Goal: Register for event/course

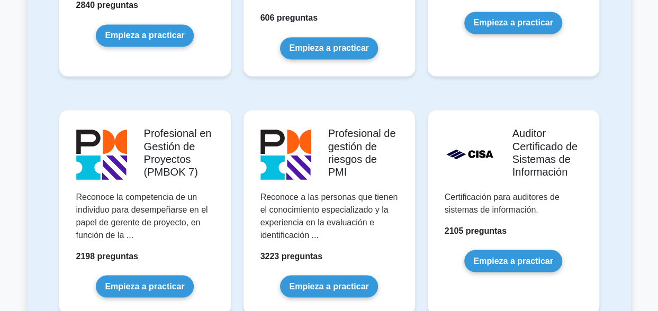
scroll to position [900, 0]
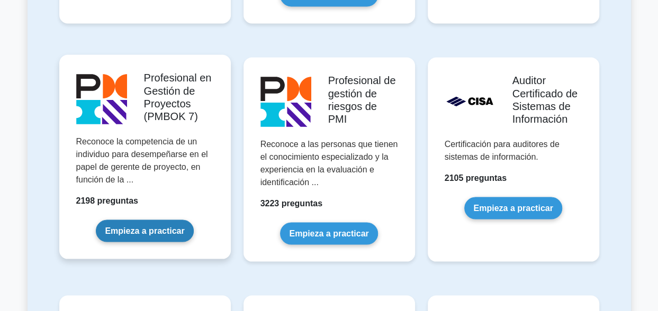
click at [151, 236] on link "Empieza a practicar" at bounding box center [144, 231] width 97 height 22
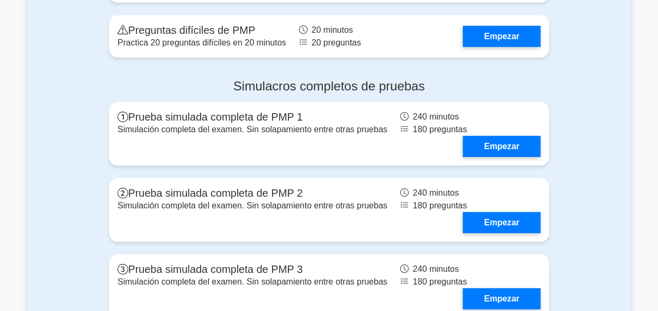
scroll to position [1535, 0]
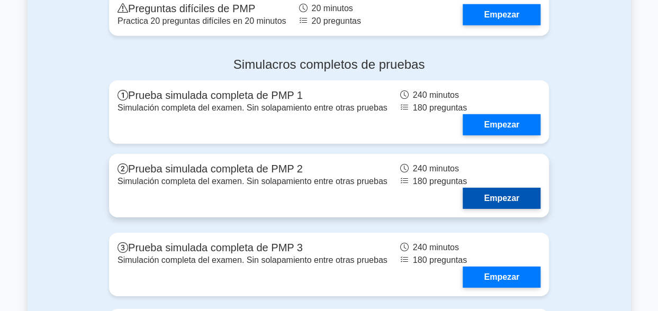
click at [501, 194] on link "Empezar" at bounding box center [502, 198] width 78 height 21
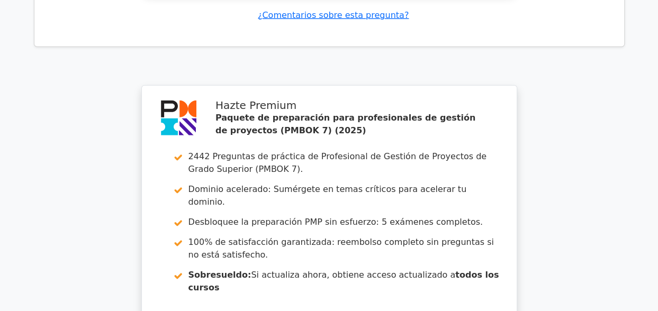
scroll to position [1572, 0]
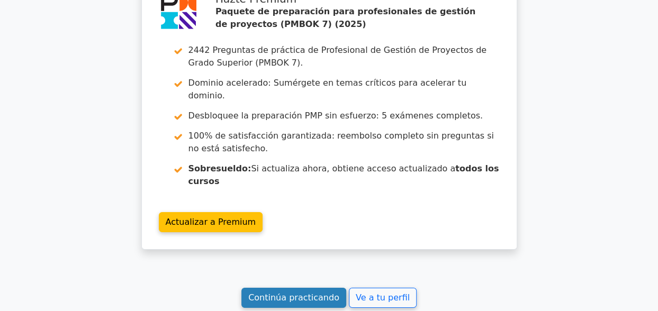
click at [280, 288] on link "Continúa practicando" at bounding box center [293, 298] width 105 height 20
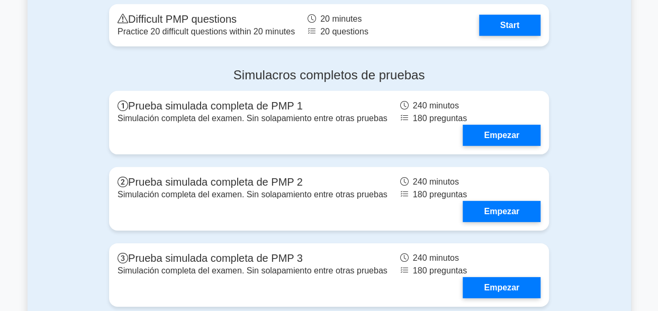
scroll to position [1493, 0]
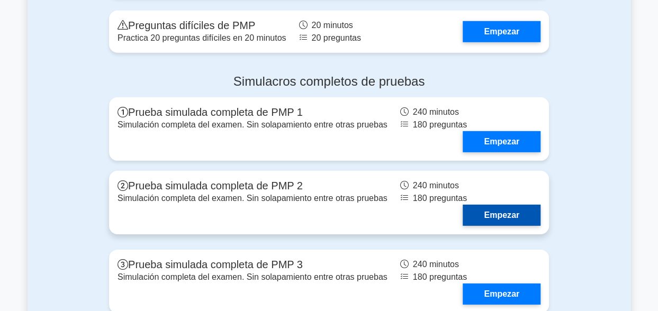
click at [503, 220] on link "Empezar" at bounding box center [502, 215] width 78 height 21
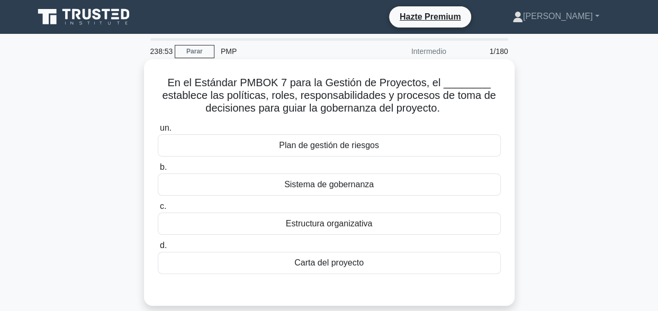
click at [360, 183] on div "Sistema de gobernanza" at bounding box center [329, 185] width 343 height 22
click at [158, 171] on input "b. Sistema de gobernanza" at bounding box center [158, 167] width 0 height 7
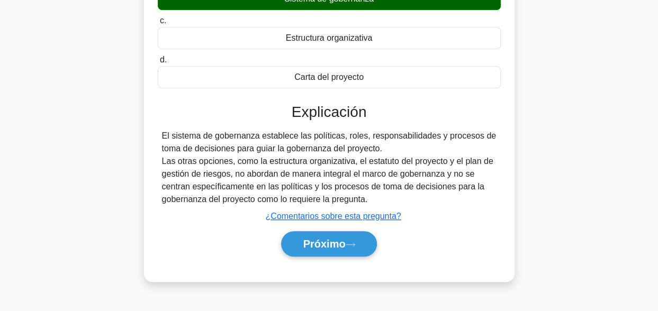
scroll to position [260, 0]
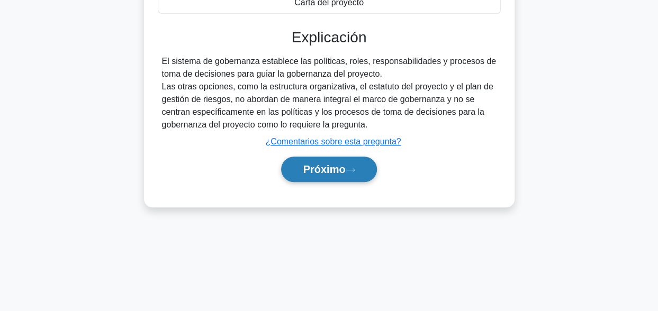
click at [347, 171] on icon at bounding box center [351, 170] width 10 height 6
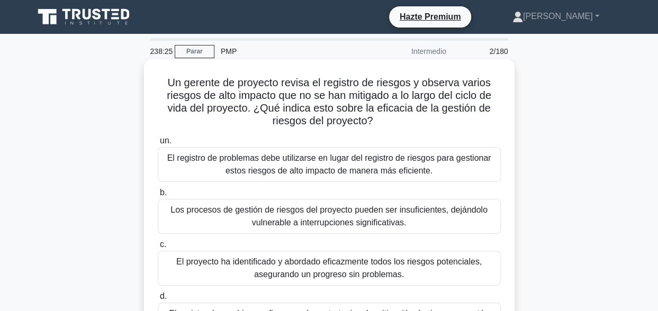
scroll to position [53, 0]
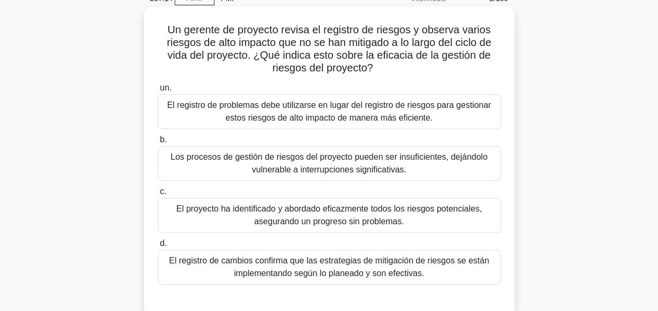
click at [328, 215] on div "El proyecto ha identificado y abordado eficazmente todos los riesgos potenciale…" at bounding box center [329, 215] width 343 height 35
click at [158, 195] on input "c. El proyecto ha identificado y abordado eficazmente todos los riesgos potenci…" at bounding box center [158, 191] width 0 height 7
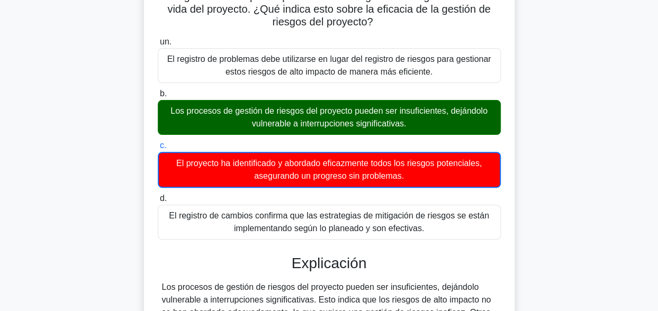
scroll to position [49, 0]
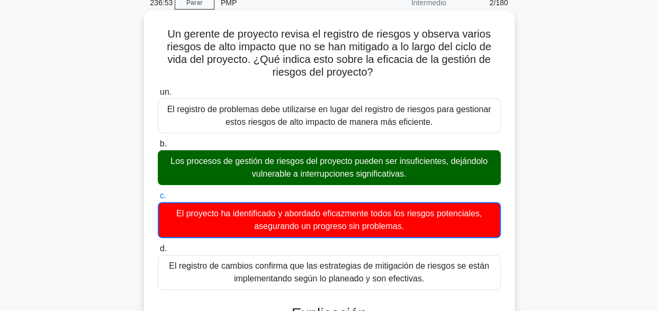
drag, startPoint x: 160, startPoint y: 39, endPoint x: 384, endPoint y: 78, distance: 227.4
click at [384, 78] on h5 "Un gerente de proyecto revisa el registro de riesgos y observa varios riesgos d…" at bounding box center [329, 54] width 345 height 52
copy font "Un gerente de proyecto revisa el registro de riesgos y observa varios riesgos d…"
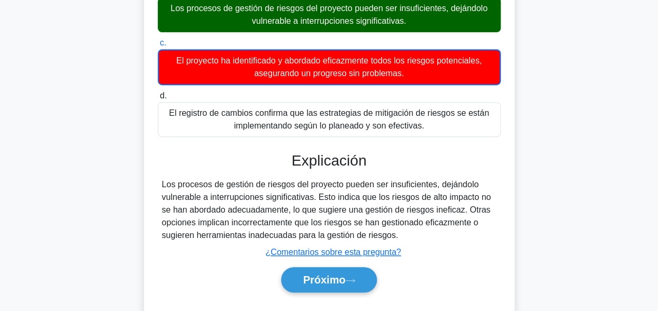
scroll to position [260, 0]
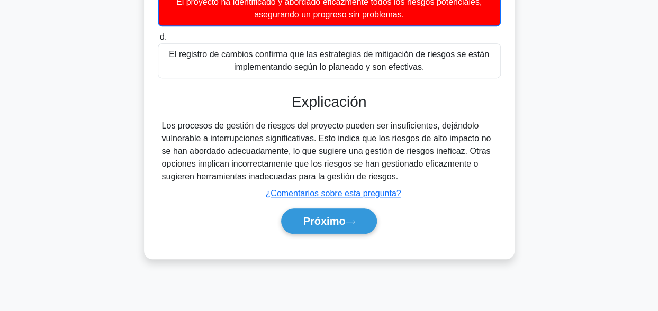
drag, startPoint x: 165, startPoint y: 128, endPoint x: 417, endPoint y: 177, distance: 256.8
click at [417, 177] on div "Los procesos de gestión de riesgos del proyecto pueden ser insuficientes, deján…" at bounding box center [329, 152] width 335 height 64
drag, startPoint x: 417, startPoint y: 177, endPoint x: 365, endPoint y: 155, distance: 56.2
click at [365, 155] on div "Los procesos de gestión de riesgos del proyecto pueden ser insuficientes, deján…" at bounding box center [329, 152] width 335 height 64
click at [361, 130] on div "Los procesos de gestión de riesgos del proyecto pueden ser insuficientes, deján…" at bounding box center [329, 152] width 335 height 64
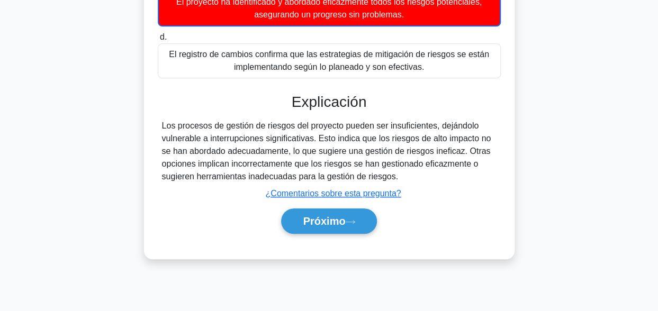
drag, startPoint x: 160, startPoint y: 123, endPoint x: 407, endPoint y: 177, distance: 252.6
click at [407, 177] on div "Los procesos de gestión de riesgos del proyecto pueden ser insuficientes, deján…" at bounding box center [329, 152] width 343 height 64
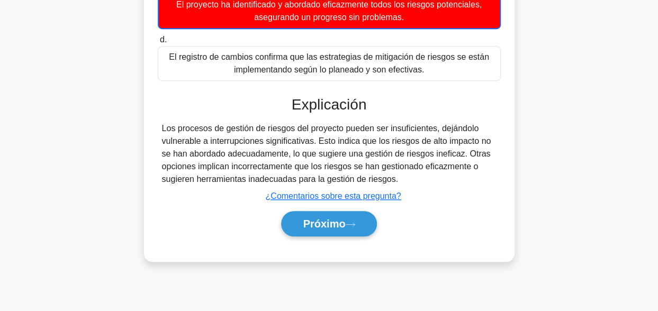
copy div "Los procesos de gestión de riesgos del proyecto pueden ser insuficientes, deján…"
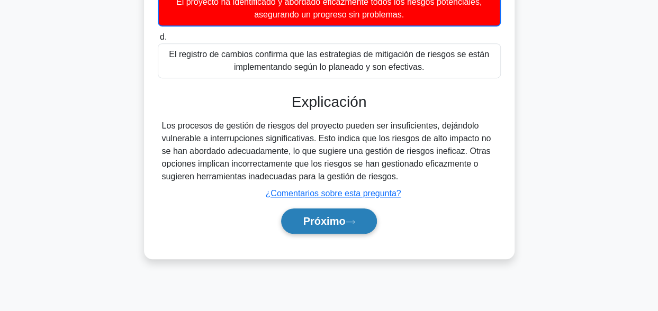
click at [311, 219] on font "Próximo" at bounding box center [324, 221] width 42 height 12
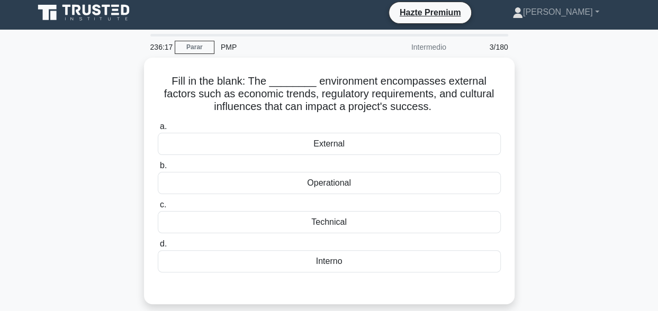
scroll to position [0, 0]
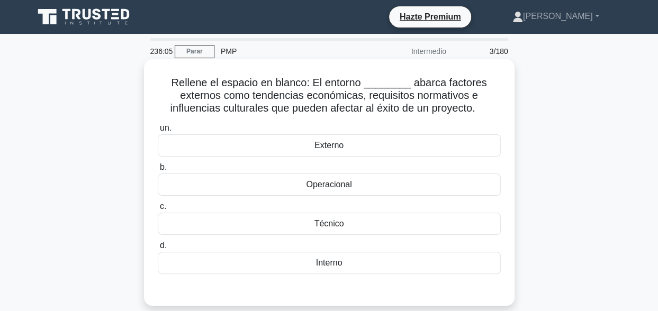
click at [359, 140] on div "Externo" at bounding box center [329, 145] width 343 height 22
click at [158, 132] on input "un. Externo" at bounding box center [158, 128] width 0 height 7
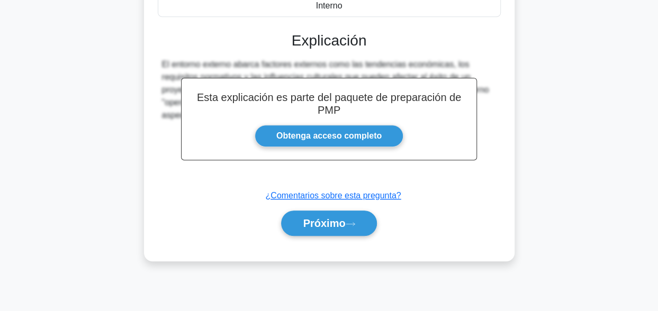
scroll to position [260, 0]
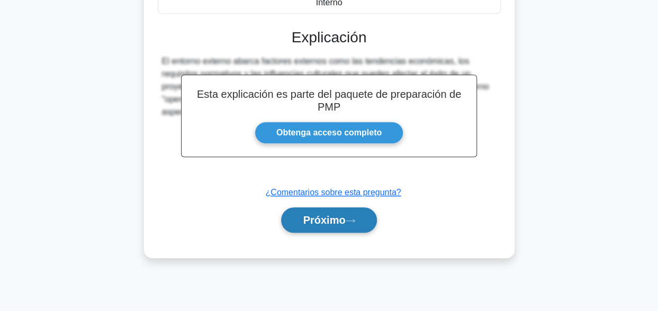
click at [329, 221] on font "Próximo" at bounding box center [324, 220] width 42 height 12
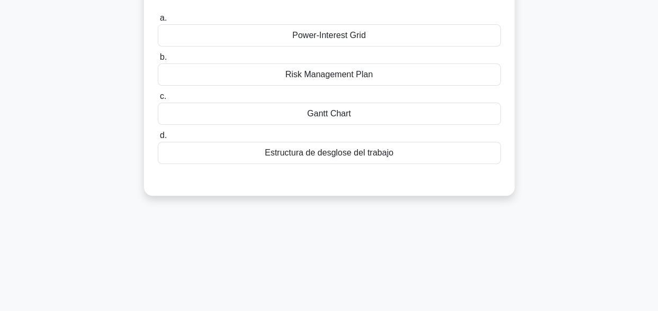
scroll to position [0, 0]
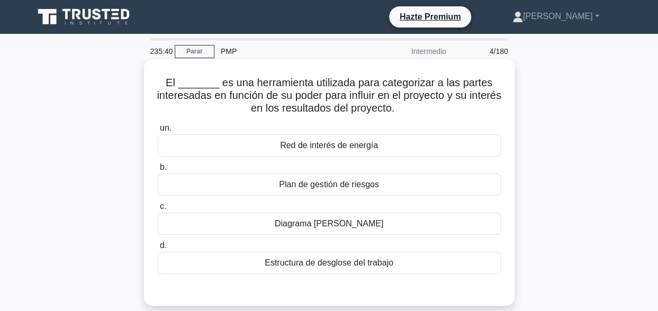
click at [352, 143] on div "Red de interés de energía" at bounding box center [329, 145] width 343 height 22
click at [158, 132] on input "un. Red de interés de energía" at bounding box center [158, 128] width 0 height 7
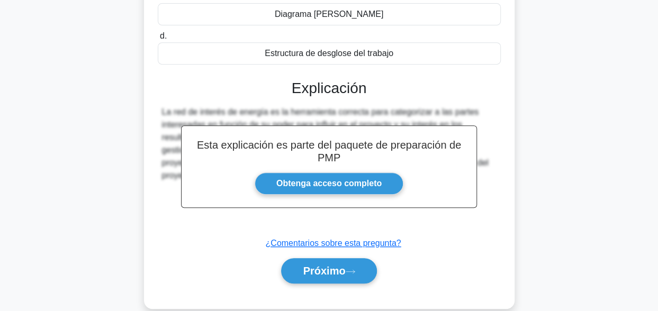
scroll to position [208, 0]
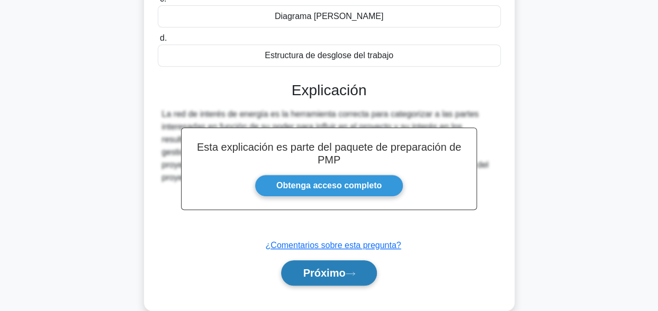
click at [301, 275] on button "Próximo" at bounding box center [328, 272] width 95 height 25
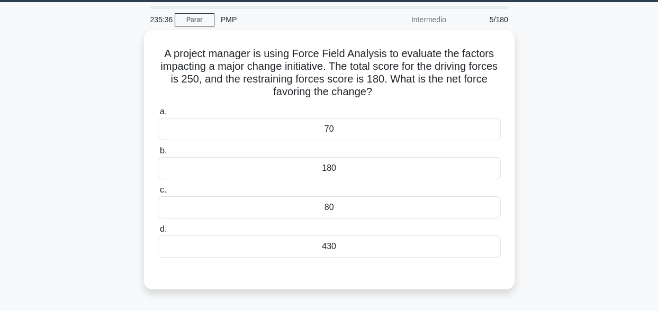
scroll to position [0, 0]
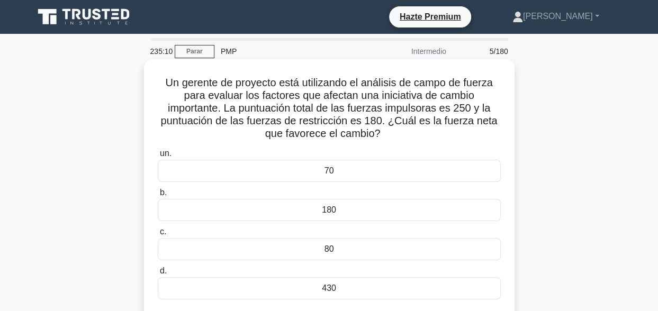
click at [384, 164] on div "70" at bounding box center [329, 171] width 343 height 22
click at [158, 157] on input "un. 70" at bounding box center [158, 153] width 0 height 7
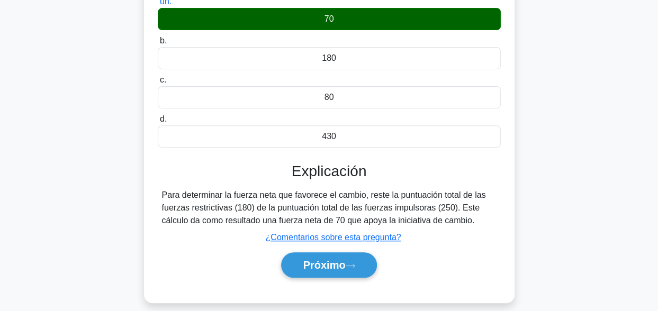
scroll to position [159, 0]
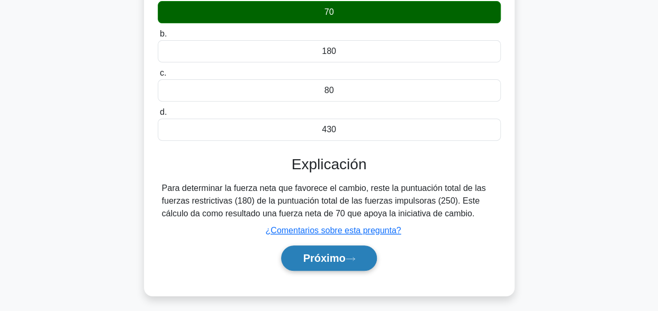
click at [311, 259] on font "Próximo" at bounding box center [324, 259] width 42 height 12
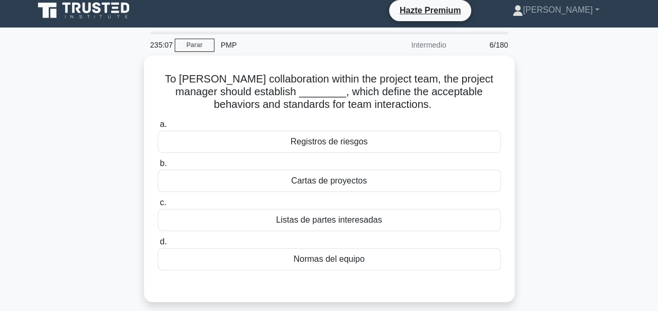
scroll to position [0, 0]
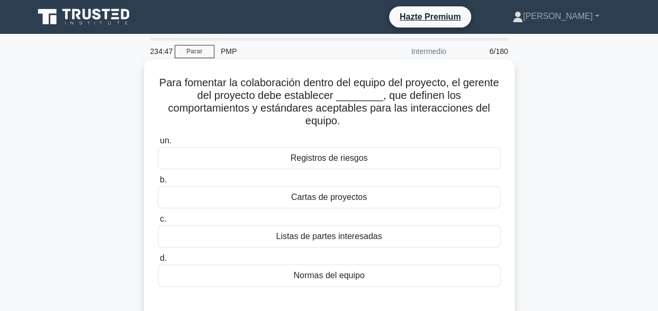
click at [326, 273] on div "Normas del equipo" at bounding box center [329, 276] width 343 height 22
click at [158, 262] on input "d. Normas del equipo" at bounding box center [158, 258] width 0 height 7
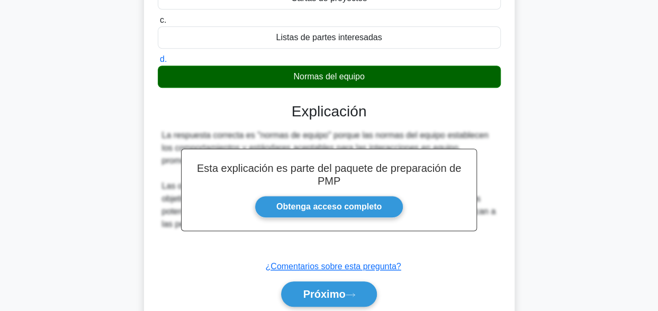
scroll to position [212, 0]
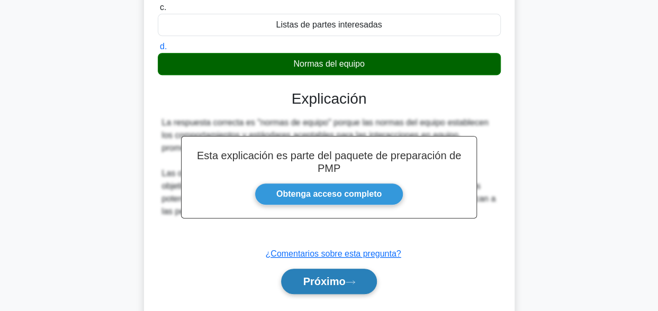
click at [314, 286] on button "Próximo" at bounding box center [328, 281] width 95 height 25
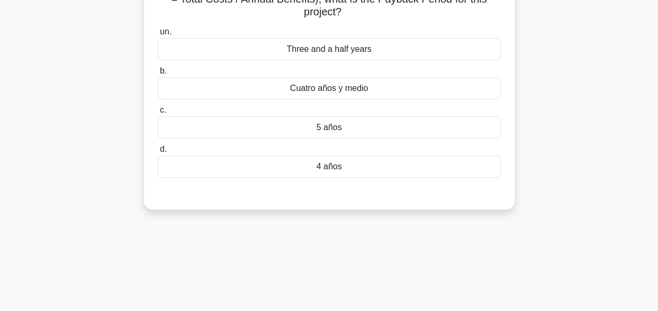
scroll to position [0, 0]
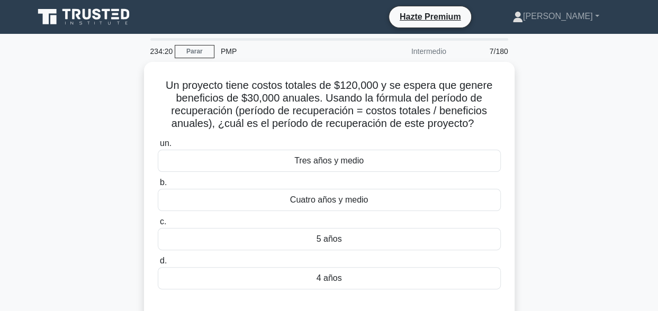
click at [19, 173] on main "234:20 Parar PMP Intermedio 7/180 Un proyecto tiene costos totales de $120,000 …" at bounding box center [329, 303] width 658 height 538
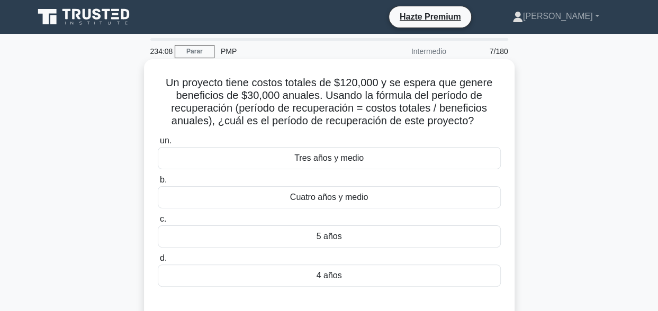
click at [330, 274] on div "4 años" at bounding box center [329, 276] width 343 height 22
click at [158, 262] on input "d. 4 años" at bounding box center [158, 258] width 0 height 7
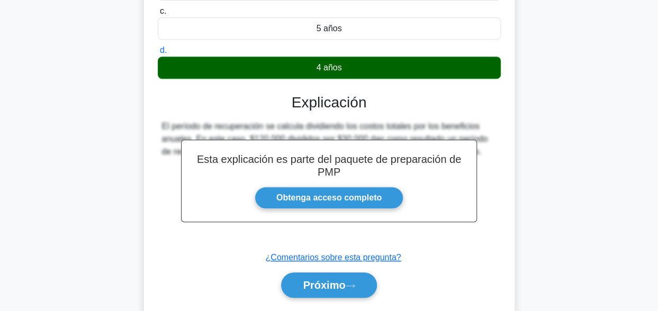
scroll to position [208, 0]
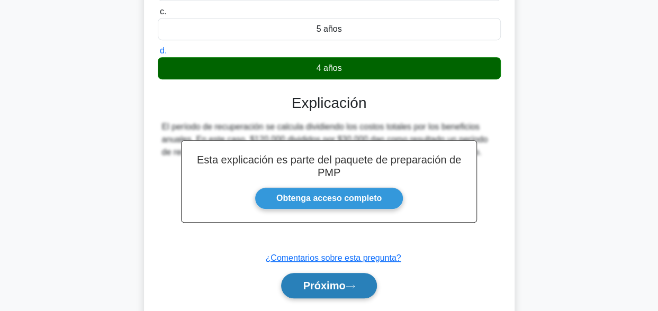
click at [324, 291] on button "Próximo" at bounding box center [328, 285] width 95 height 25
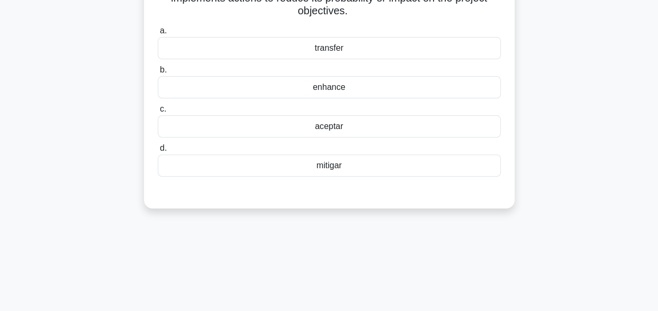
scroll to position [0, 0]
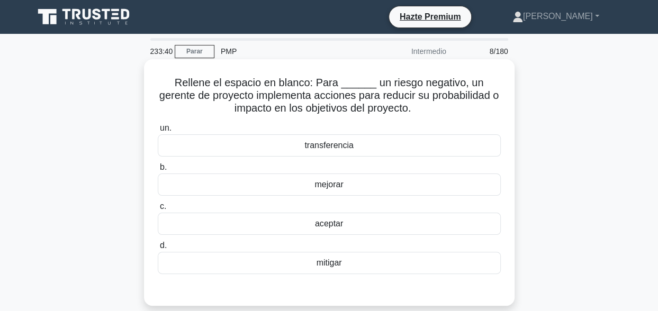
click at [313, 263] on div "mitigar" at bounding box center [329, 263] width 343 height 22
click at [158, 249] on input "d. mitigar" at bounding box center [158, 245] width 0 height 7
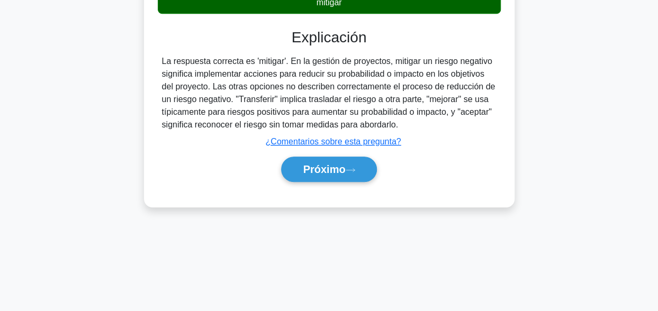
scroll to position [155, 0]
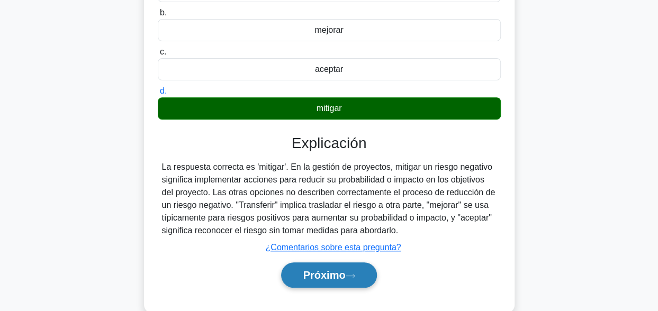
click at [337, 271] on font "Próximo" at bounding box center [324, 275] width 42 height 12
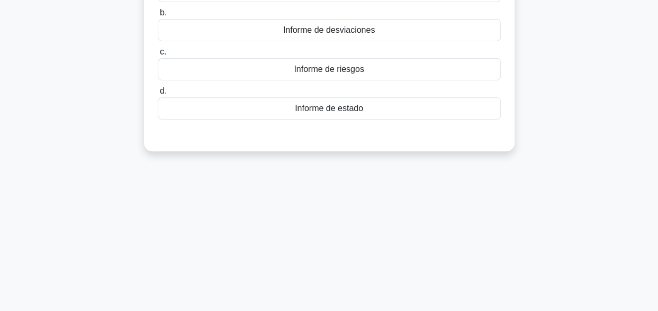
scroll to position [0, 0]
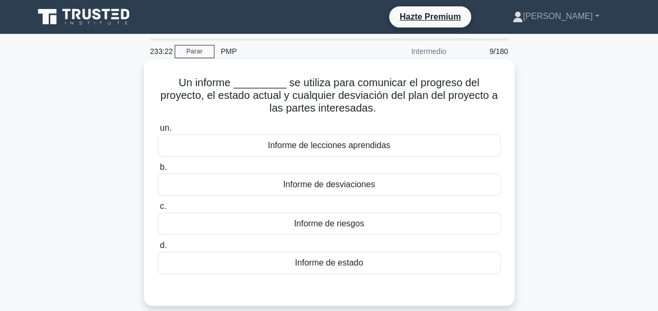
click at [345, 259] on div "Informe de estado" at bounding box center [329, 263] width 343 height 22
click at [158, 249] on input "d. Informe de estado" at bounding box center [158, 245] width 0 height 7
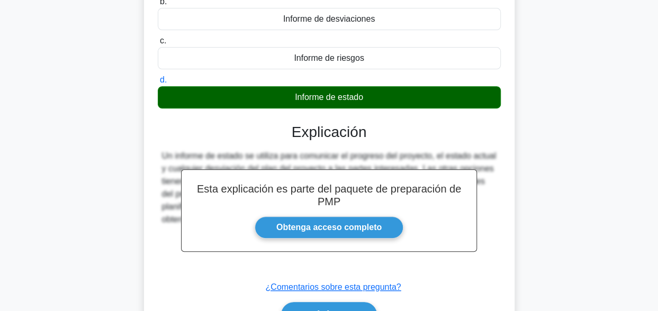
scroll to position [260, 0]
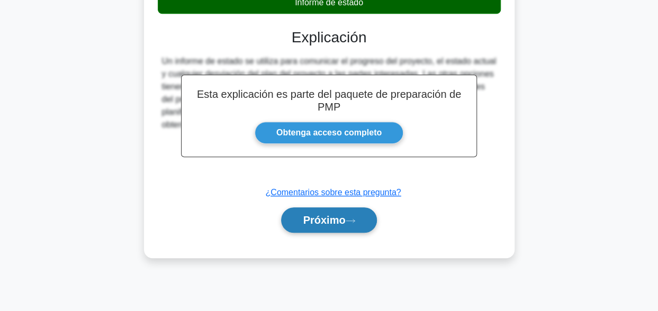
click at [353, 212] on button "Próximo" at bounding box center [328, 220] width 95 height 25
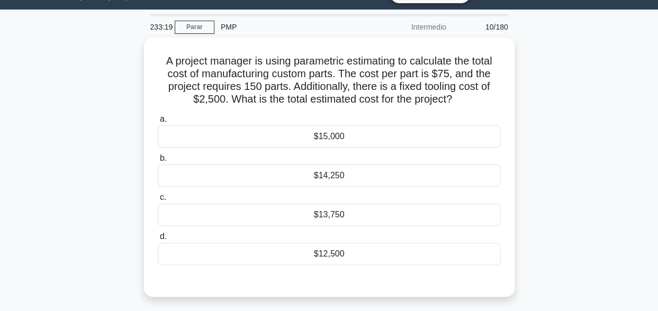
scroll to position [0, 0]
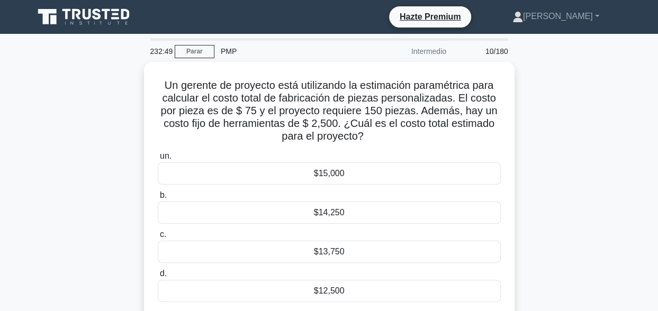
click at [619, 203] on div "Un gerente de proyecto está utilizando la estimación paramétrica para calcular …" at bounding box center [330, 204] width 604 height 285
click at [78, 208] on div "Un gerente de proyecto está utilizando la estimación paramétrica para calcular …" at bounding box center [330, 204] width 604 height 285
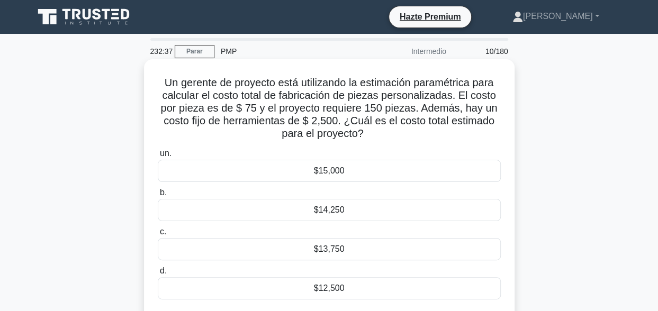
click at [362, 254] on div "$13,750" at bounding box center [329, 249] width 343 height 22
click at [158, 236] on input "c. $13,750" at bounding box center [158, 232] width 0 height 7
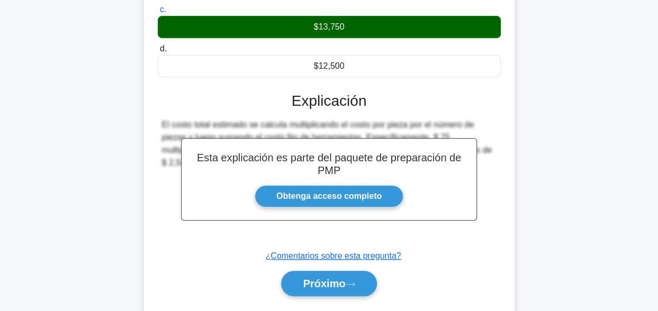
scroll to position [260, 0]
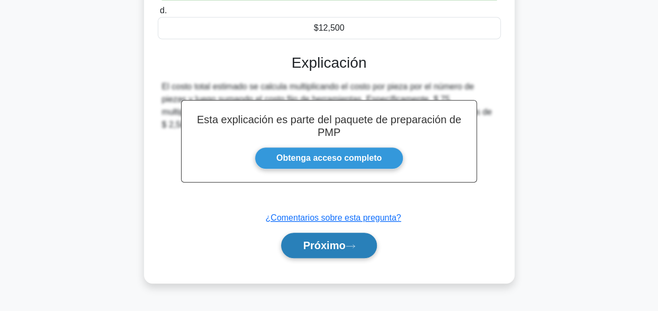
click at [341, 246] on font "Próximo" at bounding box center [324, 246] width 42 height 12
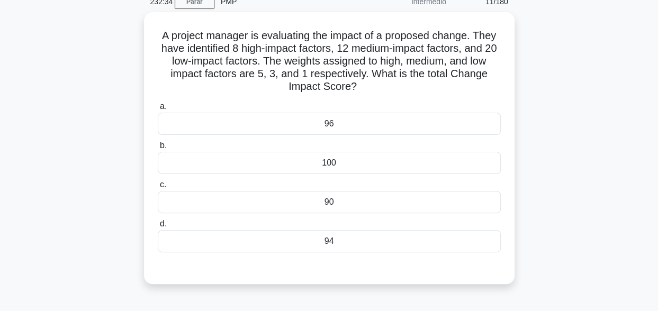
scroll to position [49, 0]
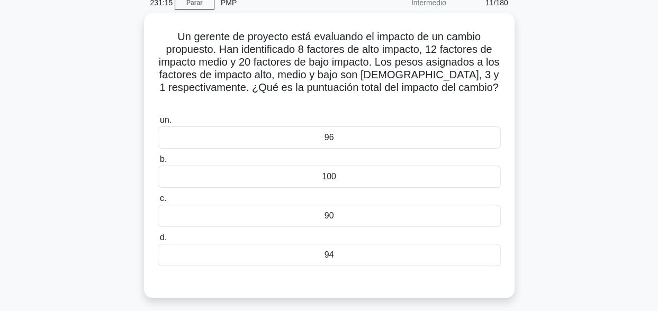
click at [85, 134] on div "Un gerente de proyecto está evaluando el impacto de un cambio propuesto. Han id…" at bounding box center [330, 162] width 604 height 298
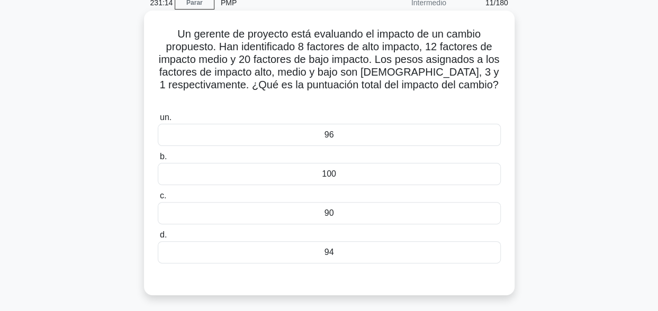
click at [309, 124] on div "96" at bounding box center [329, 135] width 343 height 22
click at [158, 121] on input "un. 96" at bounding box center [158, 117] width 0 height 7
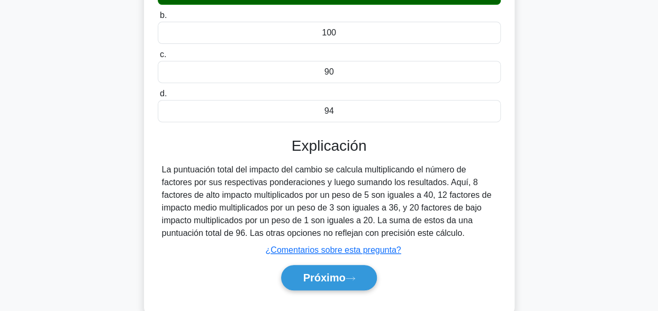
scroll to position [208, 0]
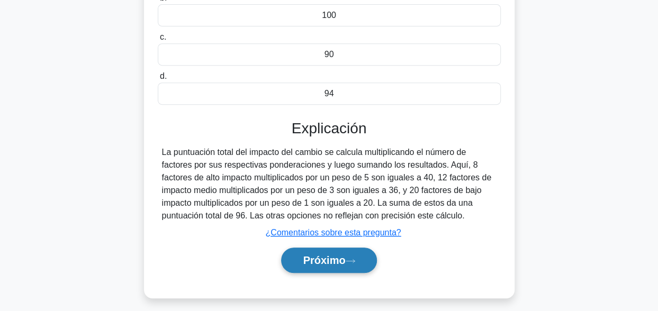
click at [332, 256] on button "Próximo" at bounding box center [328, 260] width 95 height 25
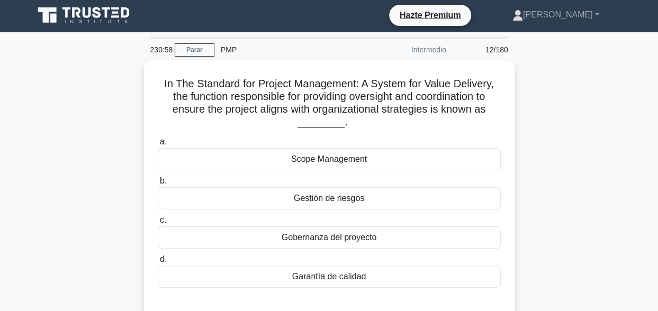
scroll to position [0, 0]
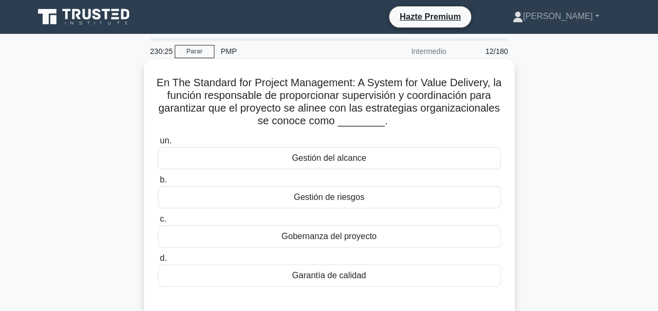
click at [365, 231] on div "Gobernanza del proyecto" at bounding box center [329, 237] width 343 height 22
click at [158, 223] on input "c. Gobernanza del proyecto" at bounding box center [158, 219] width 0 height 7
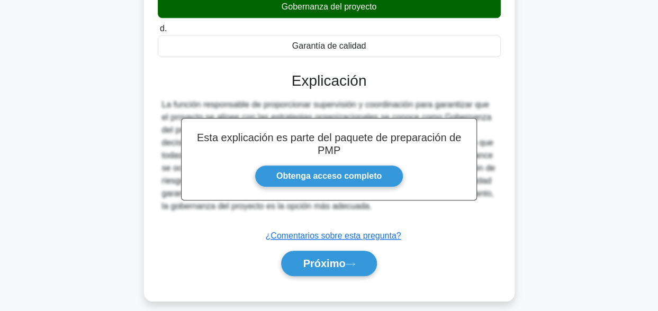
scroll to position [260, 0]
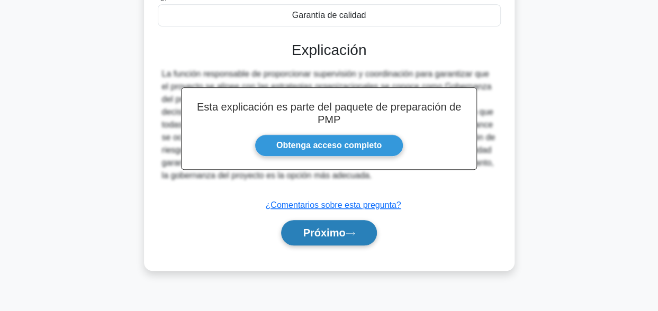
click at [338, 231] on font "Próximo" at bounding box center [324, 233] width 42 height 12
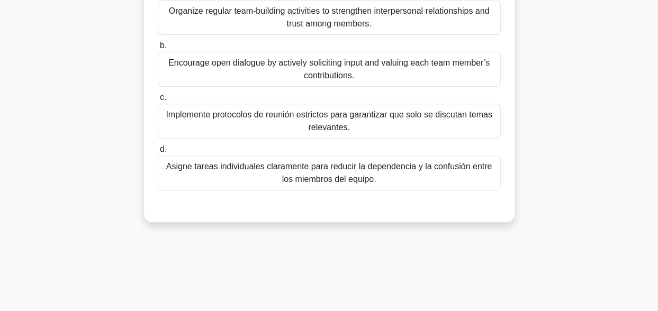
scroll to position [49, 0]
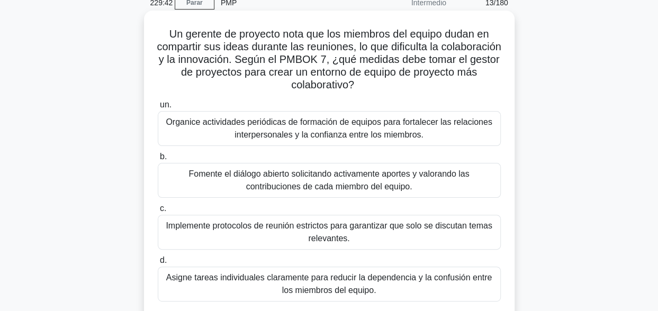
click at [332, 182] on div "Fomente el diálogo abierto solicitando activamente aportes y valorando las cont…" at bounding box center [329, 180] width 343 height 35
click at [158, 160] on input "b. Fomente el diálogo abierto solicitando activamente aportes y valorando las c…" at bounding box center [158, 157] width 0 height 7
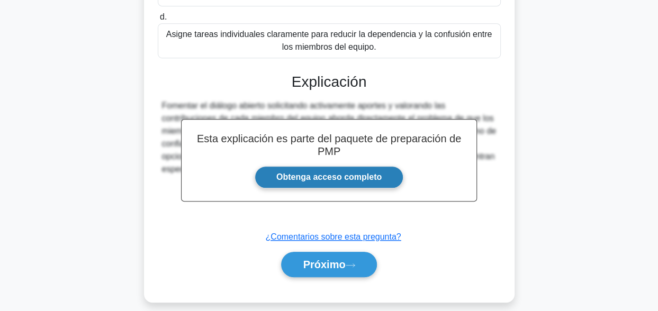
scroll to position [302, 0]
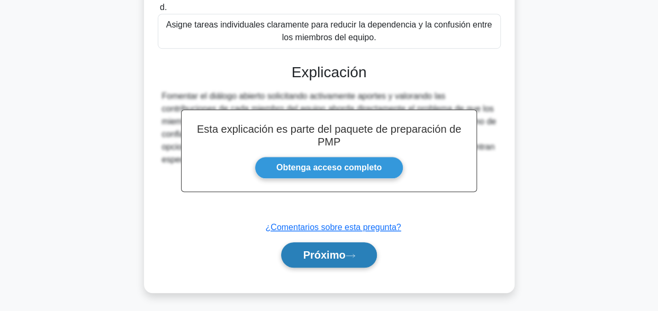
click at [349, 255] on icon at bounding box center [351, 256] width 10 height 6
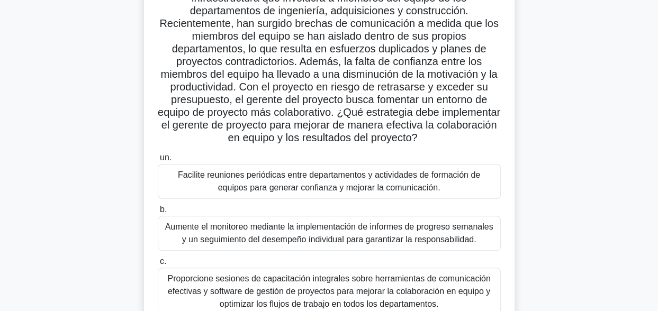
scroll to position [104, 0]
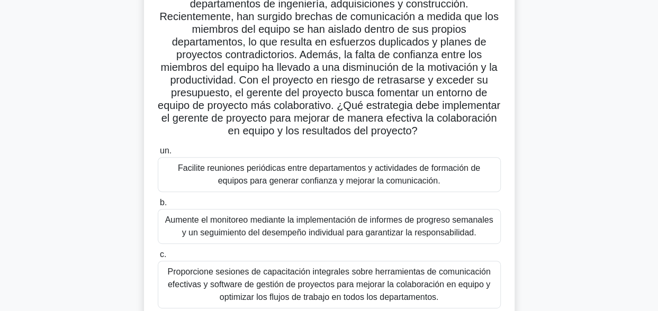
click at [379, 271] on div "Proporcione sesiones de capacitación integrales sobre herramientas de comunicac…" at bounding box center [329, 285] width 343 height 48
click at [158, 258] on input "c. Proporcione sesiones de capacitación integrales sobre herramientas de comuni…" at bounding box center [158, 254] width 0 height 7
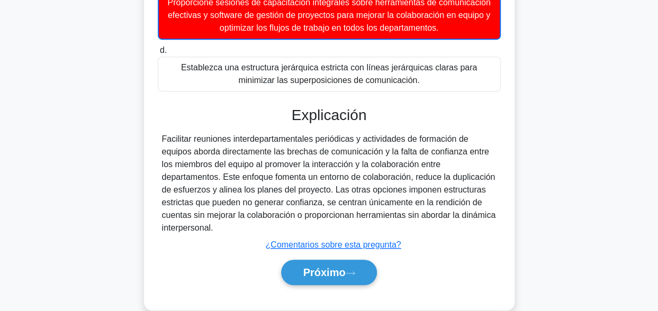
scroll to position [392, 0]
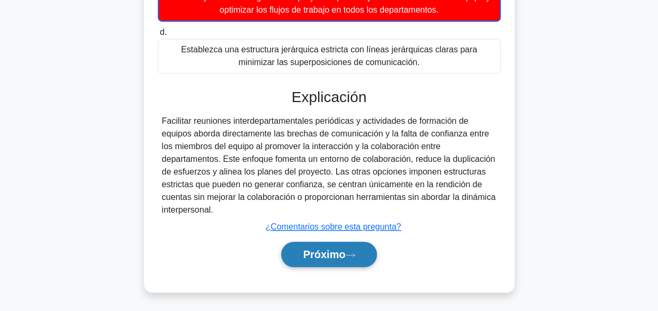
click at [322, 252] on font "Próximo" at bounding box center [324, 255] width 42 height 12
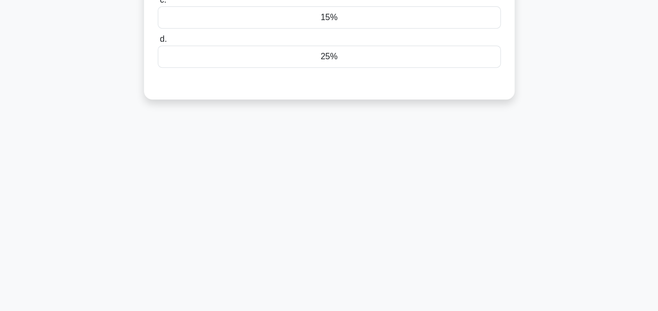
scroll to position [0, 0]
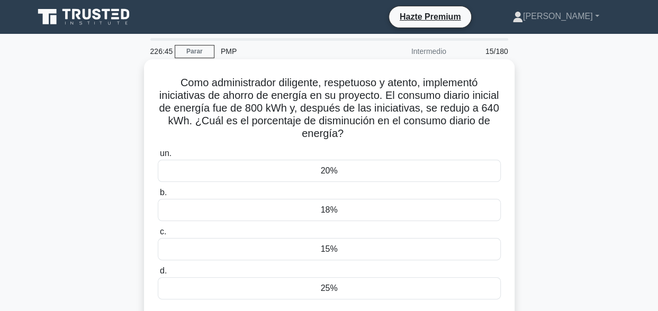
click at [238, 177] on div "20%" at bounding box center [329, 171] width 343 height 22
click at [158, 157] on input "un. 20%" at bounding box center [158, 153] width 0 height 7
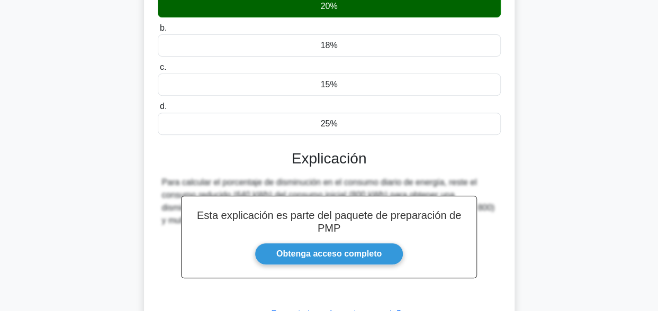
scroll to position [260, 0]
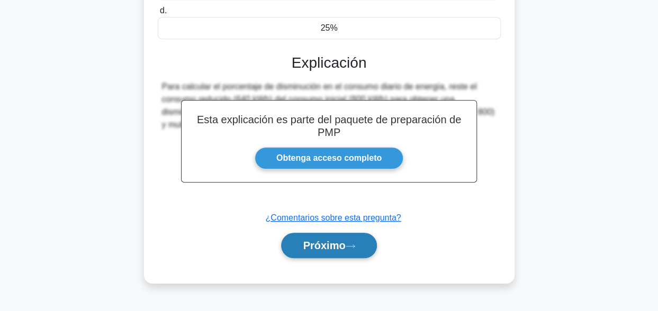
click at [364, 243] on button "Próximo" at bounding box center [328, 245] width 95 height 25
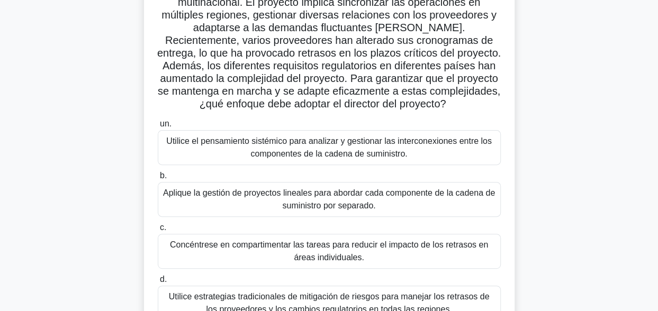
scroll to position [159, 0]
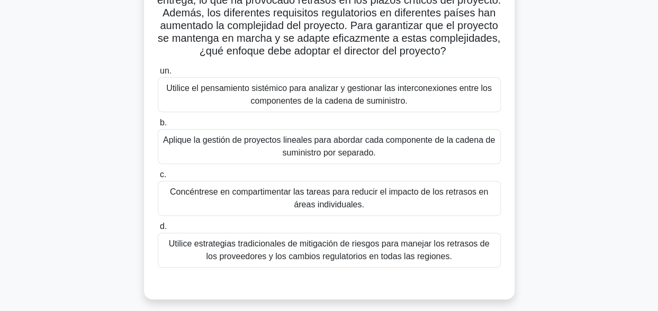
click at [265, 103] on div "Utilice el pensamiento sistémico para analizar y gestionar las interconexiones …" at bounding box center [329, 94] width 343 height 35
click at [158, 75] on input "un. Utilice el pensamiento sistémico para analizar y gestionar las interconexio…" at bounding box center [158, 71] width 0 height 7
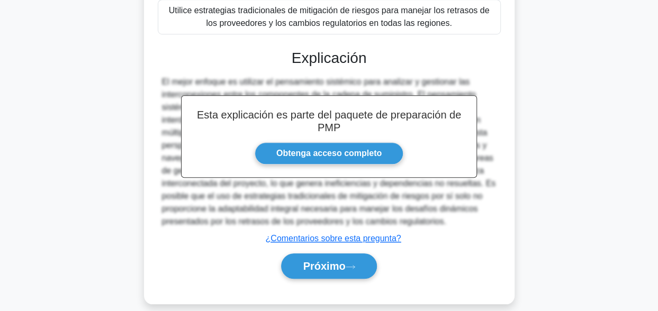
scroll to position [403, 0]
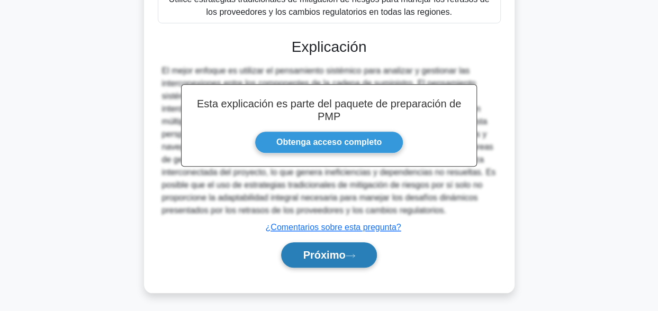
click at [329, 253] on font "Próximo" at bounding box center [324, 255] width 42 height 12
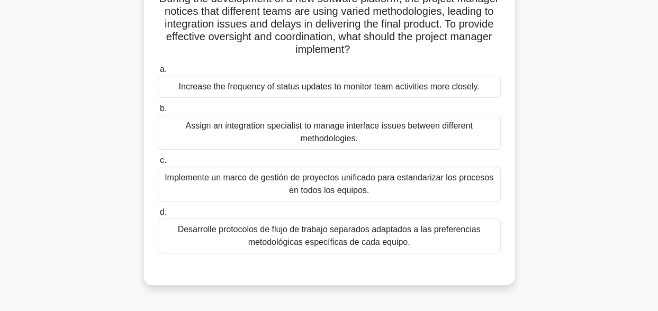
scroll to position [49, 0]
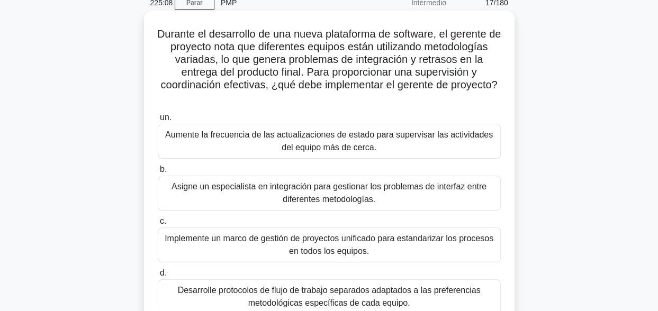
click at [409, 240] on div "Implemente un marco de gestión de proyectos unificado para estandarizar los pro…" at bounding box center [329, 245] width 343 height 35
click at [158, 225] on input "c. Implemente un marco de gestión de proyectos unificado para estandarizar los …" at bounding box center [158, 221] width 0 height 7
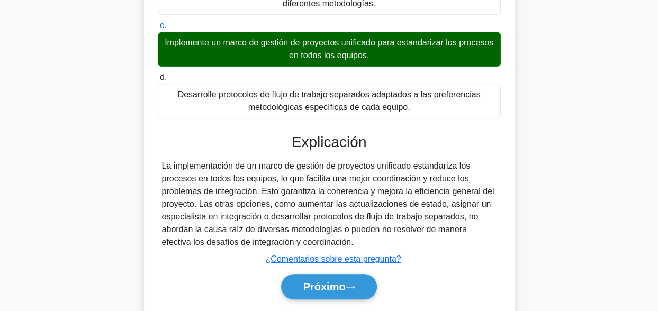
scroll to position [260, 0]
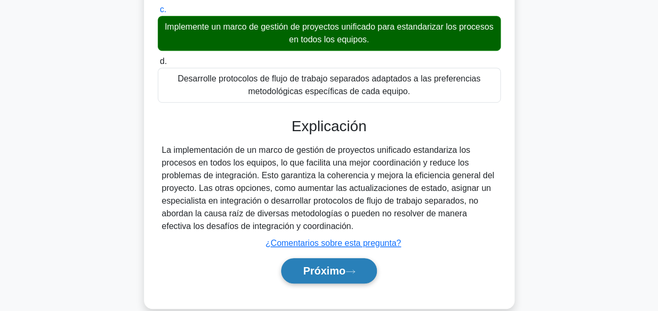
click at [303, 275] on font "Próximo" at bounding box center [324, 271] width 42 height 12
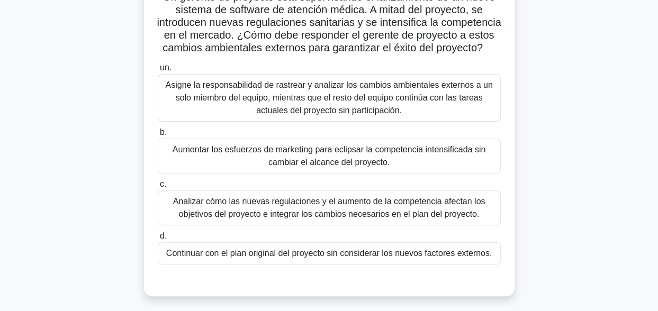
scroll to position [102, 0]
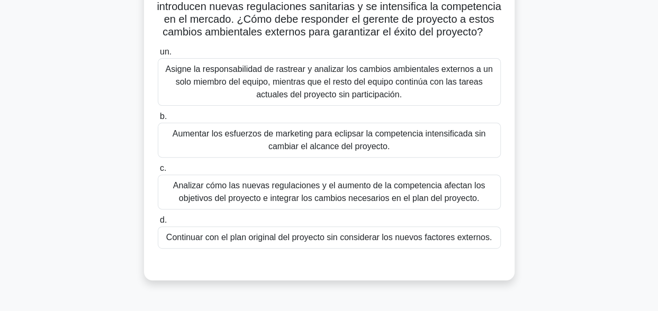
click at [333, 202] on div "Analizar cómo las nuevas regulaciones y el aumento de la competencia afectan lo…" at bounding box center [329, 192] width 343 height 35
click at [158, 172] on input "c. Analizar cómo las nuevas regulaciones y el aumento de la competencia afectan…" at bounding box center [158, 168] width 0 height 7
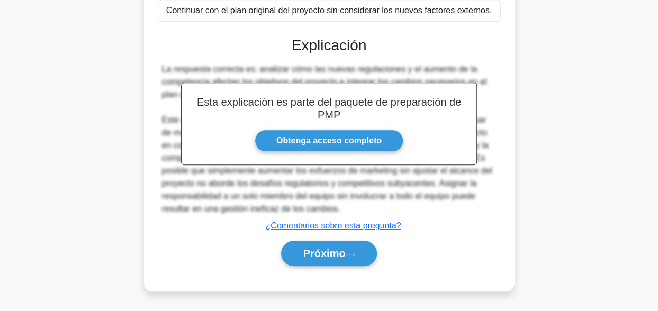
scroll to position [287, 0]
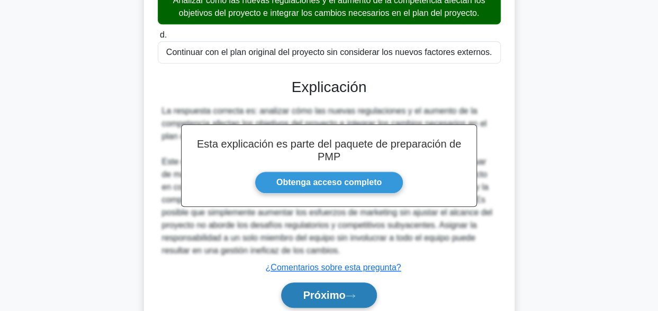
click at [320, 296] on button "Próximo" at bounding box center [328, 295] width 95 height 25
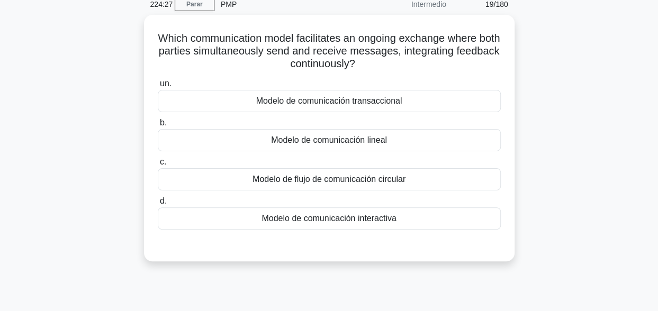
scroll to position [0, 0]
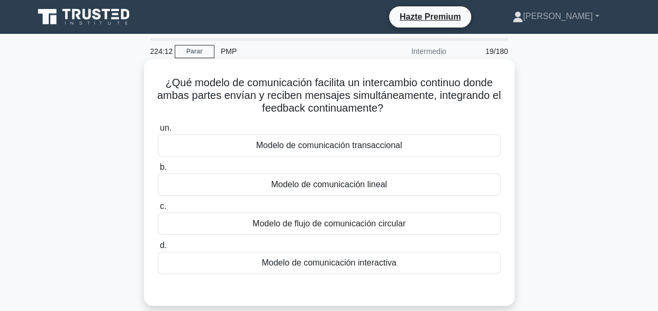
click at [341, 145] on div "Modelo de comunicación transaccional" at bounding box center [329, 145] width 343 height 22
click at [158, 132] on input "un. Modelo de comunicación transaccional" at bounding box center [158, 128] width 0 height 7
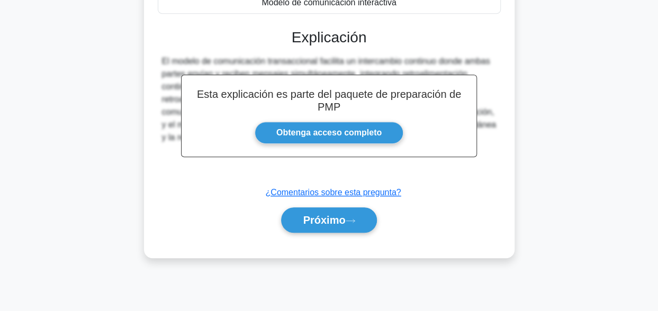
scroll to position [260, 0]
click at [325, 215] on font "Próximo" at bounding box center [324, 220] width 42 height 12
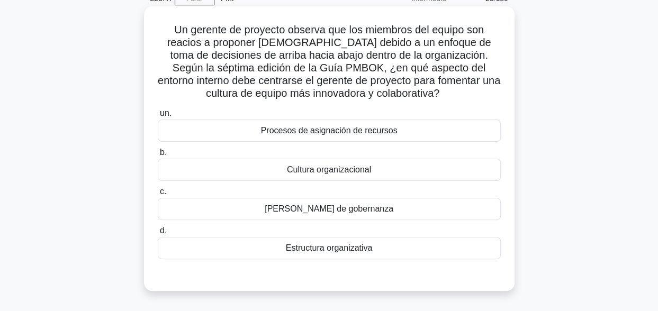
scroll to position [0, 0]
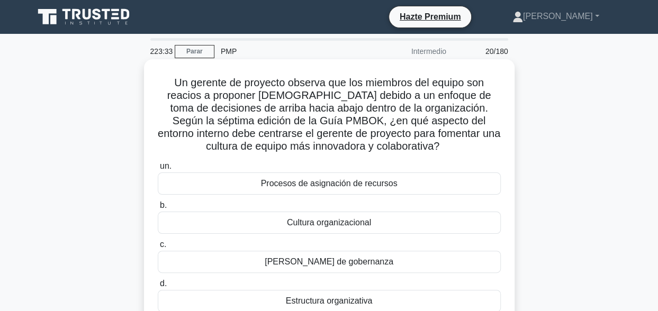
click at [355, 220] on div "Cultura organizacional" at bounding box center [329, 223] width 343 height 22
click at [158, 209] on input "b. Cultura organizacional" at bounding box center [158, 205] width 0 height 7
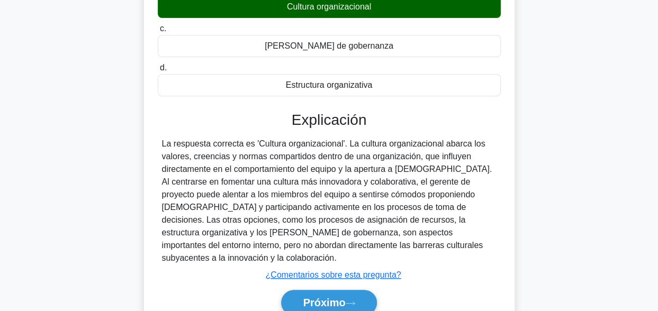
scroll to position [260, 0]
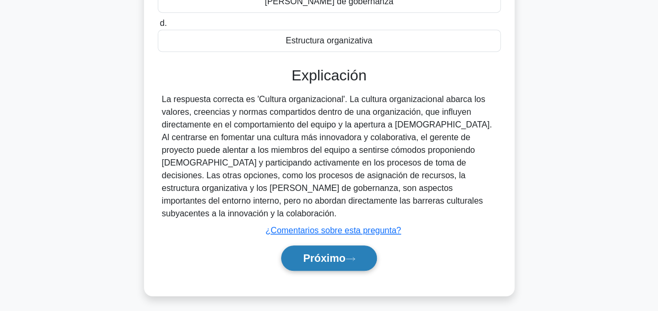
click at [322, 253] on font "Próximo" at bounding box center [324, 259] width 42 height 12
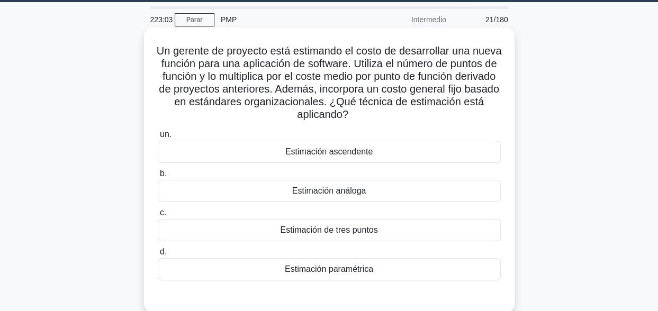
scroll to position [53, 0]
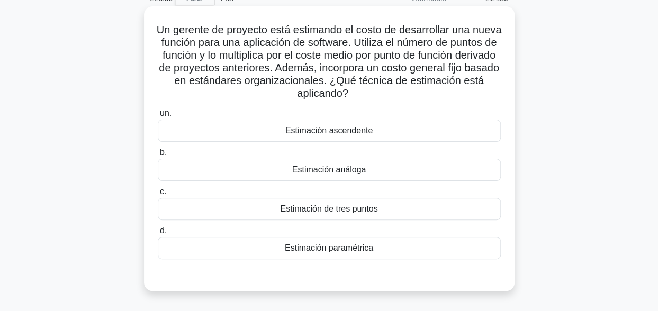
click at [343, 248] on div "Estimación paramétrica" at bounding box center [329, 248] width 343 height 22
click at [158, 235] on input "d. Estimación paramétrica" at bounding box center [158, 231] width 0 height 7
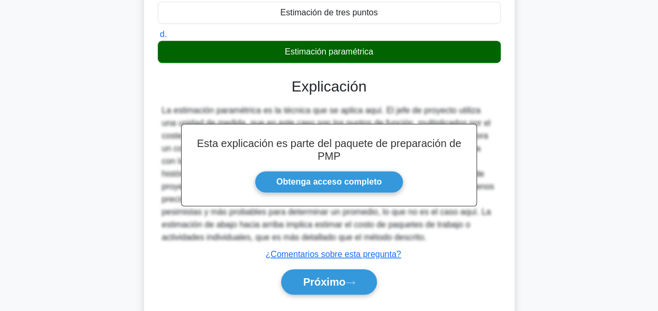
scroll to position [276, 0]
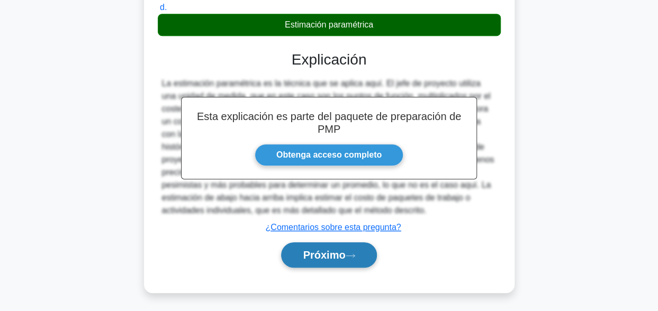
click at [333, 261] on button "Próximo" at bounding box center [328, 254] width 95 height 25
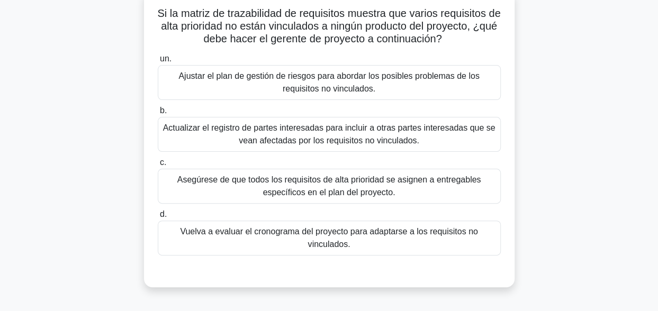
scroll to position [74, 0]
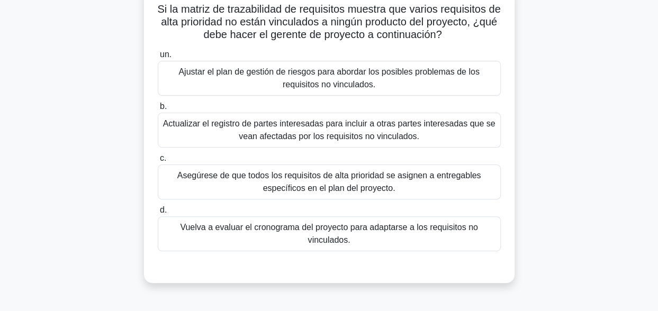
click at [349, 183] on div "Asegúrese de que todos los requisitos de alta prioridad se asignen a entregable…" at bounding box center [329, 182] width 343 height 35
click at [158, 162] on input "c. Asegúrese de que todos los requisitos de alta prioridad se asignen a entrega…" at bounding box center [158, 158] width 0 height 7
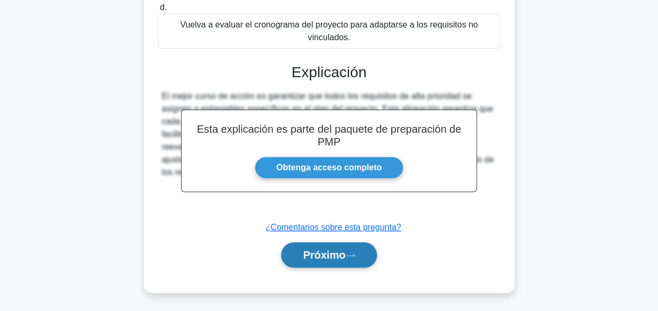
click at [363, 256] on button "Próximo" at bounding box center [328, 254] width 95 height 25
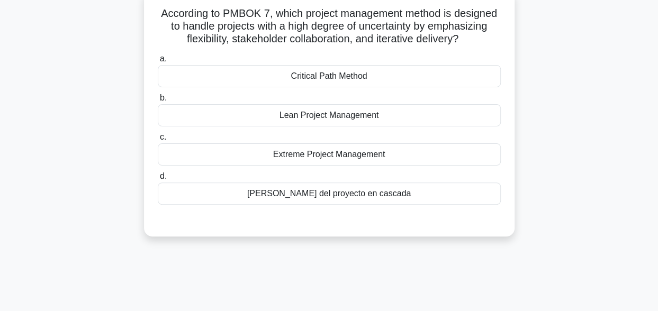
scroll to position [0, 0]
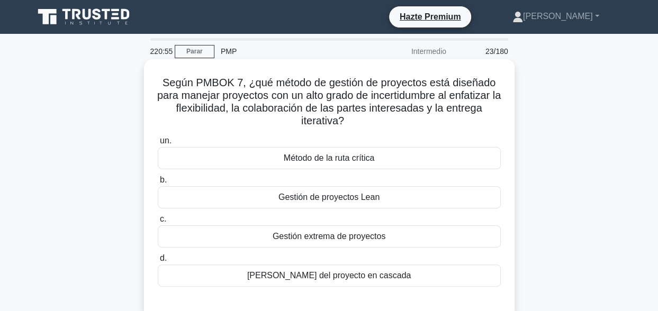
click at [323, 200] on div "Gestión de proyectos Lean" at bounding box center [329, 197] width 343 height 22
click at [158, 184] on input "b. Gestión de proyectos Lean" at bounding box center [158, 180] width 0 height 7
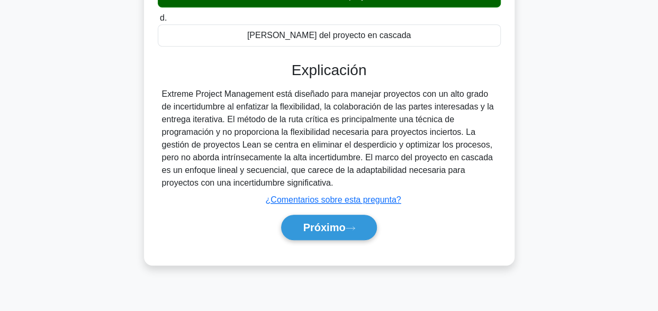
scroll to position [260, 0]
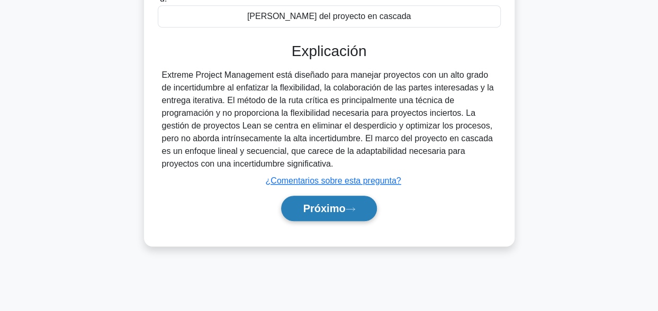
click at [317, 200] on button "Próximo" at bounding box center [328, 208] width 95 height 25
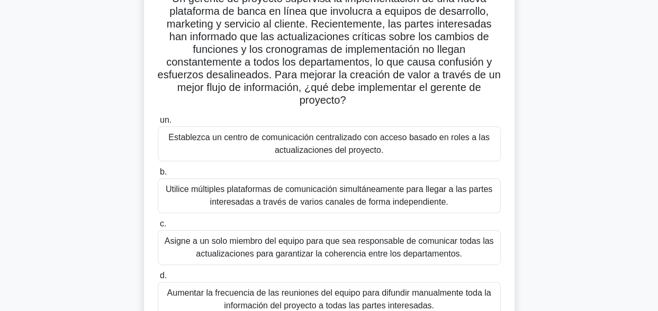
scroll to position [106, 0]
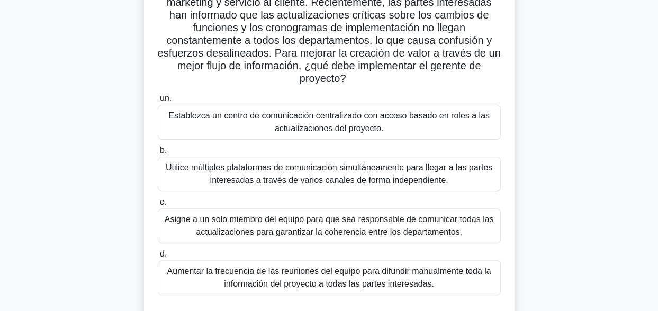
click at [370, 131] on div "Establezca un centro de comunicación centralizado con acceso basado en roles a …" at bounding box center [329, 122] width 343 height 35
click at [158, 102] on input "un. Establezca un centro de comunicación centralizado con acceso basado en role…" at bounding box center [158, 98] width 0 height 7
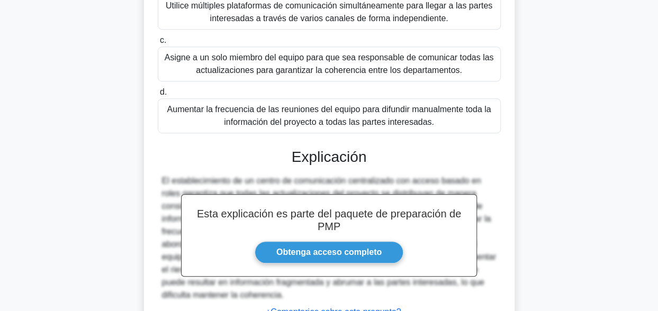
scroll to position [353, 0]
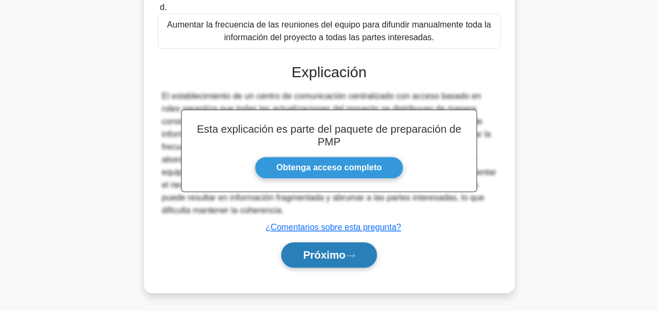
click at [339, 254] on font "Próximo" at bounding box center [324, 255] width 42 height 12
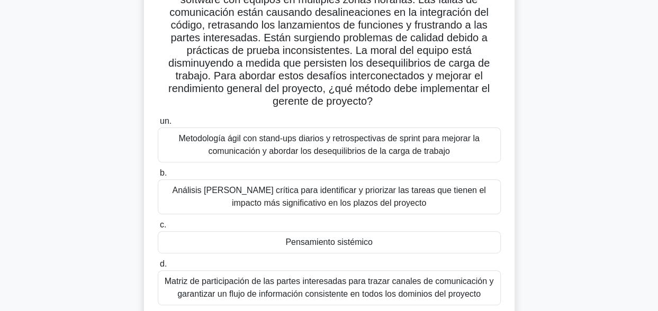
scroll to position [96, 0]
click at [361, 154] on div "Metodología ágil con stand-ups diarios y retrospectivas de sprint para mejorar …" at bounding box center [329, 144] width 343 height 35
click at [158, 124] on input "un. Metodología ágil con stand-ups diarios y retrospectivas de sprint para mejo…" at bounding box center [158, 121] width 0 height 7
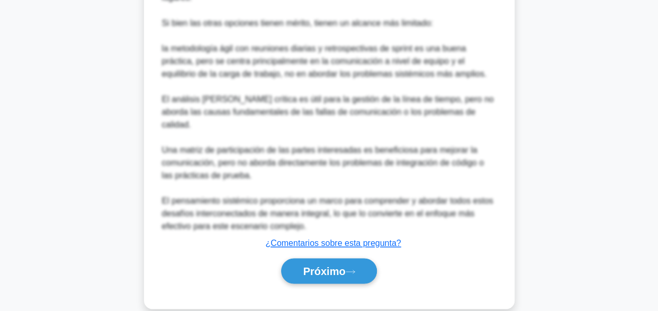
scroll to position [723, 0]
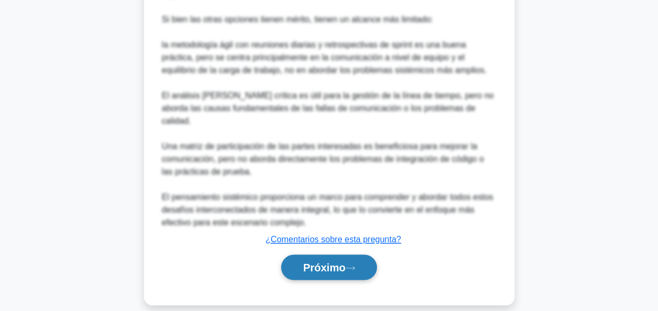
click at [350, 255] on button "Próximo" at bounding box center [328, 267] width 95 height 25
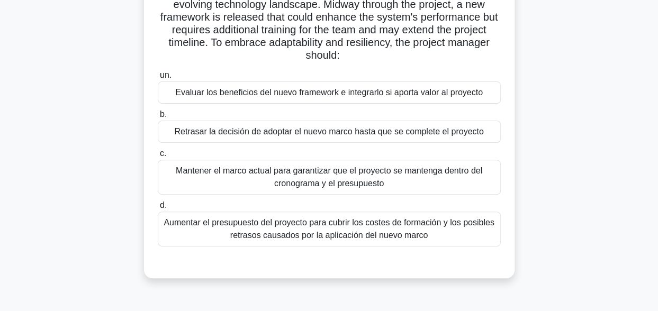
scroll to position [53, 0]
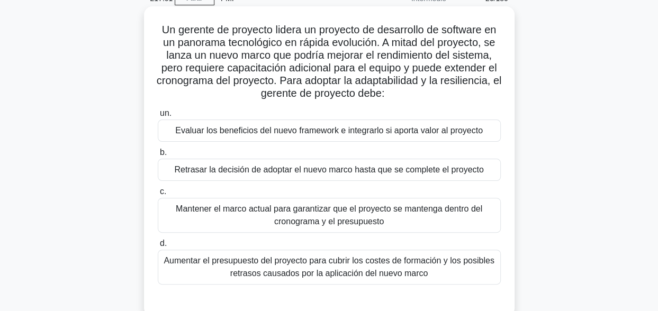
click at [252, 127] on div "Evaluar los beneficios del nuevo framework e integrarlo si aporta valor al proy…" at bounding box center [329, 131] width 343 height 22
click at [158, 117] on input "un. Evaluar los beneficios del nuevo framework e integrarlo si aporta valor al …" at bounding box center [158, 113] width 0 height 7
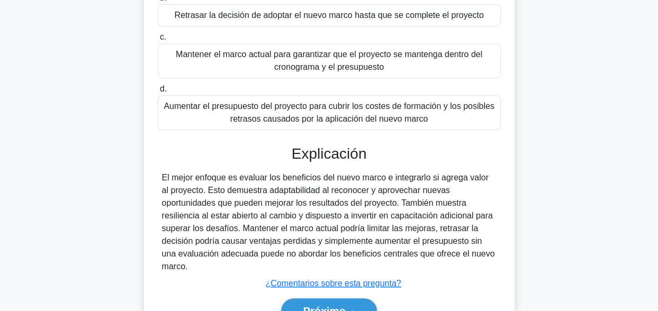
scroll to position [260, 0]
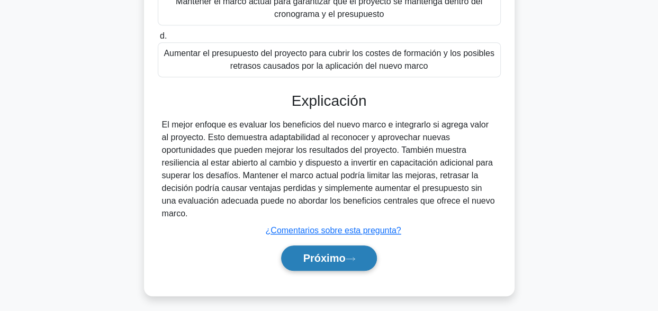
click at [328, 253] on font "Próximo" at bounding box center [324, 259] width 42 height 12
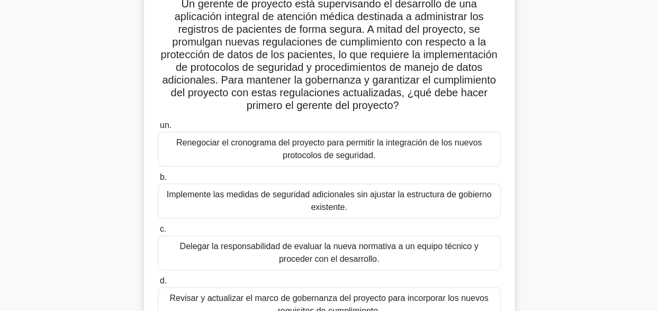
scroll to position [102, 0]
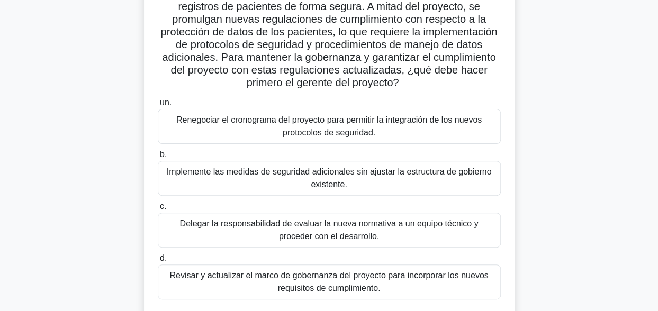
click at [264, 282] on div "Revisar y actualizar el marco de gobernanza del proyecto para incorporar los nu…" at bounding box center [329, 282] width 343 height 35
click at [158, 262] on input "d. Revisar y actualizar el marco de gobernanza del proyecto para incorporar los…" at bounding box center [158, 258] width 0 height 7
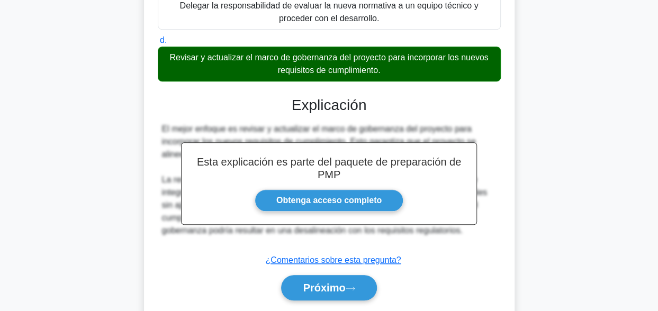
scroll to position [353, 0]
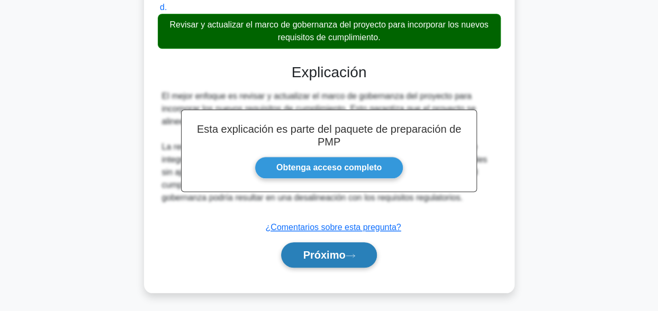
click at [360, 247] on button "Próximo" at bounding box center [328, 254] width 95 height 25
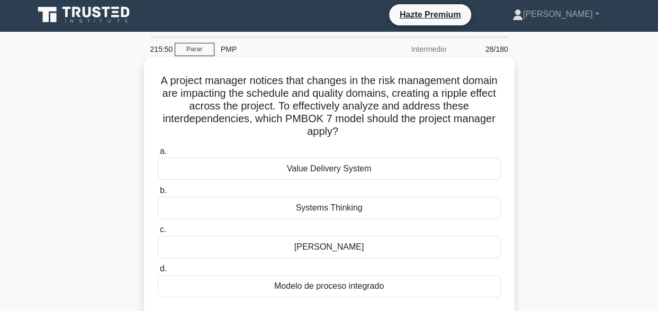
scroll to position [0, 0]
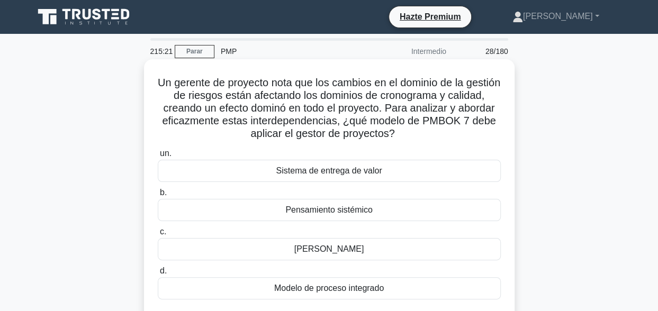
click at [354, 210] on div "Pensamiento sistémico" at bounding box center [329, 210] width 343 height 22
click at [158, 196] on input "b. Pensamiento sistémico" at bounding box center [158, 193] width 0 height 7
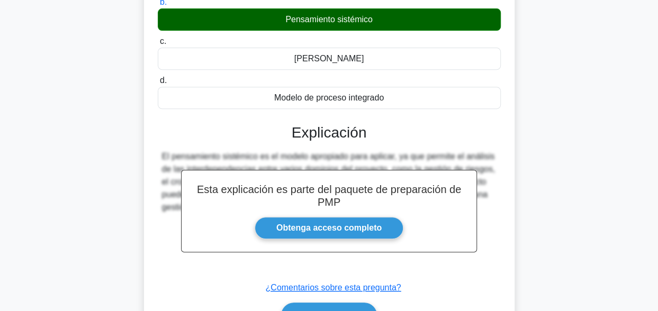
scroll to position [212, 0]
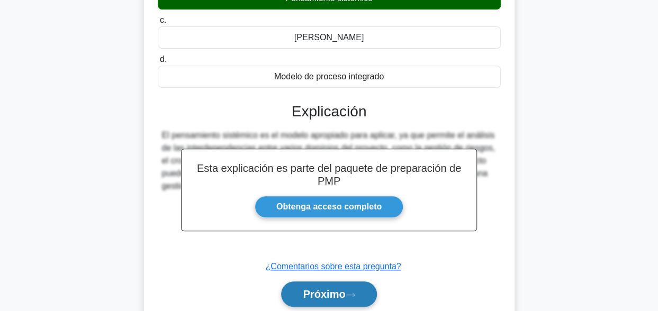
click at [319, 295] on font "Próximo" at bounding box center [324, 295] width 42 height 12
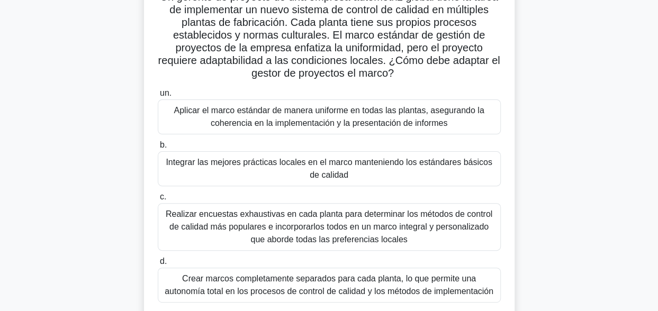
scroll to position [106, 0]
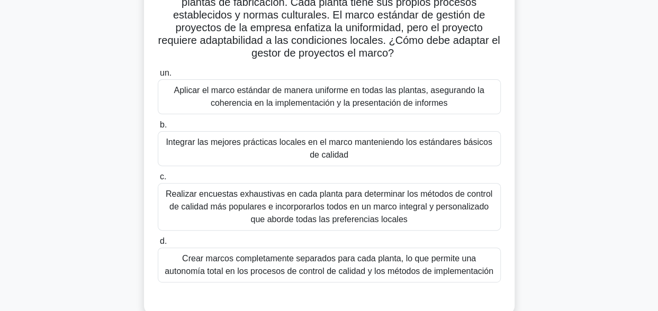
click at [319, 217] on div "Realizar encuestas exhaustivas en cada planta para determinar los métodos de co…" at bounding box center [329, 207] width 343 height 48
click at [158, 181] on input "c. Realizar encuestas exhaustivas en cada planta para determinar los métodos de…" at bounding box center [158, 177] width 0 height 7
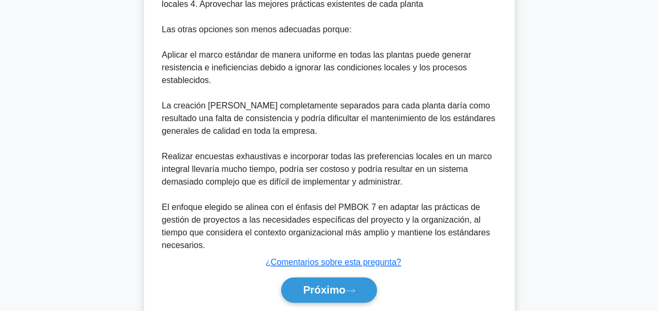
scroll to position [596, 0]
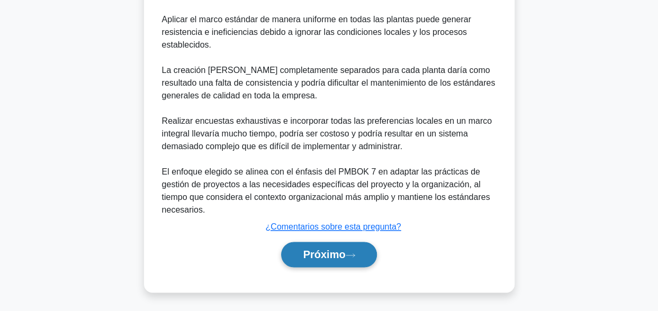
click at [331, 245] on button "Próximo" at bounding box center [328, 254] width 95 height 25
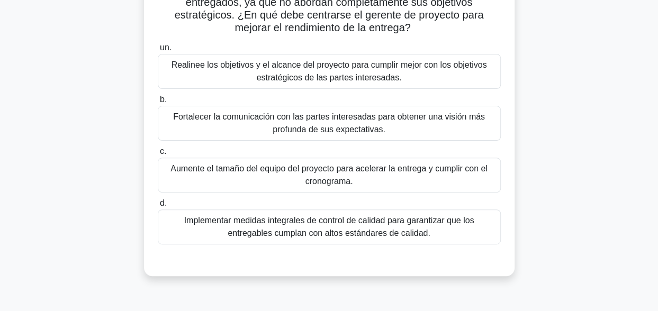
scroll to position [53, 0]
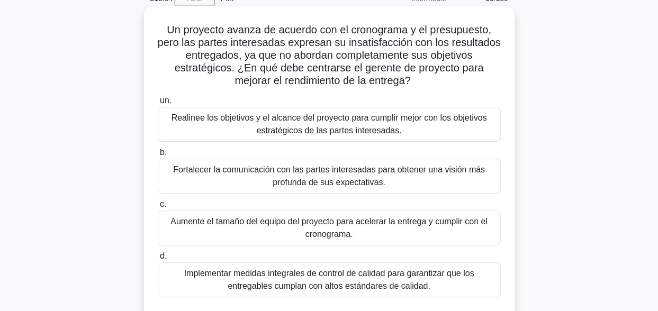
click at [291, 131] on div "Realinee los objetivos y el alcance del proyecto para cumplir mejor con los obj…" at bounding box center [329, 124] width 343 height 35
click at [158, 104] on input "un. Realinee los objetivos y el alcance del proyecto para cumplir mejor con los…" at bounding box center [158, 100] width 0 height 7
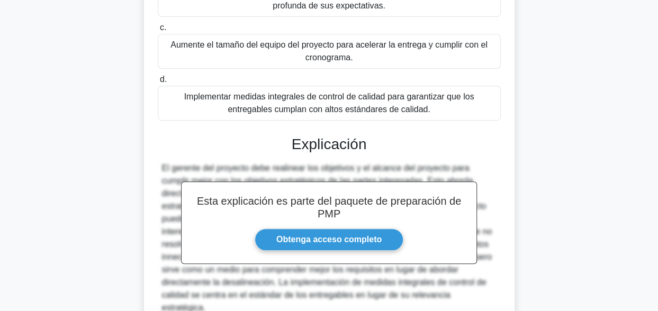
scroll to position [265, 0]
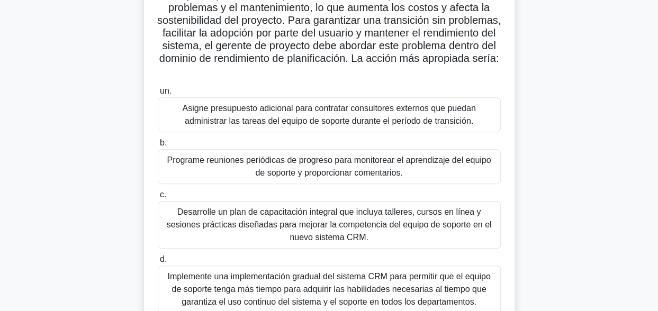
scroll to position [212, 0]
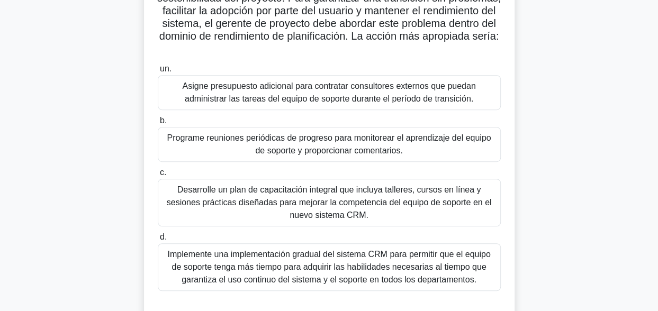
click at [424, 206] on div "Desarrolle un plan de capacitación integral que incluya talleres, cursos en lín…" at bounding box center [329, 203] width 343 height 48
click at [158, 176] on input "c. Desarrolle un plan de capacitación integral que incluya talleres, cursos en …" at bounding box center [158, 172] width 0 height 7
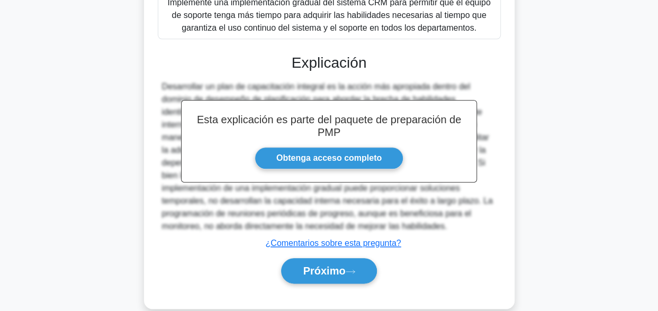
scroll to position [480, 0]
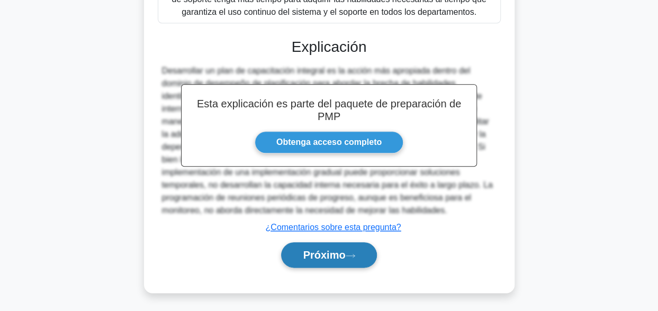
click at [345, 252] on font "Próximo" at bounding box center [324, 255] width 42 height 12
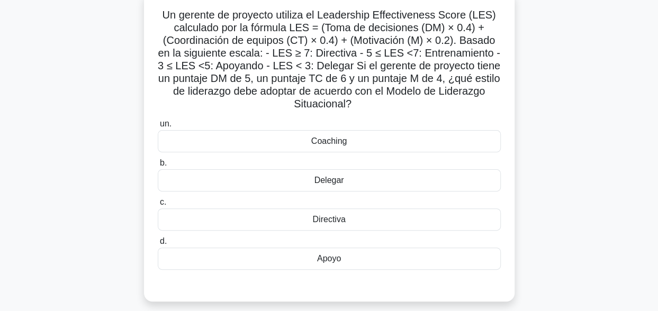
scroll to position [49, 0]
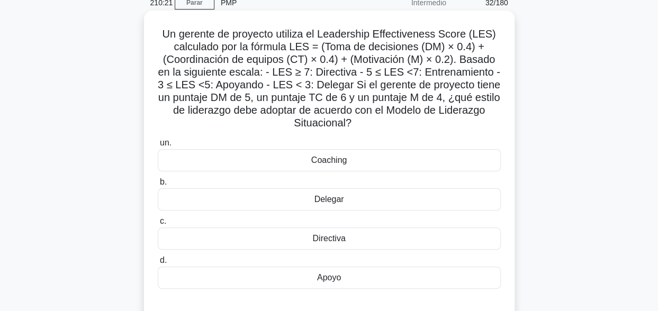
click at [346, 164] on div "Coaching" at bounding box center [329, 160] width 343 height 22
click at [158, 147] on input "un. Coaching" at bounding box center [158, 143] width 0 height 7
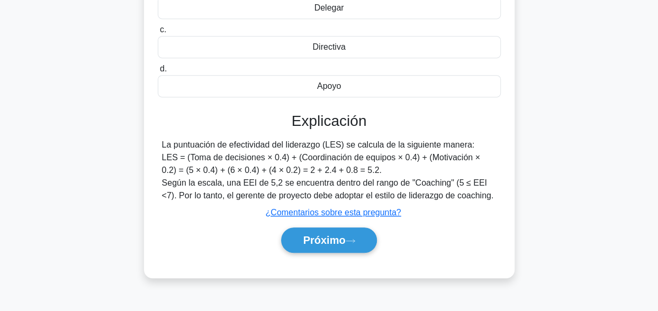
scroll to position [260, 0]
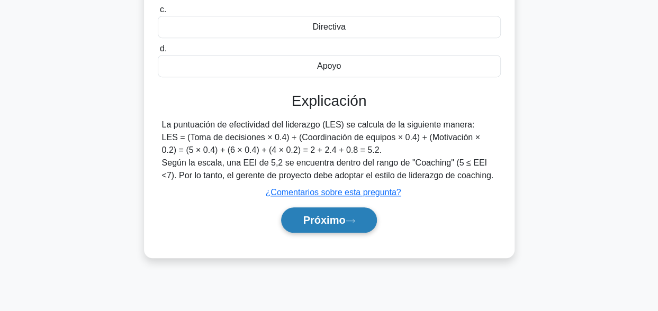
click at [330, 217] on font "Próximo" at bounding box center [324, 220] width 42 height 12
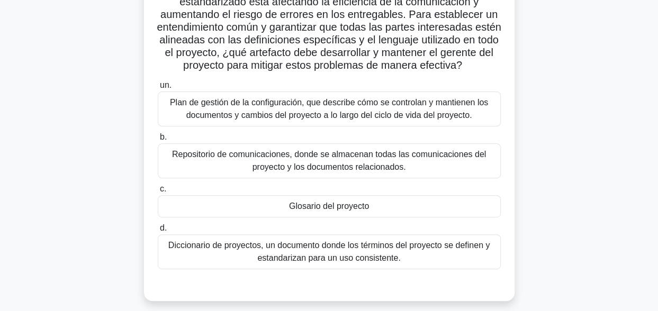
scroll to position [159, 0]
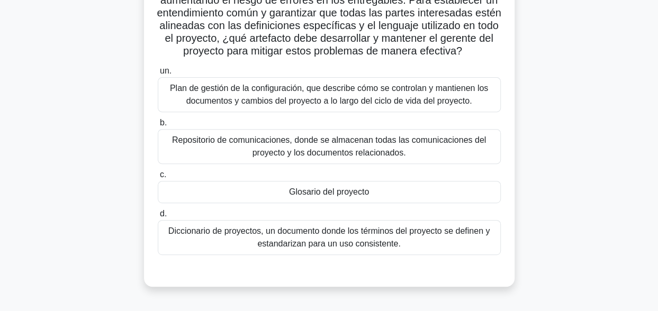
click at [358, 201] on div "Glosario del proyecto" at bounding box center [329, 192] width 343 height 22
click at [158, 178] on input "c. Glosario del proyecto" at bounding box center [158, 175] width 0 height 7
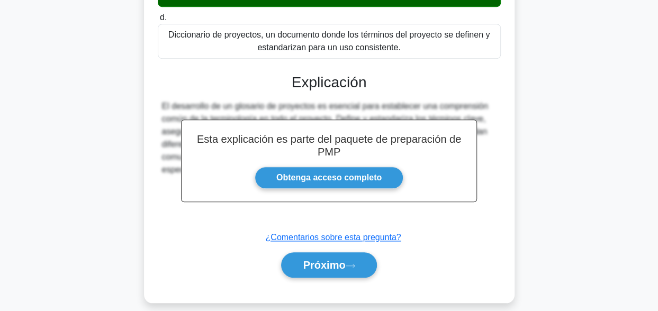
scroll to position [378, 0]
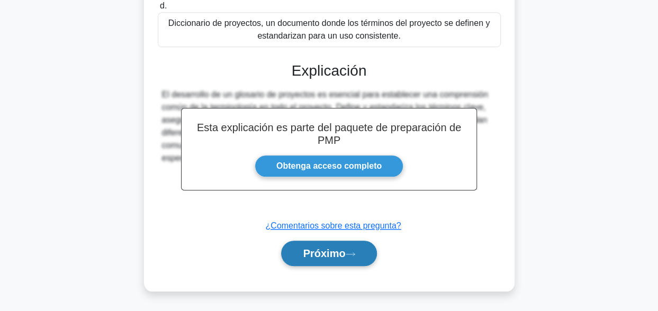
click at [336, 250] on font "Próximo" at bounding box center [324, 254] width 42 height 12
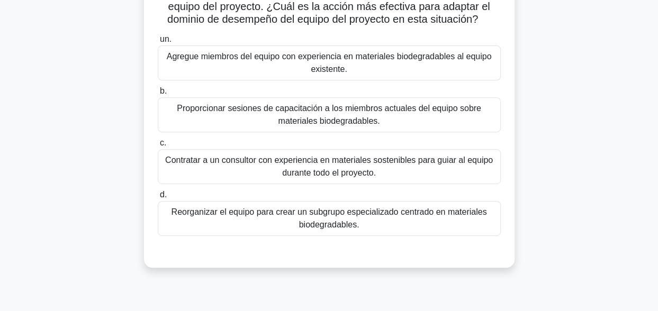
scroll to position [155, 0]
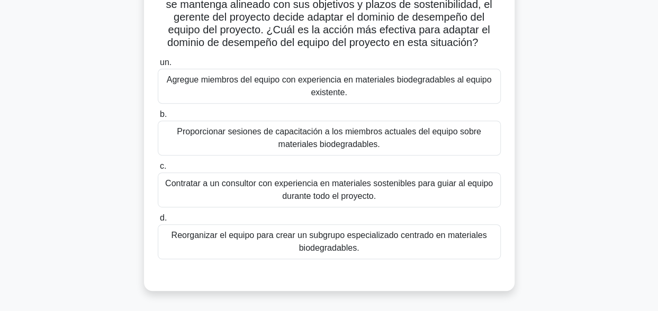
click at [317, 100] on div "Agregue miembros del equipo con experiencia en materiales biodegradables al equ…" at bounding box center [329, 86] width 343 height 35
click at [158, 66] on input "un. Agregue miembros del equipo con experiencia en materiales biodegradables al…" at bounding box center [158, 62] width 0 height 7
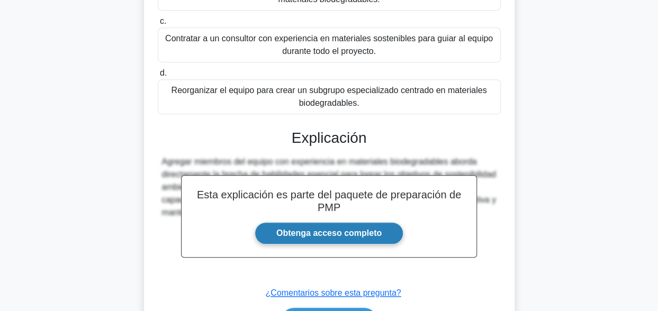
scroll to position [378, 0]
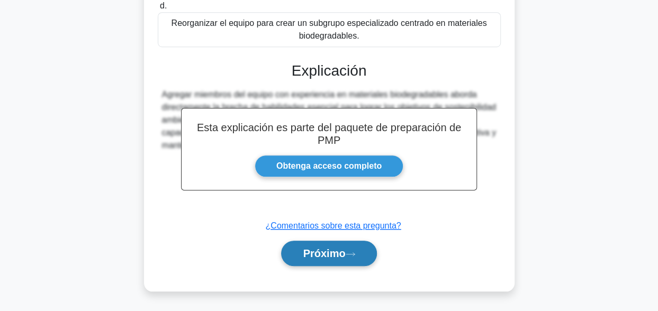
click at [321, 257] on font "Próximo" at bounding box center [324, 254] width 42 height 12
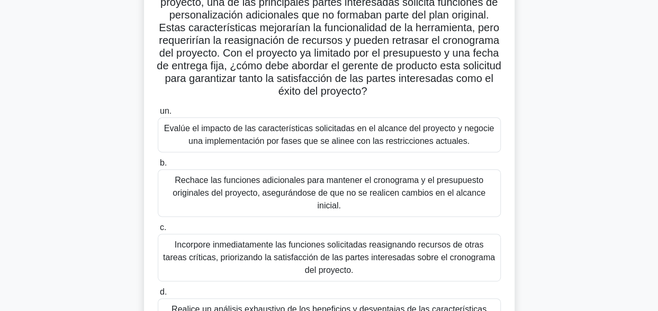
scroll to position [159, 0]
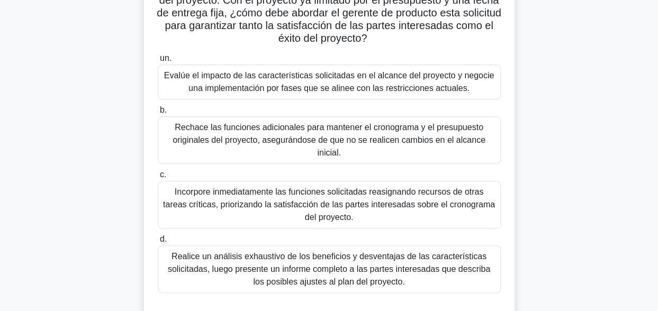
click at [306, 267] on div "Realice un análisis exhaustivo de los beneficios y desventajas de las caracterí…" at bounding box center [329, 270] width 343 height 48
click at [158, 243] on input "d. Realice un análisis exhaustivo de los beneficios y desventajas de las caract…" at bounding box center [158, 239] width 0 height 7
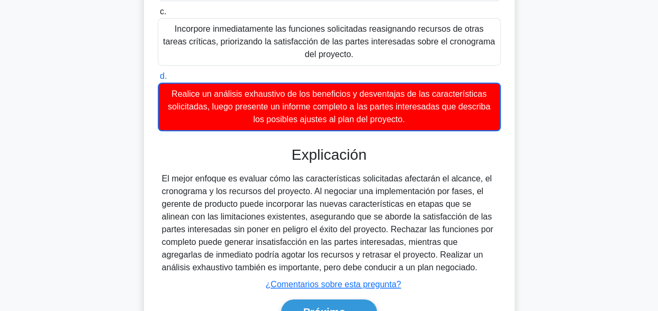
scroll to position [367, 0]
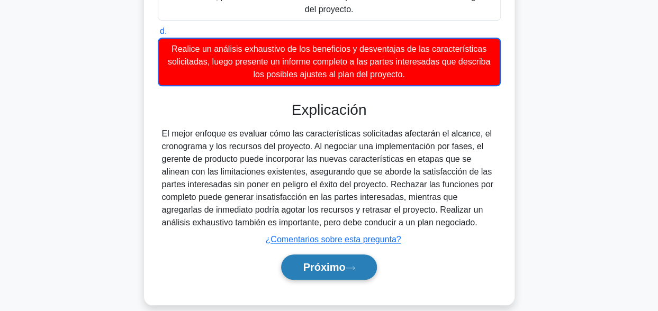
click at [305, 262] on font "Próximo" at bounding box center [324, 268] width 42 height 12
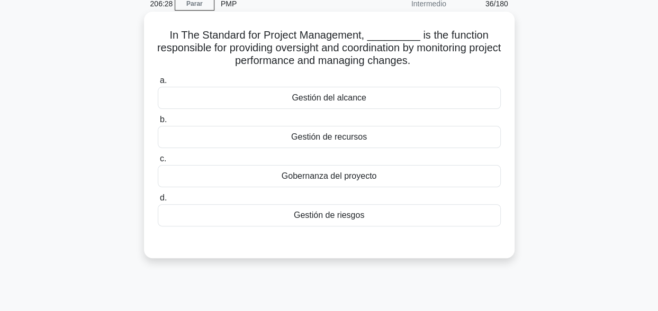
scroll to position [0, 0]
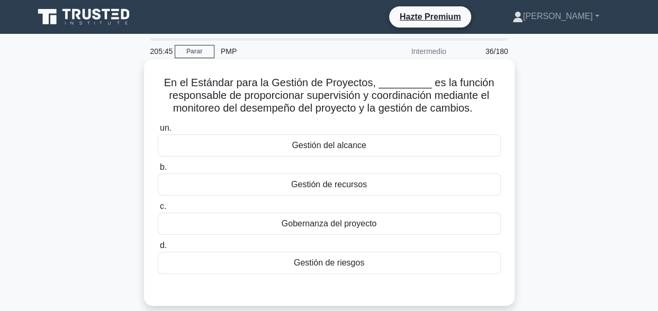
click at [296, 230] on div "Gobernanza del proyecto" at bounding box center [329, 224] width 343 height 22
click at [158, 210] on input "c. Gobernanza del proyecto" at bounding box center [158, 206] width 0 height 7
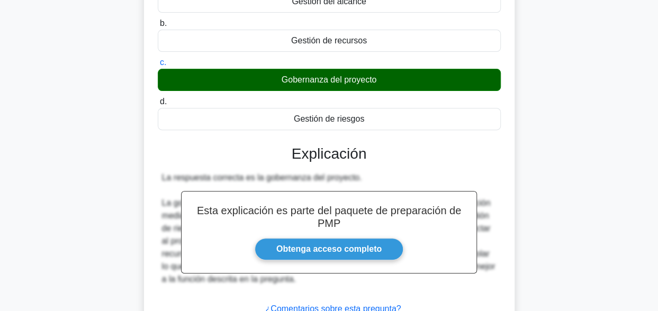
scroll to position [260, 0]
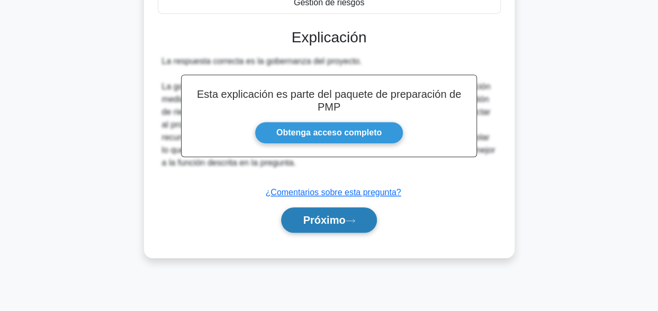
click at [326, 220] on font "Próximo" at bounding box center [324, 220] width 42 height 12
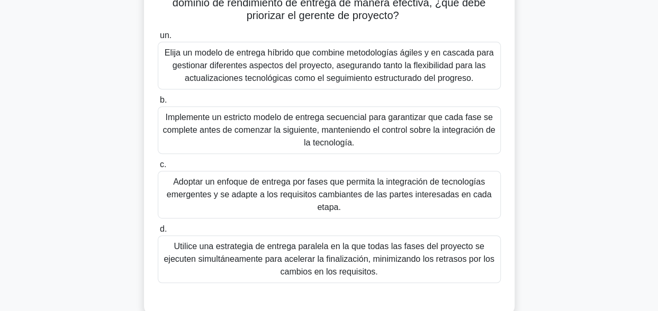
scroll to position [155, 0]
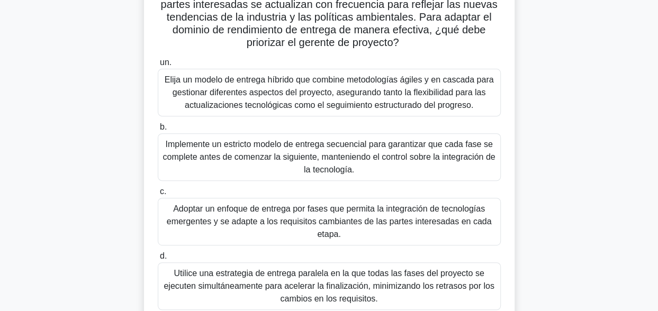
click at [262, 98] on div "Elija un modelo de entrega híbrido que combine metodologías ágiles y en cascada…" at bounding box center [329, 93] width 343 height 48
click at [158, 66] on input "un. Elija un modelo de entrega híbrido que combine metodologías ágiles y en cas…" at bounding box center [158, 62] width 0 height 7
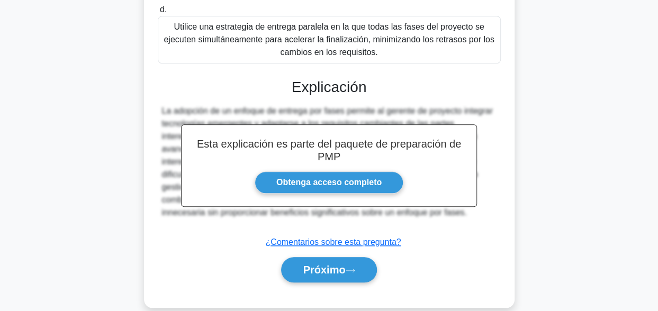
scroll to position [418, 0]
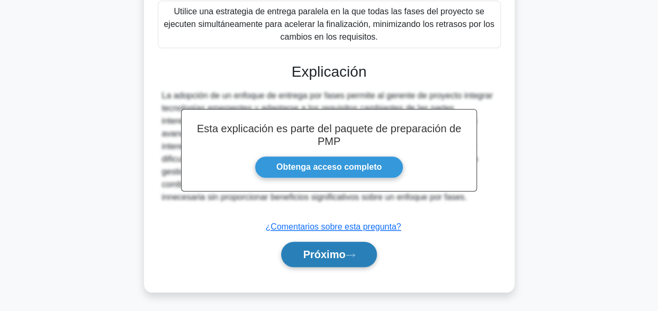
click at [316, 246] on button "Próximo" at bounding box center [328, 254] width 95 height 25
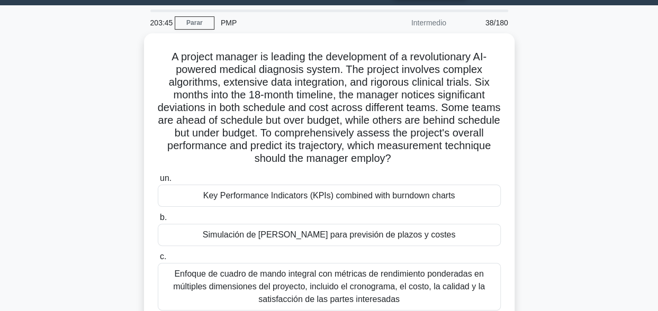
scroll to position [0, 0]
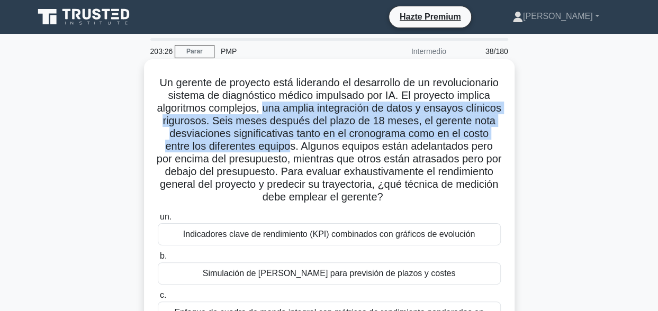
drag, startPoint x: 361, startPoint y: 107, endPoint x: 444, endPoint y: 145, distance: 90.7
click at [444, 145] on font "Un gerente de proyecto está liderando el desarrollo de un revolucionario sistem…" at bounding box center [329, 140] width 345 height 126
drag, startPoint x: 444, startPoint y: 145, endPoint x: 433, endPoint y: 146, distance: 11.2
click at [433, 146] on font "Un gerente de proyecto está liderando el desarrollo de un revolucionario sistem…" at bounding box center [329, 140] width 345 height 126
click at [426, 151] on font "Un gerente de proyecto está liderando el desarrollo de un revolucionario sistem…" at bounding box center [329, 140] width 345 height 126
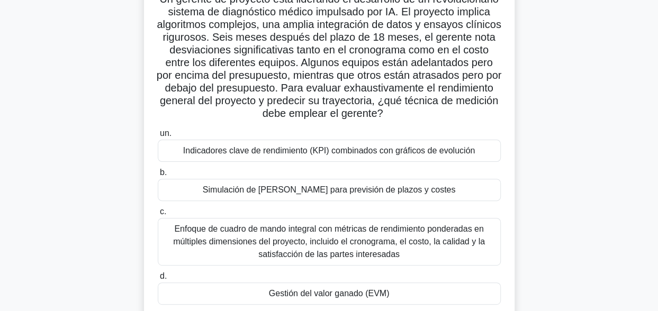
scroll to position [106, 0]
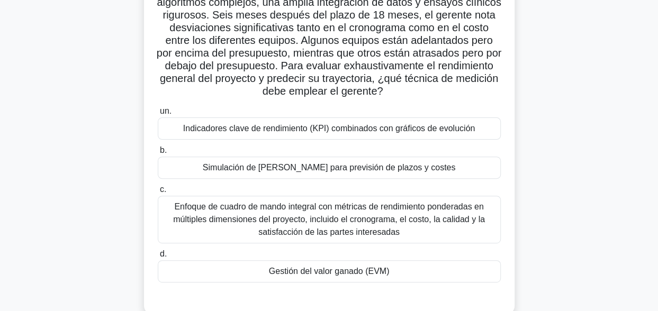
click at [316, 273] on div "Gestión del valor ganado (EVM)" at bounding box center [329, 271] width 343 height 22
click at [158, 258] on input "d. Gestión del valor ganado (EVM)" at bounding box center [158, 254] width 0 height 7
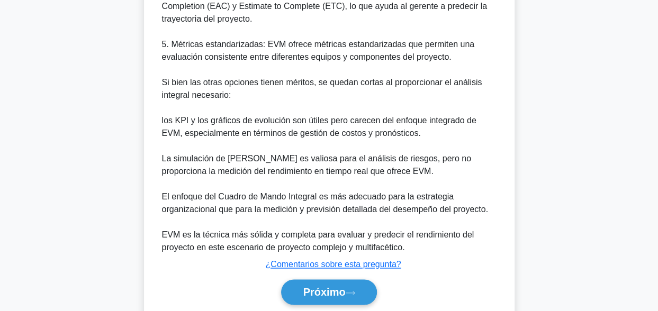
scroll to position [683, 0]
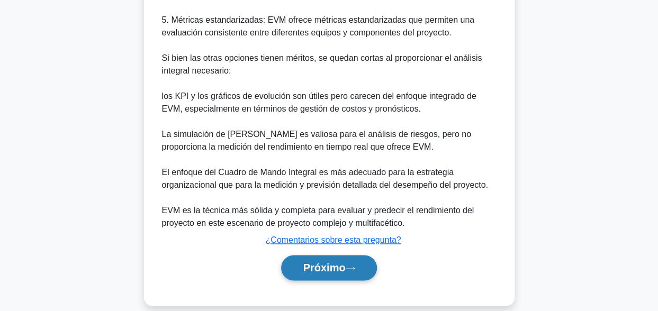
click at [312, 262] on font "Próximo" at bounding box center [324, 268] width 42 height 12
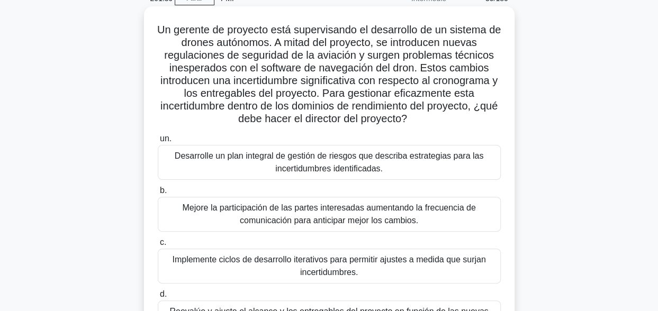
scroll to position [106, 0]
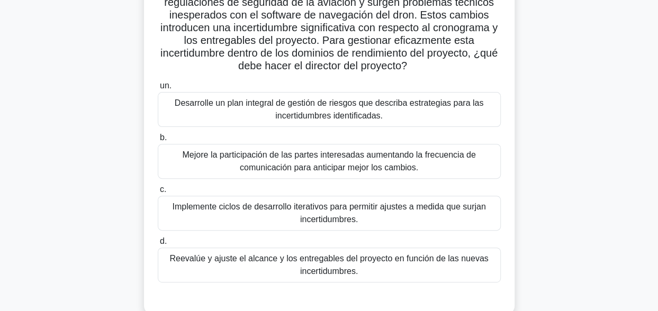
click at [302, 172] on div "Mejore la participación de las partes interesadas aumentando la frecuencia de c…" at bounding box center [329, 161] width 343 height 35
click at [158, 141] on input "b. Mejore la participación de las partes interesadas aumentando la frecuencia d…" at bounding box center [158, 137] width 0 height 7
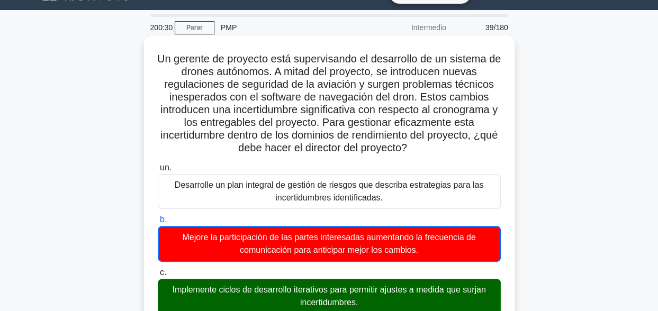
scroll to position [341, 0]
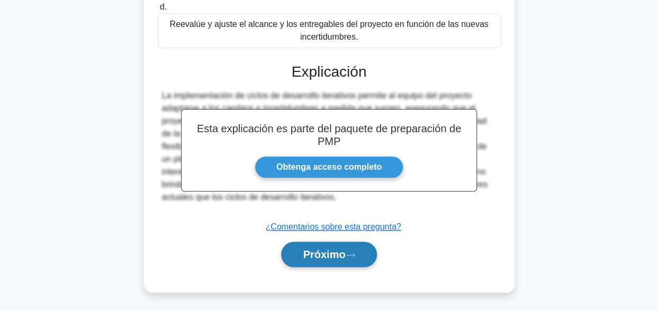
click at [323, 262] on button "Próximo" at bounding box center [328, 254] width 95 height 25
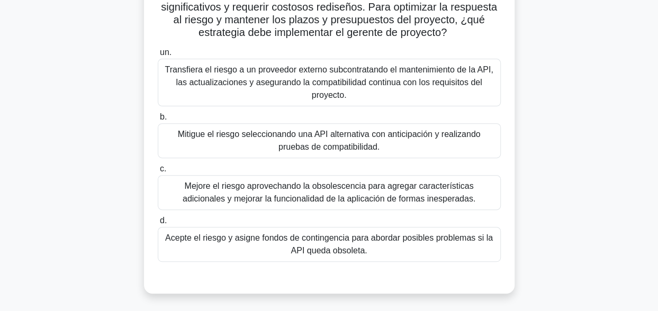
scroll to position [106, 0]
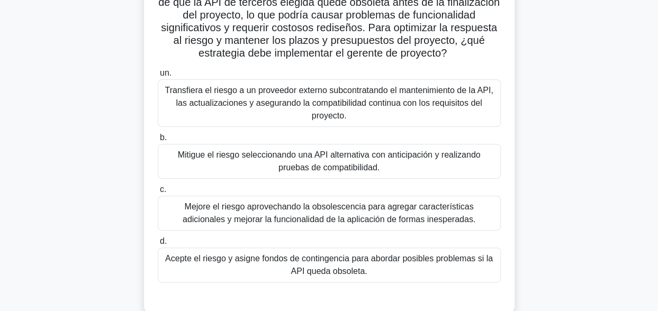
click at [362, 179] on div "Mitigue el riesgo seleccionando una API alternativa con anticipación y realizan…" at bounding box center [329, 161] width 343 height 35
click at [158, 141] on input "b. Mitigue el riesgo seleccionando una API alternativa con anticipación y reali…" at bounding box center [158, 137] width 0 height 7
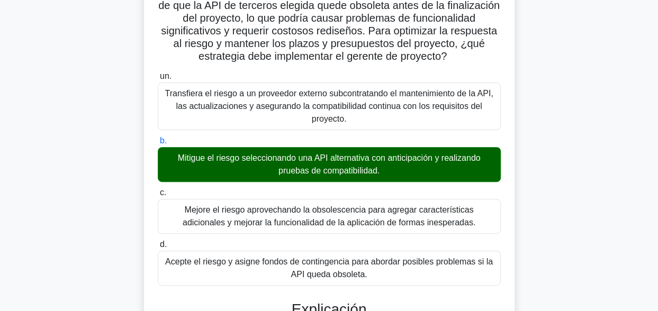
scroll to position [353, 0]
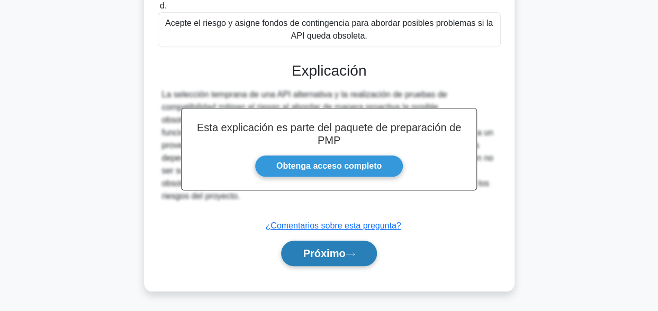
click at [325, 260] on button "Próximo" at bounding box center [328, 253] width 95 height 25
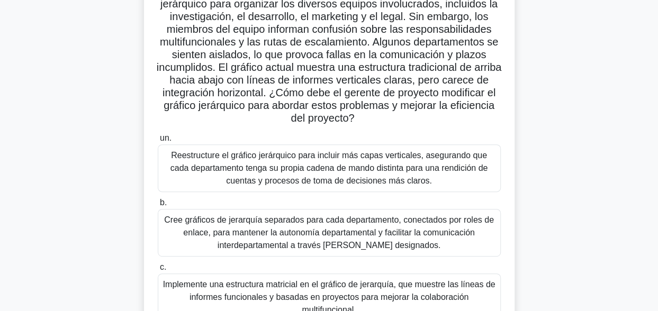
scroll to position [0, 0]
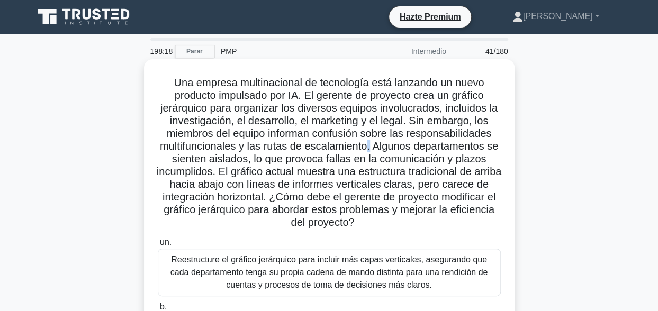
drag, startPoint x: 375, startPoint y: 145, endPoint x: 377, endPoint y: 151, distance: 7.4
click at [377, 151] on font "Una empresa multinacional de tecnología está lanzando un nuevo producto impulsa…" at bounding box center [329, 152] width 345 height 151
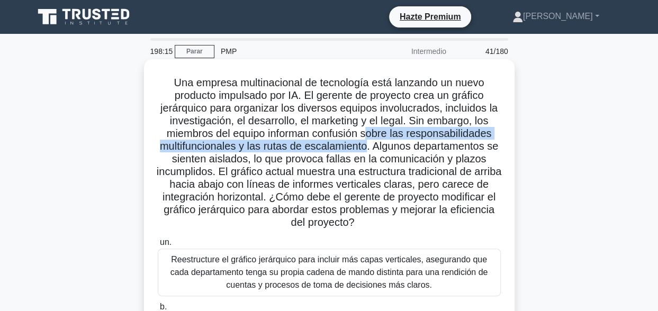
click at [375, 148] on font "Una empresa multinacional de tecnología está lanzando un nuevo producto impulsa…" at bounding box center [329, 152] width 345 height 151
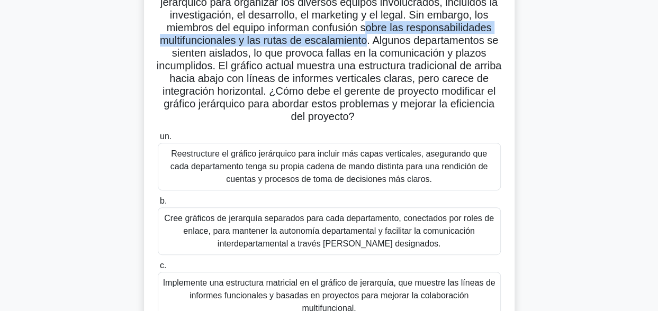
scroll to position [260, 0]
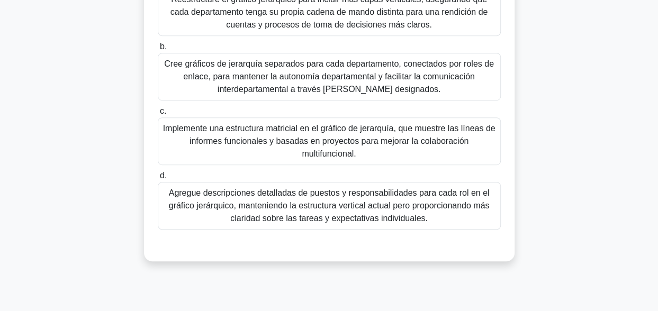
click at [288, 184] on div "Agregue descripciones detalladas de puestos y responsabilidades para cada rol e…" at bounding box center [329, 206] width 343 height 48
click at [158, 179] on input "d. Agregue descripciones detalladas de puestos y responsabilidades para cada ro…" at bounding box center [158, 176] width 0 height 7
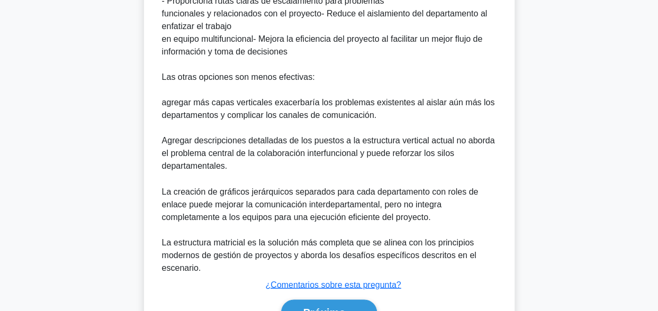
scroll to position [875, 0]
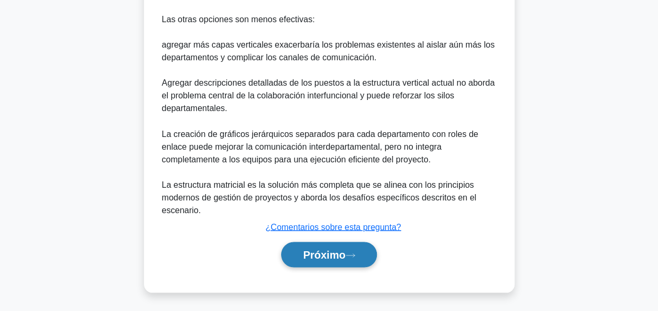
click at [330, 252] on font "Próximo" at bounding box center [324, 255] width 42 height 12
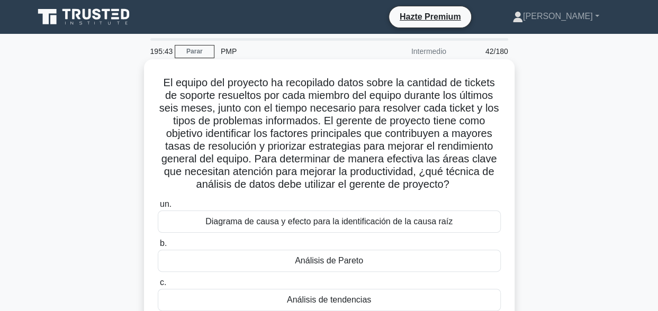
scroll to position [155, 0]
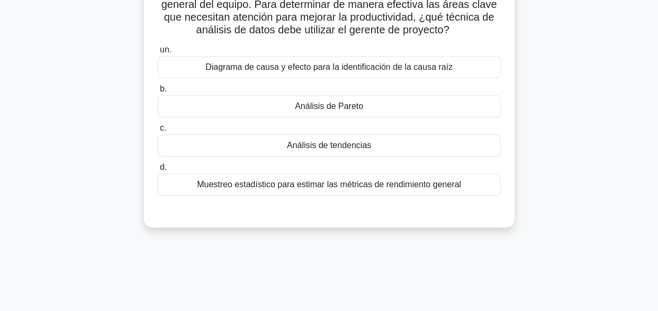
click at [316, 105] on div "Análisis de Pareto" at bounding box center [329, 106] width 343 height 22
click at [158, 93] on input "b. Análisis de Pareto" at bounding box center [158, 89] width 0 height 7
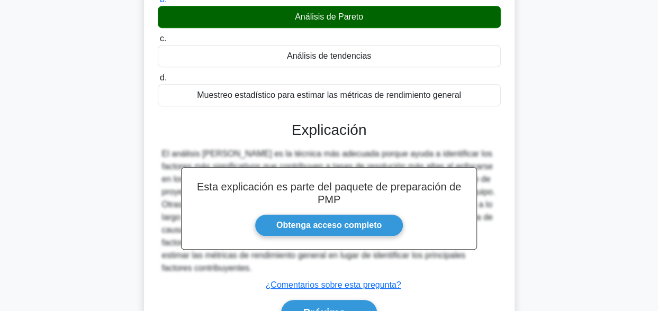
scroll to position [302, 0]
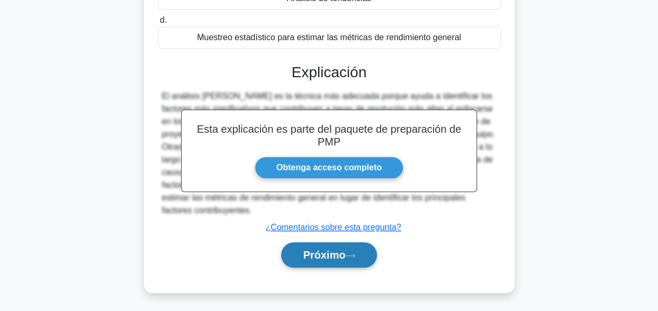
click at [318, 254] on font "Próximo" at bounding box center [324, 255] width 42 height 12
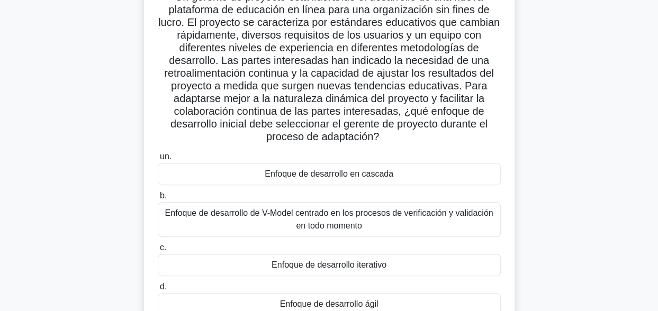
scroll to position [102, 0]
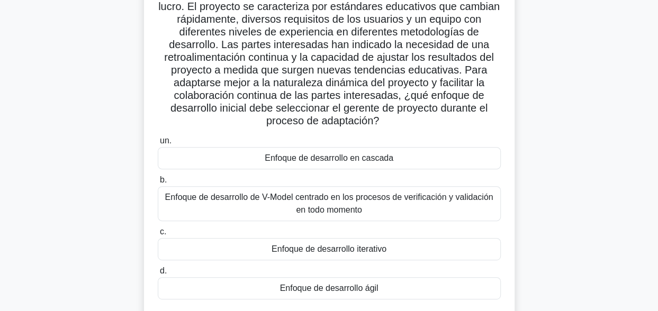
click at [380, 248] on div "Enfoque de desarrollo iterativo" at bounding box center [329, 249] width 343 height 22
drag, startPoint x: 380, startPoint y: 248, endPoint x: 372, endPoint y: 251, distance: 8.4
click at [372, 251] on div "Enfoque de desarrollo iterativo" at bounding box center [329, 249] width 343 height 22
click at [158, 236] on input "c. Enfoque de desarrollo iterativo" at bounding box center [158, 232] width 0 height 7
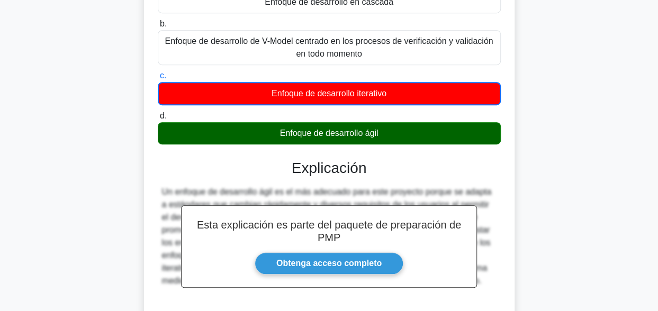
scroll to position [354, 0]
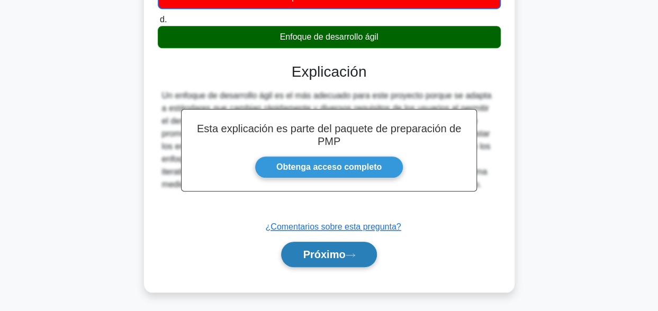
click at [291, 256] on button "Próximo" at bounding box center [328, 254] width 95 height 25
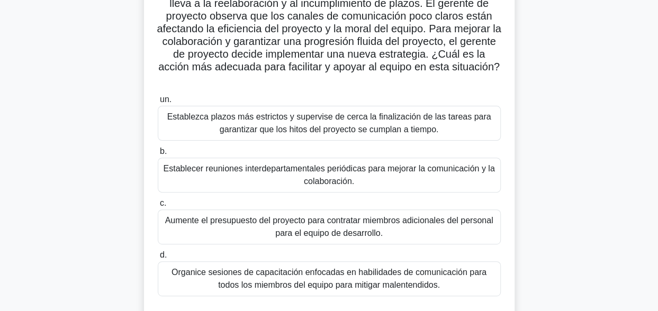
scroll to position [106, 0]
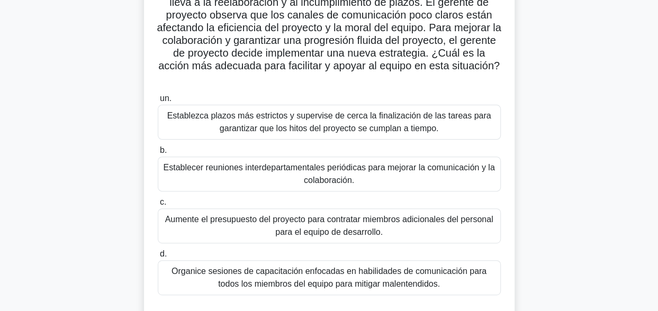
click at [391, 176] on div "Establecer reuniones interdepartamentales periódicas para mejorar la comunicaci…" at bounding box center [329, 174] width 343 height 35
click at [158, 154] on input "b. Establecer reuniones interdepartamentales periódicas para mejorar la comunic…" at bounding box center [158, 150] width 0 height 7
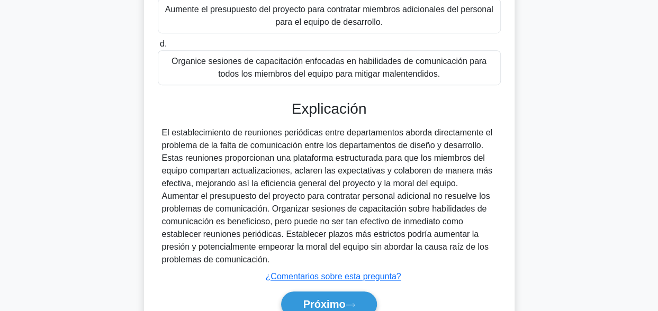
scroll to position [365, 0]
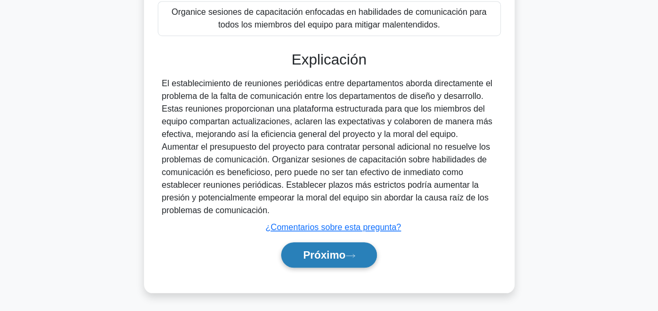
click at [323, 259] on font "Próximo" at bounding box center [324, 255] width 42 height 12
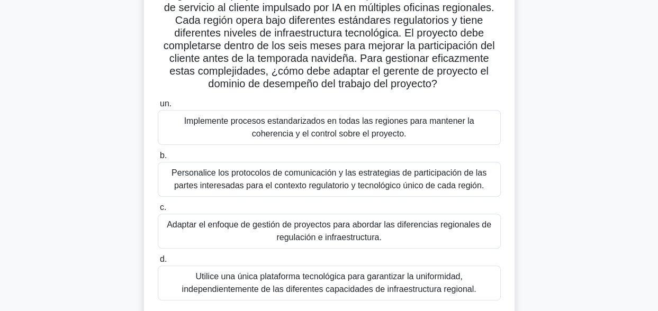
scroll to position [102, 0]
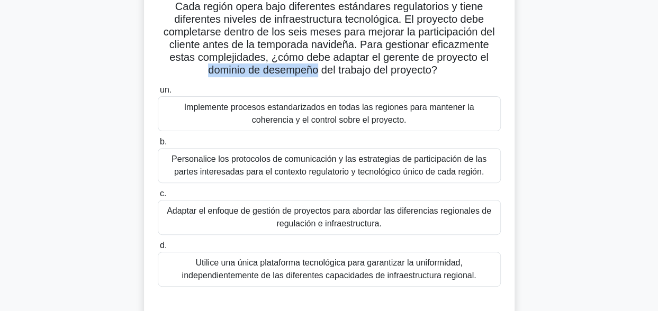
drag, startPoint x: 202, startPoint y: 71, endPoint x: 317, endPoint y: 70, distance: 114.9
click at [317, 70] on h5 "Un gerente de proyecto está liderando la implementación de un sistema de servic…" at bounding box center [329, 26] width 345 height 103
copy font "dominio de desempeño"
click at [287, 218] on div "Adaptar el enfoque de gestión de proyectos para abordar las diferencias regiona…" at bounding box center [329, 217] width 343 height 35
click at [158, 197] on input "c. Adaptar el enfoque de gestión de proyectos para abordar las diferencias regi…" at bounding box center [158, 194] width 0 height 7
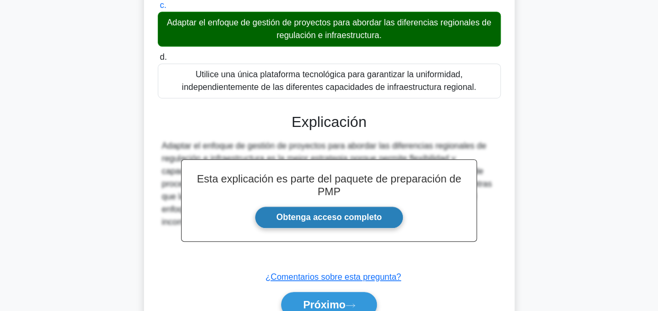
scroll to position [340, 0]
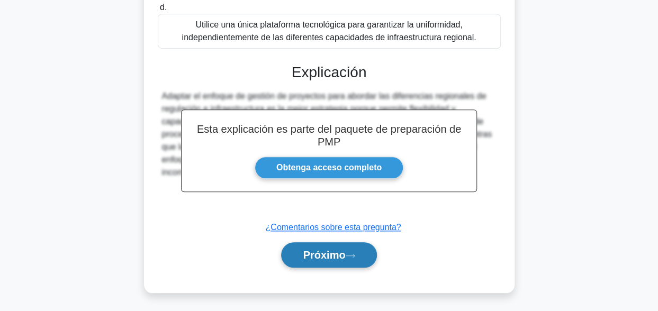
click at [340, 261] on button "Próximo" at bounding box center [328, 254] width 95 height 25
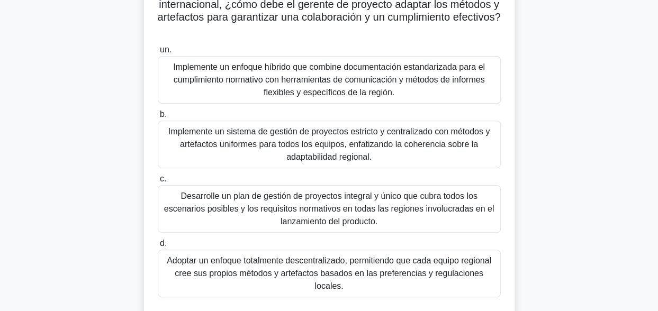
scroll to position [159, 0]
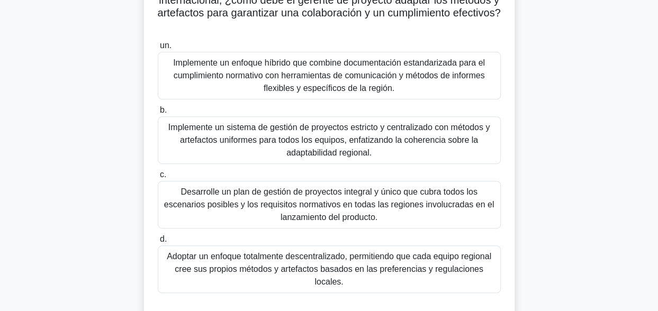
click at [321, 263] on div "Adoptar un enfoque totalmente descentralizado, permitiendo que cada equipo regi…" at bounding box center [329, 270] width 343 height 48
click at [158, 243] on input "d. Adoptar un enfoque totalmente descentralizado, permitiendo que cada equipo r…" at bounding box center [158, 239] width 0 height 7
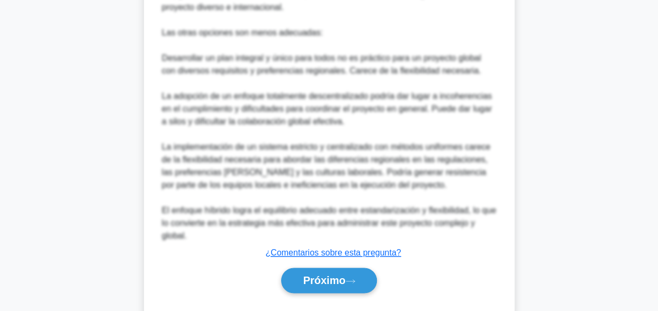
scroll to position [646, 0]
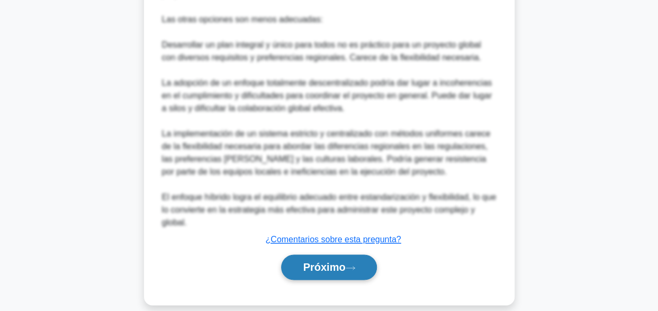
click at [323, 262] on button "Próximo" at bounding box center [328, 267] width 95 height 25
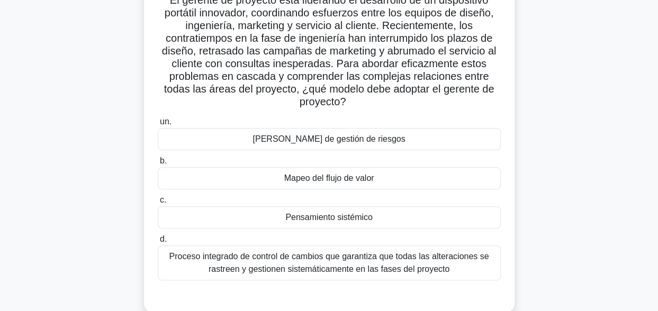
scroll to position [106, 0]
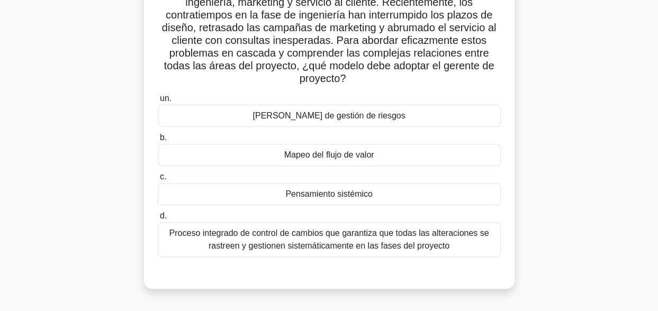
click at [370, 198] on div "Pensamiento sistémico" at bounding box center [329, 194] width 343 height 22
click at [158, 181] on input "c. Pensamiento sistémico" at bounding box center [158, 177] width 0 height 7
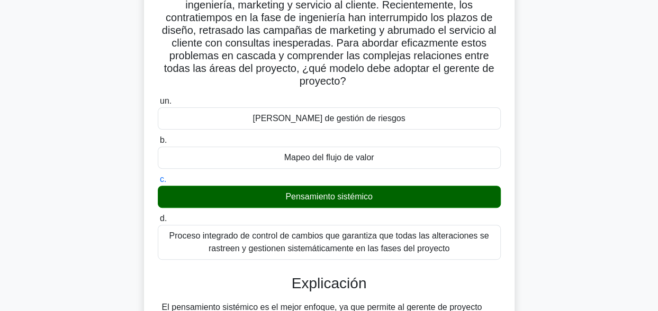
scroll to position [302, 0]
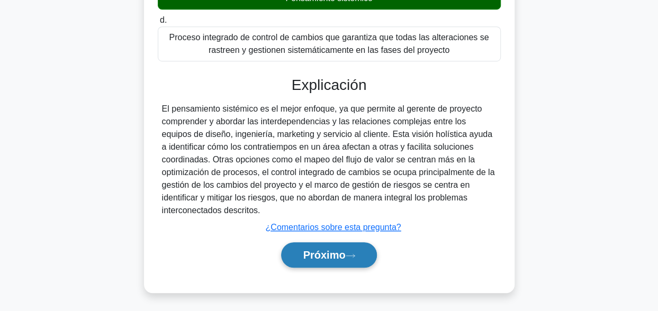
click at [348, 254] on icon at bounding box center [351, 256] width 10 height 6
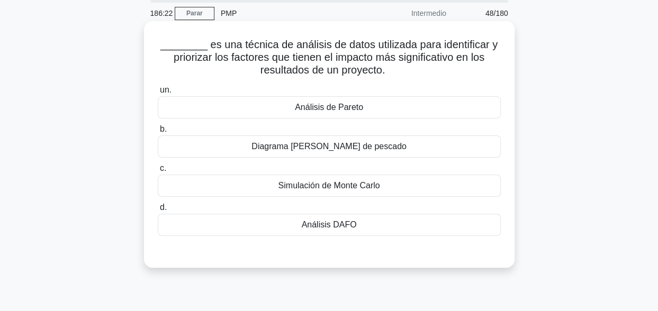
scroll to position [0, 0]
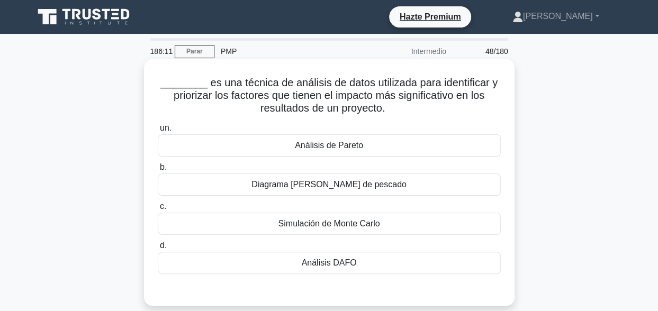
click at [346, 143] on div "Análisis de Pareto" at bounding box center [329, 145] width 343 height 22
click at [158, 132] on input "un. Análisis de Pareto" at bounding box center [158, 128] width 0 height 7
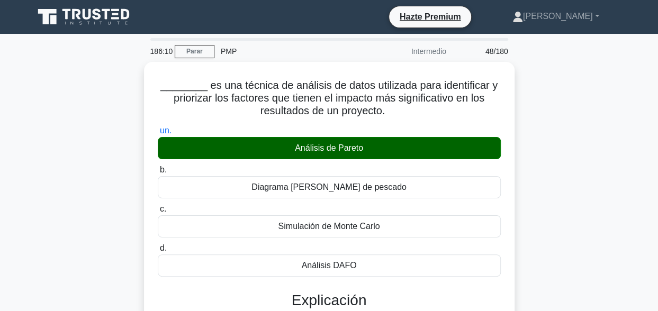
scroll to position [208, 0]
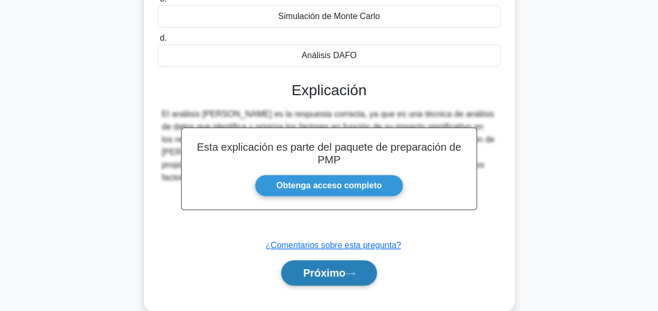
click at [345, 267] on font "Próximo" at bounding box center [324, 273] width 42 height 12
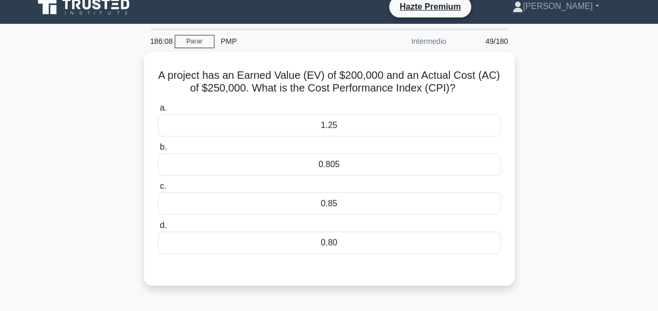
scroll to position [0, 0]
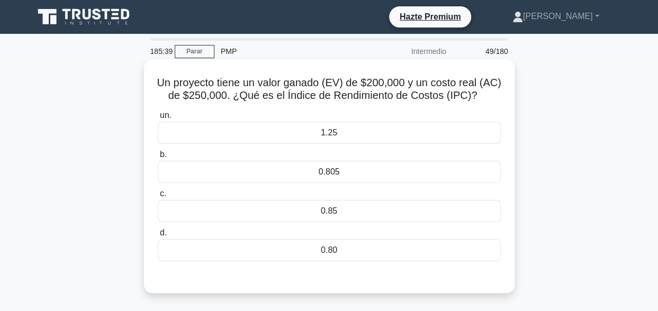
click at [216, 248] on div "0.80" at bounding box center [329, 250] width 343 height 22
click at [158, 237] on input "d. 0.80" at bounding box center [158, 233] width 0 height 7
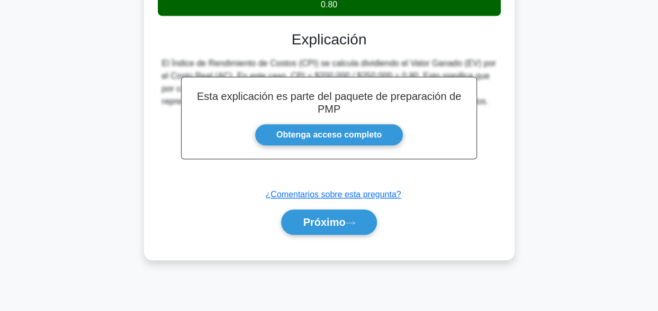
scroll to position [260, 0]
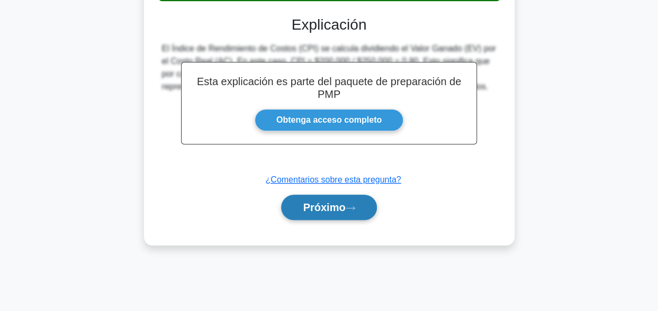
click at [350, 205] on icon at bounding box center [351, 208] width 10 height 6
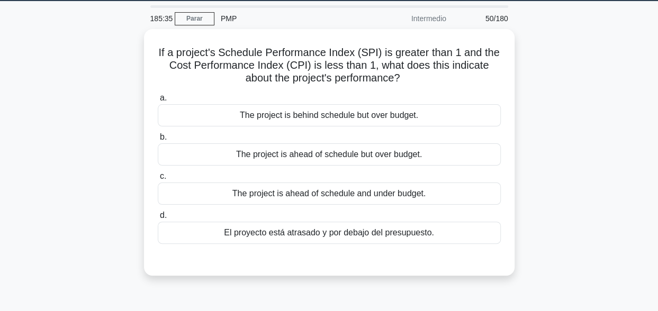
scroll to position [0, 0]
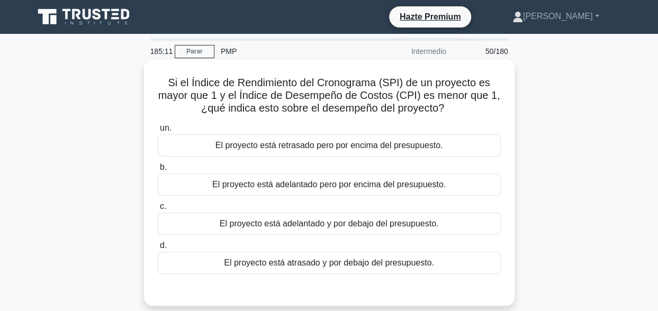
click at [426, 187] on div "El proyecto está adelantado pero por encima del presupuesto." at bounding box center [329, 185] width 343 height 22
click at [158, 171] on input "b. El proyecto está adelantado pero por encima del presupuesto." at bounding box center [158, 167] width 0 height 7
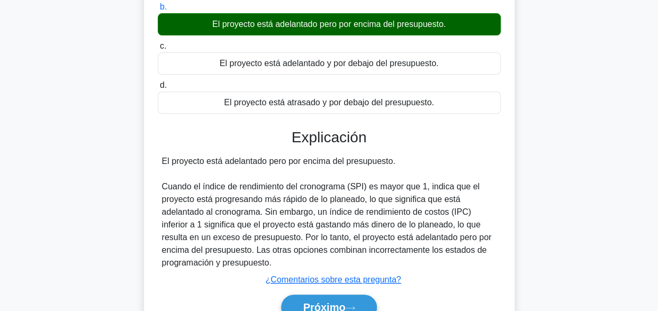
scroll to position [260, 0]
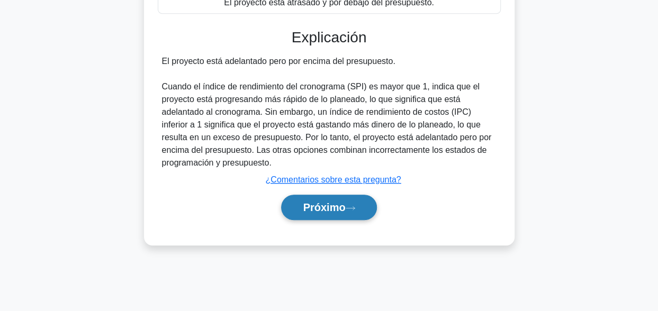
click at [346, 205] on icon at bounding box center [351, 208] width 10 height 6
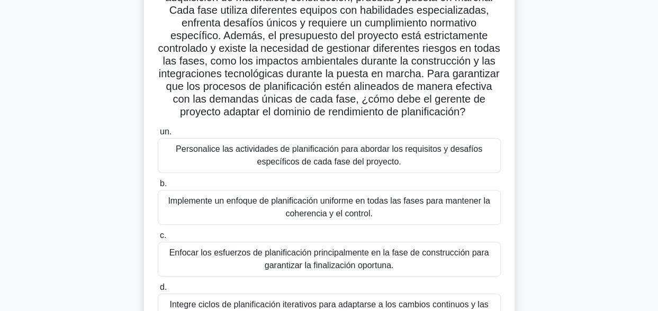
scroll to position [127, 0]
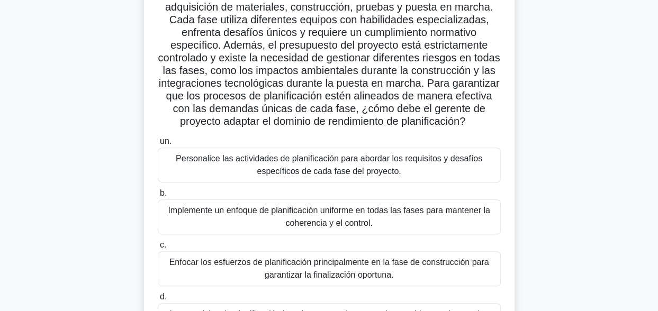
click at [294, 171] on div "Personalice las actividades de planificación para abordar los requisitos y desa…" at bounding box center [329, 165] width 343 height 35
click at [158, 145] on input "un. Personalice las actividades de planificación para abordar los requisitos y …" at bounding box center [158, 141] width 0 height 7
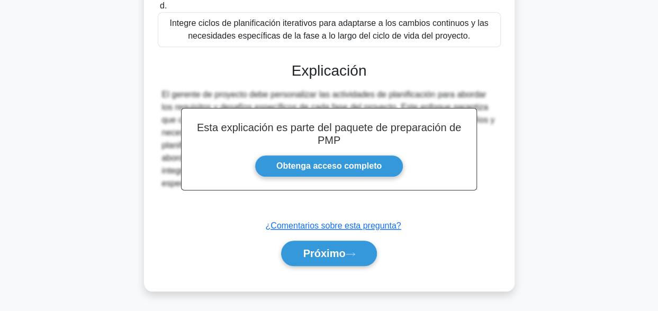
scroll to position [429, 0]
click at [286, 256] on button "Próximo" at bounding box center [328, 253] width 95 height 25
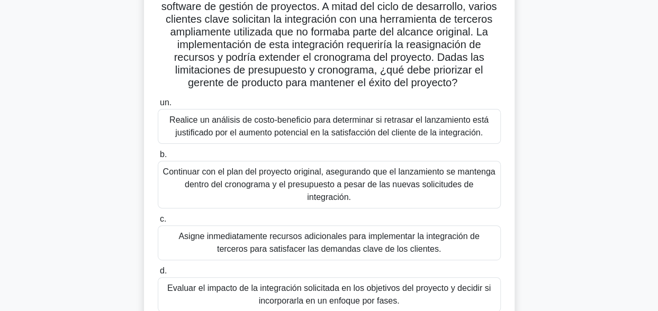
scroll to position [106, 0]
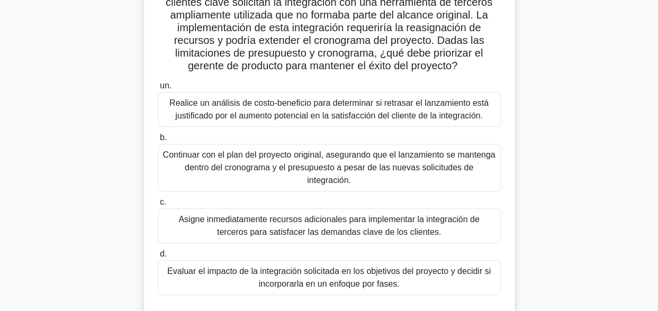
click at [347, 277] on div "Evaluar el impacto de la integración solicitada en los objetivos del proyecto y…" at bounding box center [329, 277] width 343 height 35
click at [158, 258] on input "d. Evaluar el impacto de la integración solicitada en los objetivos del proyect…" at bounding box center [158, 254] width 0 height 7
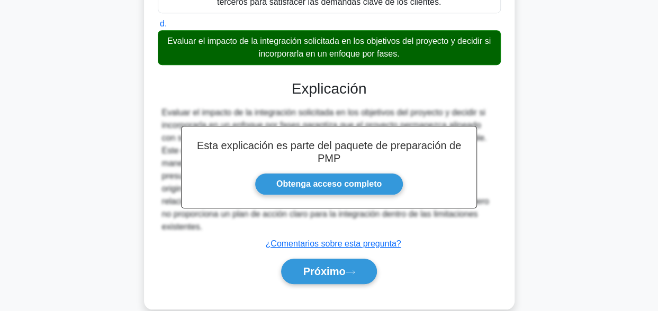
scroll to position [340, 0]
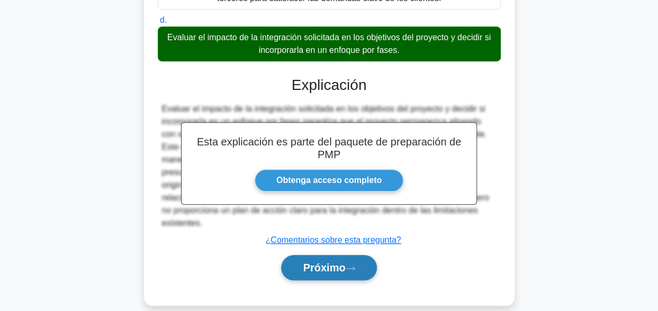
click at [347, 266] on icon at bounding box center [351, 269] width 10 height 6
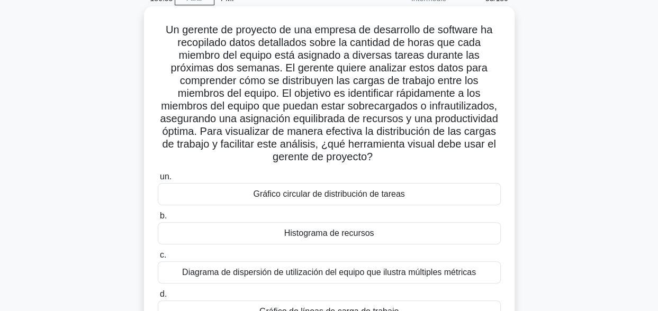
scroll to position [106, 0]
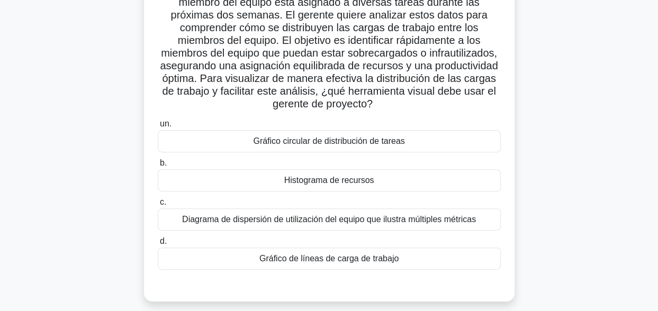
click at [328, 183] on div "Histograma de recursos" at bounding box center [329, 180] width 343 height 22
click at [158, 167] on input "b. Histograma de recursos" at bounding box center [158, 163] width 0 height 7
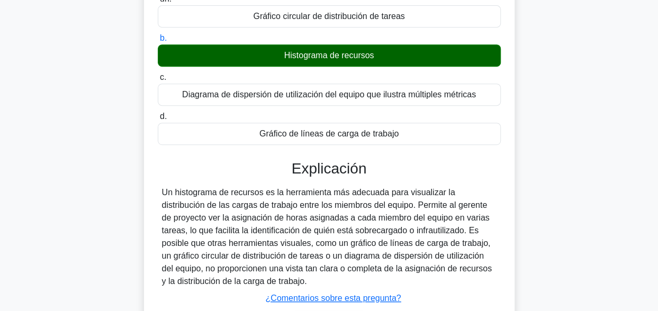
scroll to position [265, 0]
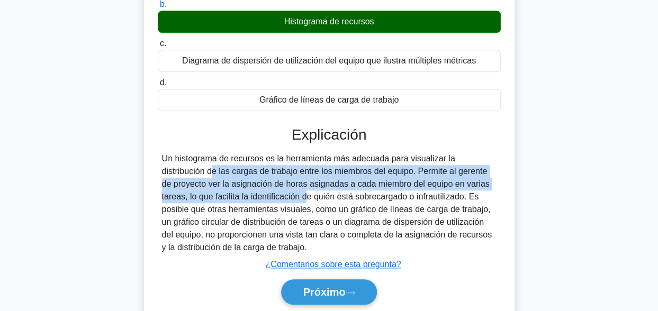
drag, startPoint x: 162, startPoint y: 166, endPoint x: 249, endPoint y: 193, distance: 91.1
click at [249, 193] on div "Un histograma de recursos es la herramienta más adecuada para visualizar la dis…" at bounding box center [329, 203] width 335 height 102
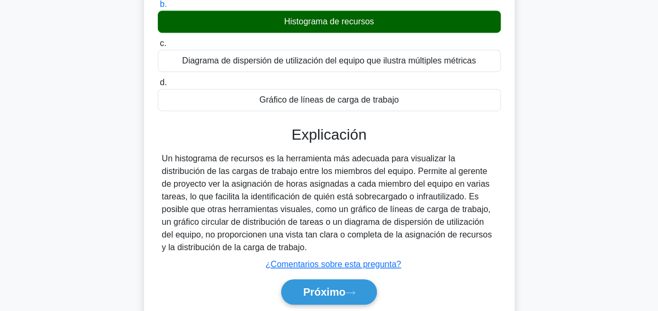
drag, startPoint x: 249, startPoint y: 193, endPoint x: 255, endPoint y: 213, distance: 21.1
click at [255, 213] on div "Un histograma de recursos es la herramienta más adecuada para visualizar la dis…" at bounding box center [329, 203] width 335 height 102
drag, startPoint x: 245, startPoint y: 248, endPoint x: 154, endPoint y: 164, distance: 124.4
click at [154, 164] on div "Un gerente de proyecto de una empresa de desarrollo de software ha recopilado d…" at bounding box center [329, 62] width 362 height 527
copy div "Un histograma de recursos es la herramienta más adecuada para visualizar la dis…"
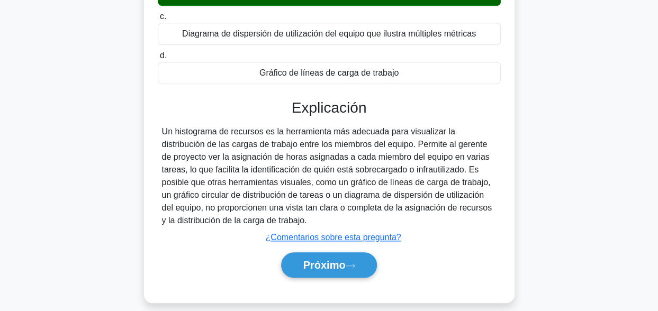
scroll to position [249, 0]
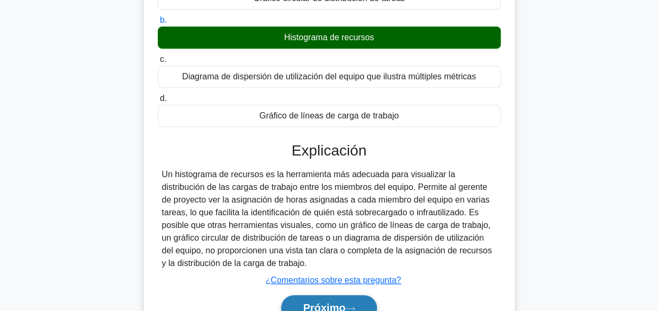
click at [328, 298] on button "Próximo" at bounding box center [328, 307] width 95 height 25
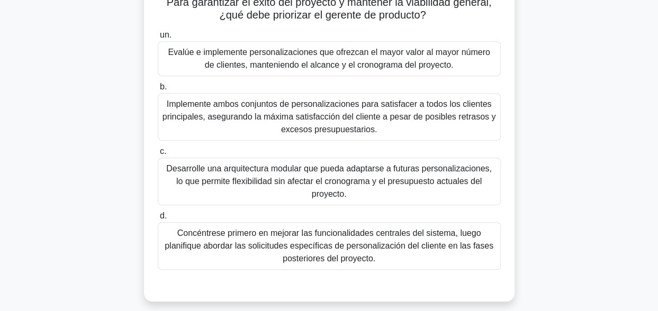
scroll to position [212, 0]
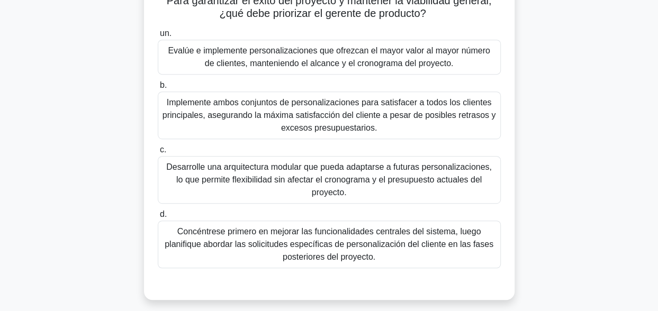
drag, startPoint x: 657, startPoint y: 181, endPoint x: 654, endPoint y: 192, distance: 11.3
click at [654, 192] on main "179:04 Parar PMP Intermedio 54/180 .spinner_0XTQ{transform-origin:center; anima…" at bounding box center [329, 91] width 658 height 538
drag, startPoint x: 654, startPoint y: 192, endPoint x: 608, endPoint y: 209, distance: 48.9
click at [608, 209] on div "Un gerente de producto lidera el desarrollo de un sistema de planificación de r…" at bounding box center [330, 81] width 604 height 463
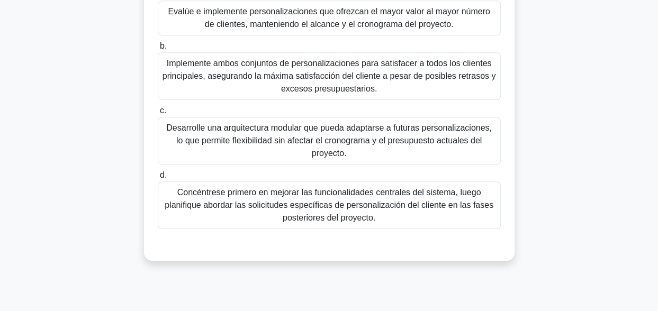
scroll to position [260, 0]
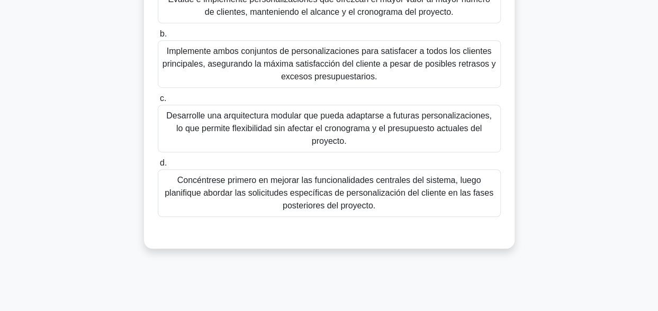
click at [397, 183] on div "Concéntrese primero en mejorar las funcionalidades centrales del sistema, luego…" at bounding box center [329, 193] width 343 height 48
click at [158, 167] on input "d. Concéntrese primero en mejorar las funcionalidades centrales del sistema, lu…" at bounding box center [158, 163] width 0 height 7
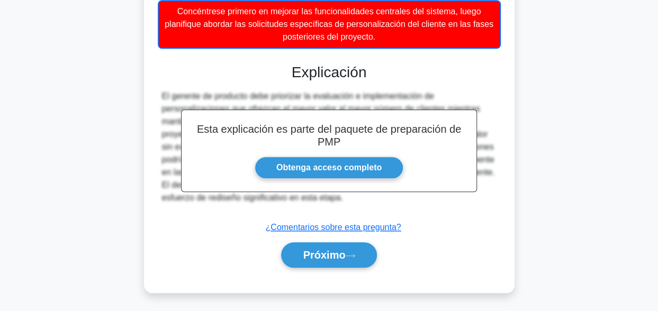
scroll to position [430, 0]
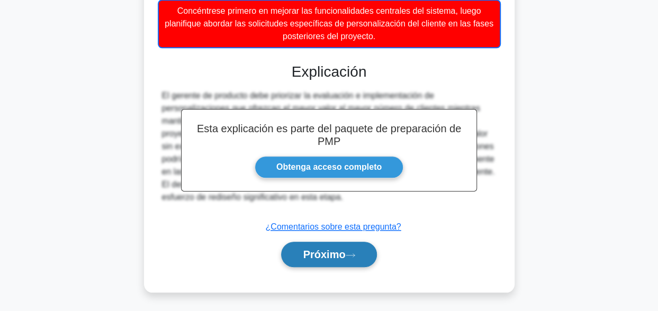
click at [341, 249] on font "Próximo" at bounding box center [324, 255] width 42 height 12
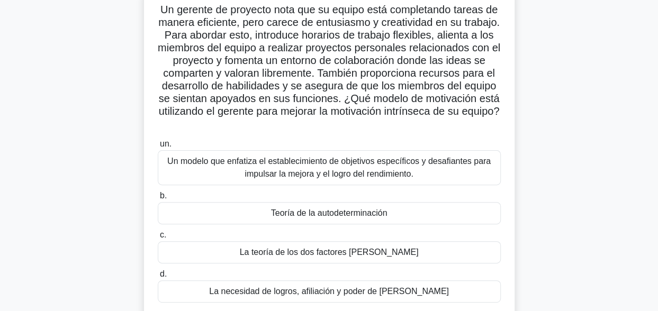
scroll to position [75, 0]
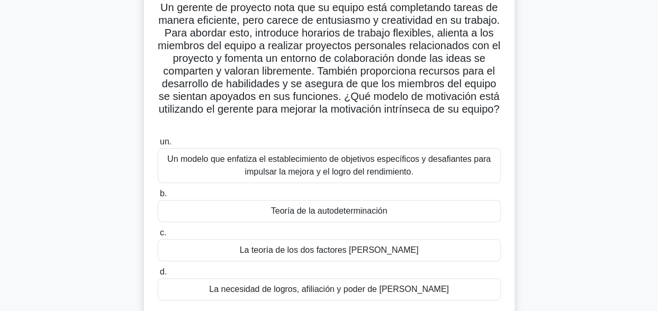
click at [366, 212] on div "Teoría de la autodeterminación" at bounding box center [329, 211] width 343 height 22
click at [158, 197] on input "b. Teoría de la autodeterminación" at bounding box center [158, 194] width 0 height 7
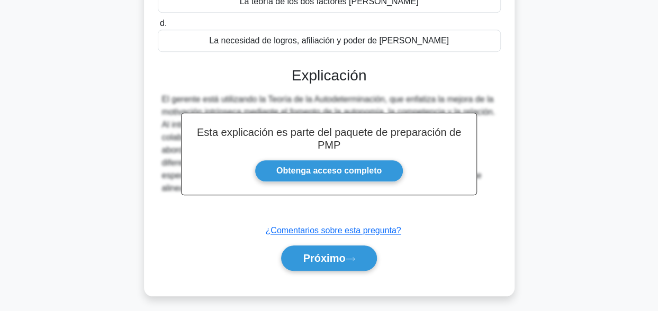
scroll to position [327, 0]
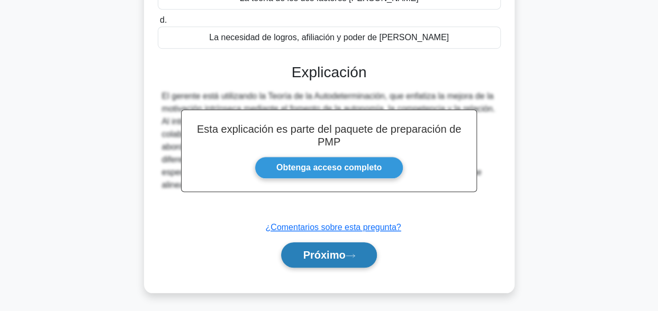
click at [348, 254] on icon at bounding box center [351, 256] width 10 height 6
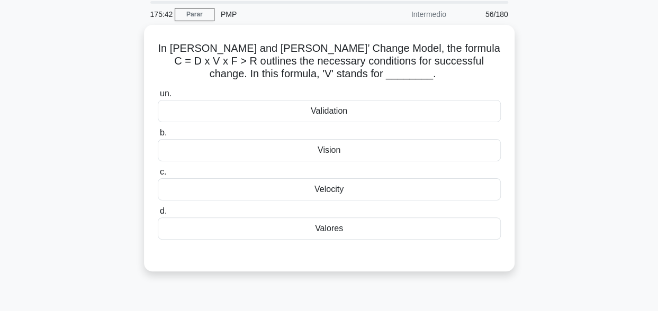
scroll to position [0, 0]
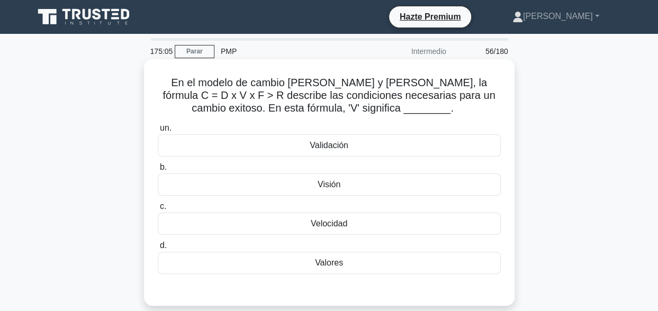
click at [363, 227] on div "Velocidad" at bounding box center [329, 224] width 343 height 22
click at [158, 210] on input "c. Velocidad" at bounding box center [158, 206] width 0 height 7
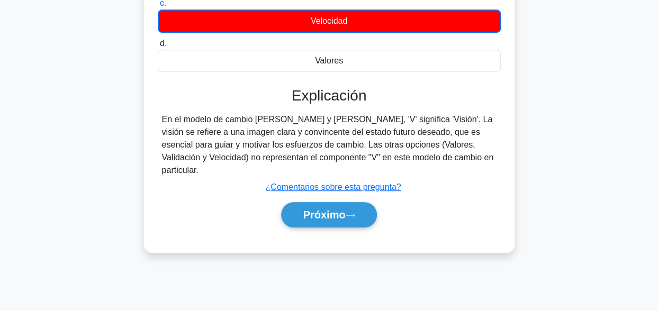
scroll to position [260, 0]
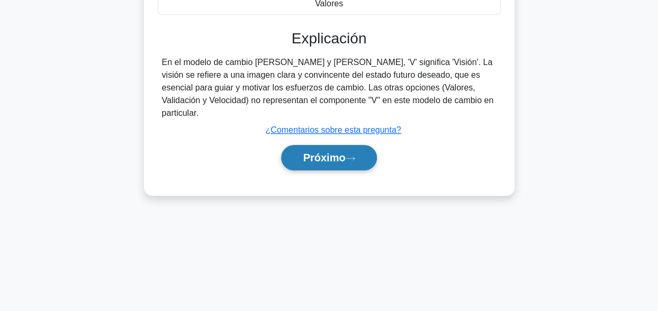
click at [303, 152] on font "Próximo" at bounding box center [324, 158] width 42 height 12
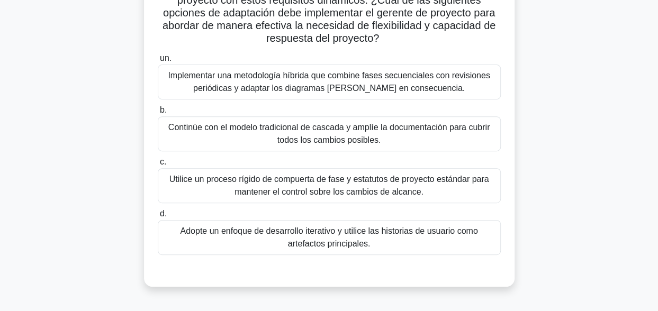
scroll to position [106, 0]
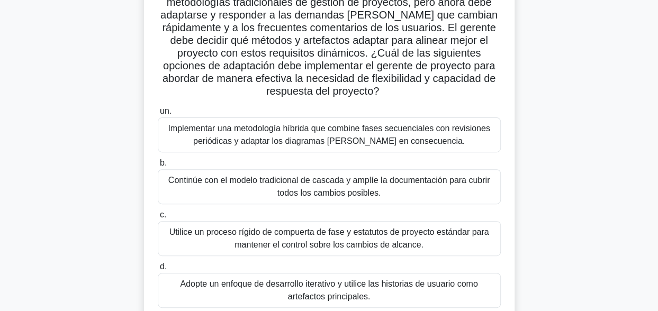
click at [259, 293] on div "Adopte un enfoque de desarrollo iterativo y utilice las historias de usuario co…" at bounding box center [329, 290] width 343 height 35
click at [158, 271] on input "d. Adopte un enfoque de desarrollo iterativo y utilice las historias de usuario…" at bounding box center [158, 267] width 0 height 7
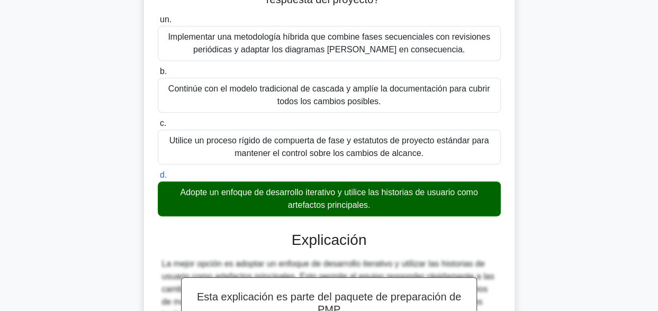
scroll to position [365, 0]
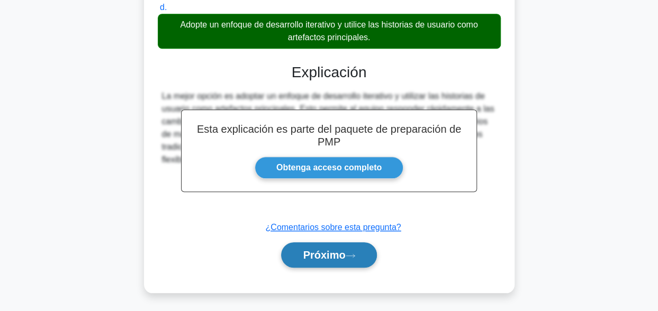
click at [303, 247] on button "Próximo" at bounding box center [328, 254] width 95 height 25
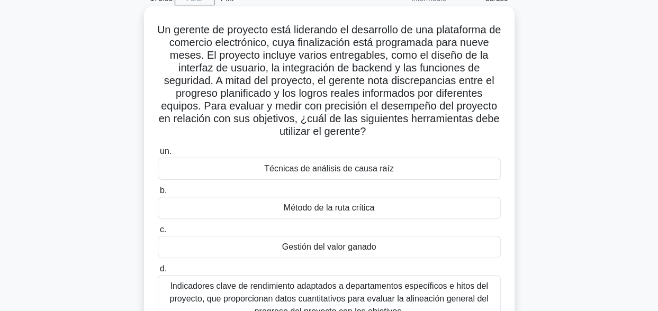
scroll to position [106, 0]
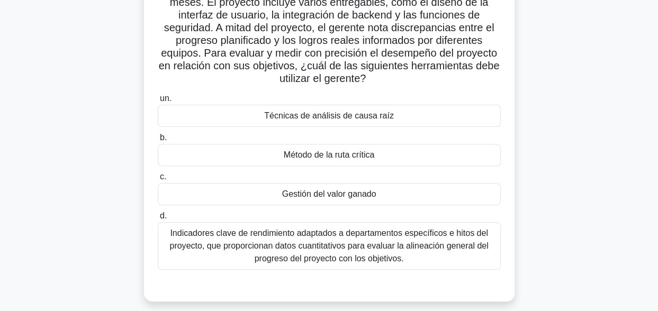
click at [278, 195] on div "Gestión del valor ganado" at bounding box center [329, 194] width 343 height 22
click at [158, 181] on input "c. Gestión del valor ganado" at bounding box center [158, 177] width 0 height 7
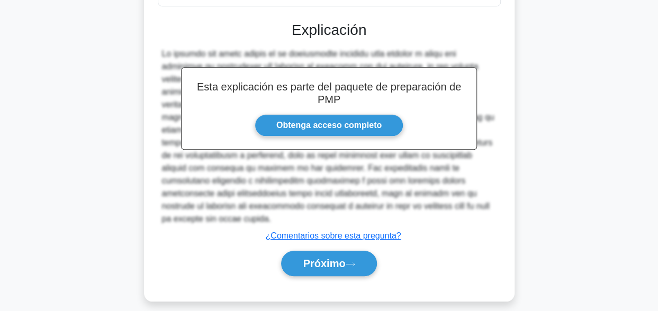
scroll to position [378, 0]
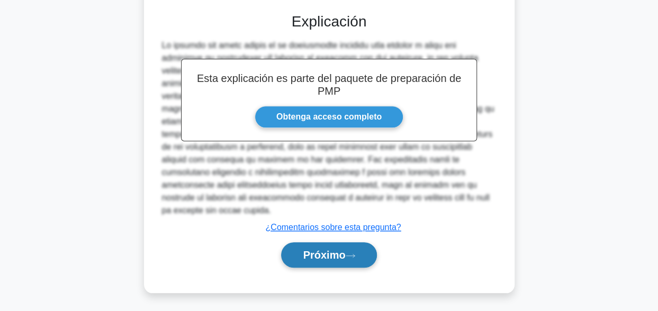
click at [291, 249] on button "Próximo" at bounding box center [328, 254] width 95 height 25
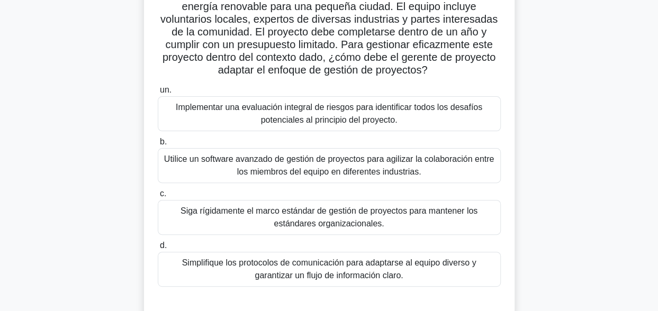
scroll to position [106, 0]
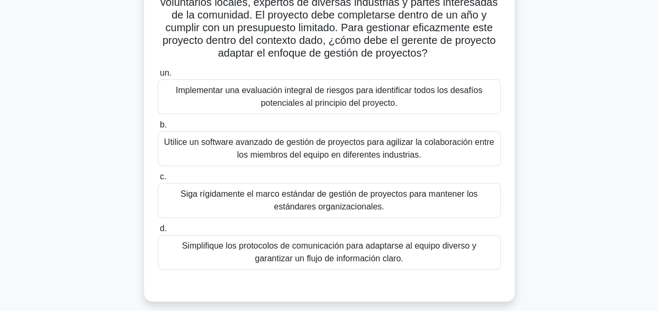
click at [394, 252] on div "Simplifique los protocolos de comunicación para adaptarse al equipo diverso y g…" at bounding box center [329, 252] width 343 height 35
click at [158, 232] on input "d. Simplifique los protocolos de comunicación para adaptarse al equipo diverso …" at bounding box center [158, 229] width 0 height 7
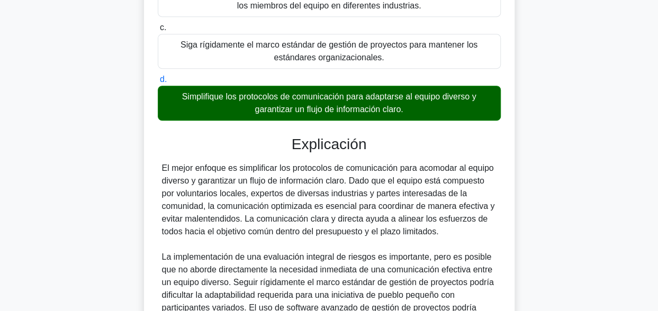
scroll to position [378, 0]
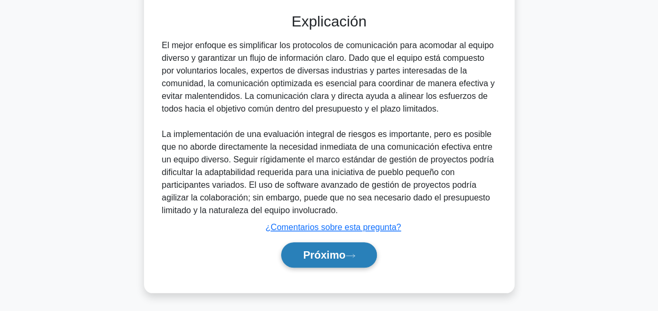
click at [352, 253] on icon at bounding box center [351, 256] width 10 height 6
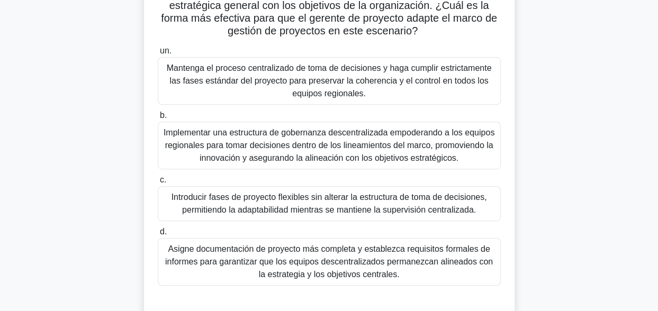
scroll to position [212, 0]
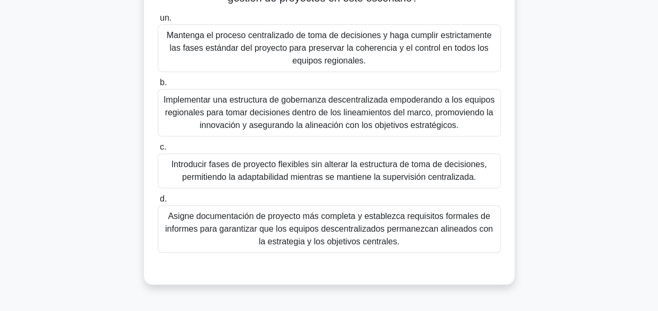
click at [251, 123] on div "Implementar una estructura de gobernanza descentralizada empoderando a los equi…" at bounding box center [329, 113] width 343 height 48
click at [158, 86] on input "b. Implementar una estructura de gobernanza descentralizada empoderando a los e…" at bounding box center [158, 82] width 0 height 7
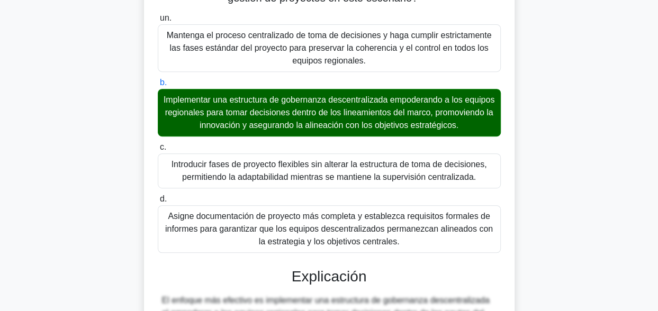
scroll to position [416, 0]
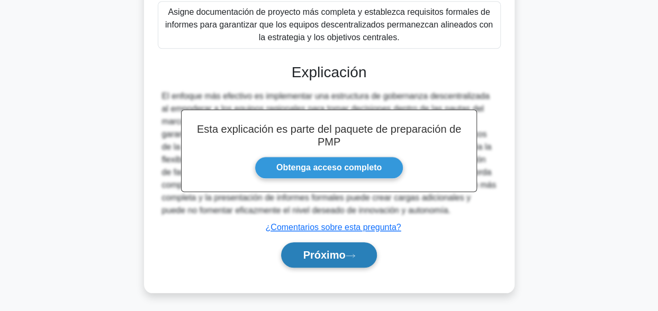
click at [319, 259] on font "Próximo" at bounding box center [324, 255] width 42 height 12
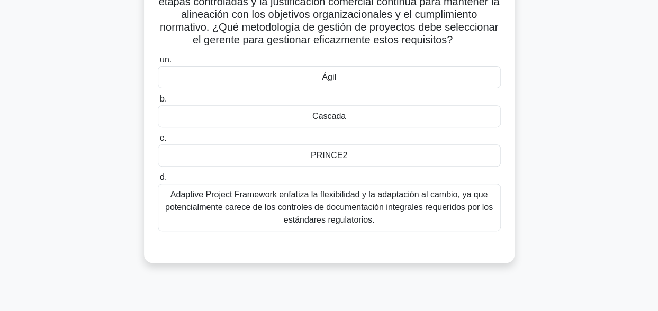
scroll to position [155, 0]
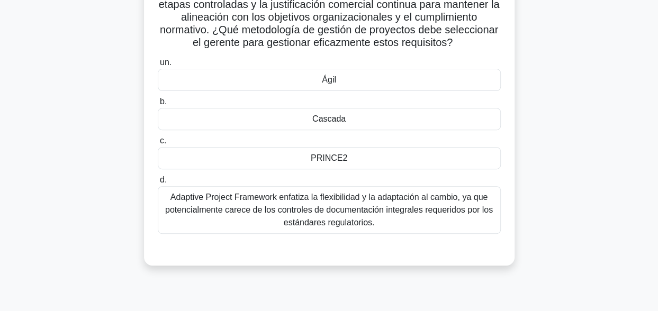
click at [345, 130] on div "Cascada" at bounding box center [329, 119] width 343 height 22
click at [158, 105] on input "b. Cascada" at bounding box center [158, 101] width 0 height 7
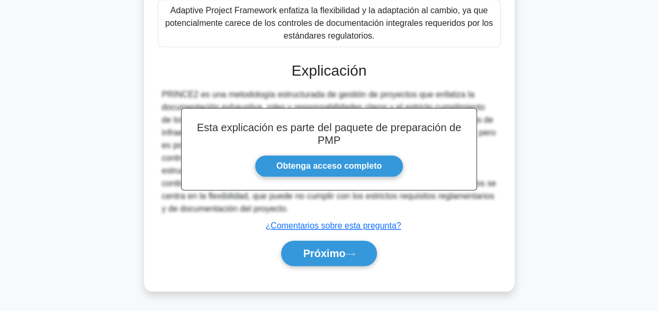
scroll to position [354, 0]
click at [334, 253] on font "Próximo" at bounding box center [324, 254] width 42 height 12
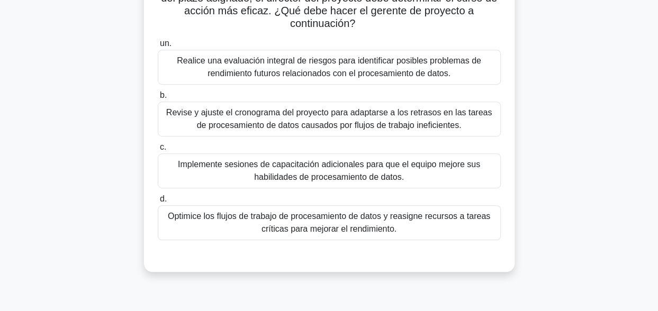
scroll to position [159, 0]
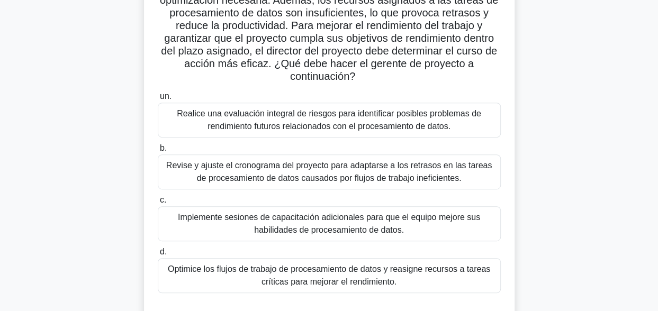
click at [358, 285] on div "Optimice los flujos de trabajo de procesamiento de datos y reasigne recursos a …" at bounding box center [329, 275] width 343 height 35
click at [158, 256] on input "d. Optimice los flujos de trabajo de procesamiento de datos y reasigne recursos…" at bounding box center [158, 252] width 0 height 7
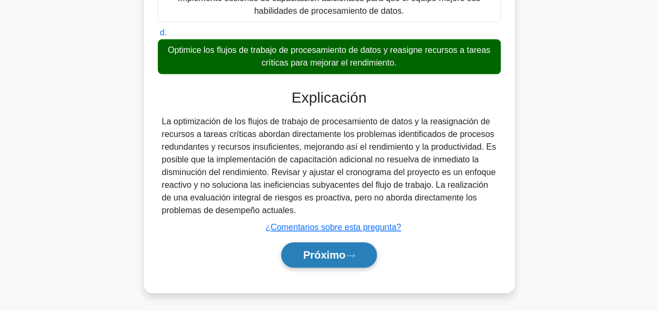
click at [328, 257] on font "Próximo" at bounding box center [324, 255] width 42 height 12
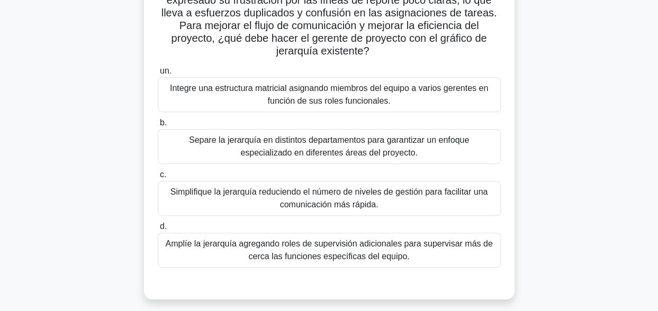
click at [313, 204] on div "Simplifique la jerarquía reduciendo el número de niveles de gestión para facili…" at bounding box center [329, 198] width 343 height 35
click at [158, 178] on input "c. Simplifique la jerarquía reduciendo el número de niveles de gestión para fac…" at bounding box center [158, 175] width 0 height 7
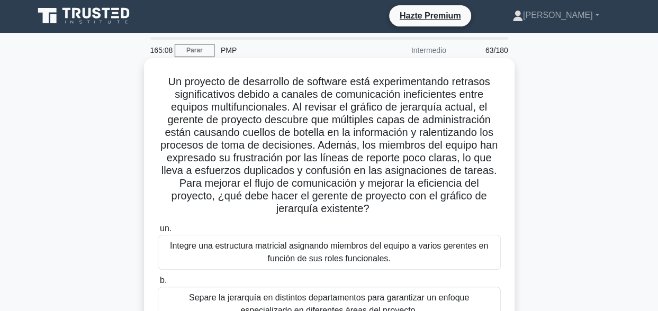
scroll to position [0, 0]
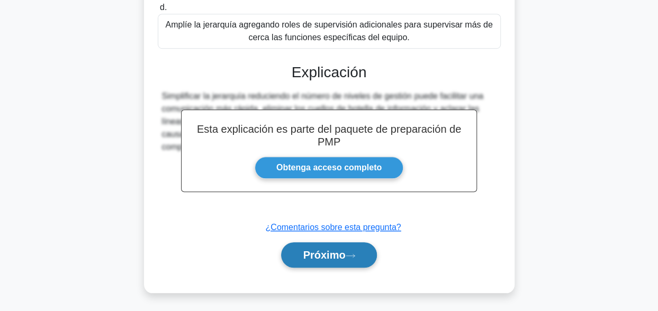
click at [322, 255] on font "Próximo" at bounding box center [324, 255] width 42 height 12
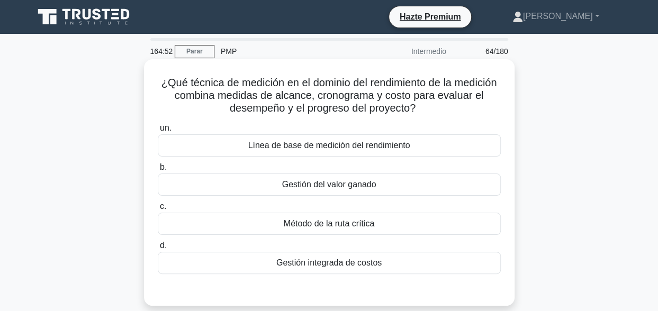
click at [411, 149] on div "Línea de base de medición del rendimiento" at bounding box center [329, 145] width 343 height 22
click at [158, 132] on input "un. Línea de base de medición del rendimiento" at bounding box center [158, 128] width 0 height 7
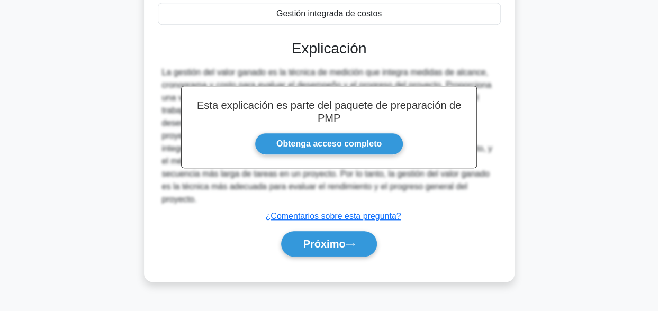
scroll to position [260, 0]
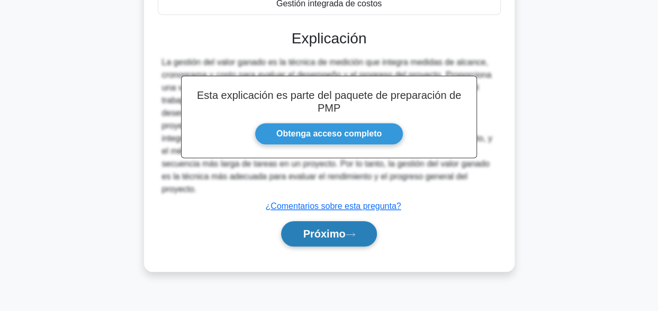
click at [331, 228] on font "Próximo" at bounding box center [324, 234] width 42 height 12
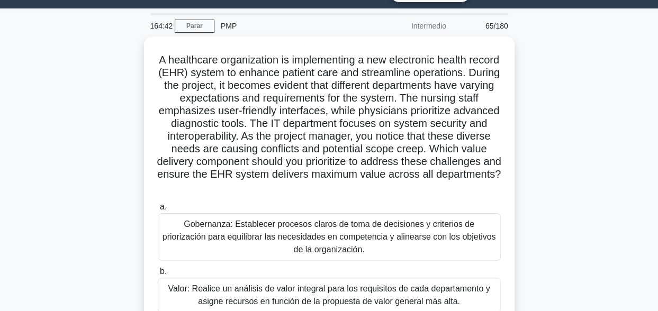
scroll to position [0, 0]
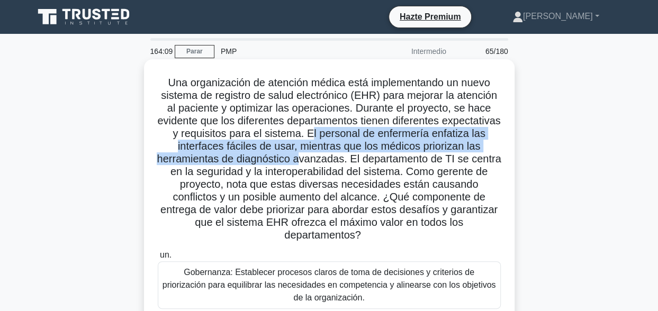
drag, startPoint x: 370, startPoint y: 135, endPoint x: 368, endPoint y: 159, distance: 23.9
click at [368, 159] on font "Una organización de atención médica está implementando un nuevo sistema de regi…" at bounding box center [329, 159] width 344 height 164
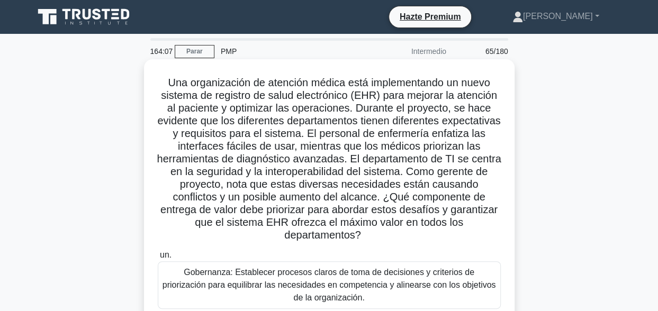
drag, startPoint x: 368, startPoint y: 159, endPoint x: 357, endPoint y: 227, distance: 69.2
click at [357, 227] on font "Una organización de atención médica está implementando un nuevo sistema de regi…" at bounding box center [329, 159] width 344 height 164
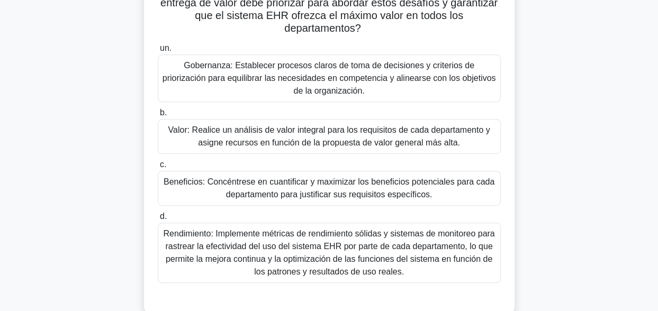
scroll to position [155, 0]
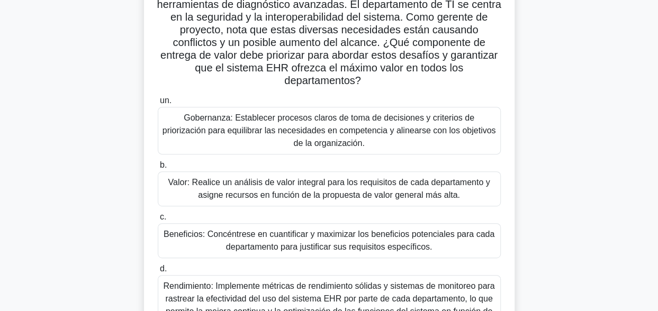
click at [325, 189] on div "Valor: Realice un análisis de valor integral para los requisitos de cada depart…" at bounding box center [329, 189] width 343 height 35
click at [158, 169] on input "b. Valor: Realice un análisis de valor integral para los requisitos de cada dep…" at bounding box center [158, 165] width 0 height 7
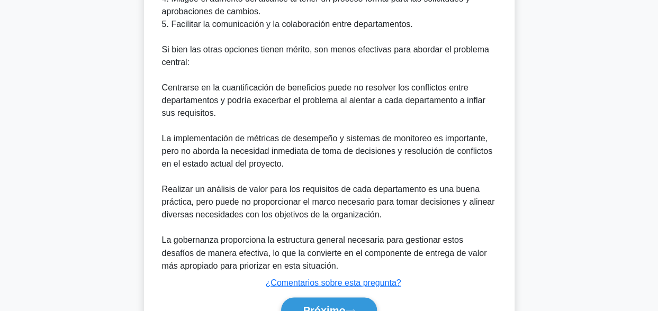
scroll to position [799, 0]
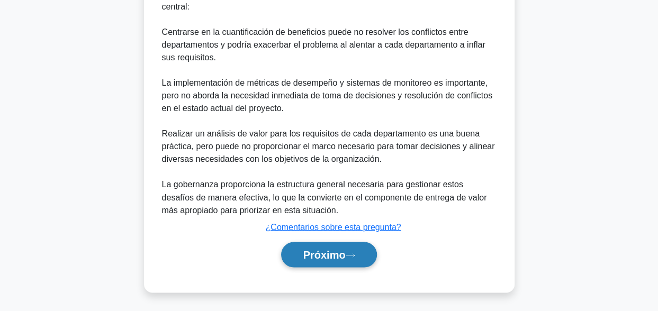
click at [333, 255] on font "Próximo" at bounding box center [324, 255] width 42 height 12
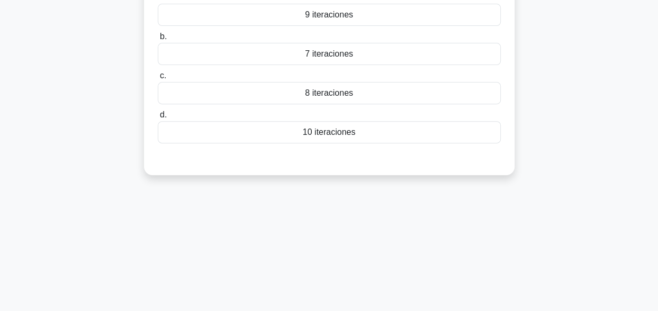
scroll to position [106, 0]
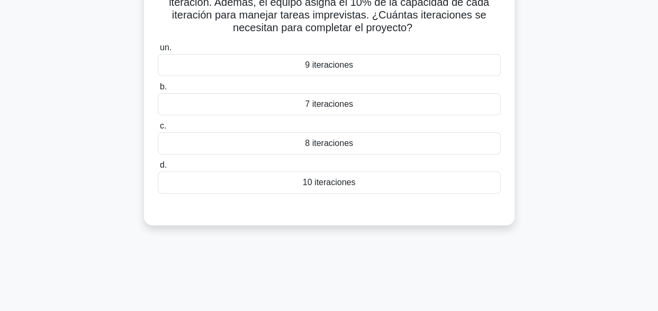
click at [345, 64] on div "9 iteraciones" at bounding box center [329, 65] width 343 height 22
click at [158, 51] on input "un. 9 iteraciones" at bounding box center [158, 47] width 0 height 7
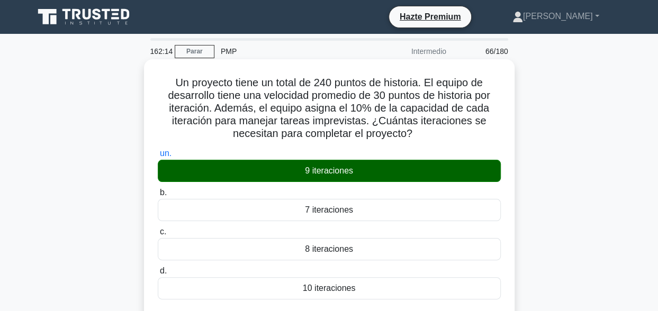
scroll to position [0, 0]
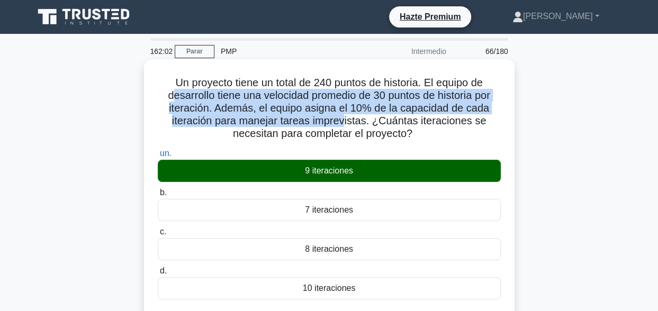
drag, startPoint x: 166, startPoint y: 89, endPoint x: 345, endPoint y: 119, distance: 181.8
click at [345, 119] on font "Un proyecto tiene un total de 240 puntos de historia. El equipo de desarrollo t…" at bounding box center [329, 108] width 322 height 62
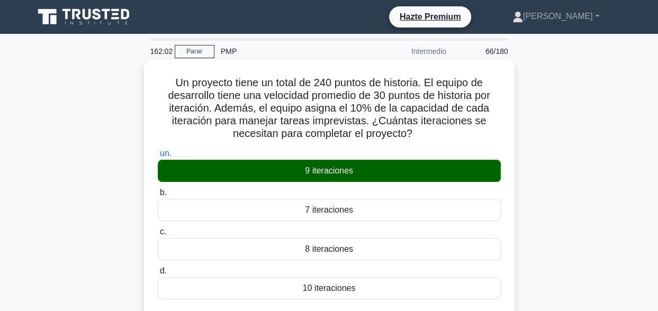
drag, startPoint x: 345, startPoint y: 119, endPoint x: 391, endPoint y: 136, distance: 48.6
click at [391, 136] on font "Un proyecto tiene un total de 240 puntos de historia. El equipo de desarrollo t…" at bounding box center [329, 108] width 322 height 62
drag, startPoint x: 420, startPoint y: 133, endPoint x: 143, endPoint y: 80, distance: 282.0
click at [144, 80] on div "Un proyecto tiene un total de 240 puntos de historia. El equipo de desarrollo t…" at bounding box center [329, 301] width 371 height 484
copy font "Un proyecto tiene un total de 240 puntos de historia. El equipo de desarrollo t…"
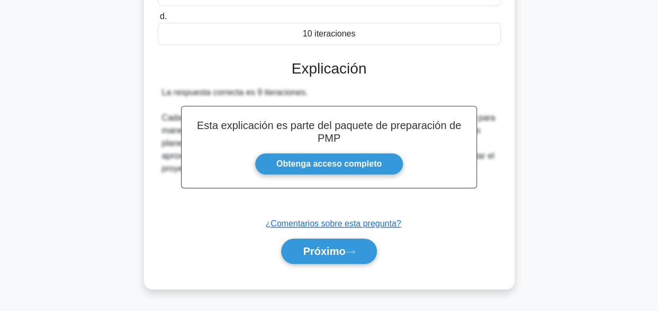
scroll to position [260, 0]
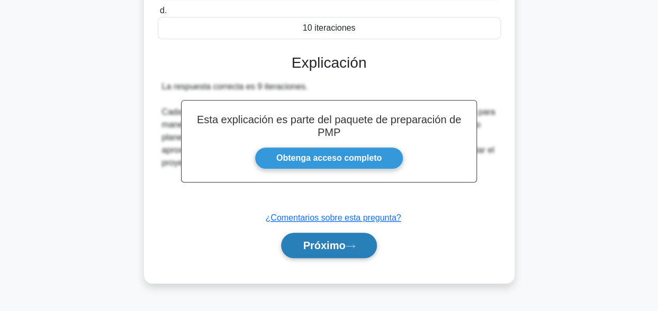
click at [326, 247] on font "Próximo" at bounding box center [324, 246] width 42 height 12
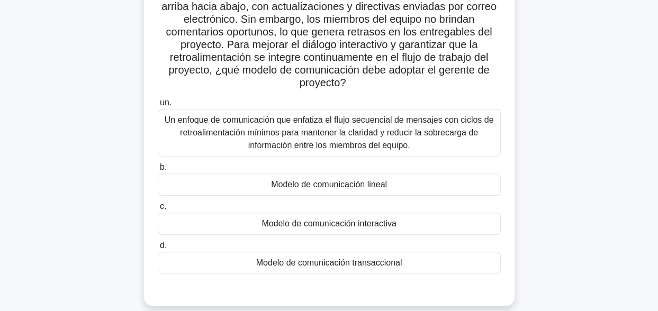
scroll to position [106, 0]
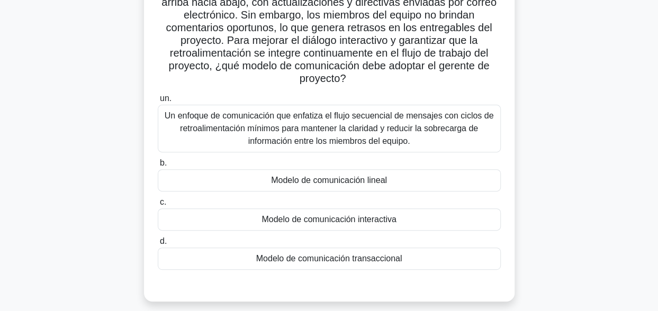
click at [392, 258] on div "Modelo de comunicación transaccional" at bounding box center [329, 259] width 343 height 22
click at [158, 245] on input "d. Modelo de comunicación transaccional" at bounding box center [158, 241] width 0 height 7
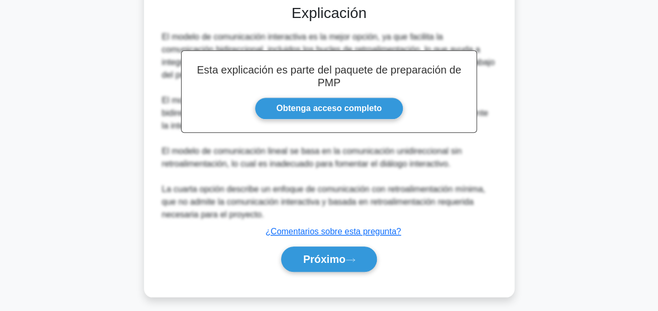
scroll to position [339, 0]
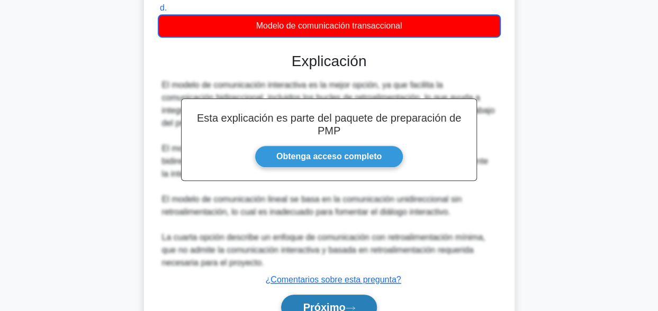
click at [323, 299] on button "Próximo" at bounding box center [328, 307] width 95 height 25
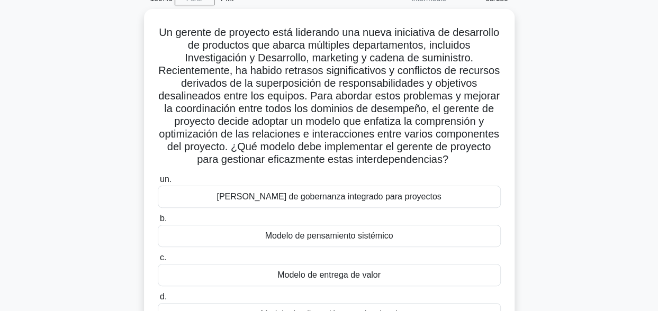
scroll to position [106, 0]
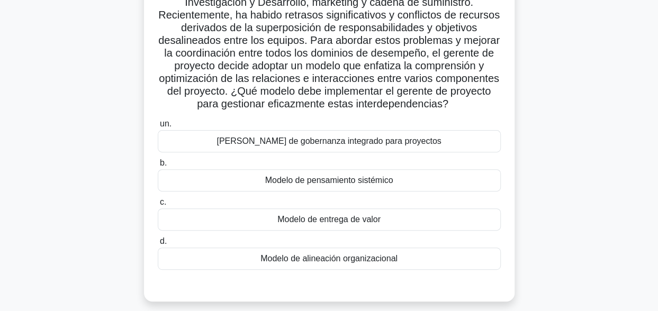
click at [355, 185] on div "Modelo de pensamiento sistémico" at bounding box center [329, 180] width 343 height 22
click at [158, 167] on input "b. Modelo de pensamiento sistémico" at bounding box center [158, 163] width 0 height 7
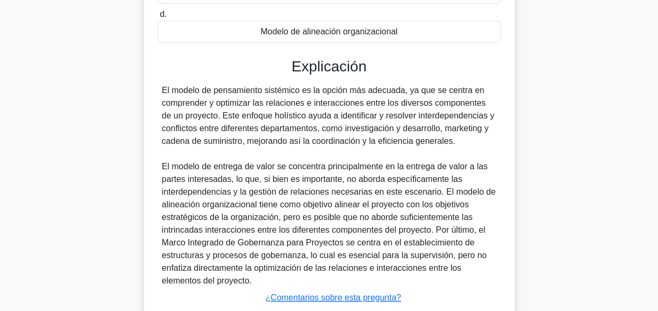
scroll to position [403, 0]
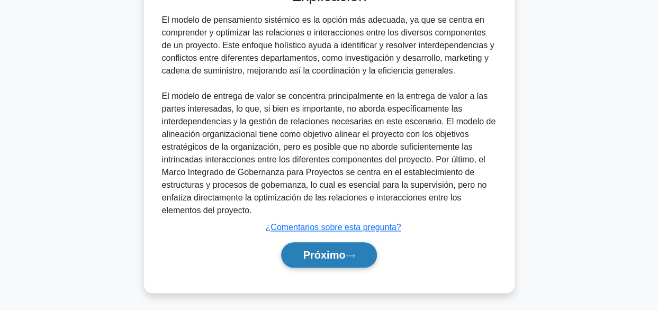
click at [316, 264] on button "Próximo" at bounding box center [328, 254] width 95 height 25
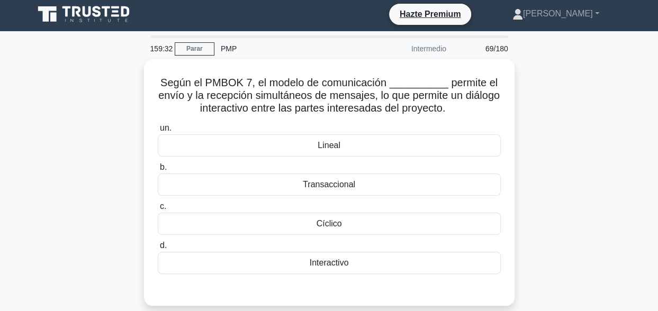
scroll to position [0, 0]
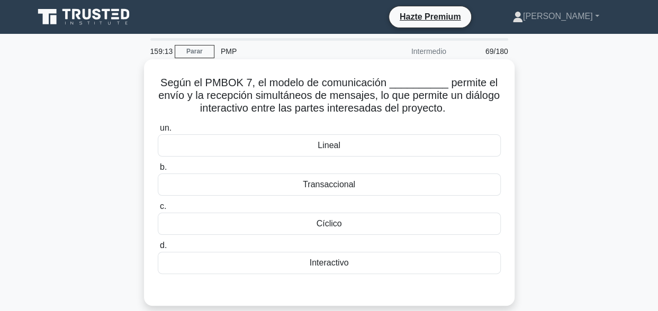
click at [338, 181] on div "Transaccional" at bounding box center [329, 185] width 343 height 22
click at [158, 171] on input "b. Transaccional" at bounding box center [158, 167] width 0 height 7
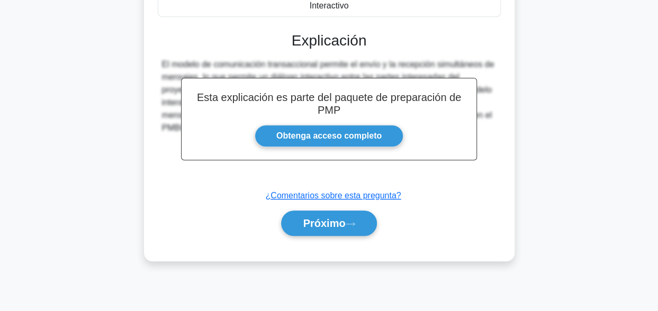
scroll to position [260, 0]
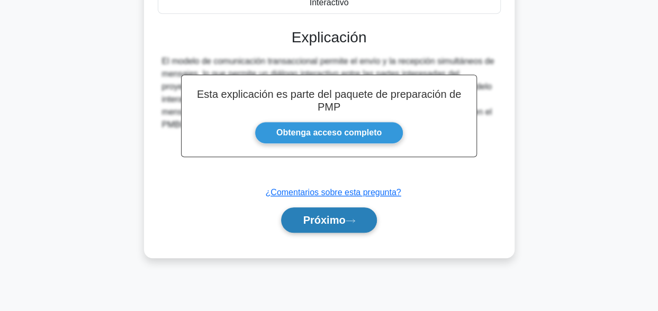
click at [330, 219] on font "Próximo" at bounding box center [324, 220] width 42 height 12
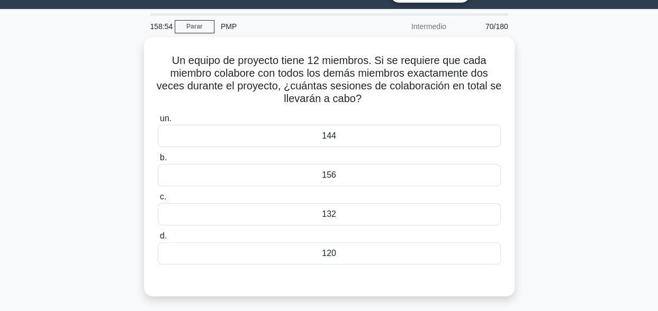
scroll to position [0, 0]
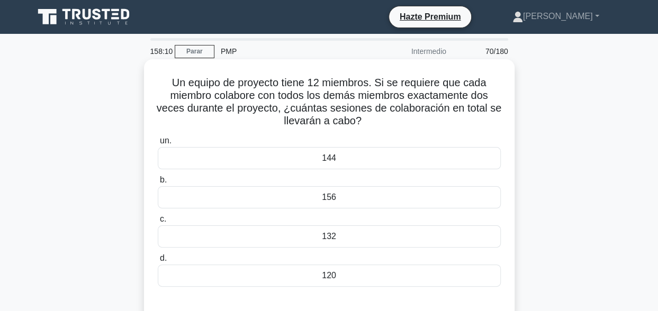
click at [383, 153] on div "144" at bounding box center [329, 158] width 343 height 22
click at [158, 145] on input "un. 144" at bounding box center [158, 141] width 0 height 7
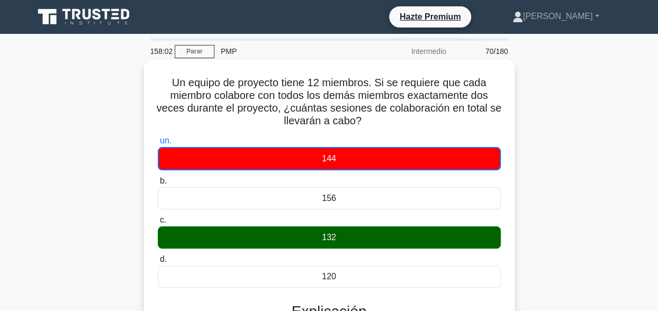
drag, startPoint x: 173, startPoint y: 83, endPoint x: 403, endPoint y: 127, distance: 234.9
click at [403, 127] on h5 "Un equipo de proyecto tiene 12 miembros. Si se requiere que cada miembro colabo…" at bounding box center [329, 102] width 345 height 52
copy font "Un equipo de proyecto tiene 12 miembros. Si se requiere que cada miembro colabo…"
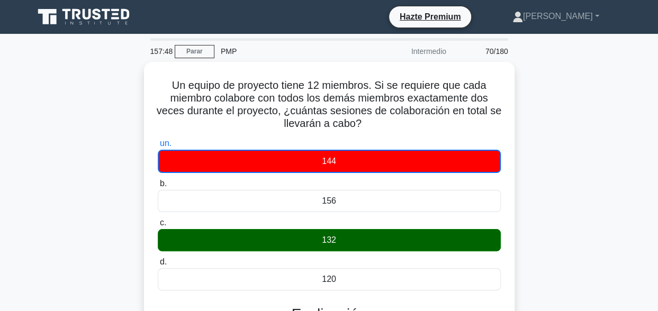
scroll to position [212, 0]
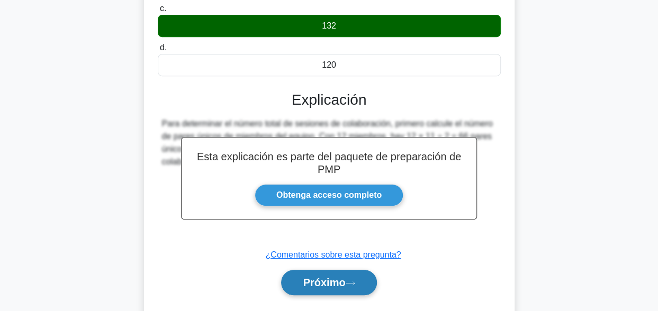
click at [354, 282] on icon at bounding box center [350, 283] width 8 height 3
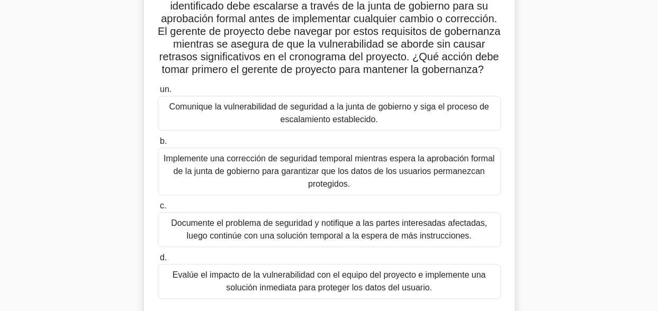
scroll to position [159, 0]
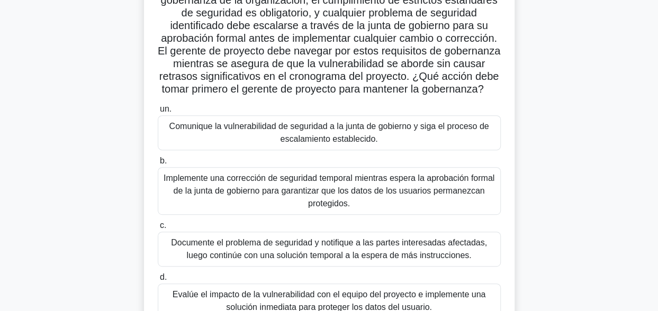
click at [306, 150] on div "Comunique la vulnerabilidad de seguridad a la junta de gobierno y siga el proce…" at bounding box center [329, 132] width 343 height 35
click at [158, 113] on input "un. Comunique la vulnerabilidad de seguridad a la junta de gobierno y siga el p…" at bounding box center [158, 109] width 0 height 7
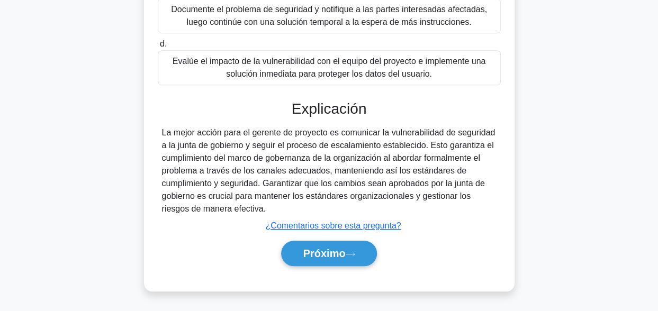
scroll to position [403, 0]
click at [357, 245] on button "Próximo" at bounding box center [328, 253] width 95 height 25
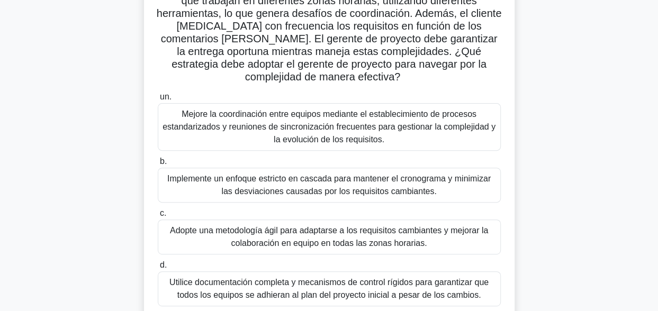
scroll to position [115, 0]
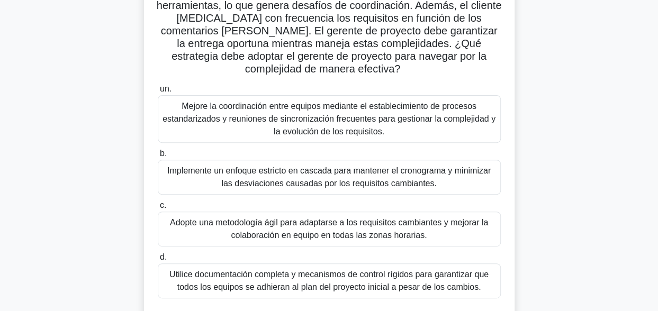
click at [322, 239] on div "Adopte una metodología ágil para adaptarse a los requisitos cambiantes y mejora…" at bounding box center [329, 229] width 343 height 35
click at [158, 209] on input "c. Adopte una metodología ágil para adaptarse a los requisitos cambiantes y mej…" at bounding box center [158, 205] width 0 height 7
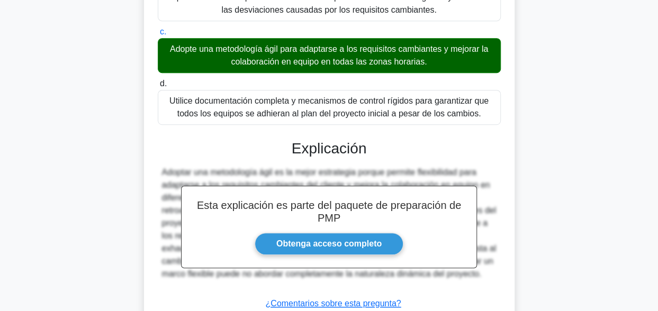
scroll to position [365, 0]
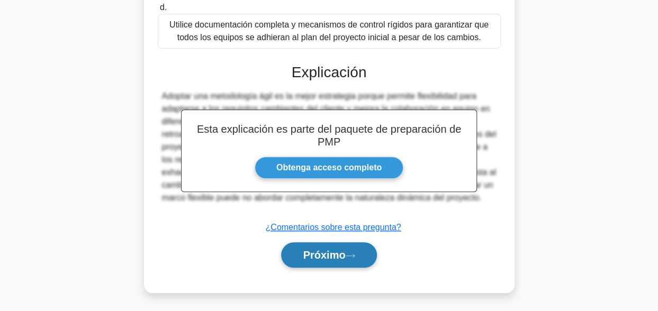
click at [345, 249] on font "Próximo" at bounding box center [324, 255] width 42 height 12
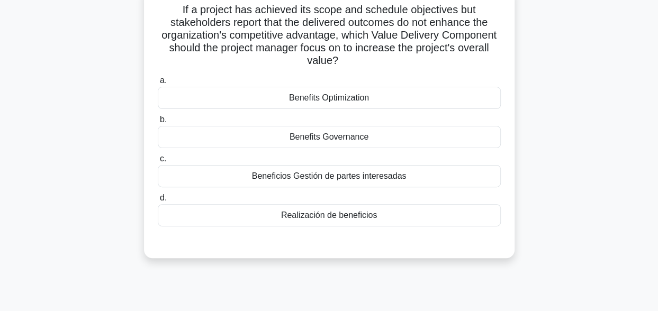
scroll to position [0, 0]
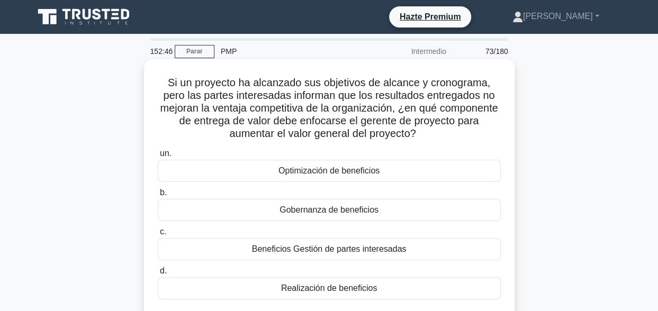
click at [331, 293] on div "Realización de beneficios" at bounding box center [329, 288] width 343 height 22
click at [158, 275] on input "d. Realización de beneficios" at bounding box center [158, 271] width 0 height 7
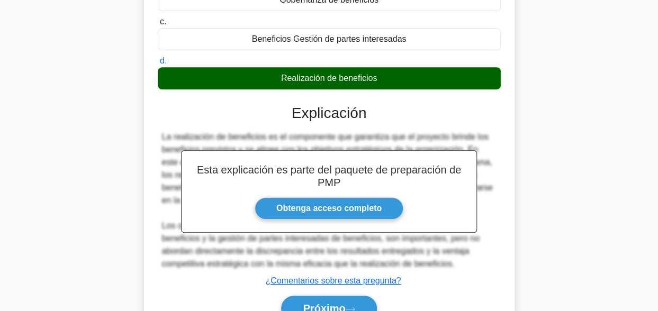
scroll to position [212, 0]
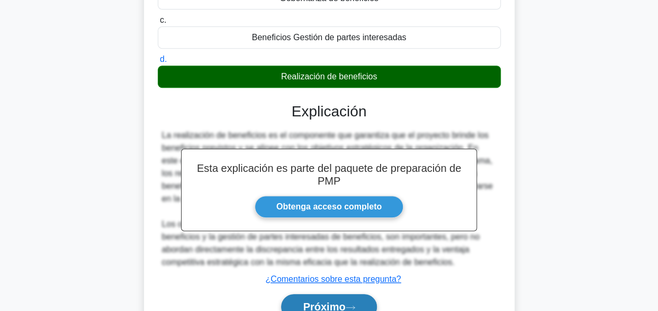
click at [329, 304] on font "Próximo" at bounding box center [324, 307] width 42 height 12
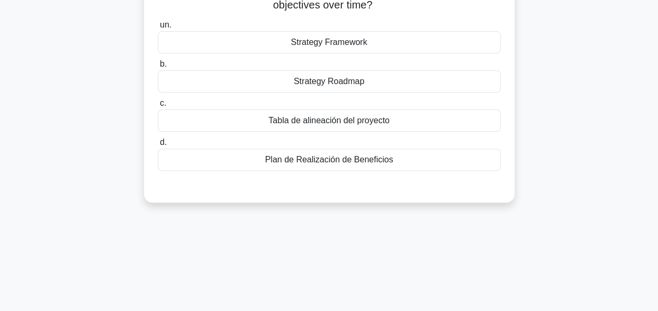
scroll to position [0, 0]
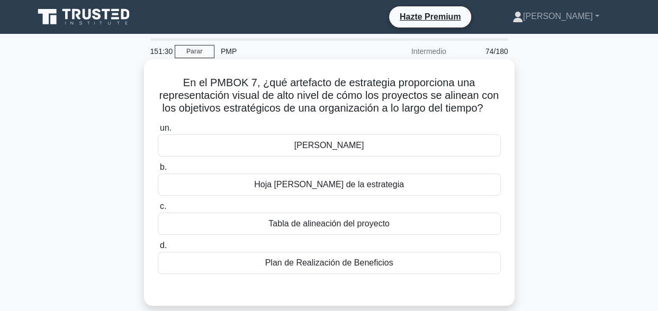
click at [399, 196] on div "Hoja de ruta de la estrategia" at bounding box center [329, 185] width 343 height 22
click at [158, 171] on input "b. Hoja de ruta de la estrategia" at bounding box center [158, 167] width 0 height 7
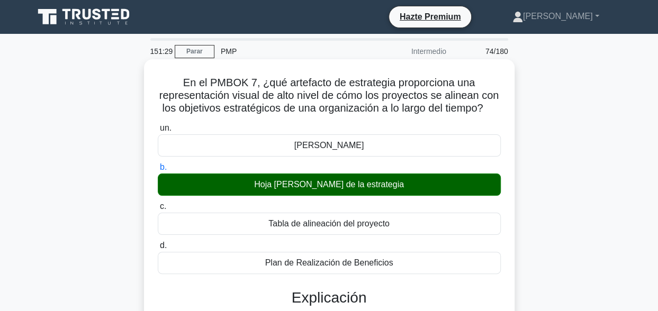
scroll to position [260, 0]
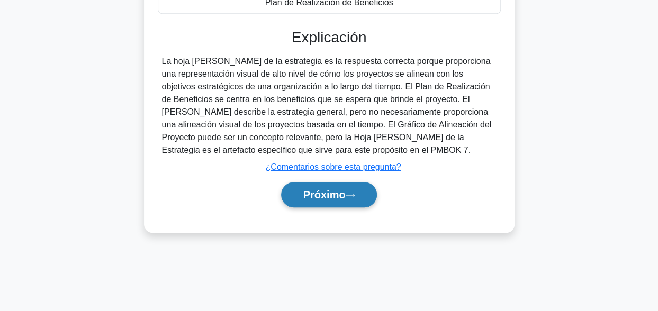
click at [338, 208] on button "Próximo" at bounding box center [328, 194] width 95 height 25
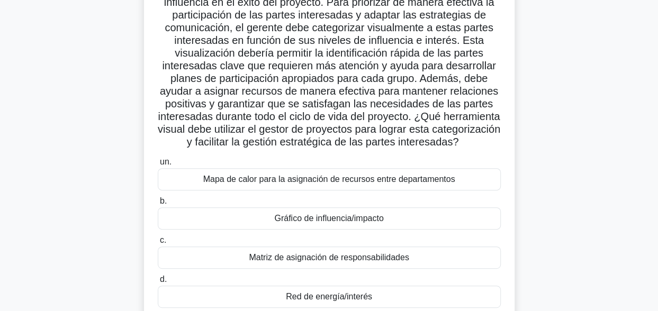
scroll to position [0, 0]
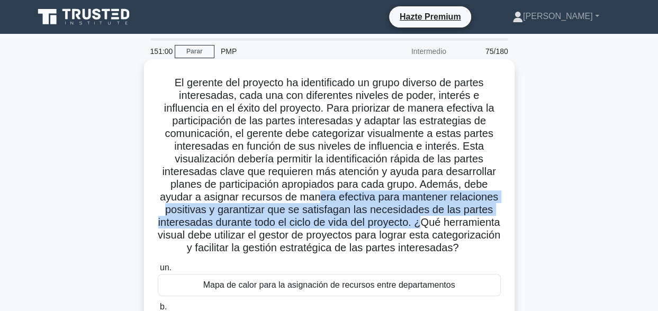
drag, startPoint x: 322, startPoint y: 200, endPoint x: 452, endPoint y: 225, distance: 132.6
click at [452, 225] on font "El gerente del proyecto ha identificado un grupo diverso de partes interesadas,…" at bounding box center [329, 165] width 343 height 177
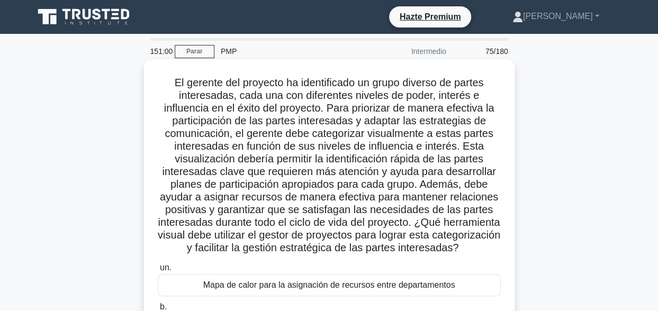
drag, startPoint x: 452, startPoint y: 225, endPoint x: 380, endPoint y: 242, distance: 74.5
click at [380, 242] on font "El gerente del proyecto ha identificado un grupo diverso de partes interesadas,…" at bounding box center [329, 165] width 343 height 177
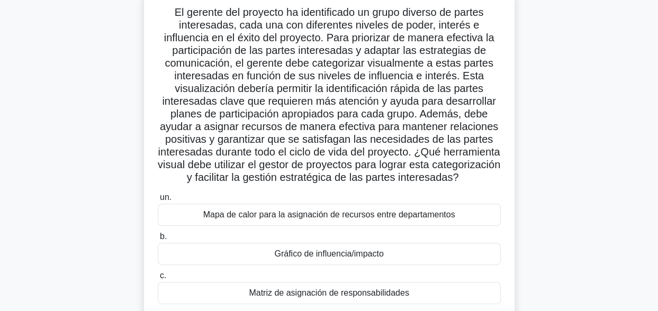
scroll to position [260, 0]
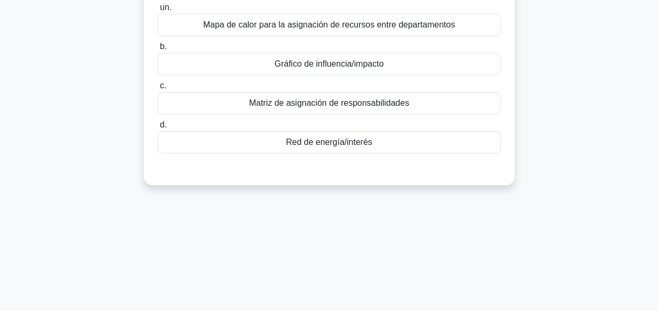
click at [351, 74] on div "Gráfico de influencia/impacto" at bounding box center [329, 64] width 343 height 22
click at [158, 50] on input "b. Gráfico de influencia/impacto" at bounding box center [158, 46] width 0 height 7
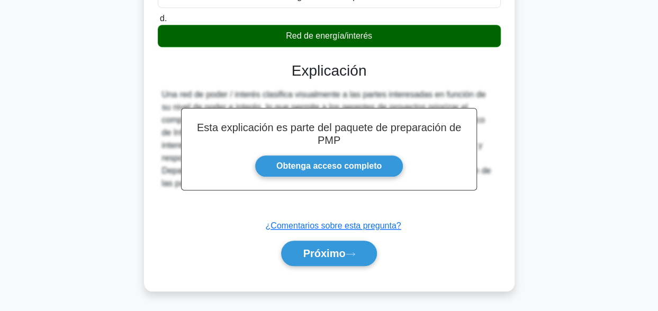
scroll to position [380, 0]
click at [331, 254] on font "Próximo" at bounding box center [324, 254] width 42 height 12
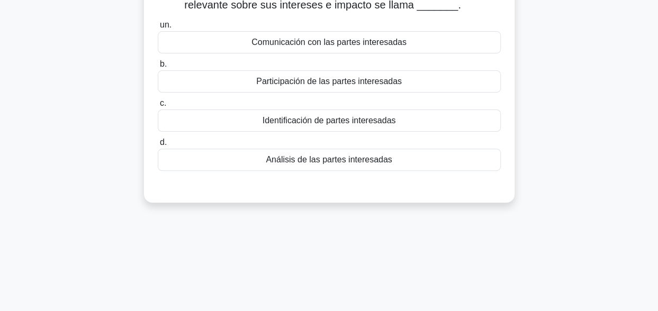
scroll to position [0, 0]
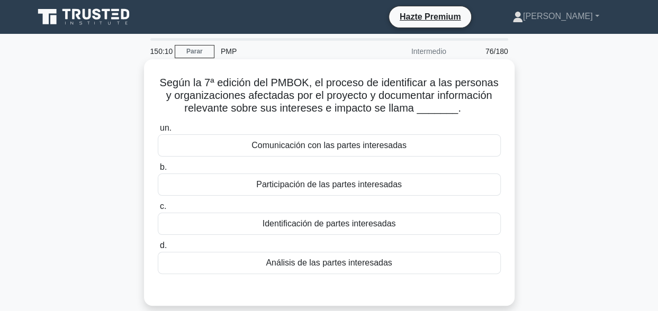
click at [349, 222] on div "Identificación de partes interesadas" at bounding box center [329, 224] width 343 height 22
click at [158, 210] on input "c. Identificación de partes interesadas" at bounding box center [158, 206] width 0 height 7
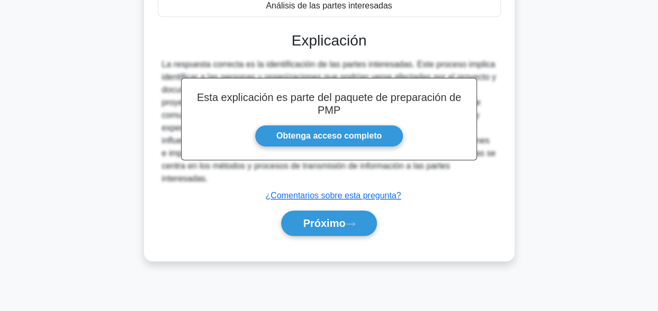
scroll to position [260, 0]
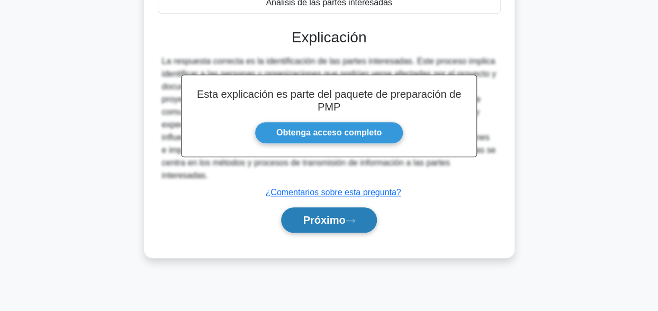
click at [320, 220] on font "Próximo" at bounding box center [324, 220] width 42 height 12
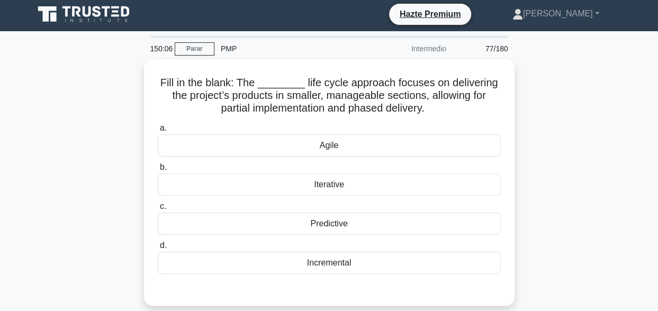
scroll to position [0, 0]
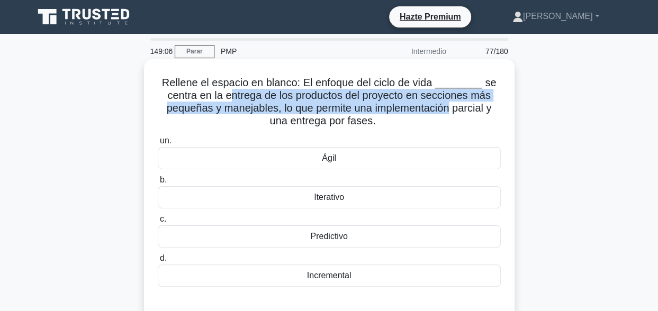
drag, startPoint x: 229, startPoint y: 101, endPoint x: 453, endPoint y: 104, distance: 224.5
click at [453, 104] on font "Rellene el espacio en blanco: El enfoque del ciclo de vida ________ se centra e…" at bounding box center [329, 102] width 335 height 50
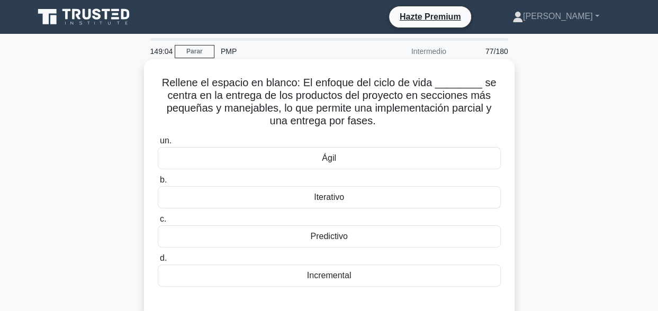
click at [377, 178] on label "b. Iterativo" at bounding box center [329, 191] width 343 height 35
click at [158, 178] on input "b. Iterativo" at bounding box center [158, 180] width 0 height 7
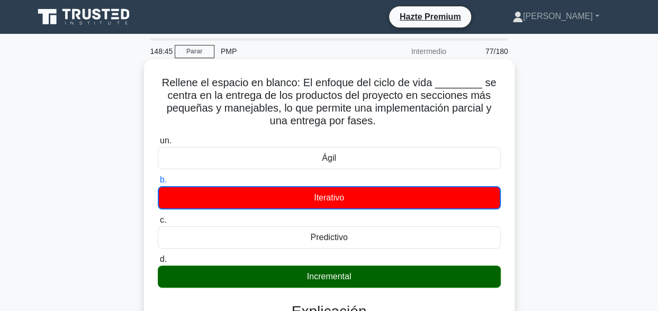
drag, startPoint x: 167, startPoint y: 85, endPoint x: 383, endPoint y: 123, distance: 218.7
click at [383, 123] on font "Rellene el espacio en blanco: El enfoque del ciclo de vida ________ se centra e…" at bounding box center [329, 102] width 335 height 50
copy font "Rellene el espacio en blanco: El enfoque del ciclo de vida ________ se centra e…"
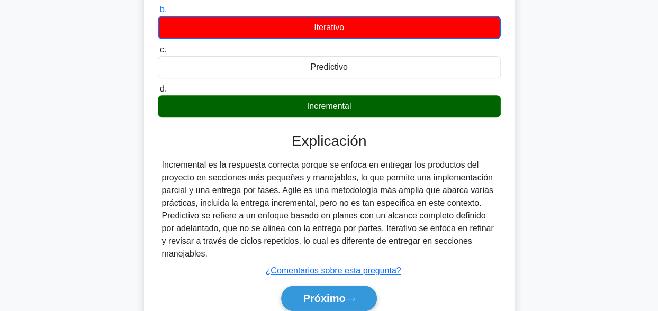
scroll to position [212, 0]
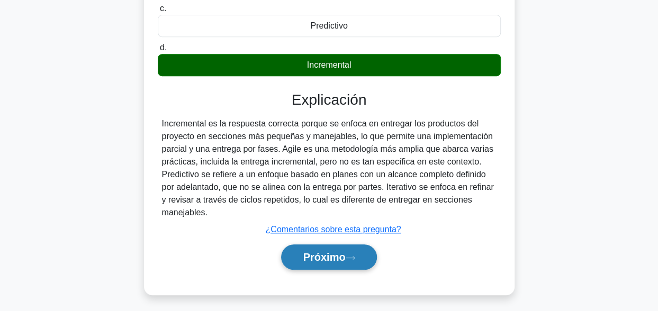
click at [349, 255] on icon at bounding box center [351, 258] width 10 height 6
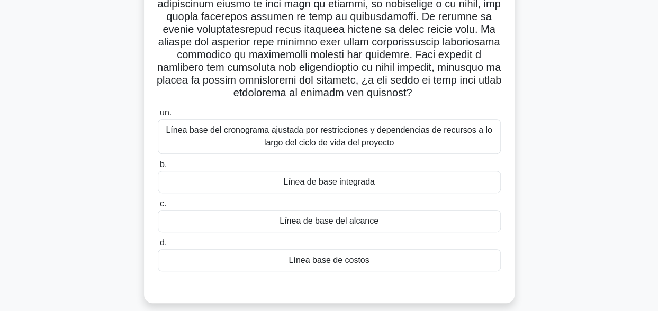
scroll to position [155, 0]
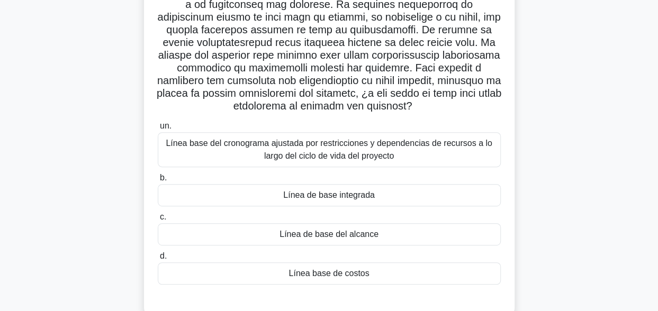
click at [381, 198] on div "Línea de base integrada" at bounding box center [329, 195] width 343 height 22
click at [158, 182] on input "b. Línea de base integrada" at bounding box center [158, 178] width 0 height 7
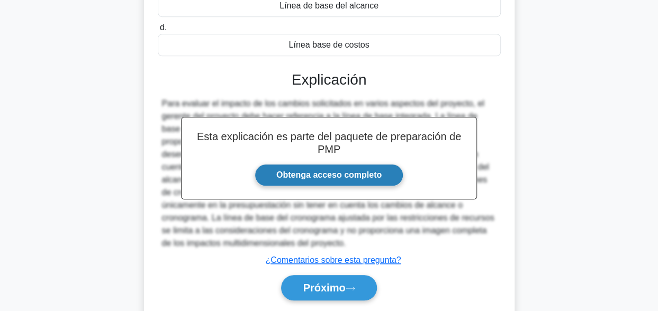
scroll to position [416, 0]
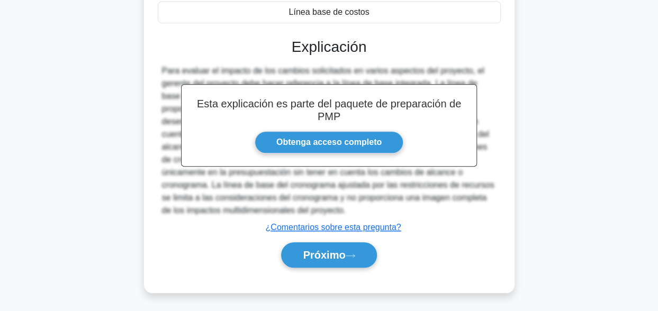
click at [329, 267] on div "Próximo" at bounding box center [329, 255] width 343 height 34
click at [328, 257] on font "Próximo" at bounding box center [324, 255] width 42 height 12
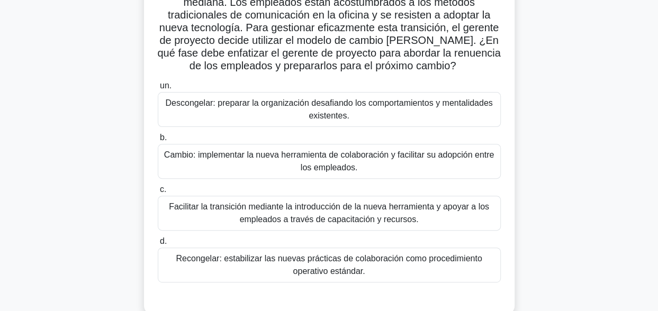
scroll to position [159, 0]
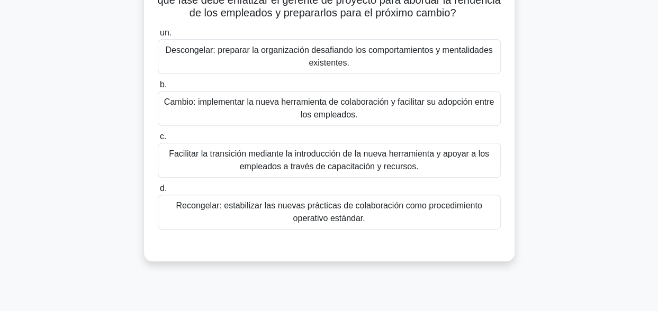
click at [376, 63] on div "Descongelar: preparar la organización desafiando los comportamientos y mentalid…" at bounding box center [329, 56] width 343 height 35
click at [158, 37] on input "un. Descongelar: preparar la organización desafiando los comportamientos y ment…" at bounding box center [158, 33] width 0 height 7
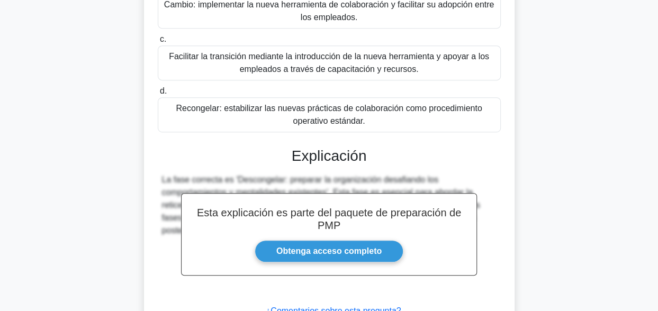
scroll to position [340, 0]
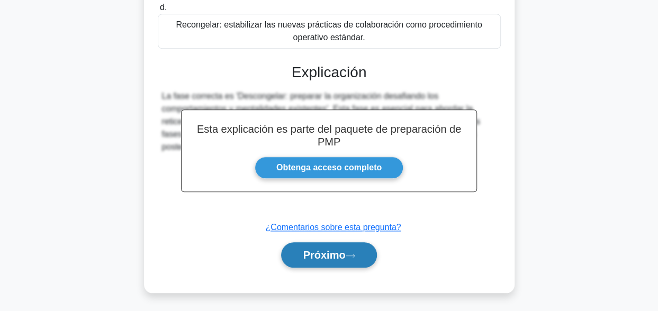
click at [364, 249] on button "Próximo" at bounding box center [328, 254] width 95 height 25
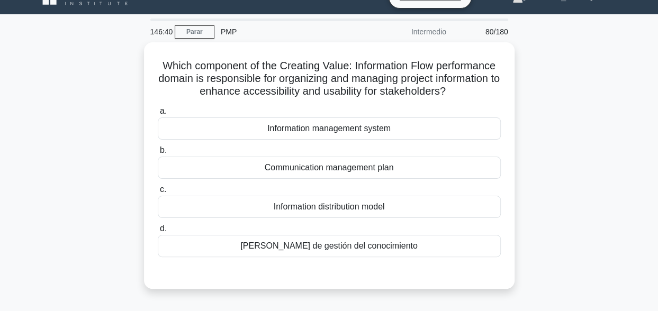
scroll to position [0, 0]
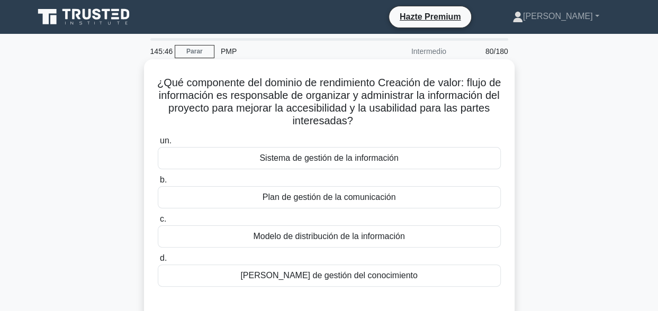
click at [381, 160] on div "Sistema de gestión de la información" at bounding box center [329, 158] width 343 height 22
click at [158, 145] on input "un. Sistema de gestión de la información" at bounding box center [158, 141] width 0 height 7
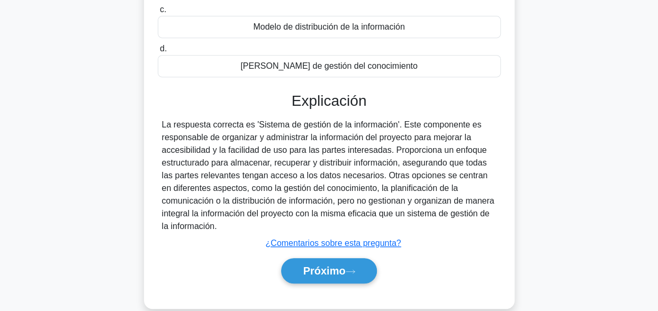
scroll to position [260, 0]
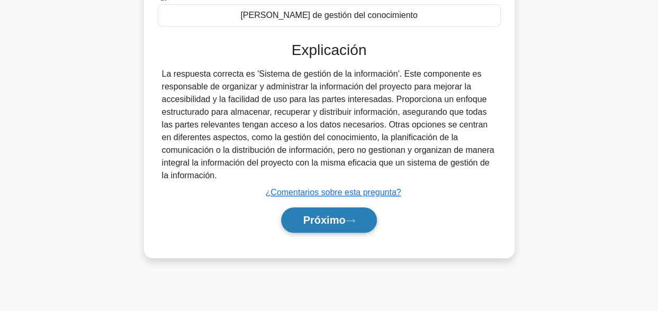
click at [344, 224] on font "Próximo" at bounding box center [324, 220] width 42 height 12
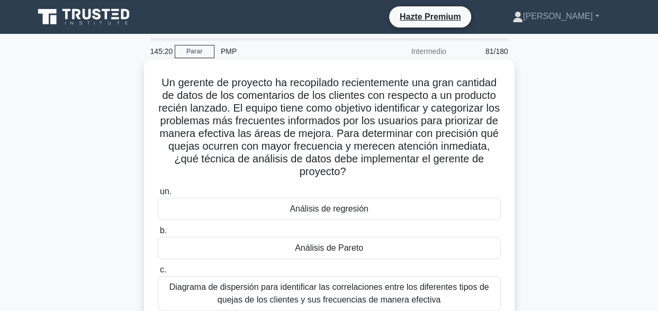
scroll to position [53, 0]
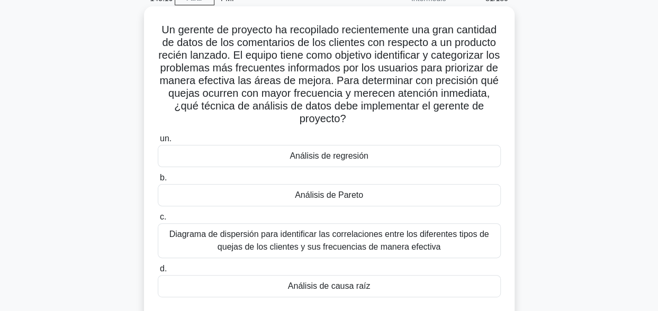
click at [346, 193] on div "Análisis de Pareto" at bounding box center [329, 195] width 343 height 22
click at [158, 182] on input "b. Análisis de Pareto" at bounding box center [158, 178] width 0 height 7
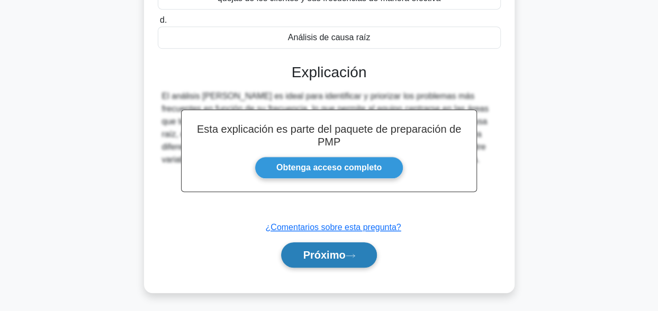
click at [347, 247] on button "Próximo" at bounding box center [328, 254] width 95 height 25
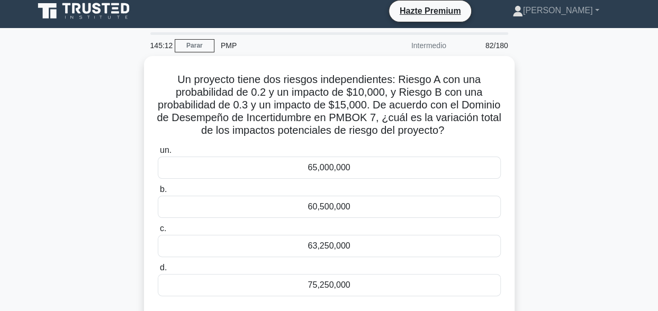
scroll to position [0, 0]
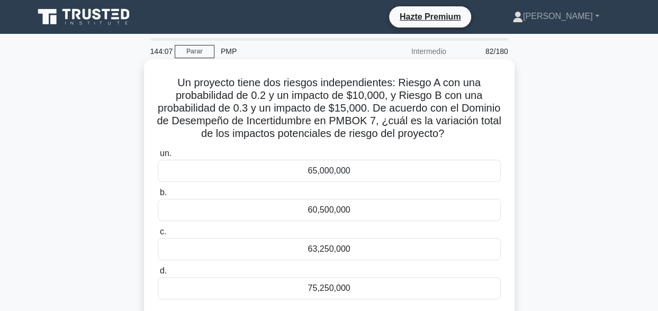
click at [276, 141] on h5 "Un proyecto tiene dos riesgos independientes: Riesgo A con una probabilidad de …" at bounding box center [329, 108] width 345 height 65
click at [319, 174] on div "65,000,000" at bounding box center [329, 171] width 343 height 22
click at [158, 157] on input "un. 65,000,000" at bounding box center [158, 153] width 0 height 7
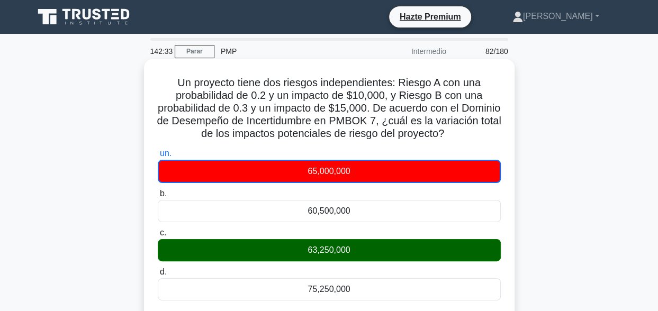
drag, startPoint x: 486, startPoint y: 139, endPoint x: 152, endPoint y: 82, distance: 338.4
copy font "Un proyecto tiene dos riesgos independientes: Riesgo A con una probabilidad de …"
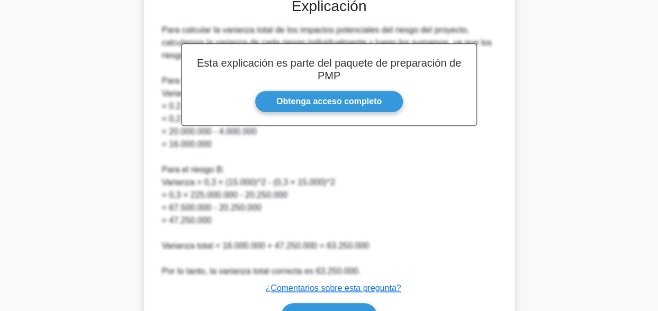
scroll to position [380, 0]
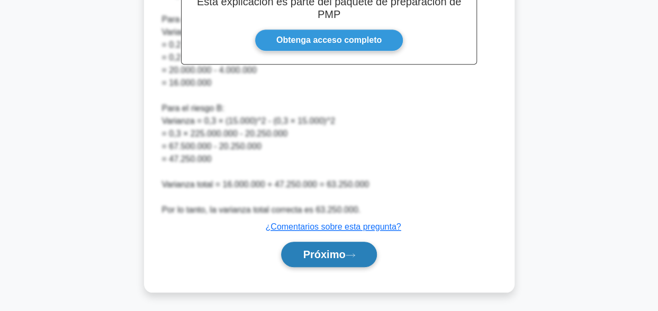
click at [313, 263] on button "Próximo" at bounding box center [328, 254] width 95 height 25
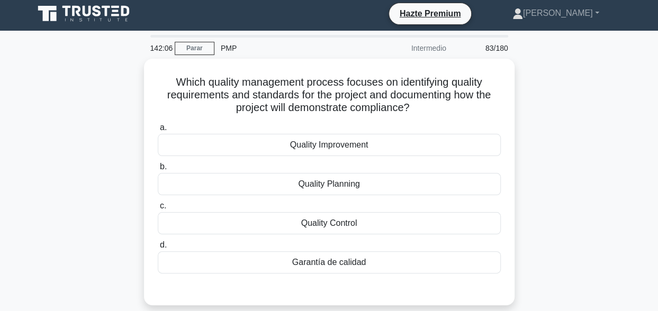
scroll to position [0, 0]
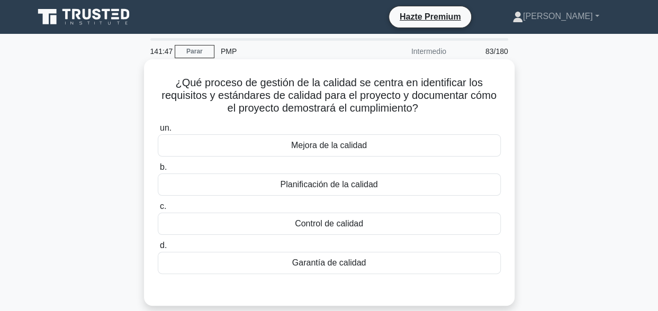
click at [352, 184] on div "Planificación de la calidad" at bounding box center [329, 185] width 343 height 22
click at [158, 171] on input "b. Planificación de la calidad" at bounding box center [158, 167] width 0 height 7
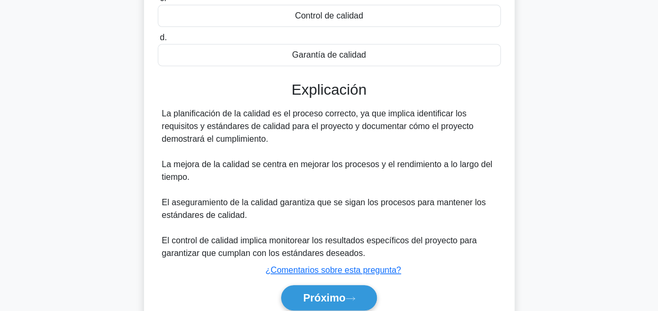
scroll to position [212, 0]
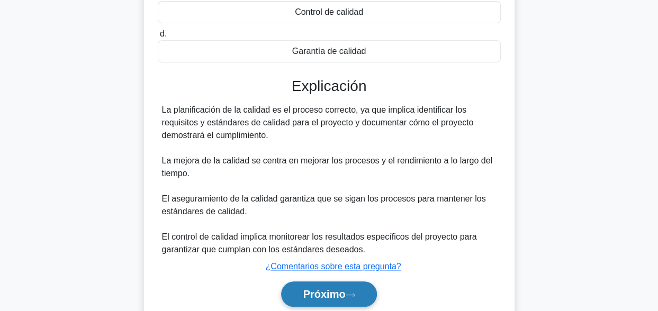
click at [308, 289] on font "Próximo" at bounding box center [324, 295] width 42 height 12
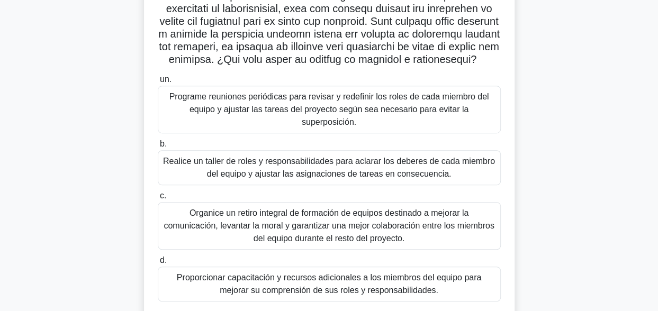
scroll to position [248, 0]
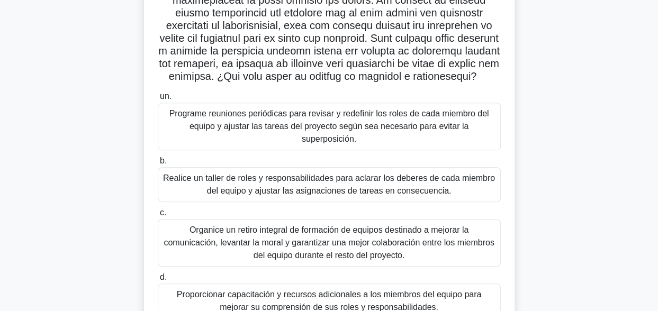
click at [449, 137] on div "Programe reuniones periódicas para revisar y redefinir los roles de cada miembr…" at bounding box center [329, 127] width 343 height 48
click at [158, 100] on input "un. Programe reuniones periódicas para revisar y redefinir los roles de cada mi…" at bounding box center [158, 96] width 0 height 7
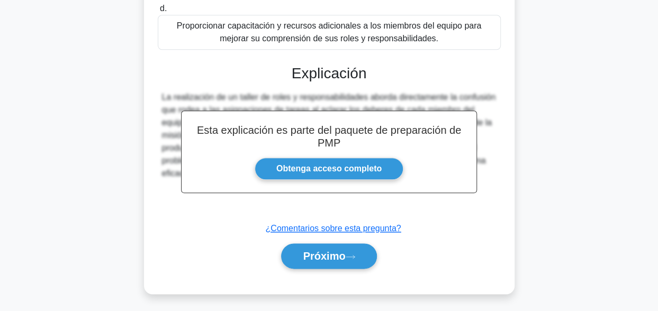
scroll to position [532, 0]
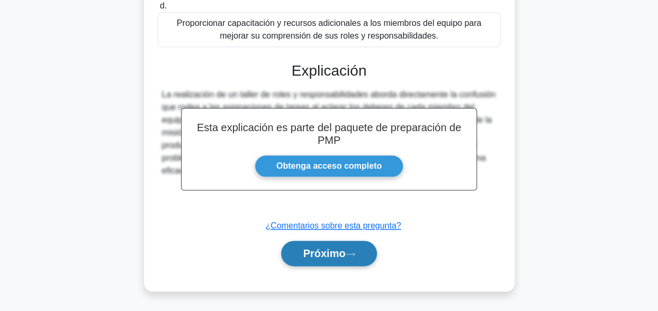
click at [343, 252] on font "Próximo" at bounding box center [324, 254] width 42 height 12
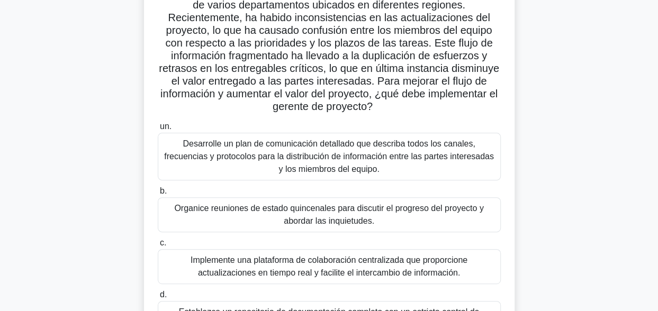
scroll to position [108, 0]
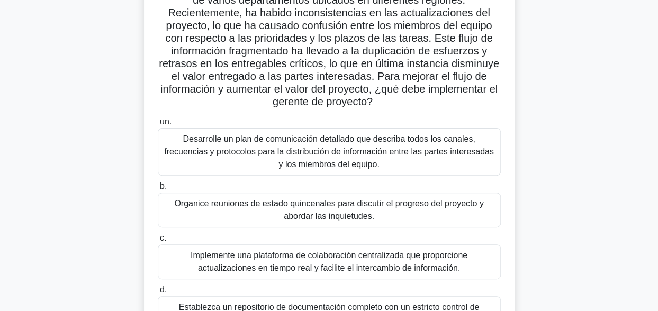
click at [415, 258] on div "Implemente una plataforma de colaboración centralizada que proporcione actualiz…" at bounding box center [329, 262] width 343 height 35
click at [158, 242] on input "c. Implemente una plataforma de colaboración centralizada que proporcione actua…" at bounding box center [158, 238] width 0 height 7
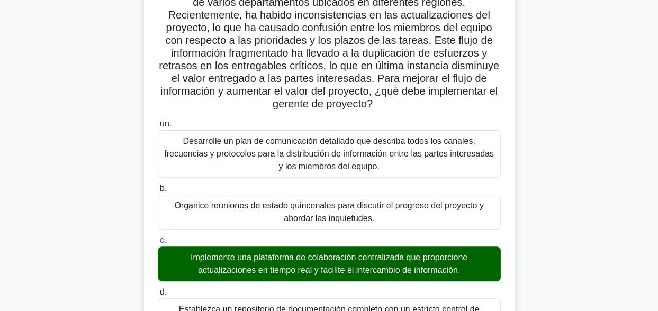
scroll to position [391, 0]
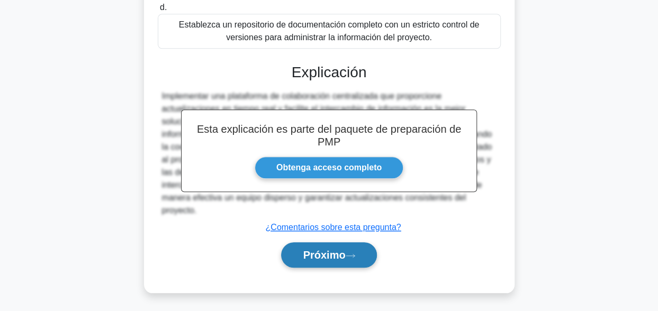
click at [346, 255] on icon at bounding box center [351, 256] width 10 height 6
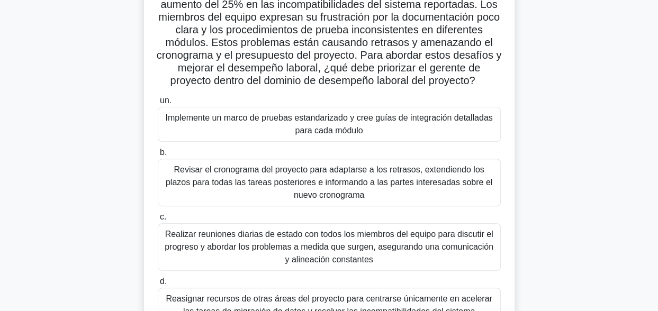
scroll to position [106, 0]
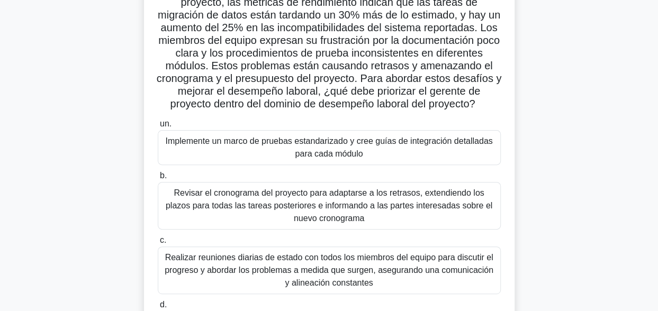
click at [316, 135] on div "Implemente un marco de pruebas estandarizado y cree guías de integración detall…" at bounding box center [329, 147] width 343 height 35
click at [158, 128] on input "un. Implemente un marco de pruebas estandarizado y cree guías de integración de…" at bounding box center [158, 124] width 0 height 7
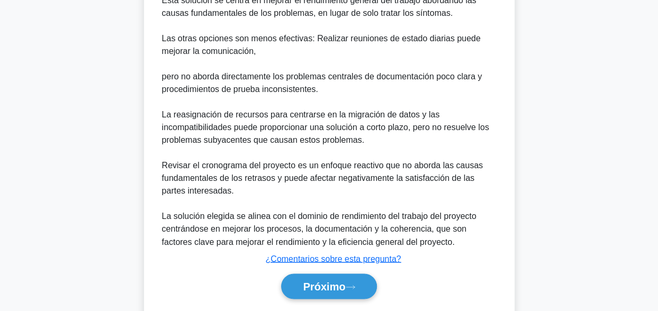
scroll to position [785, 0]
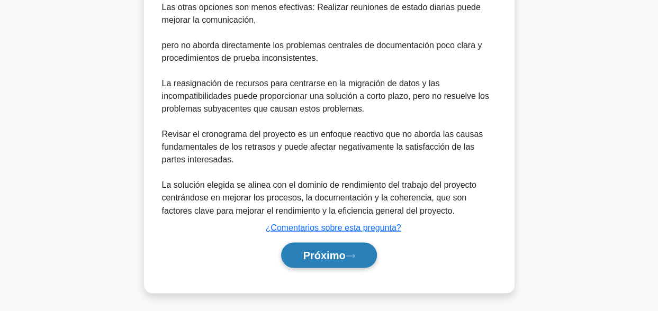
click at [334, 255] on font "Próximo" at bounding box center [324, 255] width 42 height 12
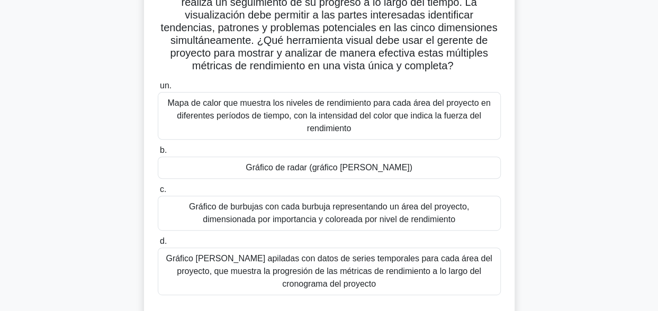
scroll to position [147, 0]
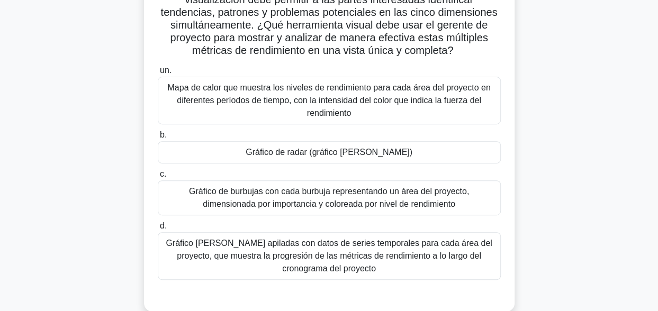
click at [372, 258] on div "Gráfico de barras apiladas con datos de series temporales para cada área del pr…" at bounding box center [329, 256] width 343 height 48
click at [158, 230] on input "d. Gráfico de barras apiladas con datos de series temporales para cada área del…" at bounding box center [158, 226] width 0 height 7
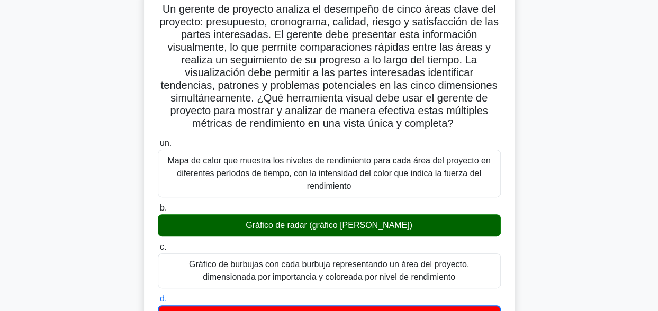
scroll to position [75, 0]
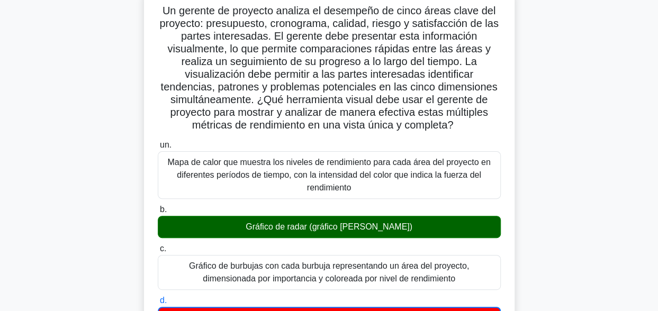
drag, startPoint x: 459, startPoint y: 124, endPoint x: 94, endPoint y: 15, distance: 380.6
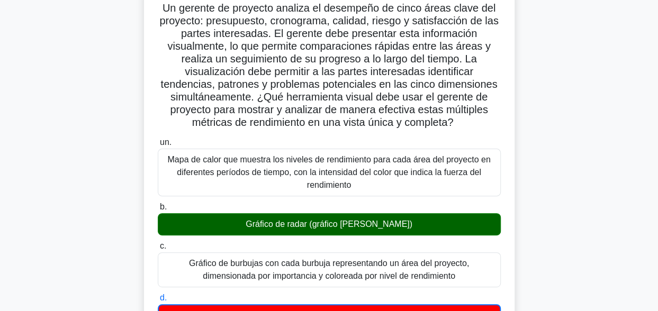
copy font "Un gerente de proyecto analiza el desempeño de cinco áreas clave del proyecto: …"
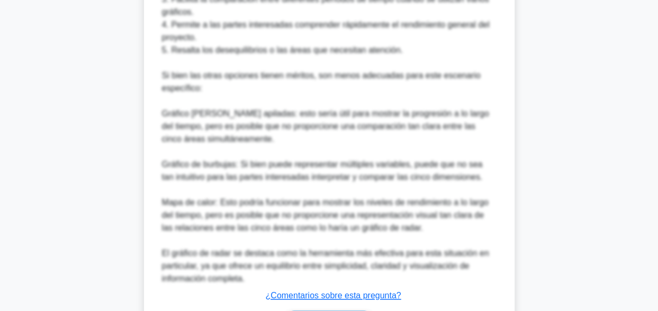
scroll to position [710, 0]
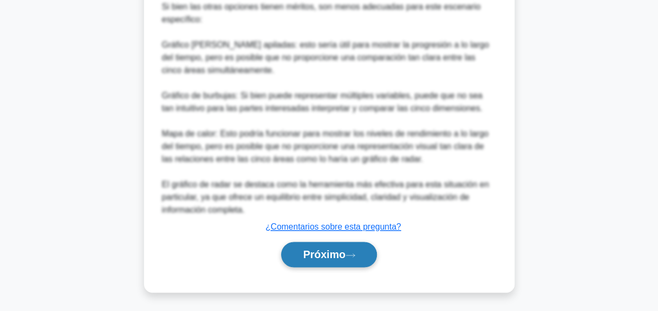
click at [342, 257] on font "Próximo" at bounding box center [324, 255] width 42 height 12
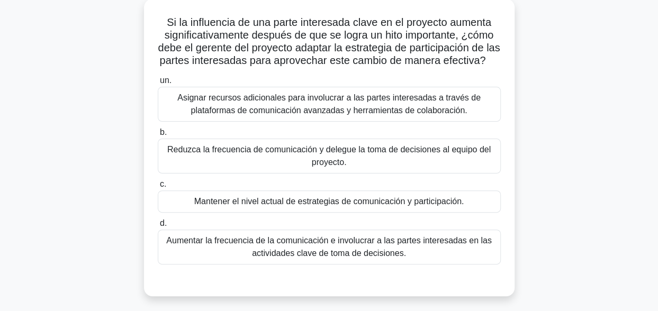
scroll to position [46, 0]
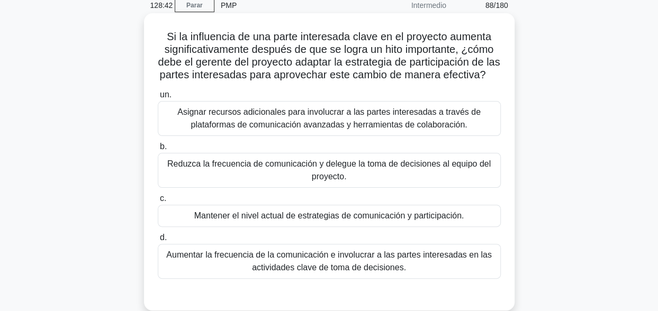
click at [278, 278] on div "Aumentar la frecuencia de la comunicación e involucrar a las partes interesadas…" at bounding box center [329, 261] width 343 height 35
click at [158, 241] on input "d. Aumentar la frecuencia de la comunicación e involucrar a las partes interesa…" at bounding box center [158, 238] width 0 height 7
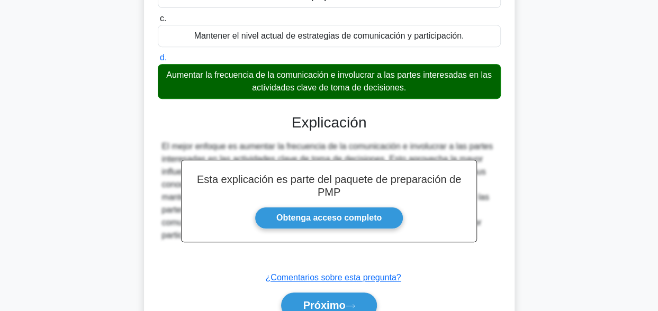
scroll to position [258, 0]
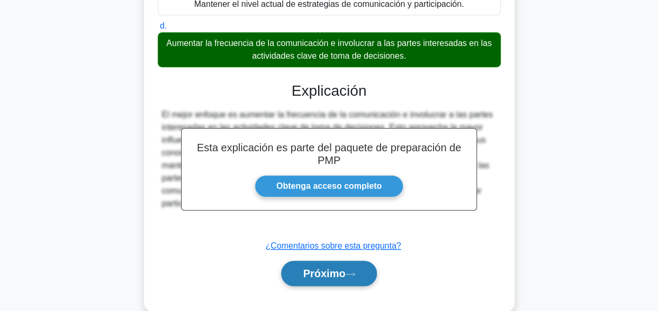
click at [335, 280] on font "Próximo" at bounding box center [324, 274] width 42 height 12
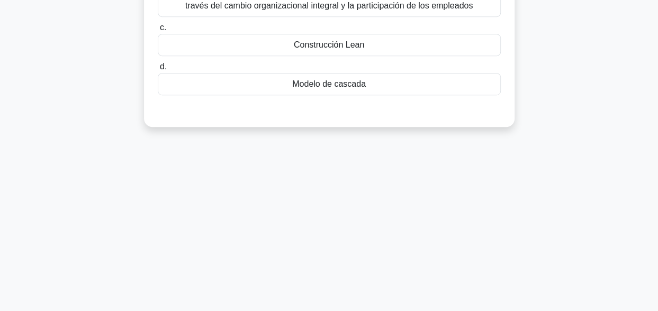
scroll to position [46, 0]
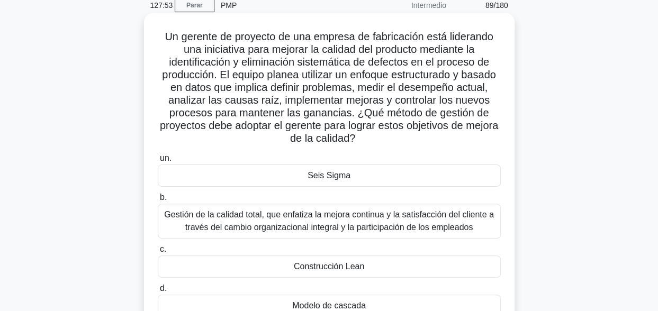
click at [415, 179] on div "Seis Sigma" at bounding box center [329, 176] width 343 height 22
click at [158, 162] on input "un. Seis Sigma" at bounding box center [158, 158] width 0 height 7
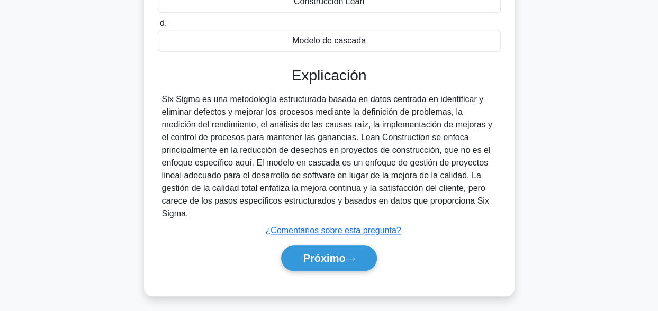
scroll to position [314, 0]
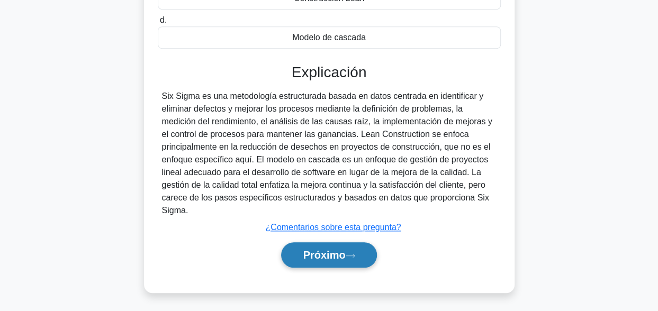
click at [303, 258] on font "Próximo" at bounding box center [324, 255] width 42 height 12
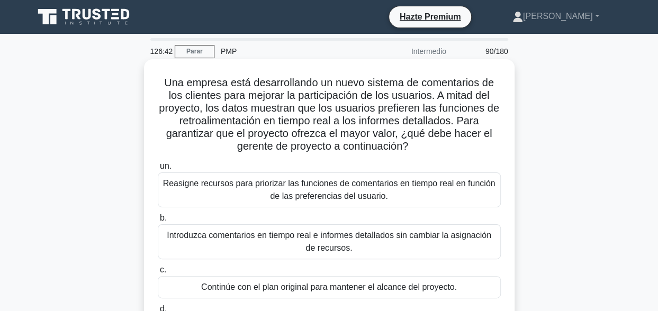
scroll to position [53, 0]
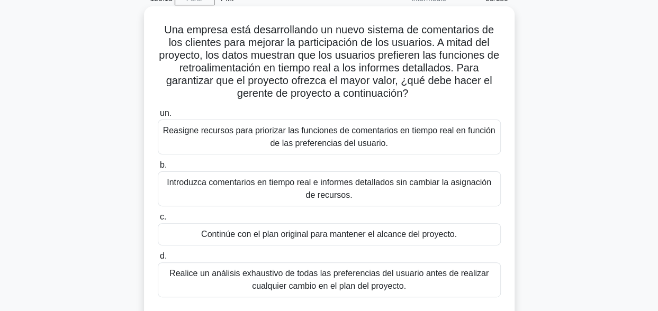
click at [343, 276] on div "Realice un análisis exhaustivo de todas las preferencias del usuario antes de r…" at bounding box center [329, 280] width 343 height 35
click at [158, 260] on input "d. Realice un análisis exhaustivo de todas las preferencias del usuario antes d…" at bounding box center [158, 256] width 0 height 7
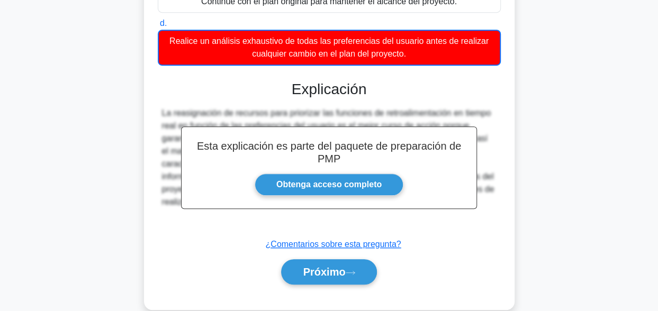
scroll to position [250, 0]
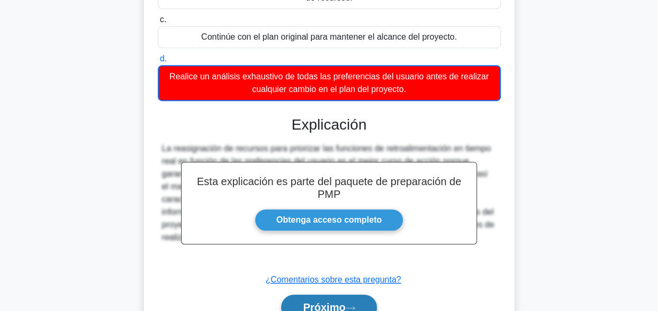
click at [324, 299] on button "Próximo" at bounding box center [328, 307] width 95 height 25
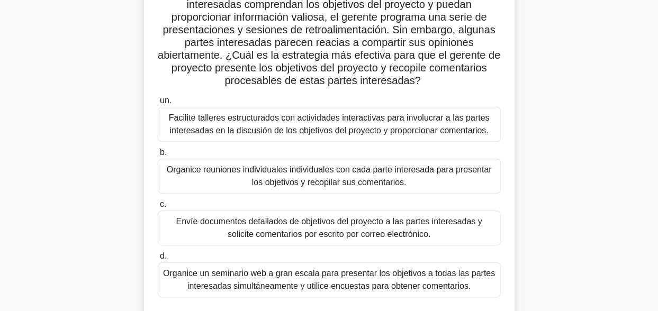
scroll to position [106, 0]
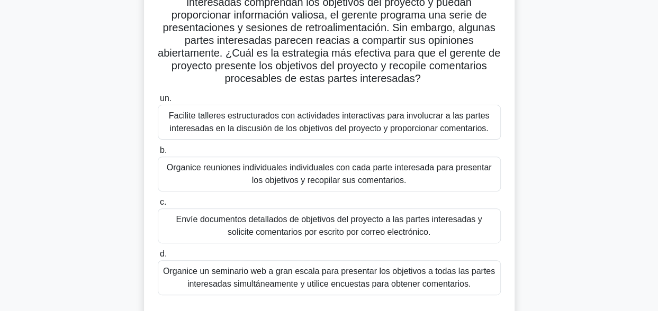
click at [408, 121] on div "Facilite talleres estructurados con actividades interactivas para involucrar a …" at bounding box center [329, 122] width 343 height 35
click at [158, 102] on input "un. Facilite talleres estructurados con actividades interactivas para involucra…" at bounding box center [158, 98] width 0 height 7
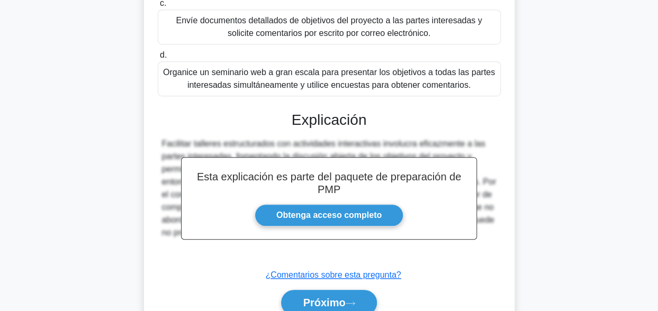
scroll to position [353, 0]
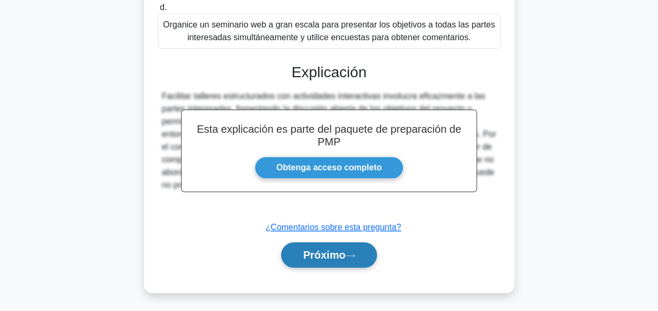
click at [319, 264] on button "Próximo" at bounding box center [328, 254] width 95 height 25
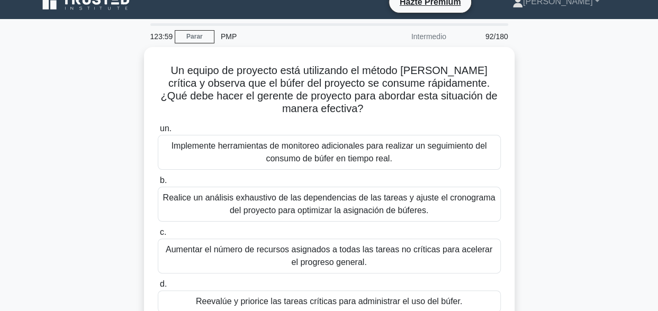
scroll to position [25, 0]
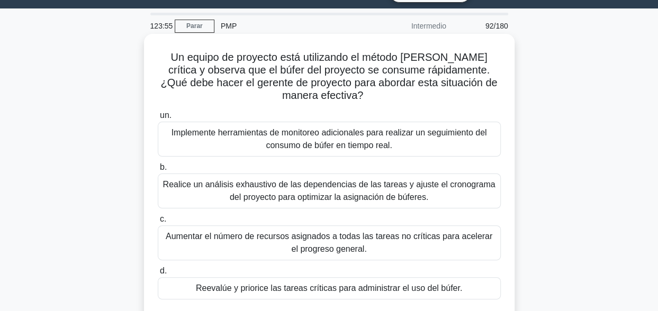
click at [409, 282] on div "Reevalúe y priorice las tareas críticas para administrar el uso del búfer." at bounding box center [329, 288] width 343 height 22
click at [158, 275] on input "d. Reevalúe y priorice las tareas críticas para administrar el uso del búfer." at bounding box center [158, 271] width 0 height 7
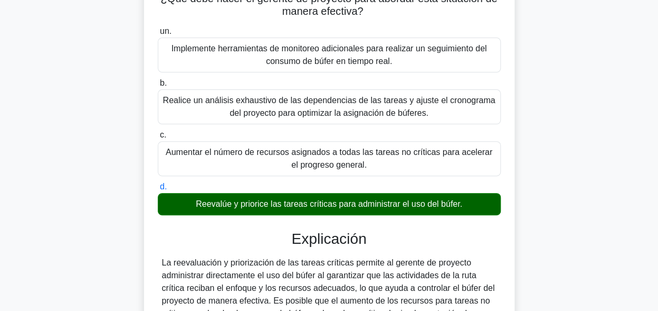
scroll to position [264, 0]
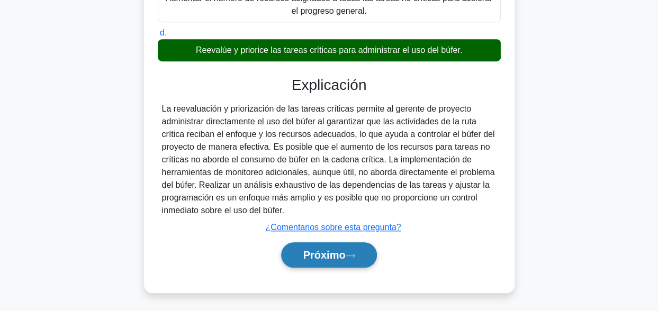
click at [336, 254] on font "Próximo" at bounding box center [324, 255] width 42 height 12
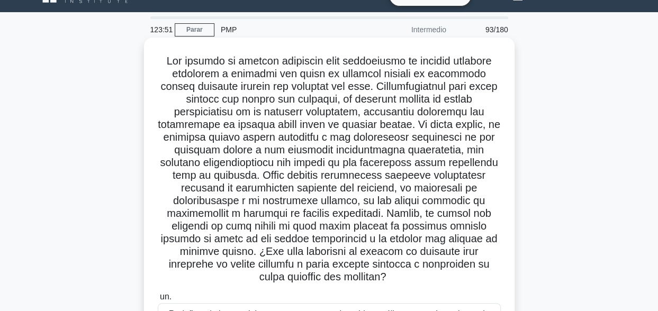
scroll to position [0, 0]
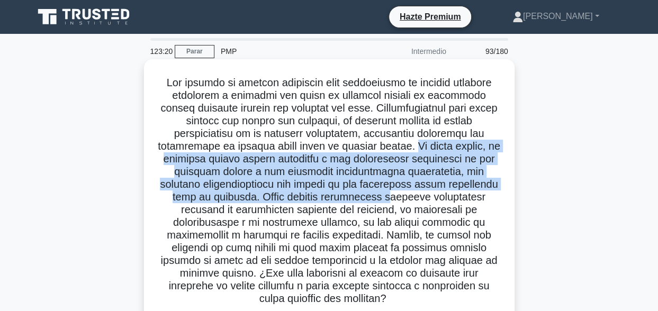
drag, startPoint x: 411, startPoint y: 146, endPoint x: 378, endPoint y: 197, distance: 61.2
click at [378, 197] on font ".spinner_0XTQ{transform-origin:center; animación:spinner_y6GP .75s lineal infin…" at bounding box center [329, 191] width 343 height 228
drag, startPoint x: 378, startPoint y: 197, endPoint x: 325, endPoint y: 209, distance: 54.3
click at [332, 208] on font ".spinner_0XTQ{transform-origin:center; animación:spinner_y6GP .75s lineal infin…" at bounding box center [329, 191] width 343 height 228
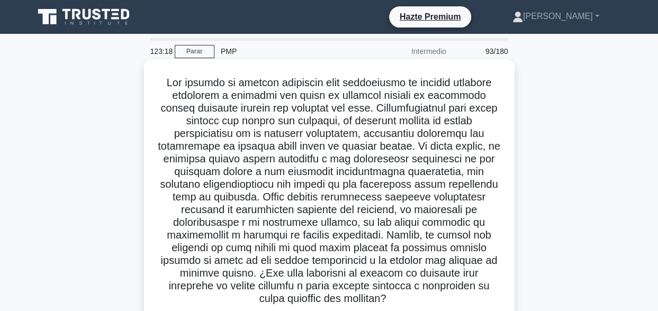
click at [408, 199] on font ".spinner_0XTQ{transform-origin:center; animación:spinner_y6GP .75s lineal infin…" at bounding box center [329, 191] width 343 height 228
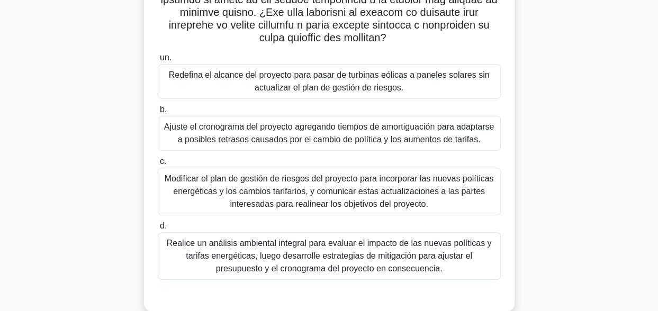
scroll to position [266, 0]
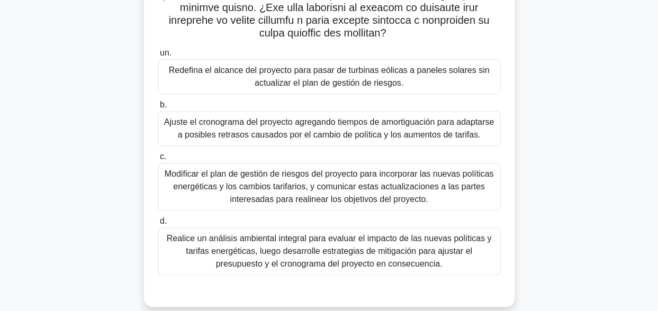
click at [390, 246] on div "Realice un análisis ambiental integral para evaluar el impacto de las nuevas po…" at bounding box center [329, 252] width 343 height 48
click at [158, 225] on input "d. Realice un análisis ambiental integral para evaluar el impacto de las nuevas…" at bounding box center [158, 221] width 0 height 7
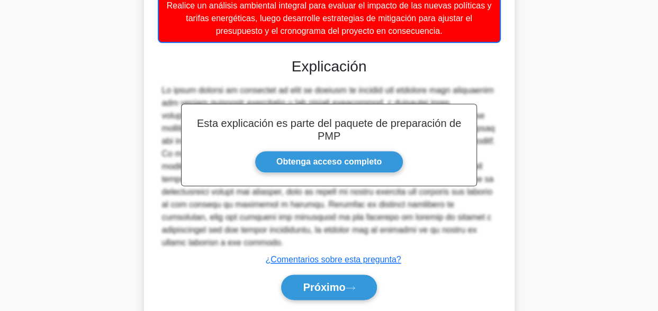
scroll to position [532, 0]
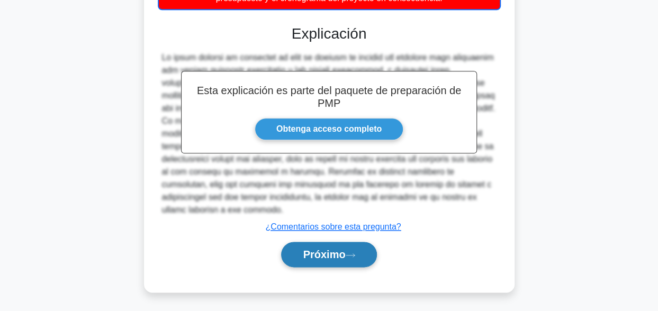
click at [300, 256] on button "Próximo" at bounding box center [328, 254] width 95 height 25
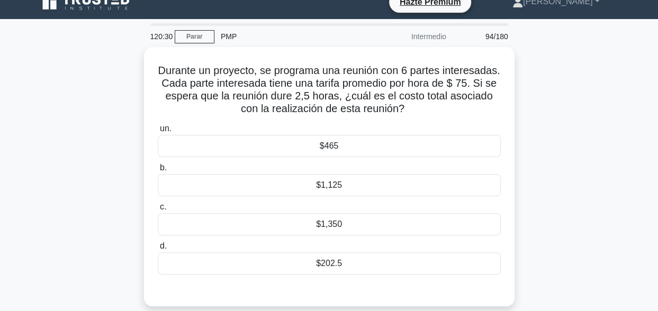
scroll to position [0, 0]
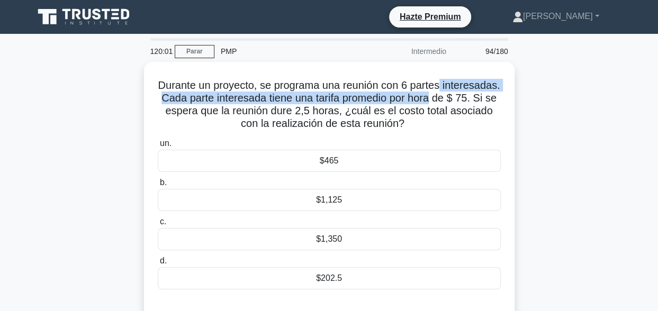
drag, startPoint x: 535, startPoint y: 100, endPoint x: 529, endPoint y: 91, distance: 10.9
click at [529, 91] on div "Durante un proyecto, se programa una reunión con 6 partes interesadas. Cada par…" at bounding box center [330, 198] width 604 height 272
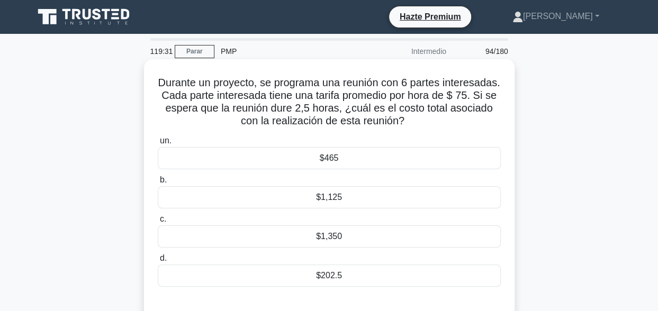
click at [337, 193] on div "$1,125" at bounding box center [329, 197] width 343 height 22
click at [158, 184] on input "b. $1,125" at bounding box center [158, 180] width 0 height 7
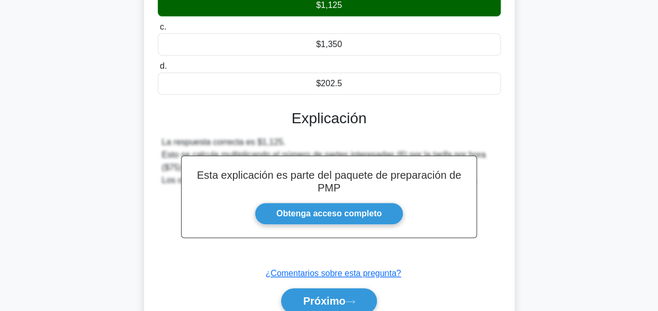
scroll to position [212, 0]
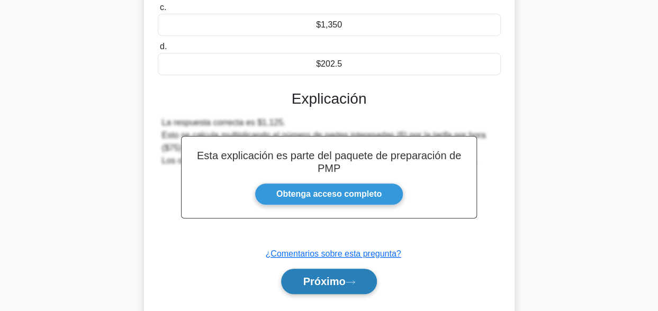
click at [362, 285] on button "Próximo" at bounding box center [328, 281] width 95 height 25
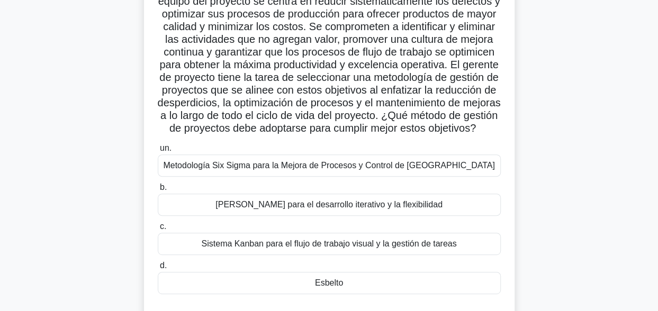
scroll to position [87, 0]
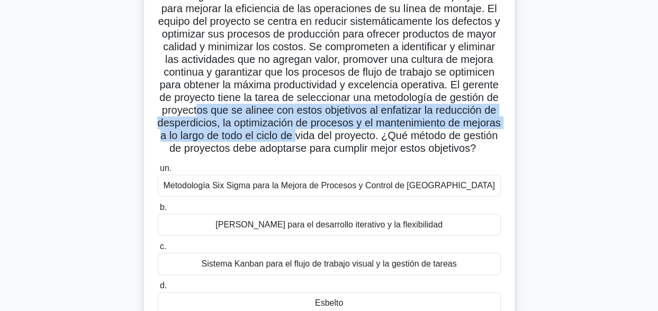
drag, startPoint x: 326, startPoint y: 114, endPoint x: 453, endPoint y: 135, distance: 128.8
click at [453, 135] on font "Una organización manufacturera se está embarcando en un proyecto para mejorar l…" at bounding box center [328, 72] width 343 height 164
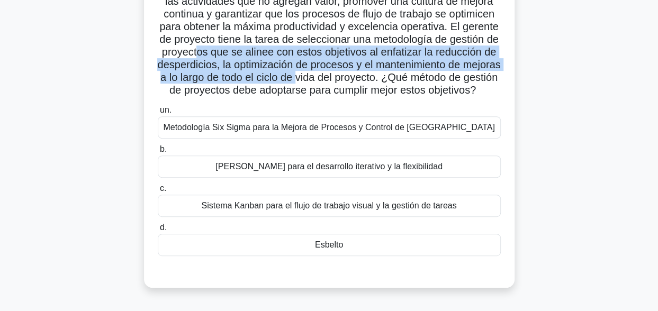
scroll to position [146, 0]
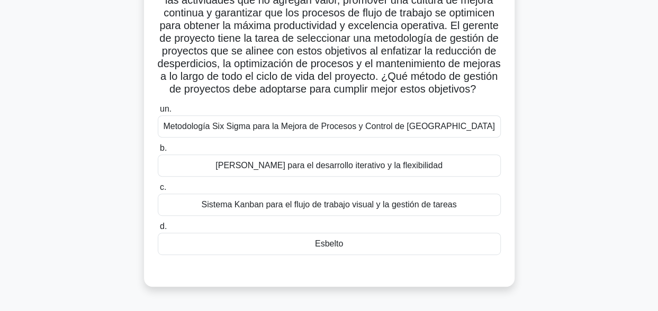
click at [339, 138] on div "Metodología Six Sigma para la Mejora de Procesos y Control de Calidad" at bounding box center [329, 126] width 343 height 22
click at [158, 113] on input "un. Metodología Six Sigma para la Mejora de Procesos y Control de Calidad" at bounding box center [158, 109] width 0 height 7
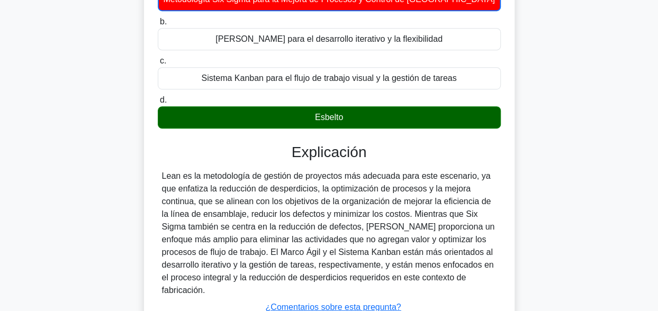
scroll to position [354, 0]
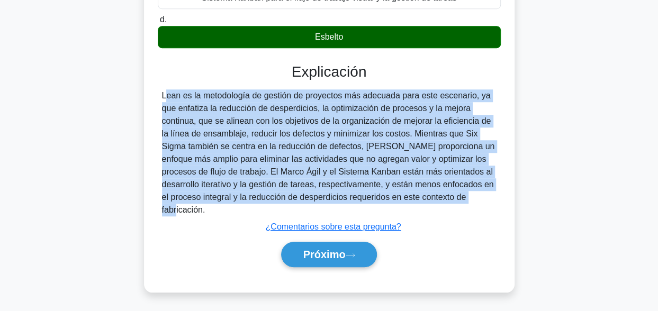
drag, startPoint x: 479, startPoint y: 208, endPoint x: 159, endPoint y: 112, distance: 334.5
click at [159, 112] on div "Lean es la metodología de gestión de proyectos más adecuada para este escenario…" at bounding box center [329, 152] width 343 height 127
copy div "Lean es la metodología de gestión de proyectos más adecuada para este escenario…"
click at [321, 265] on button "Próximo" at bounding box center [328, 254] width 95 height 25
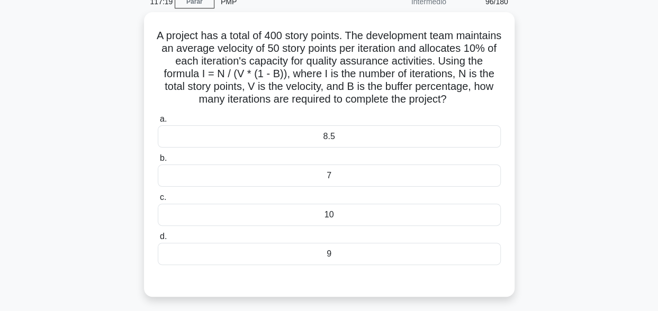
scroll to position [49, 0]
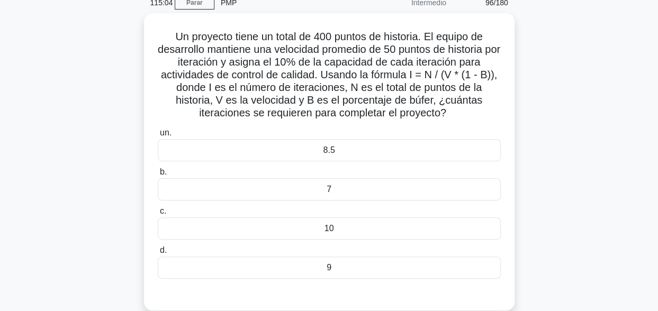
click at [64, 143] on div "Un proyecto tiene un total de 400 puntos de historia. El equipo de desarrollo m…" at bounding box center [330, 168] width 604 height 310
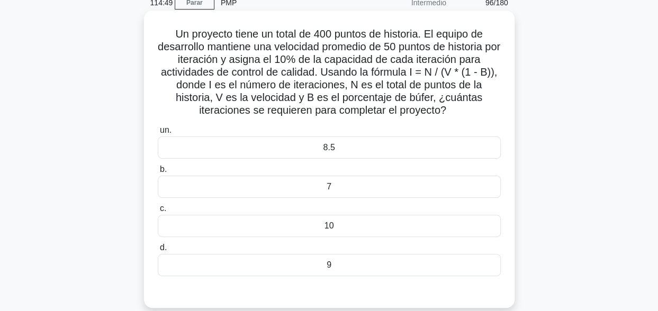
click at [333, 265] on div "9" at bounding box center [329, 265] width 343 height 22
click at [158, 251] on input "d. 9" at bounding box center [158, 248] width 0 height 7
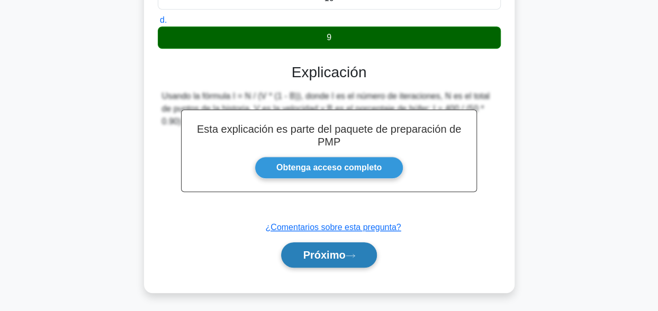
scroll to position [223, 0]
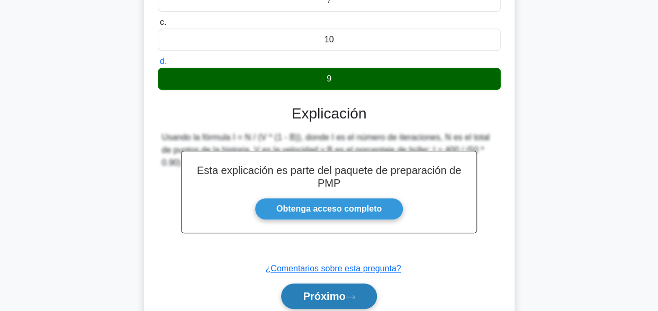
click at [316, 259] on div "Esta explicación es parte del paquete de preparación de PMP Obtenga acceso comp…" at bounding box center [329, 202] width 343 height 221
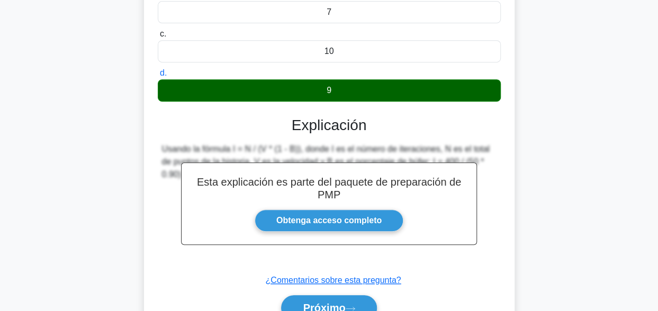
click at [335, 293] on div "Próximo" at bounding box center [329, 308] width 343 height 34
click at [337, 302] on font "Próximo" at bounding box center [324, 308] width 42 height 12
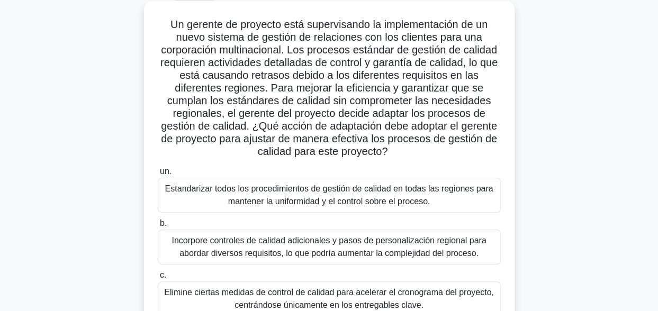
scroll to position [212, 0]
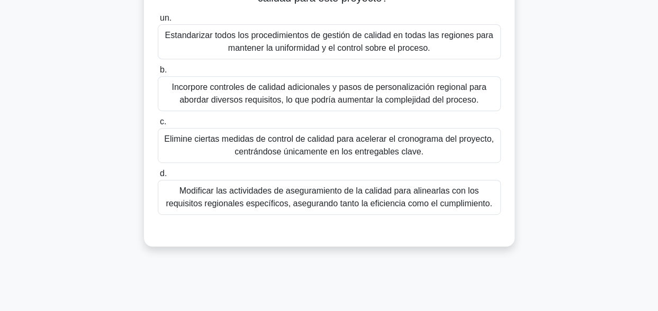
click at [414, 195] on div "Modificar las actividades de aseguramiento de la calidad para alinearlas con lo…" at bounding box center [329, 197] width 343 height 35
click at [158, 177] on input "d. Modificar las actividades de aseguramiento de la calidad para alinearlas con…" at bounding box center [158, 173] width 0 height 7
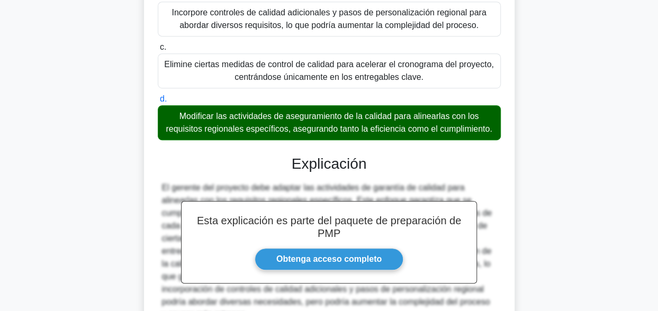
scroll to position [391, 0]
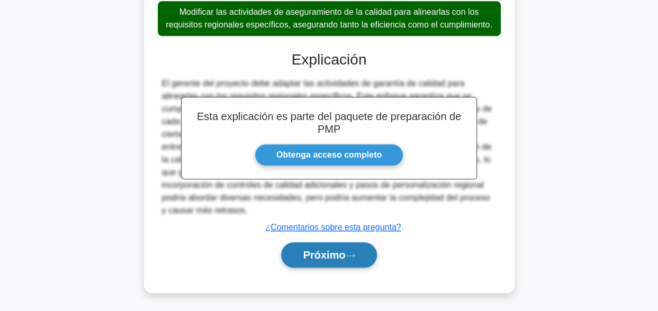
click at [353, 247] on button "Próximo" at bounding box center [328, 254] width 95 height 25
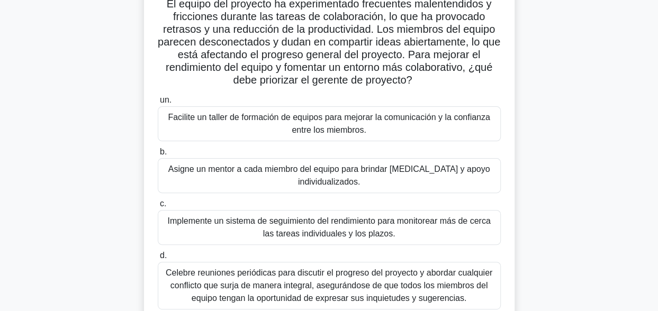
scroll to position [77, 0]
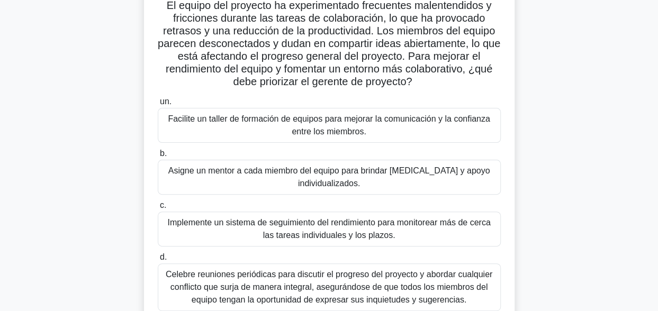
click at [410, 121] on div "Facilite un taller de formación de equipos para mejorar la comunicación y la co…" at bounding box center [329, 125] width 343 height 35
click at [158, 105] on input "un. Facilite un taller de formación de equipos para mejorar la comunicación y l…" at bounding box center [158, 101] width 0 height 7
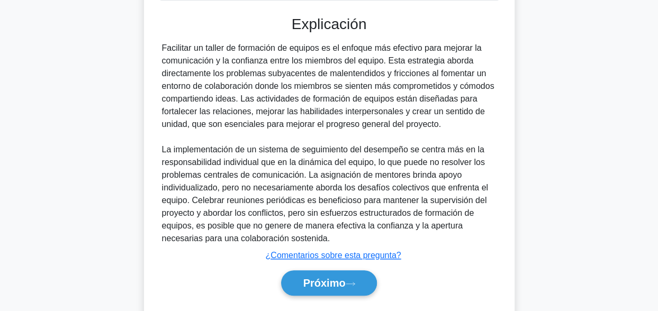
scroll to position [395, 0]
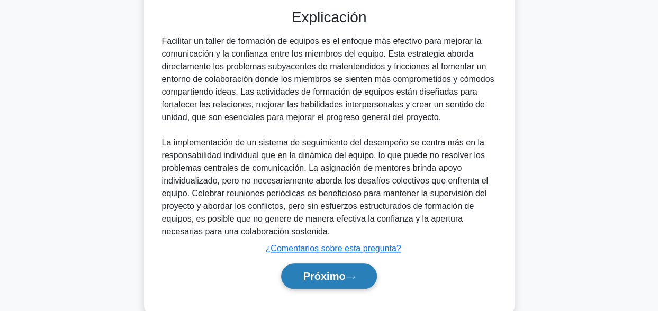
click at [313, 271] on font "Próximo" at bounding box center [324, 277] width 42 height 12
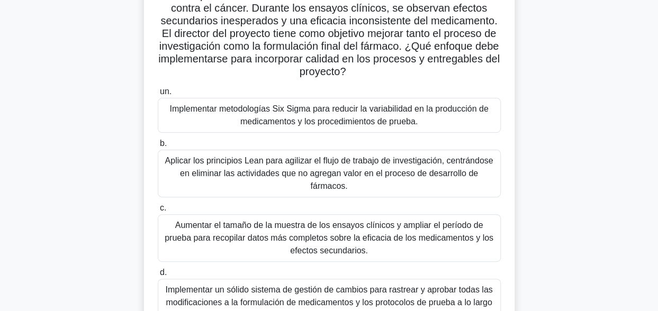
scroll to position [106, 0]
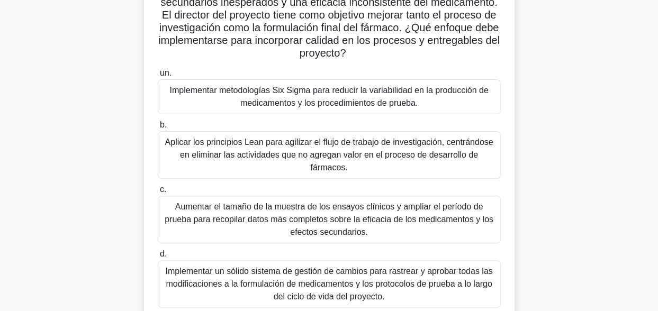
click at [333, 96] on div "Implementar metodologías Six Sigma para reducir la variabilidad en la producció…" at bounding box center [329, 96] width 343 height 35
click at [158, 77] on input "un. Implementar metodologías Six Sigma para reducir la variabilidad en la produ…" at bounding box center [158, 73] width 0 height 7
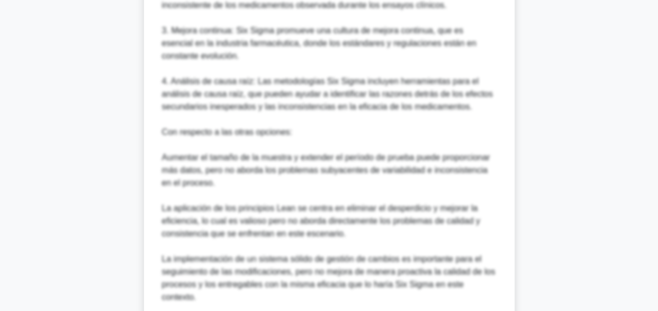
scroll to position [721, 0]
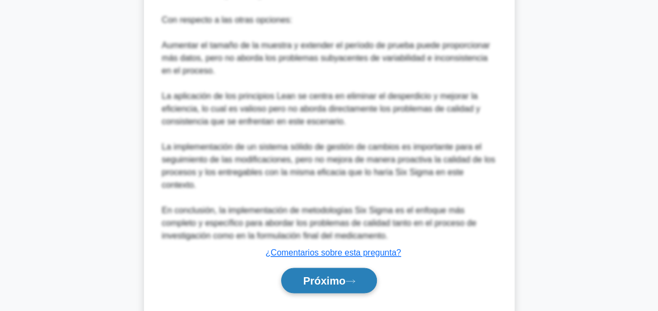
click at [348, 268] on button "Próximo" at bounding box center [328, 280] width 95 height 25
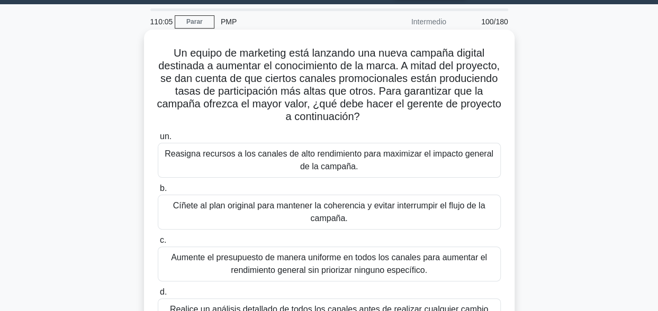
scroll to position [53, 0]
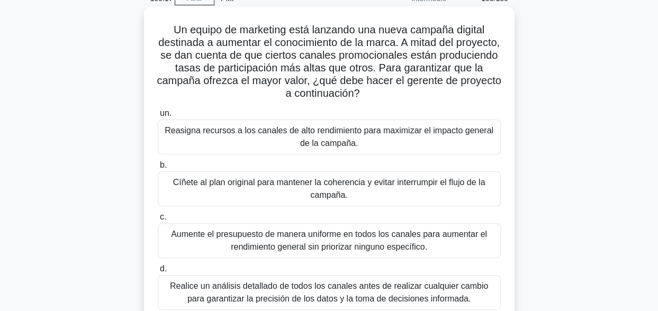
click at [332, 303] on div "Realice un análisis detallado de todos los canales antes de realizar cualquier …" at bounding box center [329, 292] width 343 height 35
click at [158, 273] on input "d. Realice un análisis detallado de todos los canales antes de realizar cualqui…" at bounding box center [158, 269] width 0 height 7
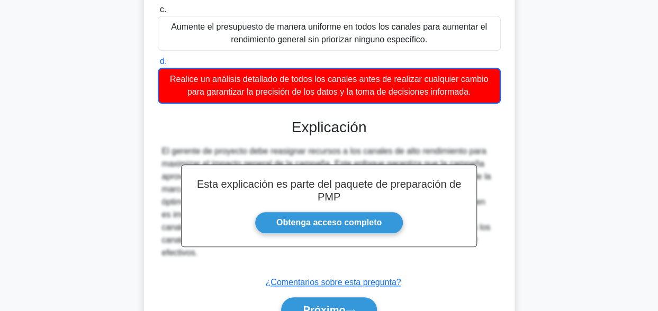
scroll to position [316, 0]
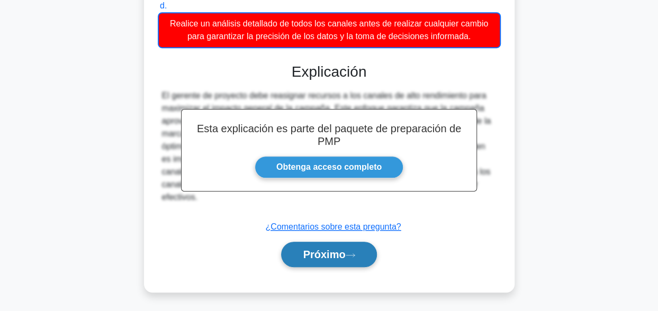
click at [348, 250] on button "Próximo" at bounding box center [328, 254] width 95 height 25
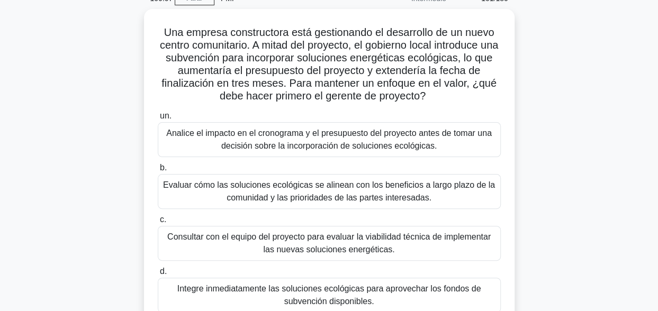
scroll to position [49, 0]
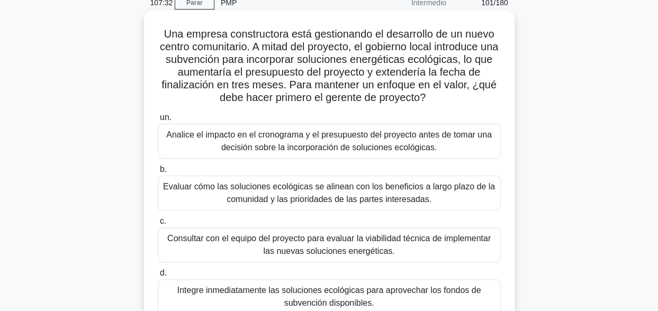
click at [360, 197] on div "Evaluar cómo las soluciones ecológicas se alinean con los beneficios a largo pl…" at bounding box center [329, 193] width 343 height 35
click at [158, 173] on input "b. Evaluar cómo las soluciones ecológicas se alinean con los beneficios a largo…" at bounding box center [158, 169] width 0 height 7
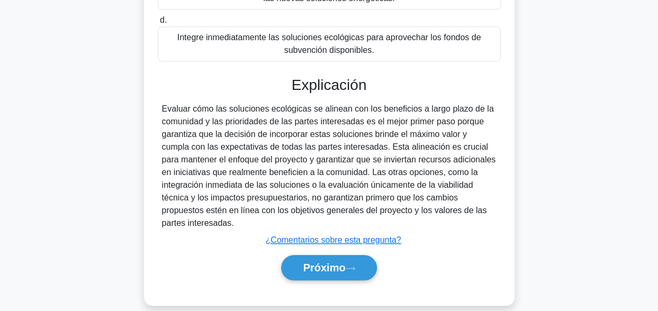
scroll to position [314, 0]
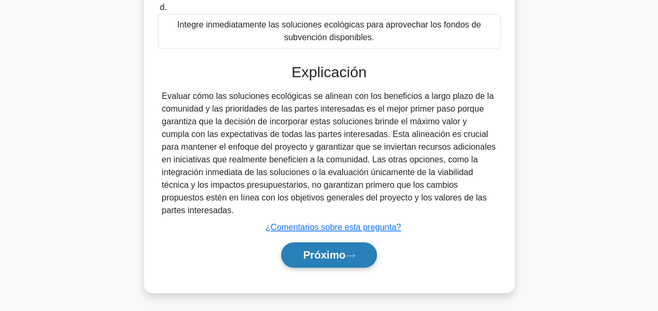
click at [325, 253] on font "Próximo" at bounding box center [324, 255] width 42 height 12
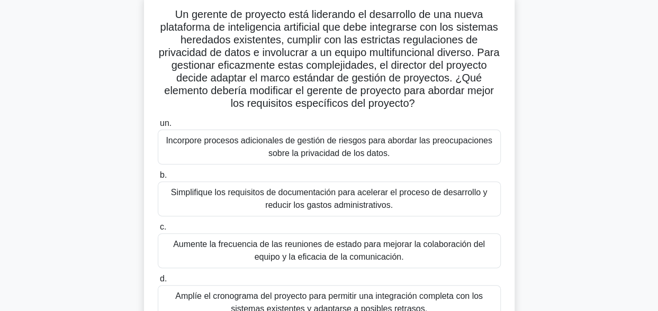
scroll to position [55, 0]
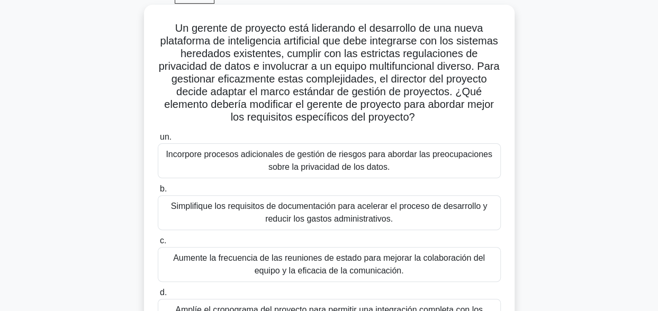
click at [287, 262] on div "Aumente la frecuencia de las reuniones de estado para mejorar la colaboración d…" at bounding box center [329, 264] width 343 height 35
click at [158, 245] on input "c. Aumente la frecuencia de las reuniones de estado para mejorar la colaboració…" at bounding box center [158, 241] width 0 height 7
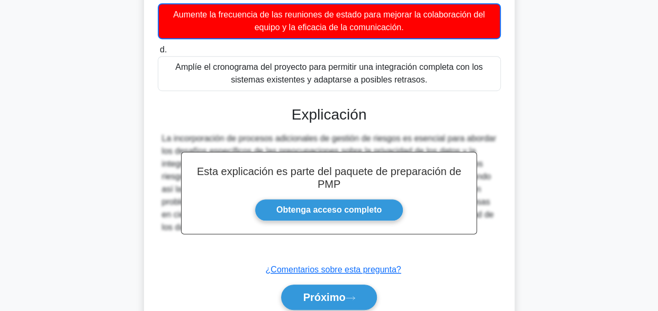
scroll to position [341, 0]
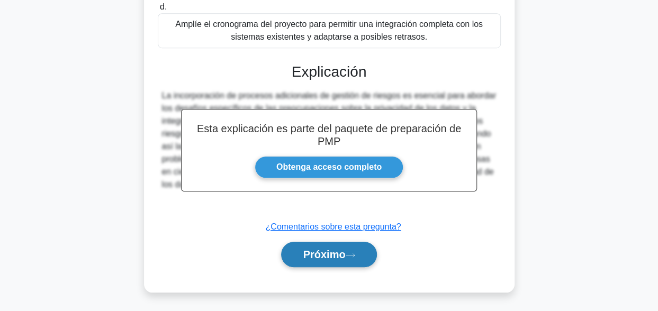
click at [318, 244] on button "Próximo" at bounding box center [328, 254] width 95 height 25
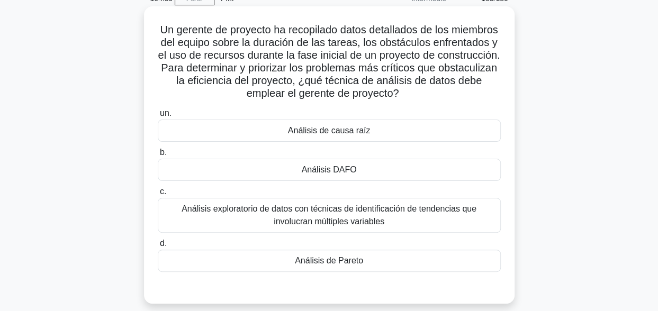
scroll to position [49, 0]
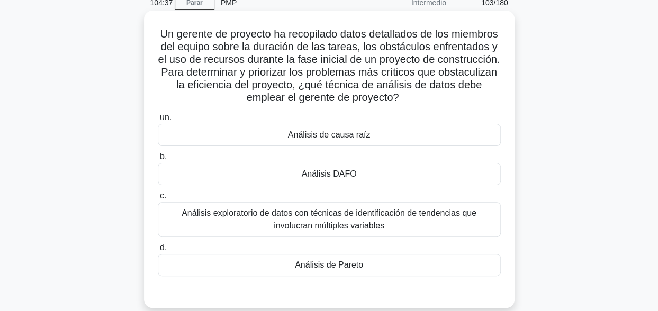
click at [343, 269] on div "104:37 Parar PMP Intermedio 103/180 .spinner_0XTQ{transform-origin:center; anim…" at bounding box center [330, 253] width 604 height 529
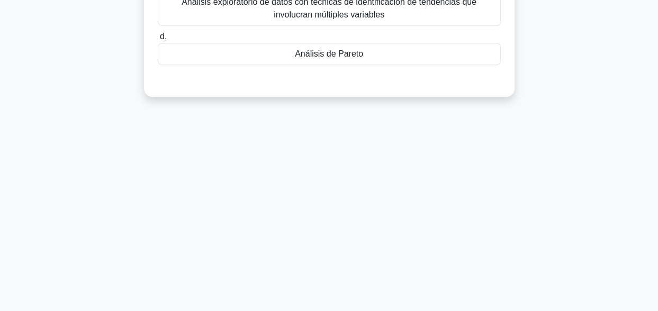
scroll to position [260, 0]
click at [338, 55] on div "Análisis de Pareto" at bounding box center [329, 53] width 343 height 22
click at [158, 40] on input "d. Análisis de Pareto" at bounding box center [158, 36] width 0 height 7
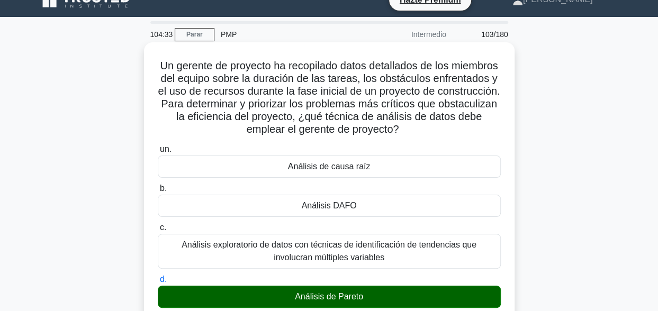
scroll to position [302, 0]
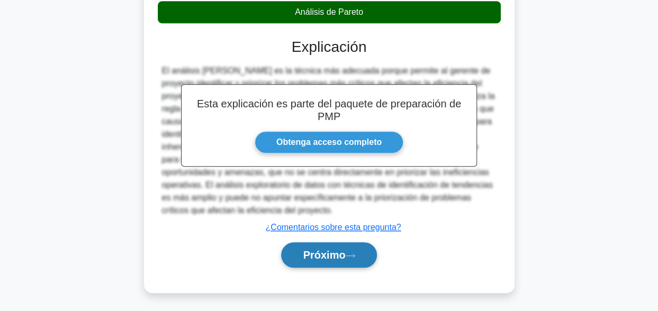
click at [325, 259] on font "Próximo" at bounding box center [324, 255] width 42 height 12
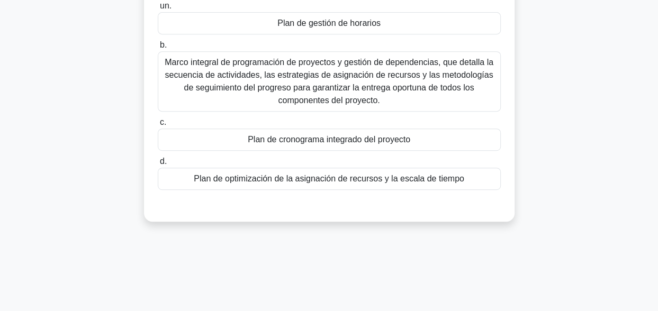
scroll to position [208, 0]
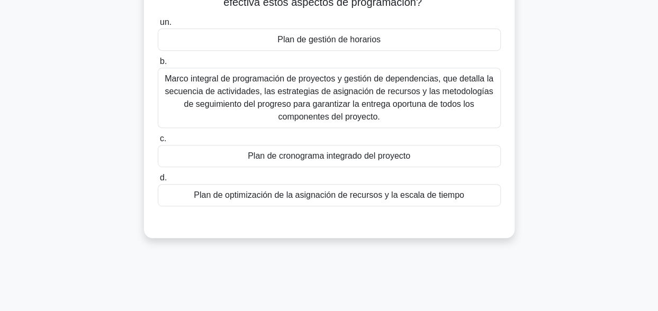
click at [313, 158] on div "Plan de cronograma integrado del proyecto" at bounding box center [329, 156] width 343 height 22
click at [158, 142] on input "c. Plan de cronograma integrado del proyecto" at bounding box center [158, 139] width 0 height 7
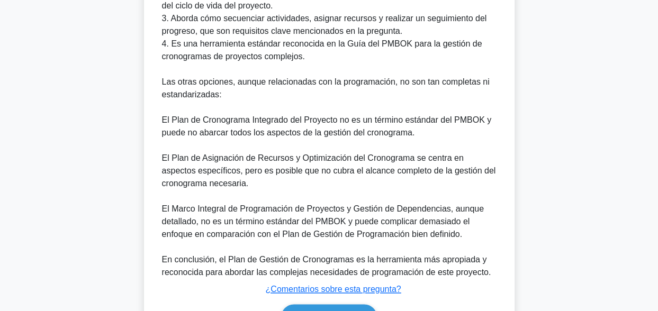
scroll to position [631, 0]
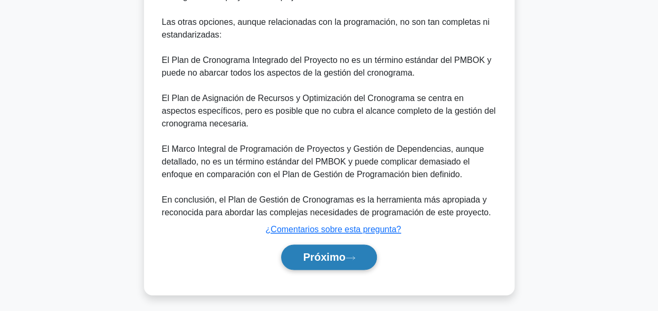
click at [340, 251] on font "Próximo" at bounding box center [324, 257] width 42 height 12
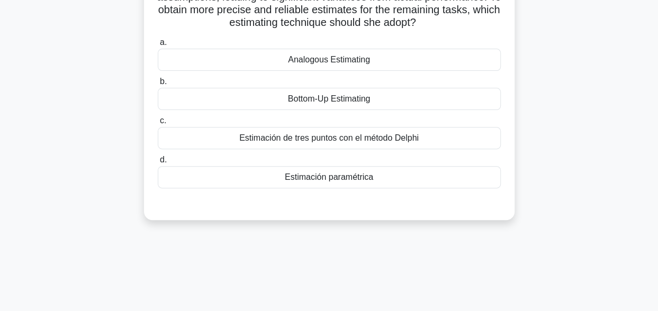
scroll to position [0, 0]
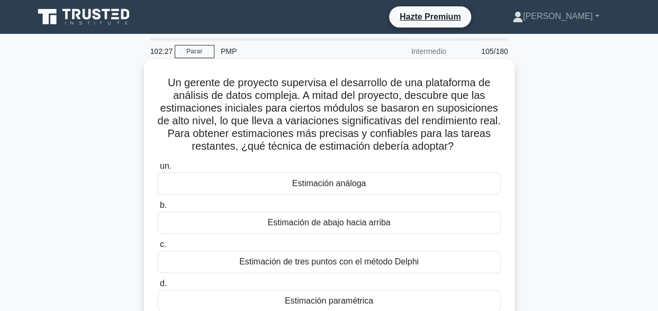
click at [346, 221] on div "Estimación de abajo hacia arriba" at bounding box center [329, 223] width 343 height 22
click at [158, 209] on input "b. Estimación de abajo hacia arriba" at bounding box center [158, 205] width 0 height 7
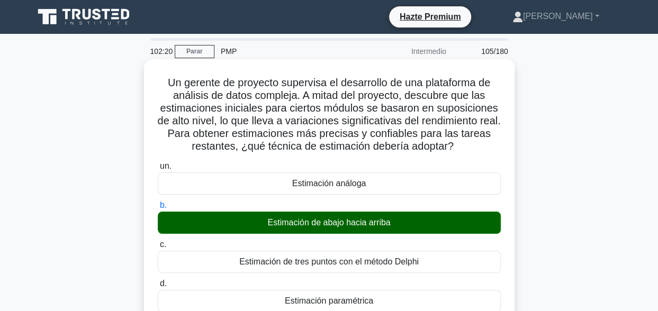
drag, startPoint x: 160, startPoint y: 82, endPoint x: 485, endPoint y: 156, distance: 333.4
click at [485, 156] on div "Un gerente de proyecto supervisa el desarrollo de una plataforma de análisis de…" at bounding box center [329, 308] width 362 height 489
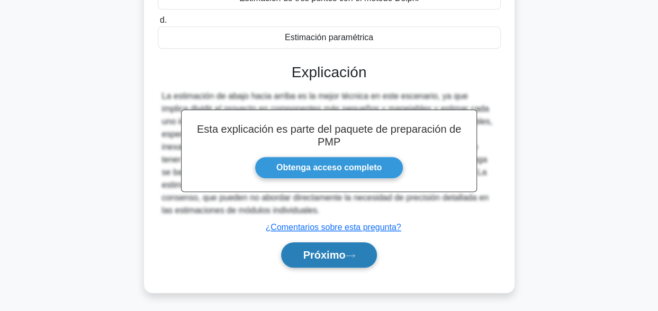
click at [344, 258] on font "Próximo" at bounding box center [324, 255] width 42 height 12
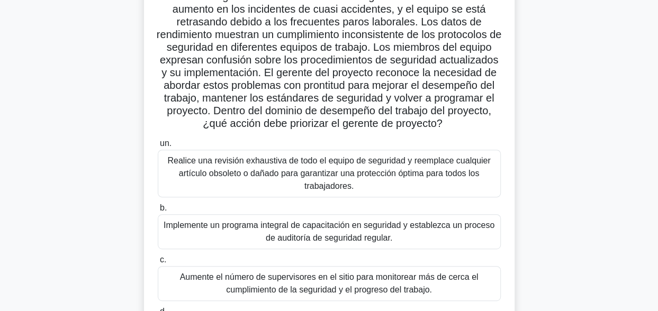
scroll to position [155, 0]
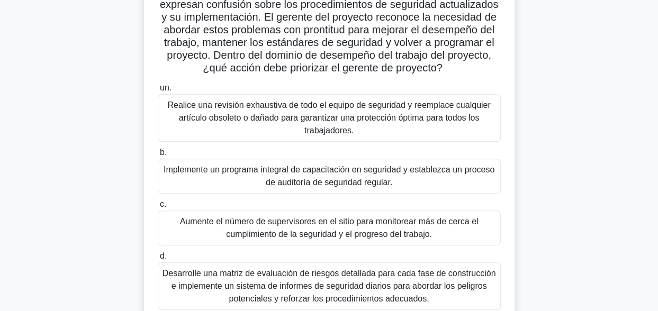
click at [374, 171] on div "Implemente un programa integral de capacitación en seguridad y establezca un pr…" at bounding box center [329, 176] width 343 height 35
click at [158, 156] on input "b. Implemente un programa integral de capacitación en seguridad y establezca un…" at bounding box center [158, 152] width 0 height 7
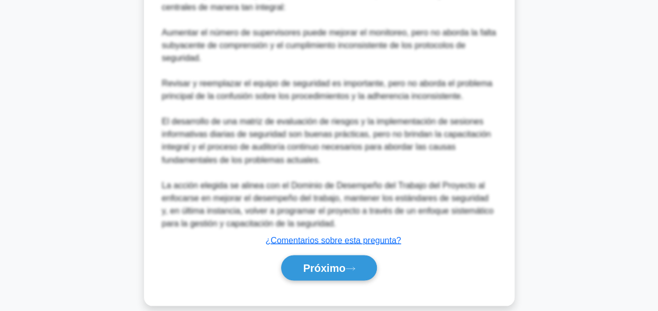
scroll to position [790, 0]
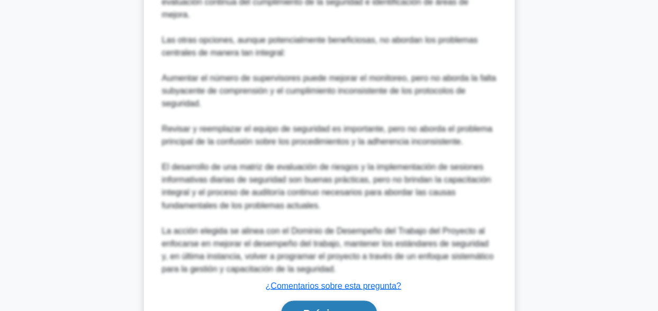
click at [346, 303] on button "Próximo" at bounding box center [328, 313] width 95 height 25
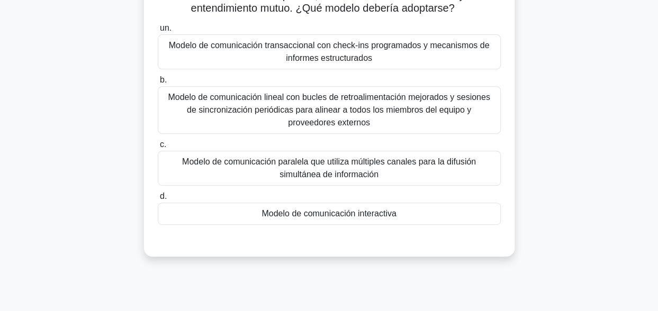
scroll to position [155, 0]
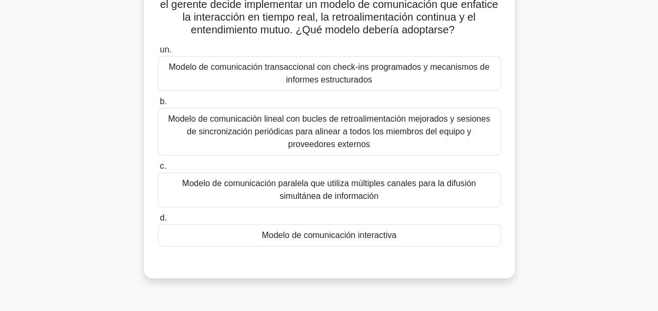
click at [407, 247] on div "Modelo de comunicación interactiva" at bounding box center [329, 235] width 343 height 22
click at [158, 222] on input "d. Modelo de comunicación interactiva" at bounding box center [158, 218] width 0 height 7
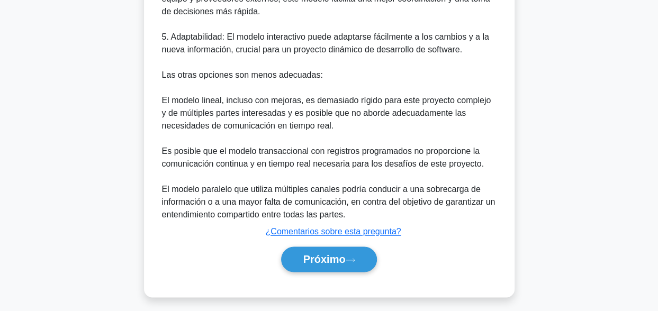
scroll to position [645, 0]
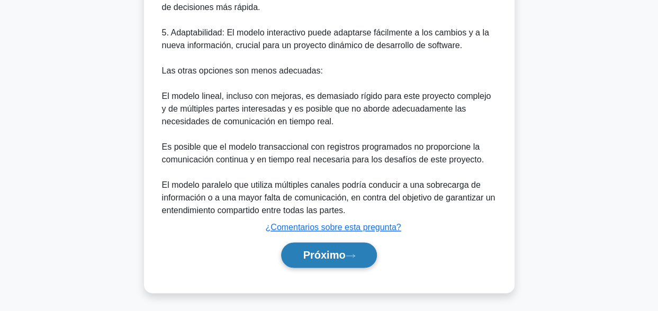
click at [329, 261] on button "Próximo" at bounding box center [328, 254] width 95 height 25
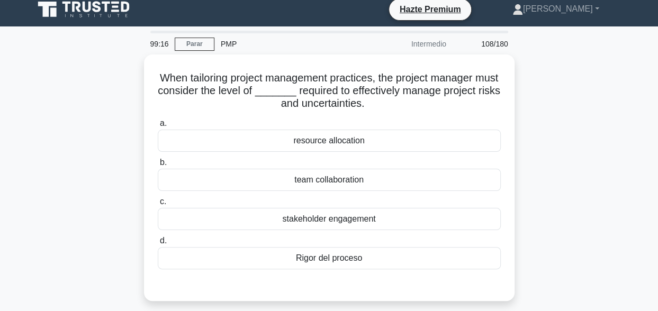
scroll to position [0, 0]
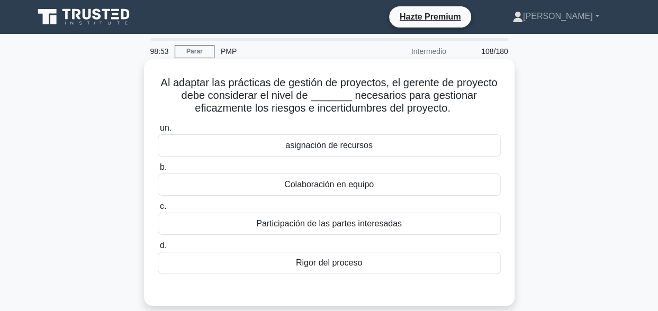
click at [425, 225] on div "Participación de las partes interesadas" at bounding box center [329, 224] width 343 height 22
click at [158, 210] on input "c. Participación de las partes interesadas" at bounding box center [158, 206] width 0 height 7
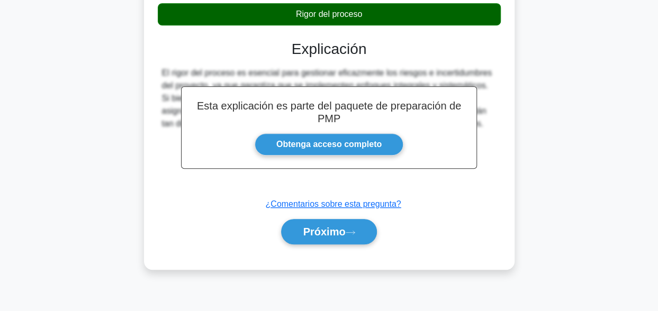
scroll to position [260, 0]
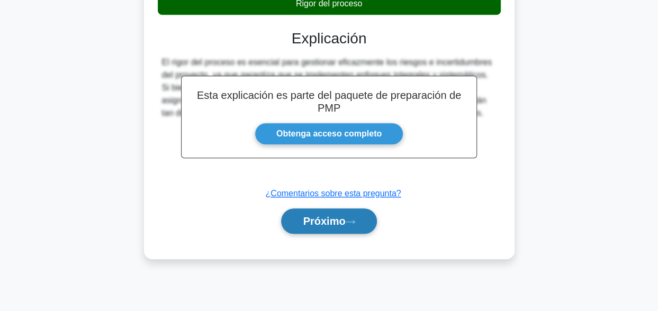
click at [359, 214] on button "Próximo" at bounding box center [328, 221] width 95 height 25
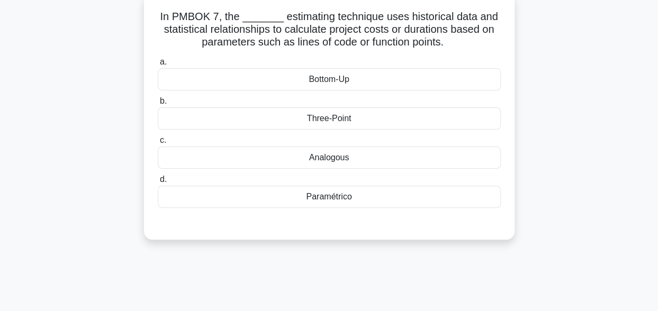
scroll to position [0, 0]
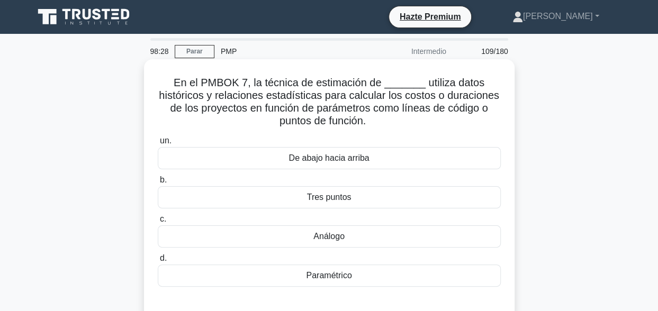
click at [333, 276] on div "Paramétrico" at bounding box center [329, 276] width 343 height 22
click at [158, 262] on input "d. Paramétrico" at bounding box center [158, 258] width 0 height 7
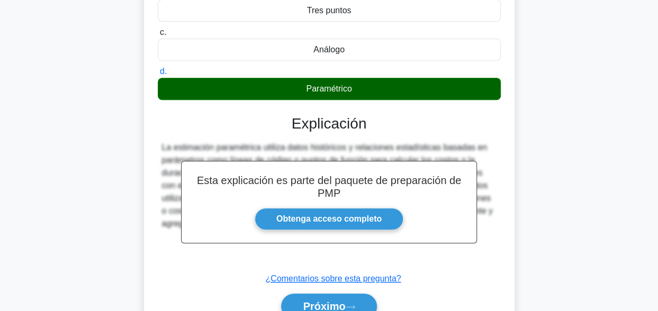
scroll to position [212, 0]
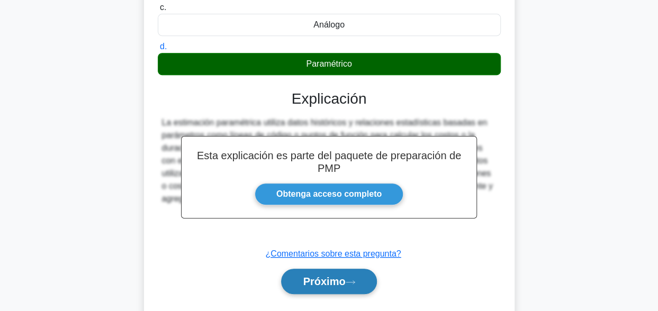
click at [307, 282] on font "Próximo" at bounding box center [324, 282] width 42 height 12
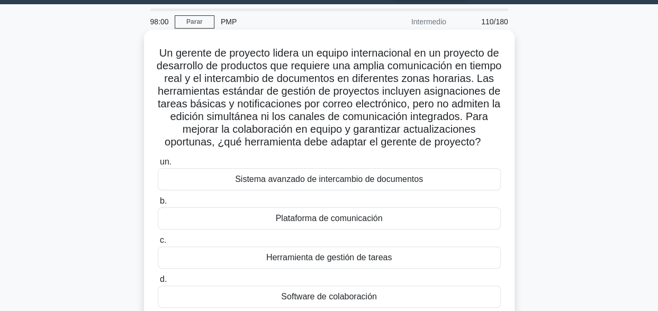
scroll to position [53, 0]
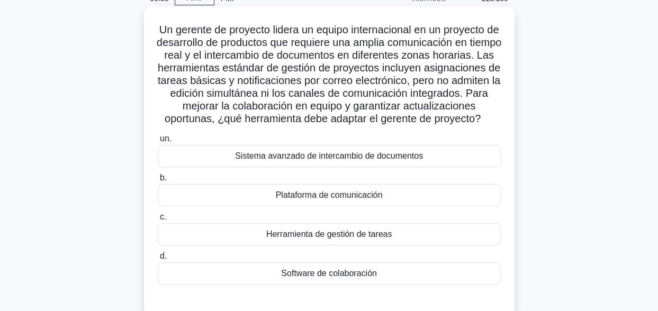
click at [344, 206] on div "Plataforma de comunicación" at bounding box center [329, 195] width 343 height 22
click at [158, 182] on input "b. Plataforma de comunicación" at bounding box center [158, 178] width 0 height 7
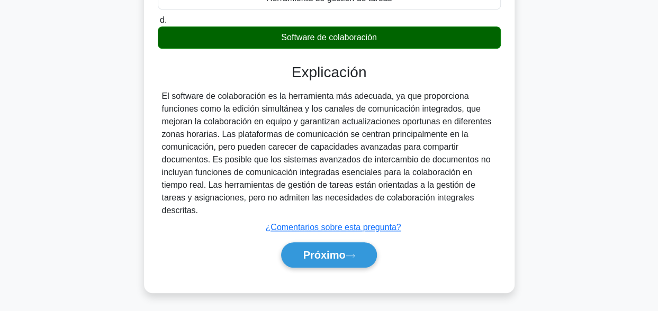
scroll to position [291, 0]
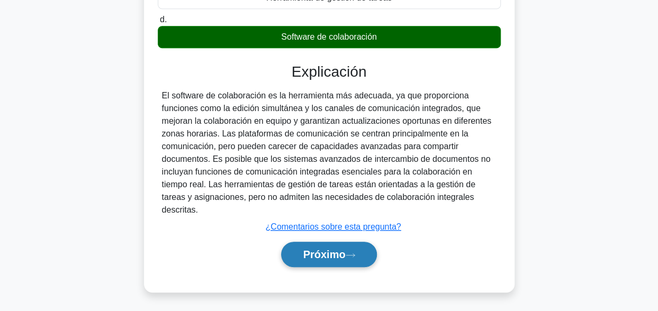
click at [318, 264] on button "Próximo" at bounding box center [328, 254] width 95 height 25
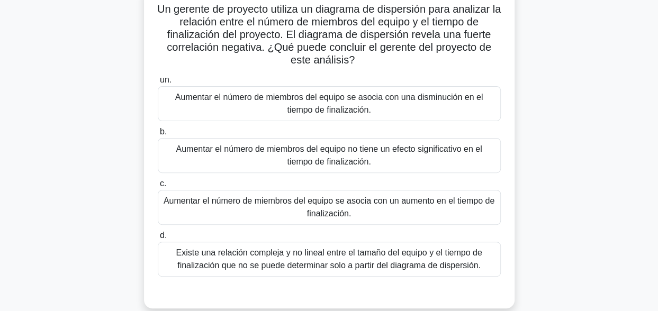
scroll to position [53, 0]
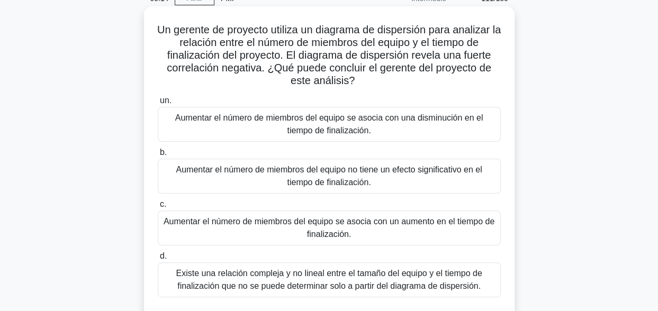
click at [354, 122] on div "Aumentar el número de miembros del equipo se asocia con una disminución en el t…" at bounding box center [329, 124] width 343 height 35
click at [158, 104] on input "un. Aumentar el número de miembros del equipo se asocia con una disminución en …" at bounding box center [158, 100] width 0 height 7
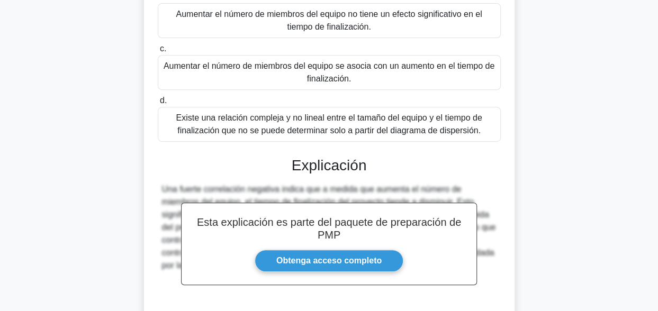
scroll to position [302, 0]
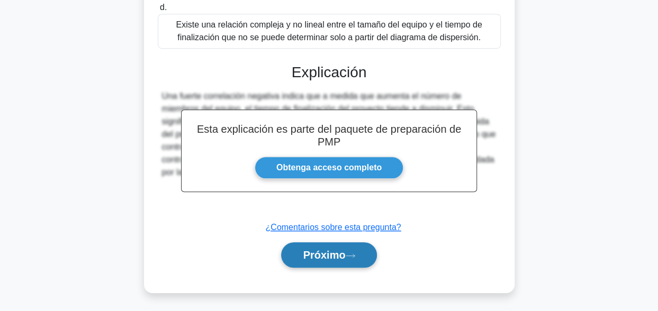
click at [321, 257] on font "Próximo" at bounding box center [324, 255] width 42 height 12
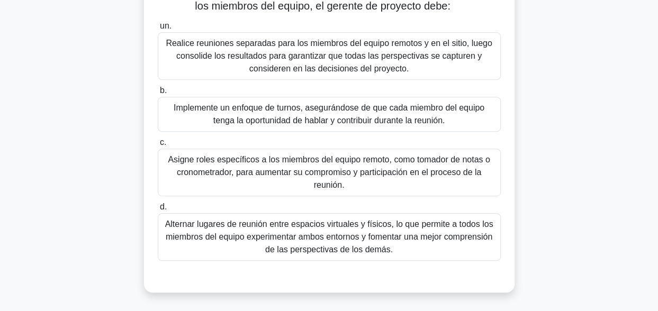
scroll to position [208, 0]
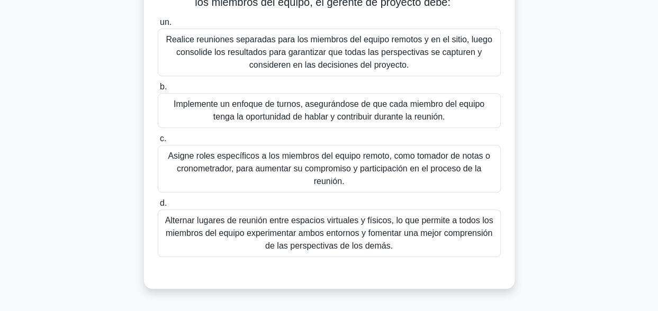
click at [307, 128] on div "Implemente un enfoque de turnos, asegurándose de que cada miembro del equipo te…" at bounding box center [329, 110] width 343 height 35
click at [158, 91] on input "b. Implemente un enfoque de turnos, asegurándose de que cada miembro del equipo…" at bounding box center [158, 87] width 0 height 7
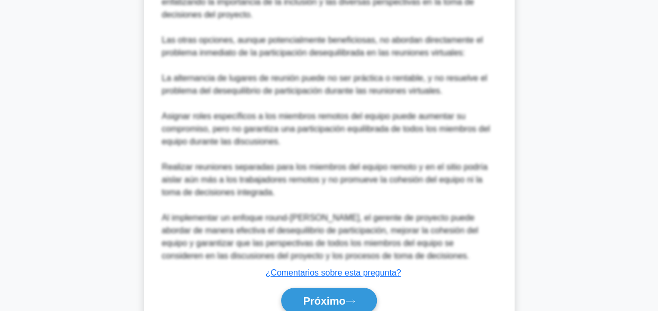
scroll to position [759, 0]
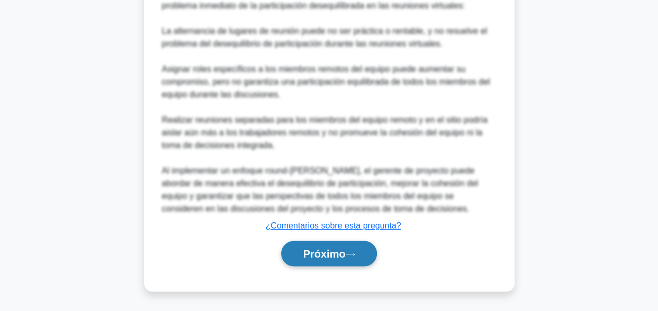
click at [339, 253] on font "Próximo" at bounding box center [324, 254] width 42 height 12
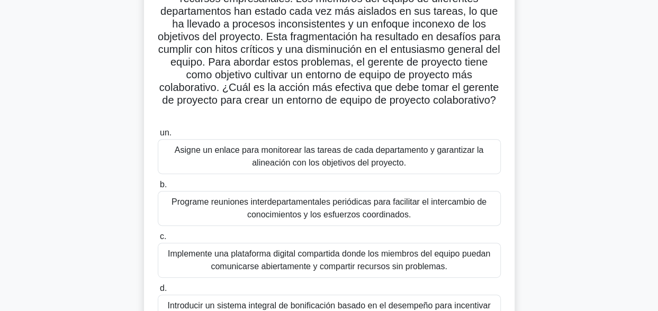
scroll to position [260, 0]
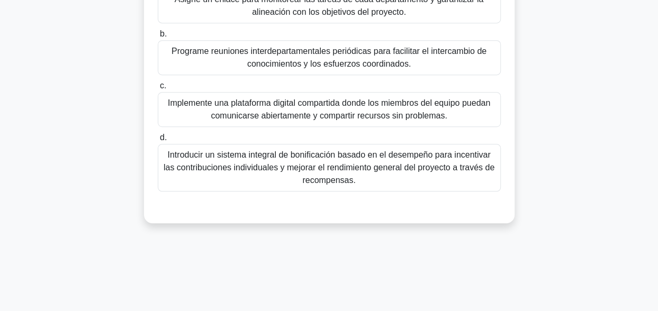
click at [438, 116] on div "Implemente una plataforma digital compartida donde los miembros del equipo pued…" at bounding box center [329, 109] width 343 height 35
click at [158, 89] on input "c. Implemente una plataforma digital compartida donde los miembros del equipo p…" at bounding box center [158, 86] width 0 height 7
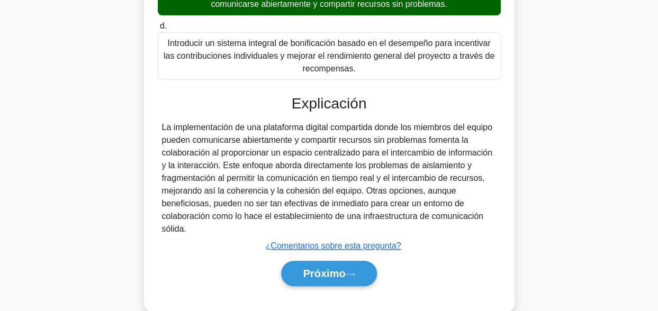
scroll to position [338, 0]
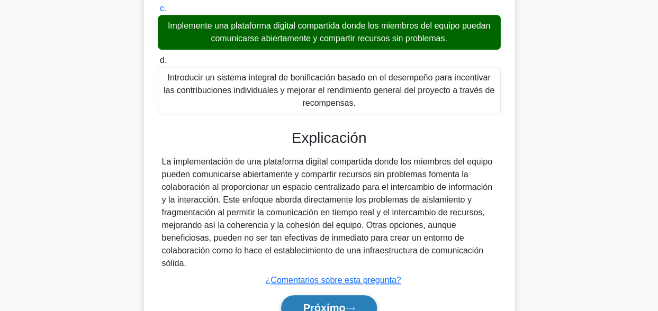
click at [343, 307] on font "Próximo" at bounding box center [324, 308] width 42 height 12
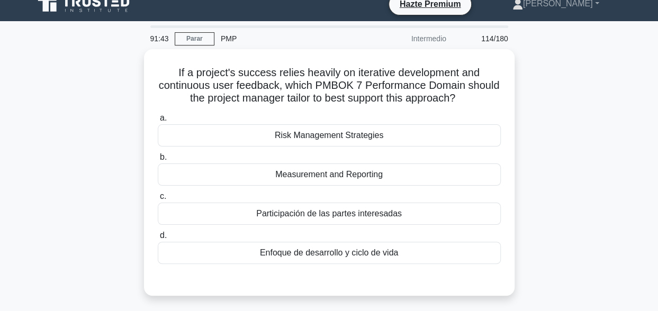
scroll to position [0, 0]
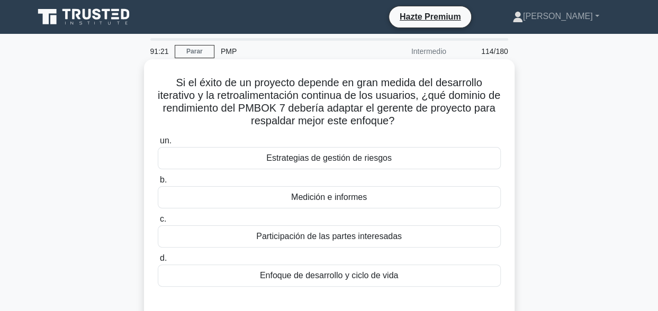
click at [429, 238] on div "Participación de las partes interesadas" at bounding box center [329, 237] width 343 height 22
click at [158, 223] on input "c. Participación de las partes interesadas" at bounding box center [158, 219] width 0 height 7
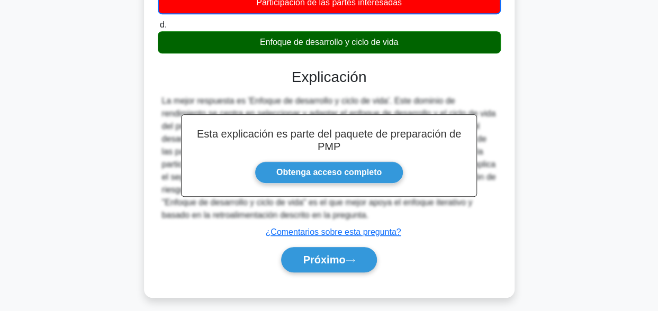
scroll to position [260, 0]
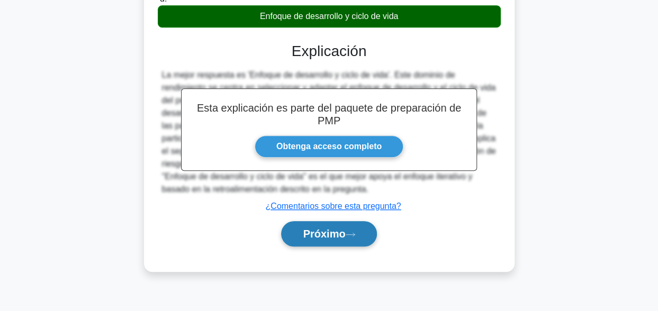
click at [345, 239] on font "Próximo" at bounding box center [324, 234] width 42 height 12
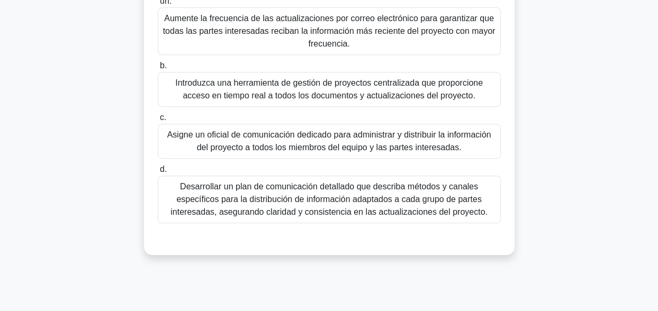
scroll to position [208, 0]
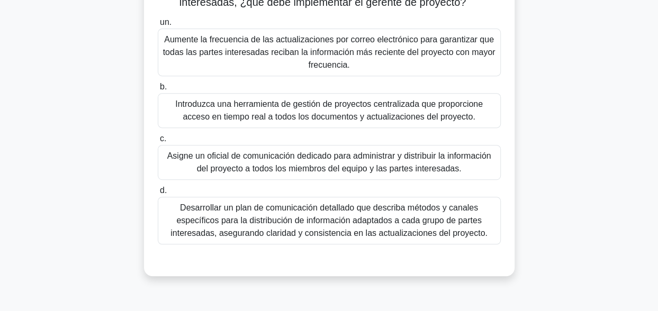
click at [394, 113] on div "Introduzca una herramienta de gestión de proyectos centralizada que proporcione…" at bounding box center [329, 110] width 343 height 35
click at [158, 91] on input "b. Introduzca una herramienta de gestión de proyectos centralizada que proporci…" at bounding box center [158, 87] width 0 height 7
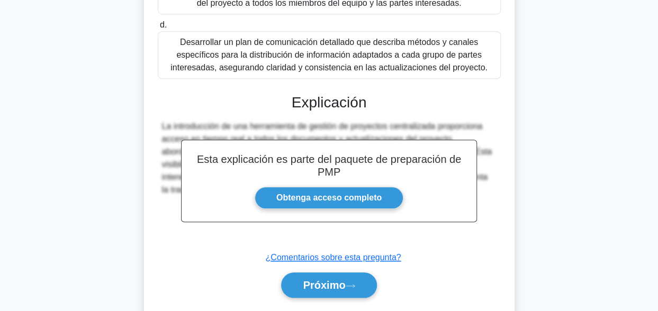
scroll to position [403, 0]
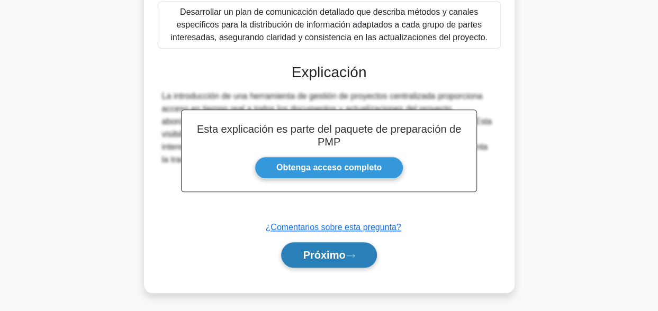
click at [362, 251] on button "Próximo" at bounding box center [328, 254] width 95 height 25
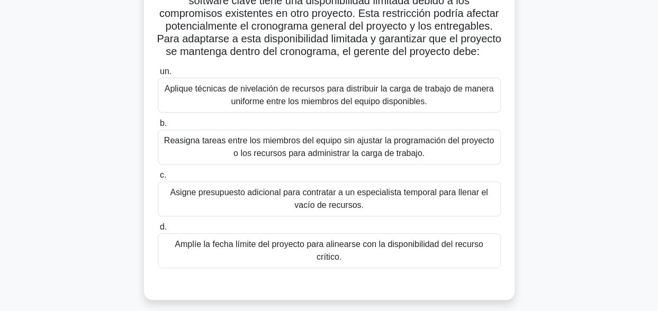
scroll to position [102, 0]
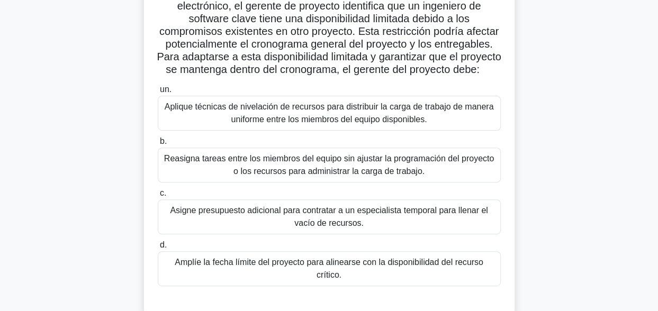
click at [337, 233] on div "Asigne presupuesto adicional para contratar a un especialista temporal para lle…" at bounding box center [329, 217] width 343 height 35
click at [158, 197] on input "c. Asigne presupuesto adicional para contratar a un especialista temporal para …" at bounding box center [158, 193] width 0 height 7
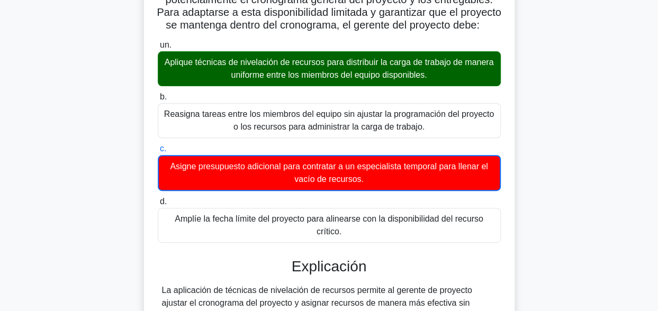
scroll to position [329, 0]
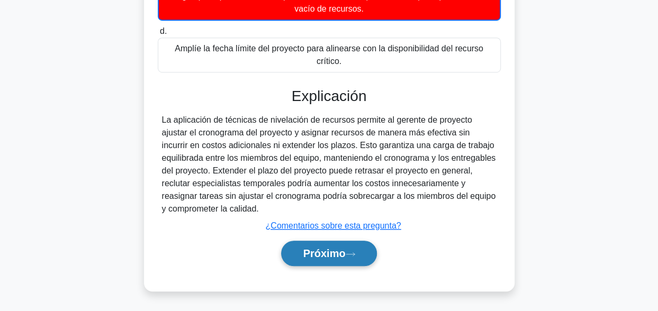
click at [324, 260] on button "Próximo" at bounding box center [328, 253] width 95 height 25
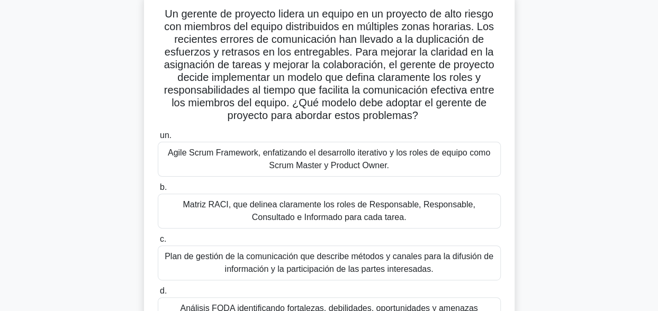
scroll to position [53, 0]
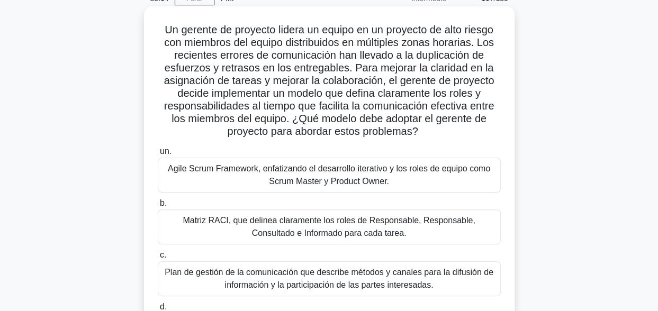
click at [380, 221] on div "Matriz RACI, que delinea claramente los roles de Responsable, Responsable, Cons…" at bounding box center [329, 227] width 343 height 35
click at [158, 207] on input "b. Matriz RACI, que delinea claramente los roles de Responsable, Responsable, C…" at bounding box center [158, 203] width 0 height 7
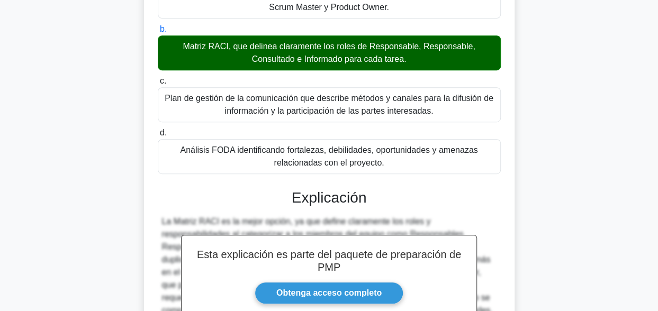
scroll to position [353, 0]
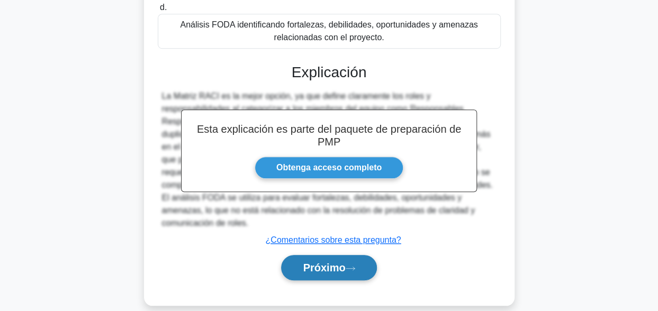
click at [335, 262] on font "Próximo" at bounding box center [324, 268] width 42 height 12
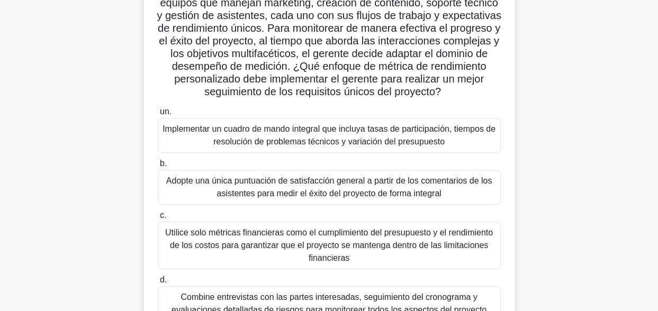
scroll to position [212, 0]
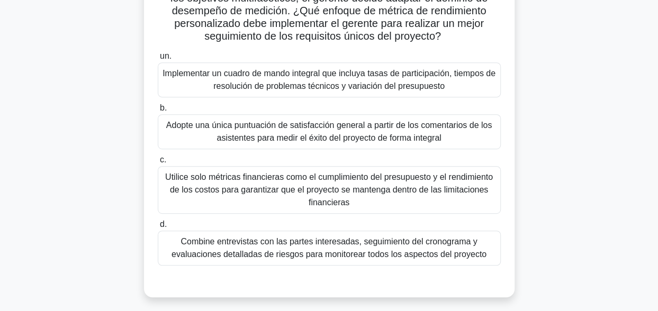
click at [311, 97] on div "Implementar un cuadro de mando integral que incluya tasas de participación, tie…" at bounding box center [329, 79] width 343 height 35
click at [158, 60] on input "un. Implementar un cuadro de mando integral que incluya tasas de participación,…" at bounding box center [158, 56] width 0 height 7
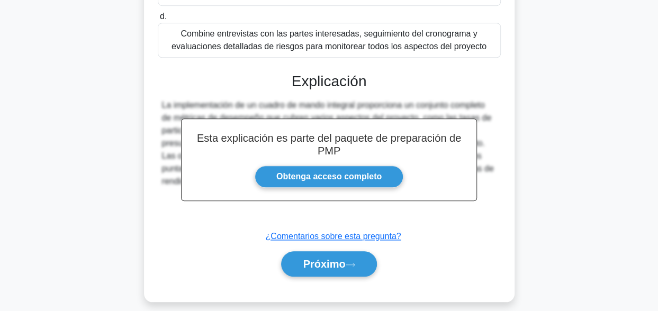
scroll to position [424, 0]
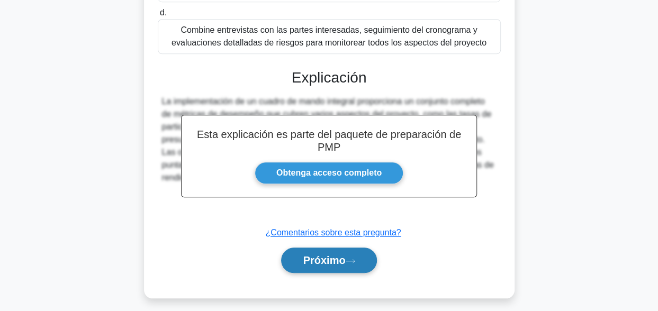
click at [313, 266] on font "Próximo" at bounding box center [324, 261] width 42 height 12
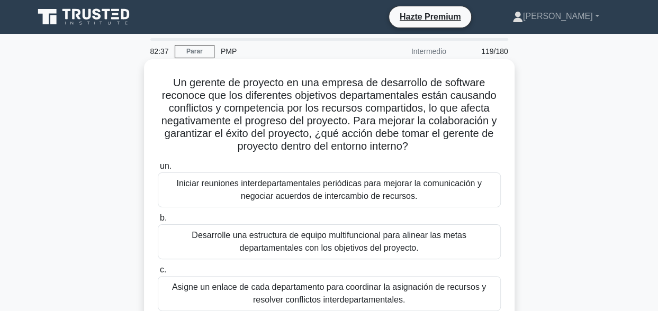
scroll to position [53, 0]
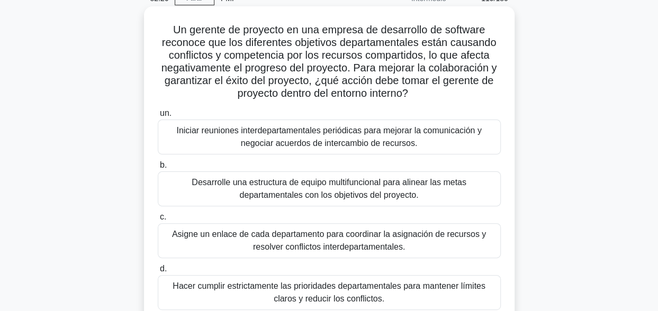
click at [401, 138] on div "Iniciar reuniones interdepartamentales periódicas para mejorar la comunicación …" at bounding box center [329, 137] width 343 height 35
click at [158, 117] on input "un. Iniciar reuniones interdepartamentales periódicas para mejorar la comunicac…" at bounding box center [158, 113] width 0 height 7
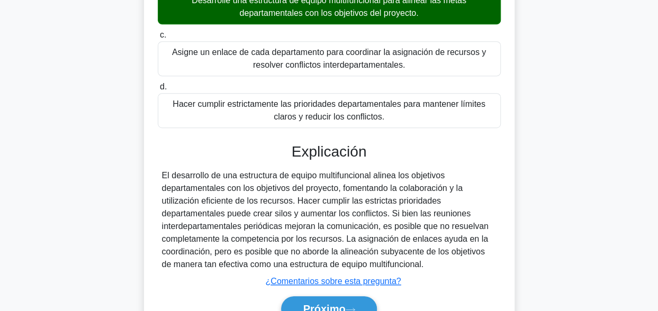
scroll to position [238, 0]
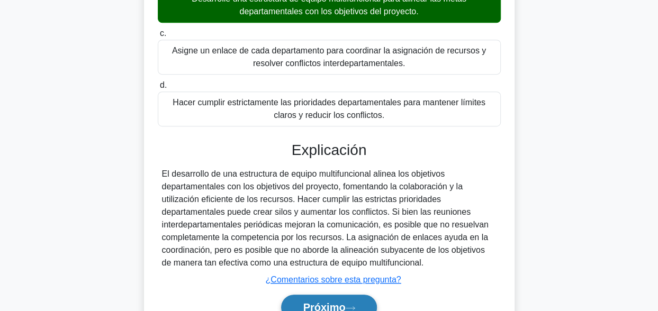
click at [332, 304] on font "Próximo" at bounding box center [324, 308] width 42 height 12
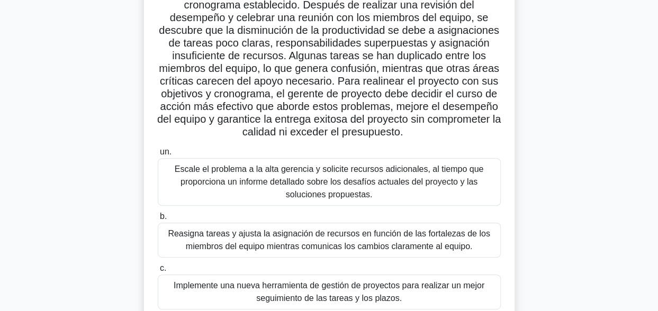
scroll to position [159, 0]
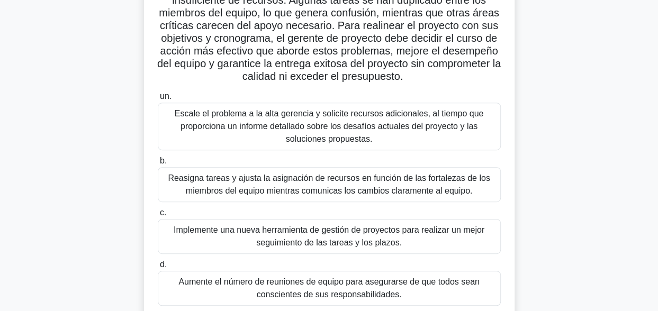
click at [397, 137] on div "Escale el problema a la alta gerencia y solicite recursos adicionales, al tiemp…" at bounding box center [329, 127] width 343 height 48
click at [158, 100] on input "un. Escale el problema a la alta gerencia y solicite recursos adicionales, al t…" at bounding box center [158, 96] width 0 height 7
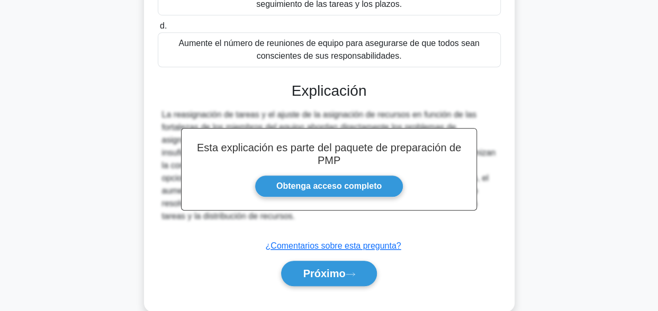
scroll to position [418, 0]
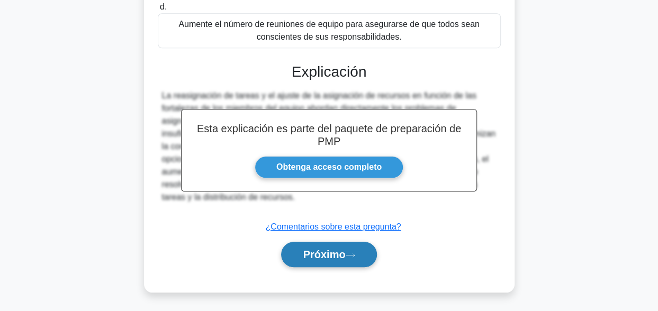
click at [348, 253] on icon at bounding box center [351, 256] width 10 height 6
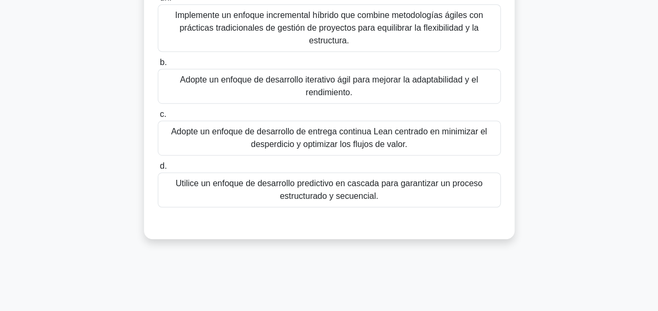
scroll to position [260, 0]
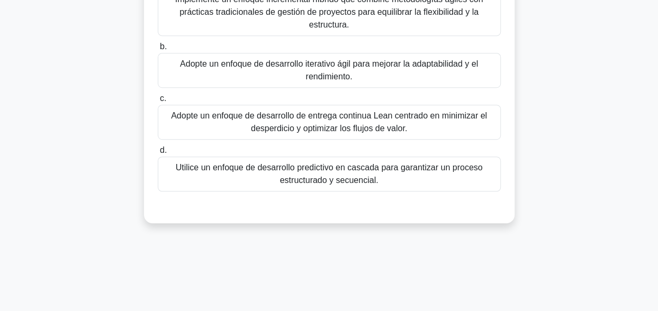
click at [337, 64] on div "Adopte un enfoque de desarrollo iterativo ágil para mejorar la adaptabilidad y …" at bounding box center [329, 70] width 343 height 35
click at [158, 50] on input "b. Adopte un enfoque de desarrollo iterativo ágil para mejorar la adaptabilidad…" at bounding box center [158, 46] width 0 height 7
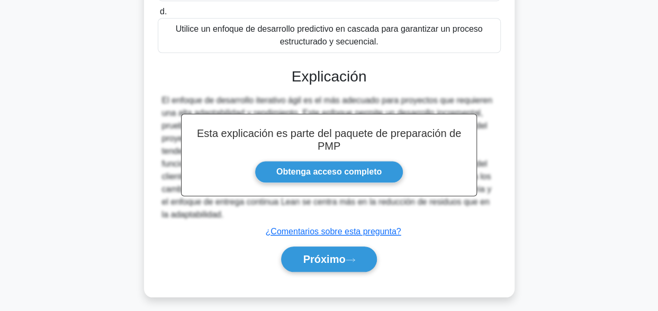
scroll to position [403, 0]
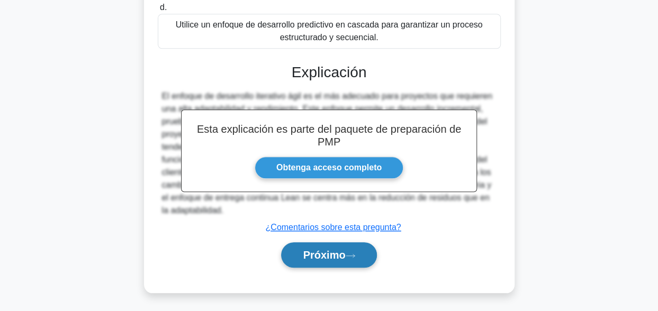
click at [361, 255] on button "Próximo" at bounding box center [328, 254] width 95 height 25
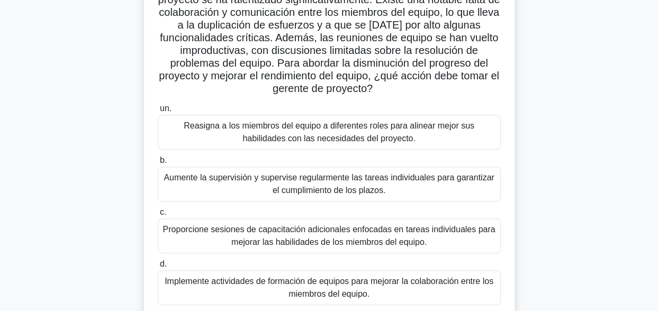
scroll to position [159, 0]
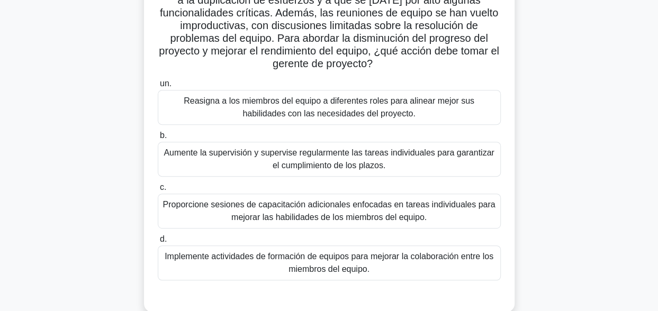
click at [352, 273] on div "Implemente actividades de formación de equipos para mejorar la colaboración ent…" at bounding box center [329, 263] width 343 height 35
click at [158, 243] on input "d. Implemente actividades de formación de equipos para mejorar la colaboración …" at bounding box center [158, 239] width 0 height 7
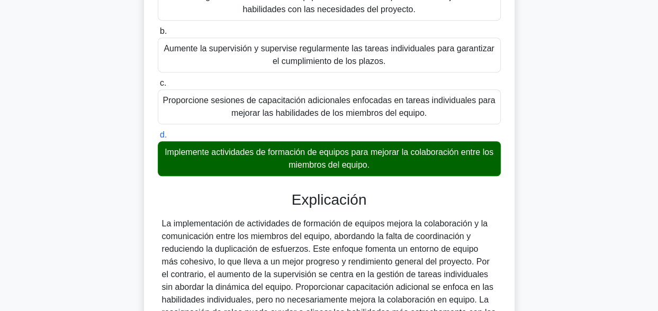
scroll to position [371, 0]
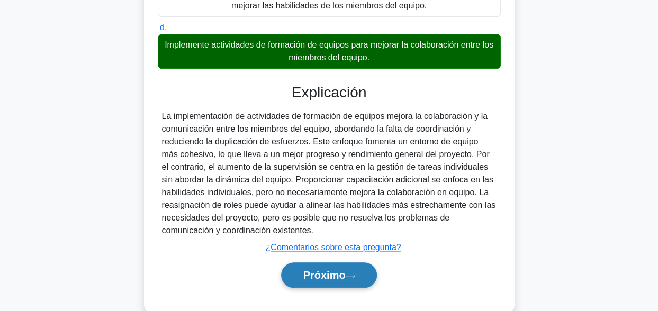
click at [345, 275] on font "Próximo" at bounding box center [324, 275] width 42 height 12
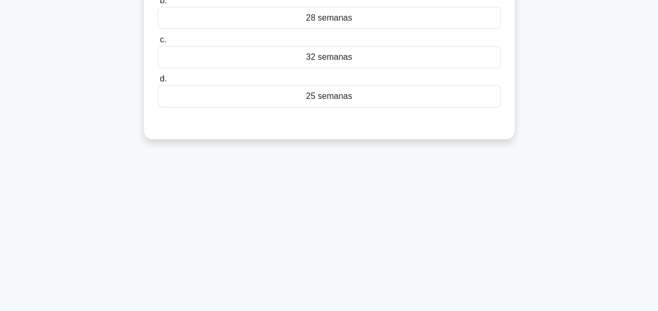
scroll to position [0, 0]
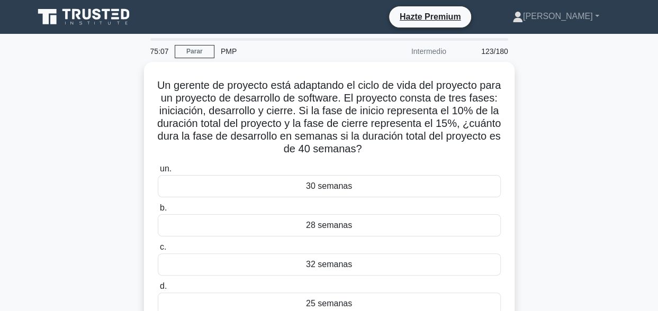
click at [54, 141] on div "Un gerente de proyecto está adaptando el ciclo de vida del proyecto para un pro…" at bounding box center [330, 211] width 604 height 298
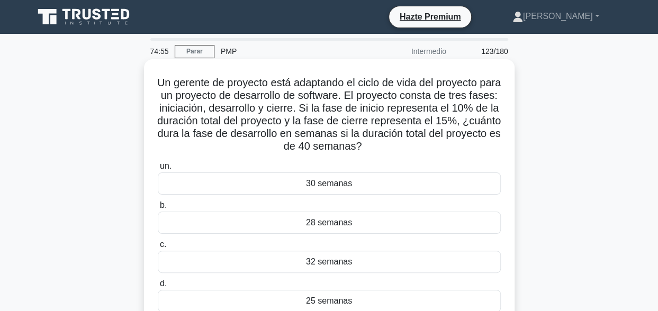
click at [305, 182] on div "30 semanas" at bounding box center [329, 184] width 343 height 22
click at [158, 170] on input "un. 30 semanas" at bounding box center [158, 166] width 0 height 7
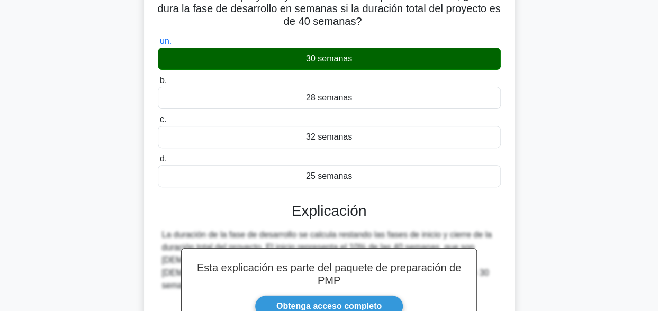
scroll to position [264, 0]
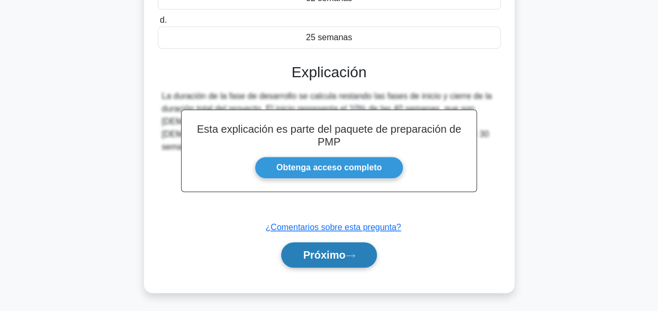
click at [312, 247] on button "Próximo" at bounding box center [328, 254] width 95 height 25
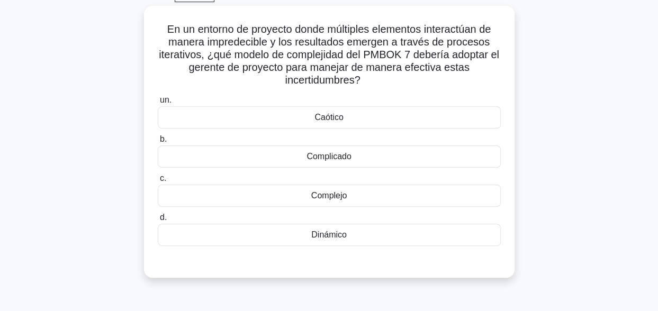
scroll to position [0, 0]
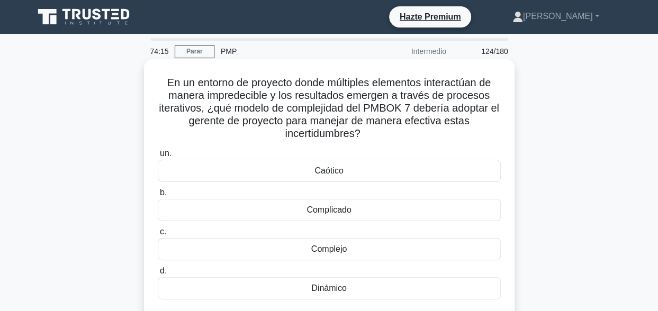
click at [325, 250] on div "Complejo" at bounding box center [329, 249] width 343 height 22
click at [158, 236] on input "c. Complejo" at bounding box center [158, 232] width 0 height 7
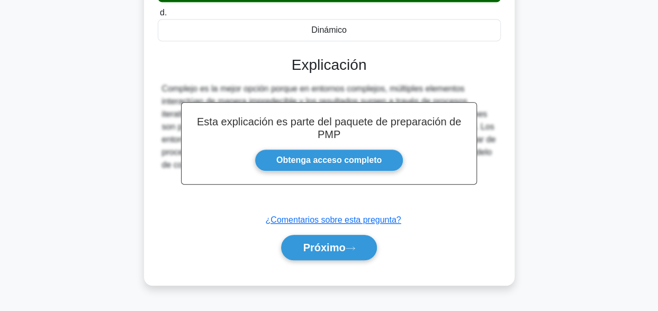
scroll to position [260, 0]
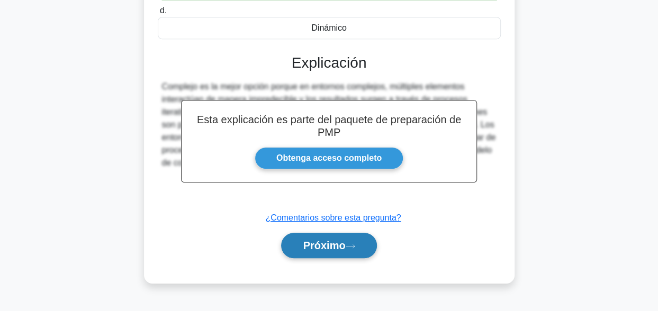
click at [323, 249] on font "Próximo" at bounding box center [324, 246] width 42 height 12
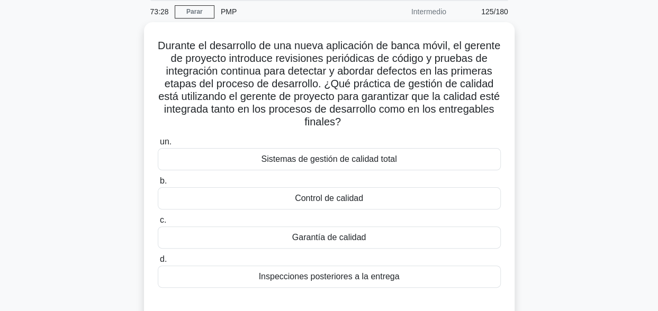
scroll to position [53, 0]
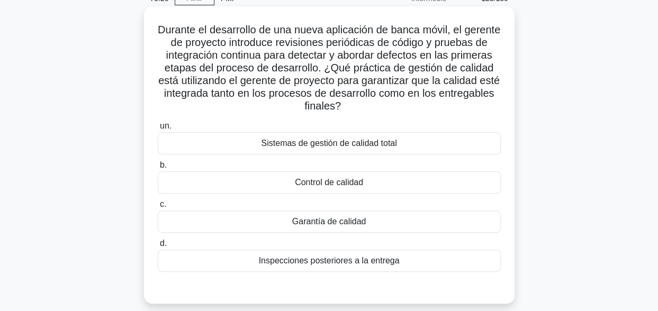
click at [394, 219] on div "Garantía de calidad" at bounding box center [329, 222] width 343 height 22
click at [158, 208] on input "c. Garantía de calidad" at bounding box center [158, 204] width 0 height 7
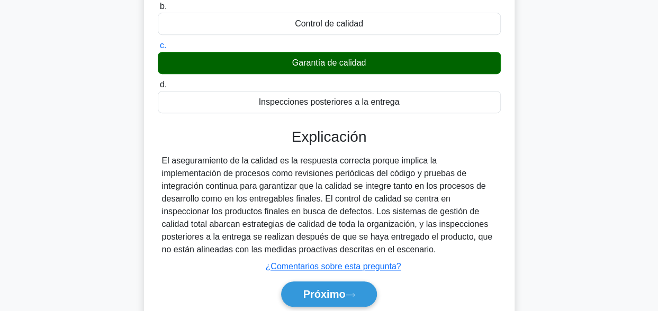
scroll to position [260, 0]
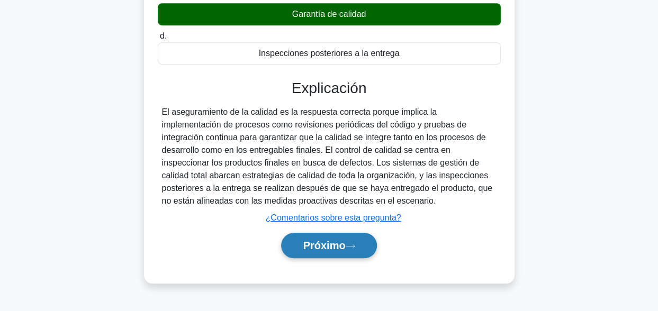
click at [335, 249] on font "Próximo" at bounding box center [324, 246] width 42 height 12
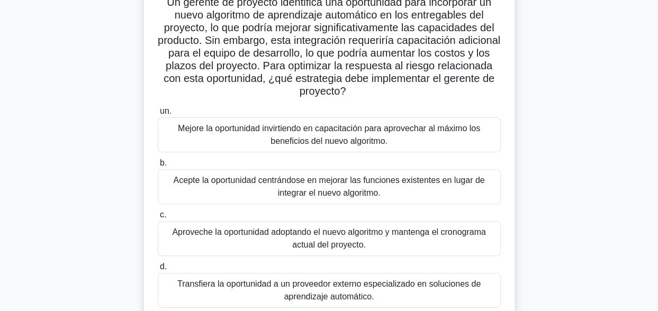
scroll to position [106, 0]
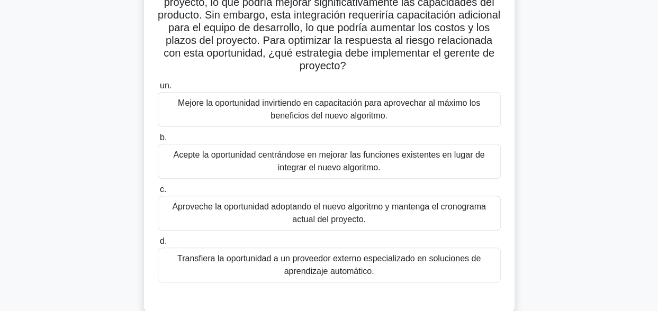
click at [296, 111] on div "Mejore la oportunidad invirtiendo en capacitación para aprovechar al máximo los…" at bounding box center [329, 109] width 343 height 35
click at [158, 89] on input "un. Mejore la oportunidad invirtiendo en capacitación para aprovechar al máximo…" at bounding box center [158, 86] width 0 height 7
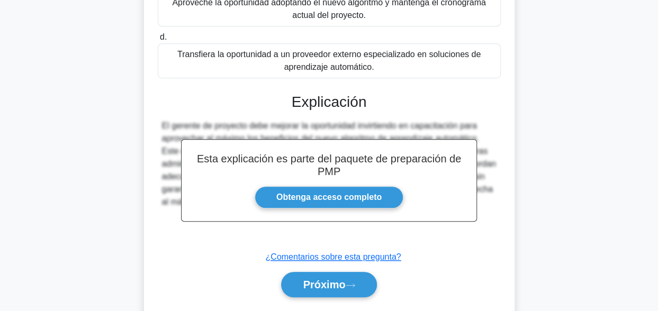
scroll to position [340, 0]
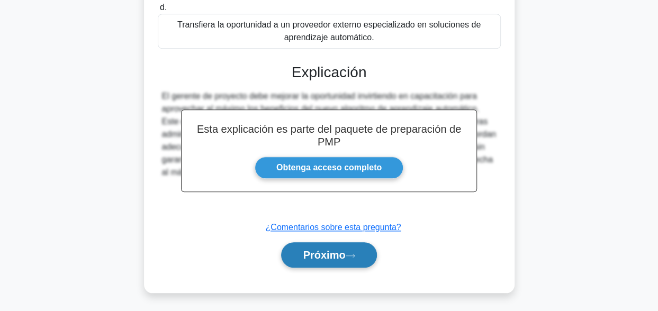
click at [329, 246] on button "Próximo" at bounding box center [328, 254] width 95 height 25
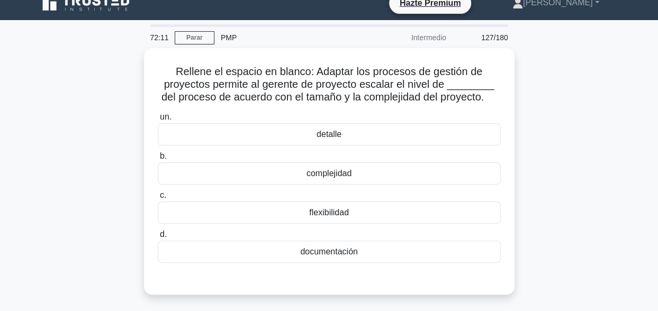
scroll to position [0, 0]
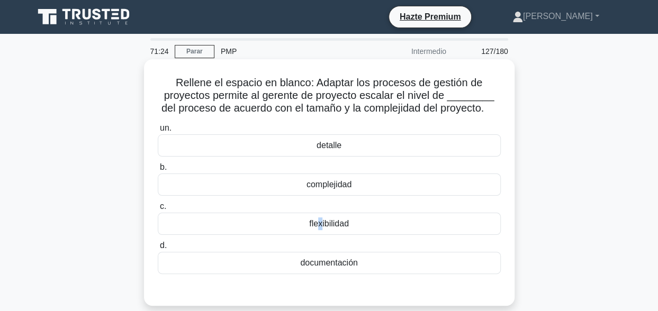
click at [316, 218] on div "flexibilidad" at bounding box center [329, 224] width 343 height 22
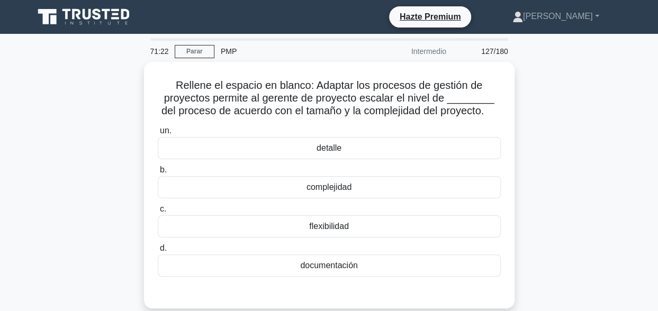
click at [569, 152] on div "Rellene el espacio en blanco: Adaptar los procesos de gestión de proyectos perm…" at bounding box center [330, 191] width 604 height 259
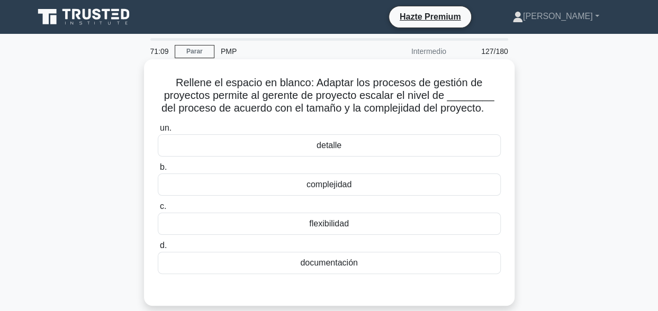
click at [340, 264] on div "documentación" at bounding box center [329, 263] width 343 height 22
click at [158, 249] on input "d. documentación" at bounding box center [158, 245] width 0 height 7
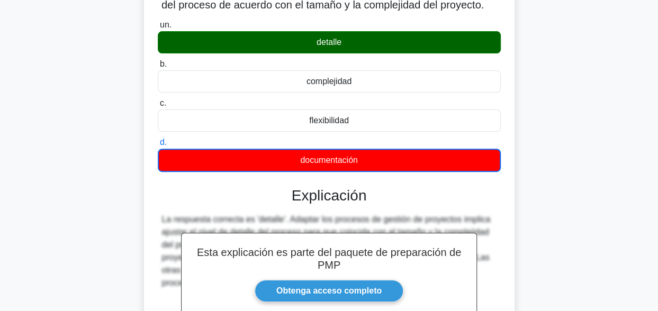
scroll to position [260, 0]
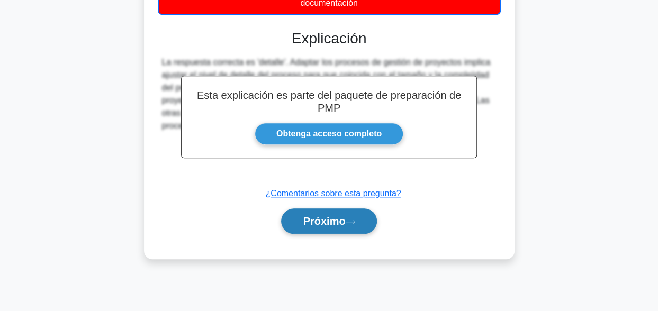
click at [309, 218] on font "Próximo" at bounding box center [324, 221] width 42 height 12
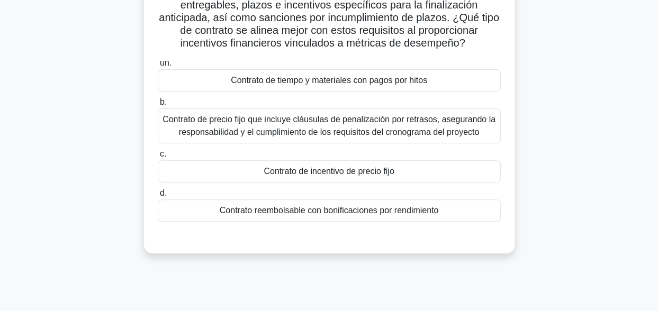
scroll to position [53, 0]
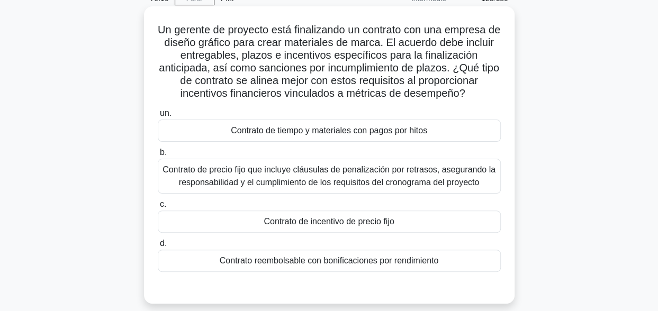
click at [374, 224] on div "Contrato de incentivo de precio fijo" at bounding box center [329, 222] width 343 height 22
click at [158, 208] on input "c. Contrato de incentivo de precio fijo" at bounding box center [158, 204] width 0 height 7
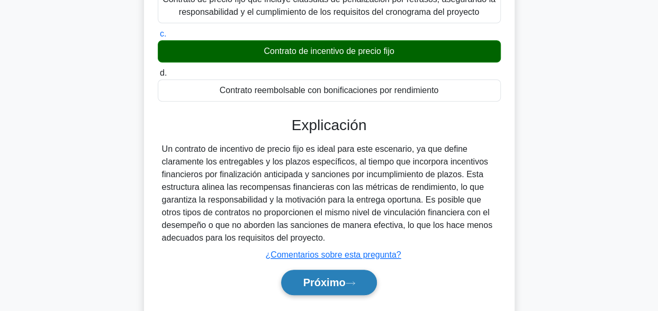
scroll to position [208, 0]
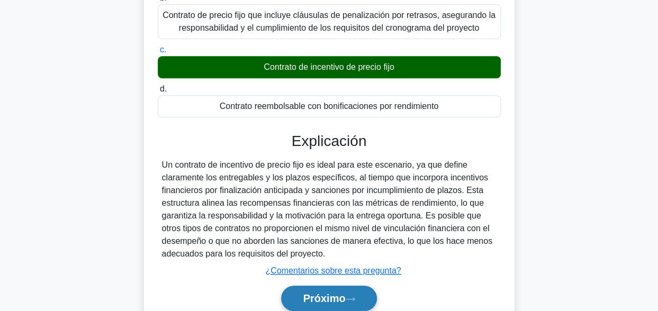
click at [337, 293] on font "Próximo" at bounding box center [324, 299] width 42 height 12
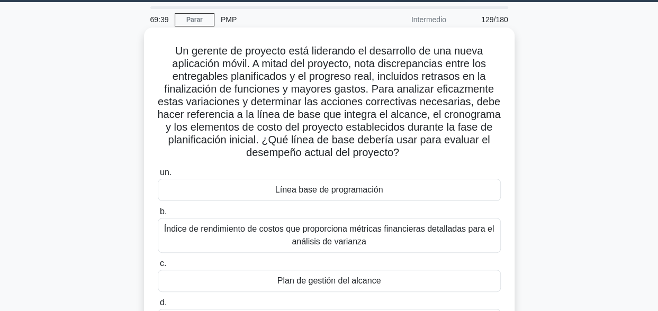
scroll to position [53, 0]
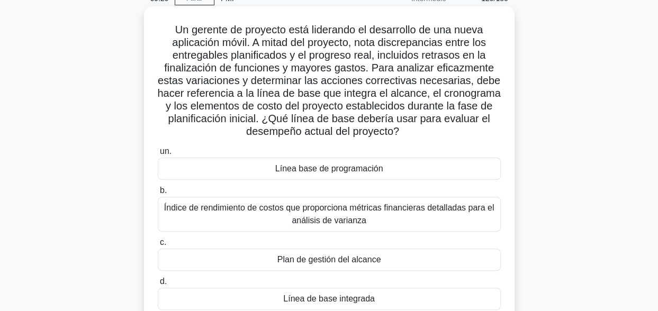
click at [353, 302] on div "Línea de base integrada" at bounding box center [329, 299] width 343 height 22
click at [158, 285] on input "d. Línea de base integrada" at bounding box center [158, 281] width 0 height 7
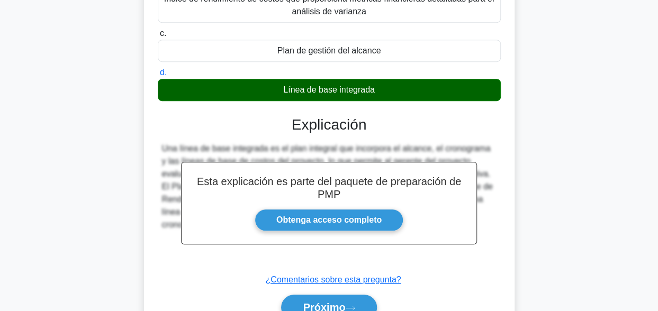
scroll to position [262, 0]
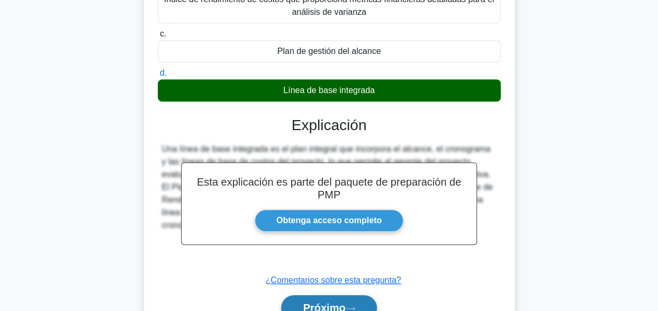
click at [336, 300] on button "Próximo" at bounding box center [328, 307] width 95 height 25
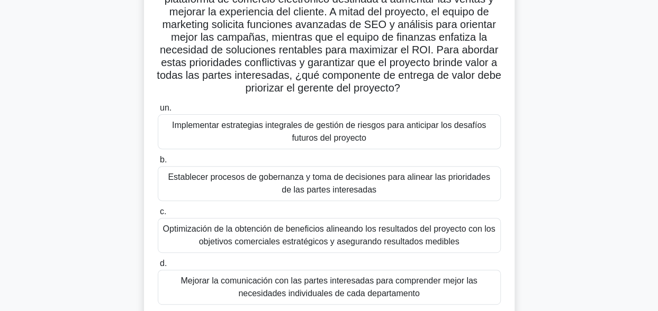
scroll to position [111, 0]
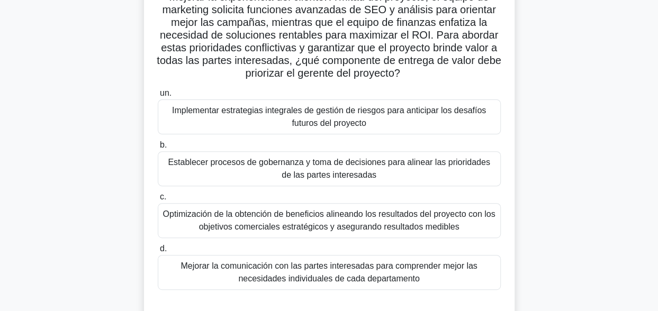
click at [388, 167] on div "Establecer procesos de gobernanza y toma de decisiones para alinear las priorid…" at bounding box center [329, 168] width 343 height 35
click at [158, 149] on input "b. Establecer procesos de gobernanza y toma de decisiones para alinear las prio…" at bounding box center [158, 145] width 0 height 7
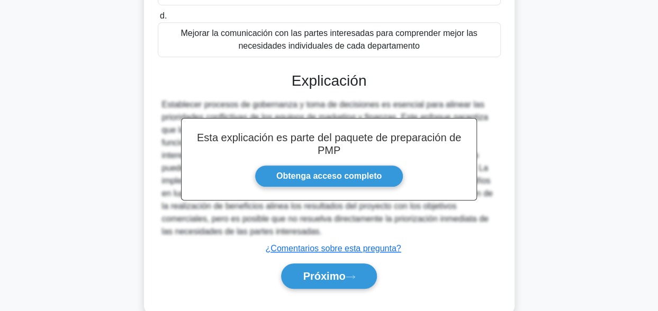
scroll to position [312, 0]
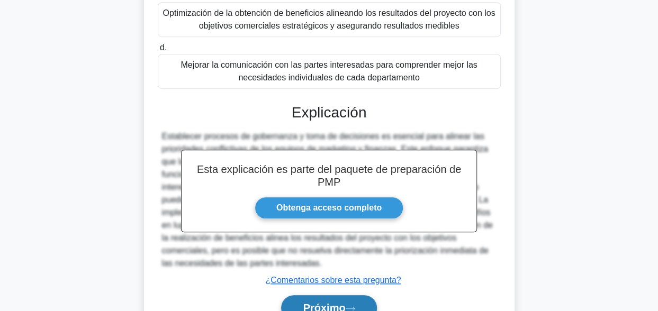
click at [313, 297] on button "Próximo" at bounding box center [328, 307] width 95 height 25
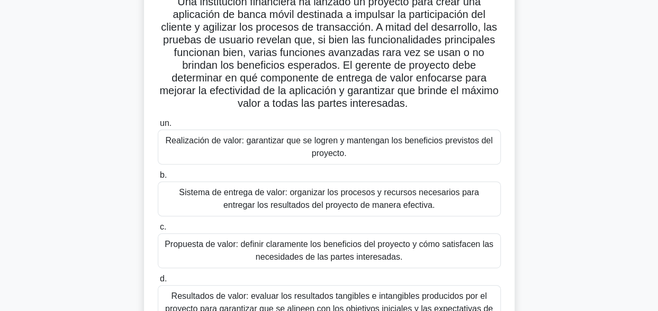
scroll to position [106, 0]
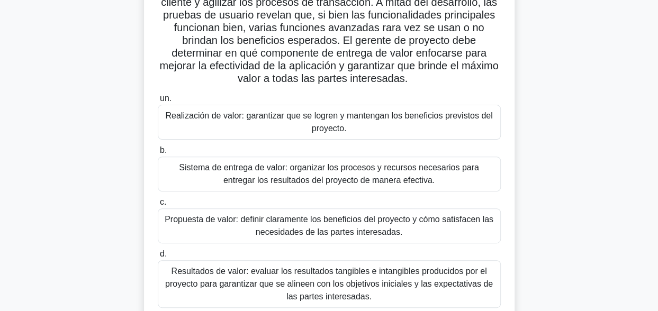
click at [408, 277] on div "Resultados de valor: evaluar los resultados tangibles e intangibles producidos …" at bounding box center [329, 284] width 343 height 48
click at [158, 258] on input "d. Resultados de valor: evaluar los resultados tangibles e intangibles producid…" at bounding box center [158, 254] width 0 height 7
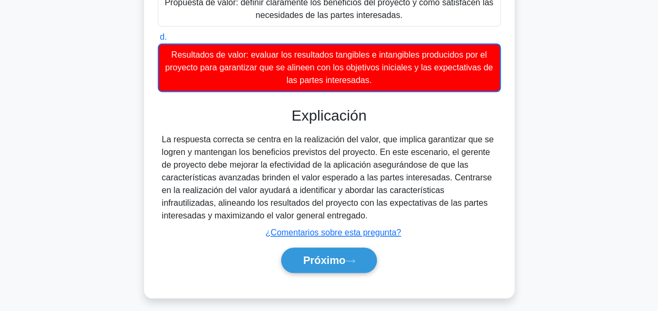
scroll to position [329, 0]
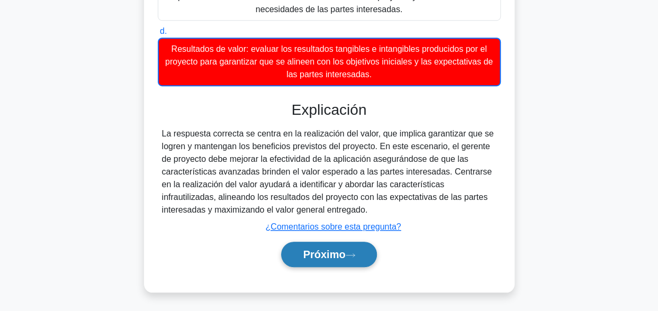
click at [326, 249] on font "Próximo" at bounding box center [324, 255] width 42 height 12
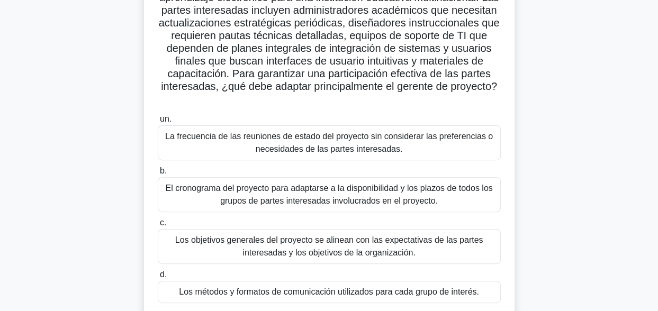
scroll to position [106, 0]
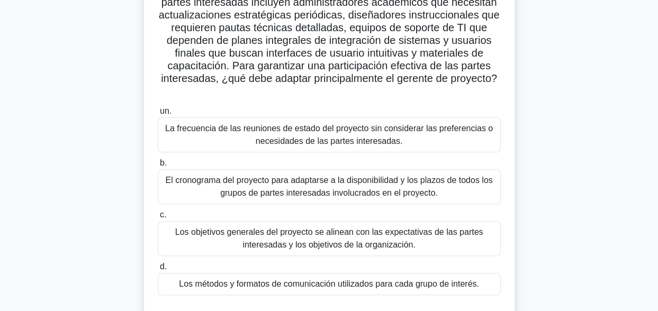
click at [369, 281] on div "Los métodos y formatos de comunicación utilizados para cada grupo de interés." at bounding box center [329, 284] width 343 height 22
click at [158, 271] on input "d. Los métodos y formatos de comunicación utilizados para cada grupo de interés." at bounding box center [158, 267] width 0 height 7
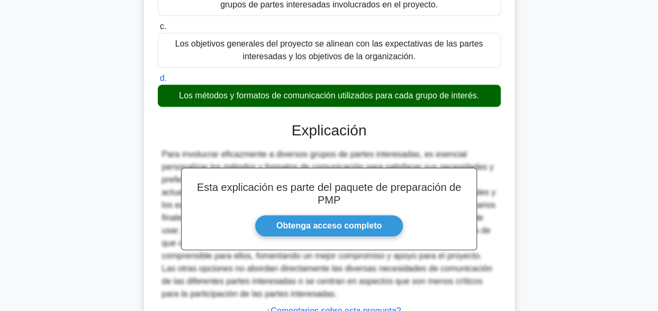
scroll to position [378, 0]
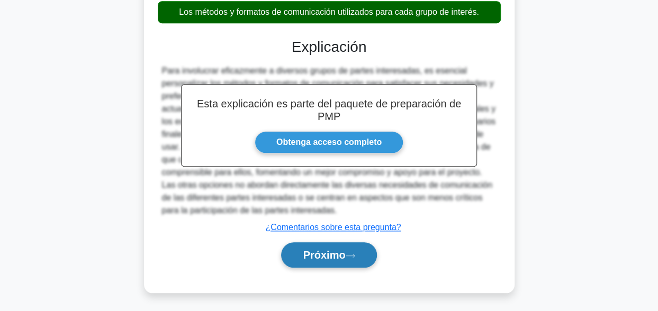
click at [357, 258] on button "Próximo" at bounding box center [328, 254] width 95 height 25
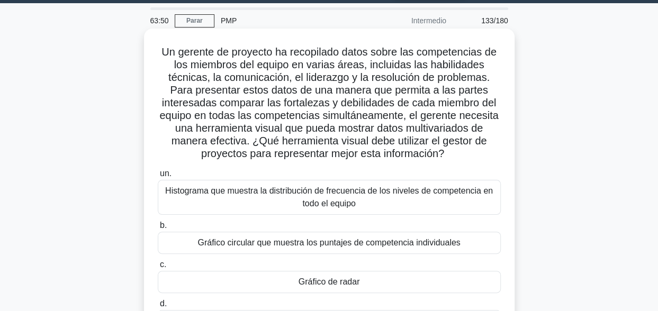
scroll to position [53, 0]
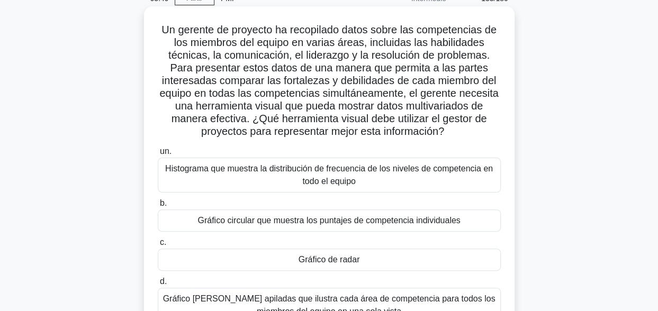
click at [418, 256] on div "Gráfico de radar" at bounding box center [329, 260] width 343 height 22
click at [158, 246] on input "c. Gráfico de radar" at bounding box center [158, 242] width 0 height 7
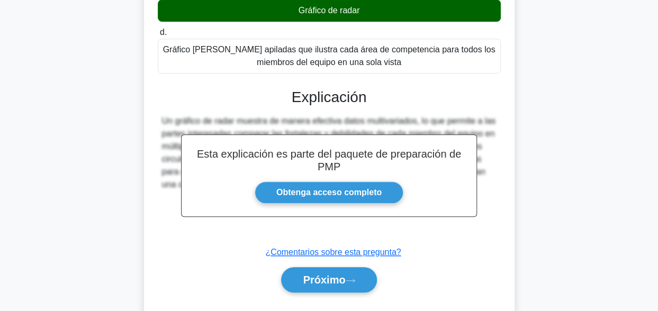
scroll to position [327, 0]
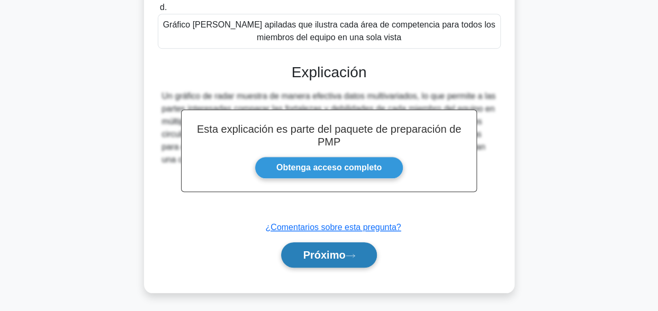
click at [350, 253] on icon at bounding box center [351, 256] width 10 height 6
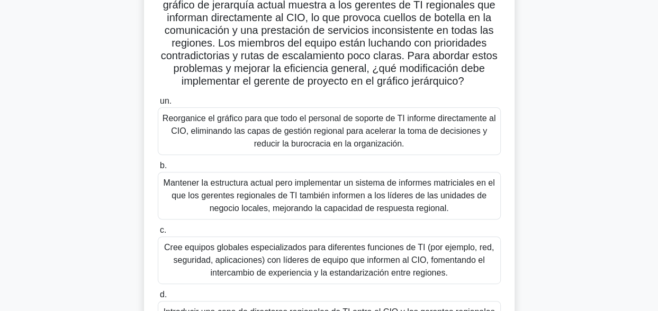
scroll to position [159, 0]
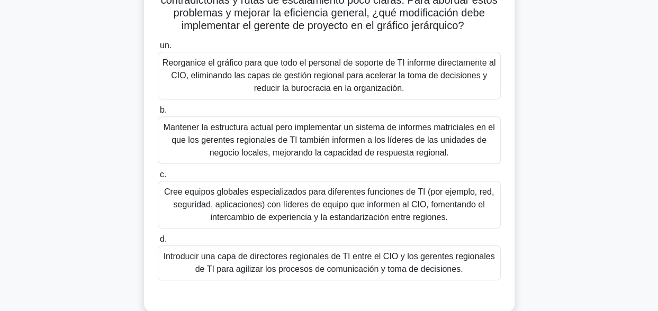
click at [395, 276] on div "Introducir una capa de directores regionales de TI entre el CIO y los gerentes …" at bounding box center [329, 263] width 343 height 35
click at [158, 243] on input "d. Introducir una capa de directores regionales de TI entre el CIO y los gerent…" at bounding box center [158, 239] width 0 height 7
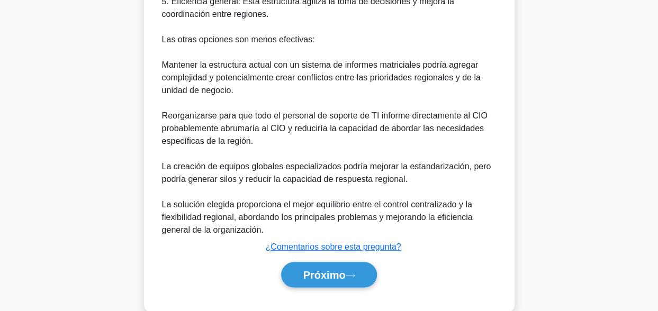
scroll to position [721, 0]
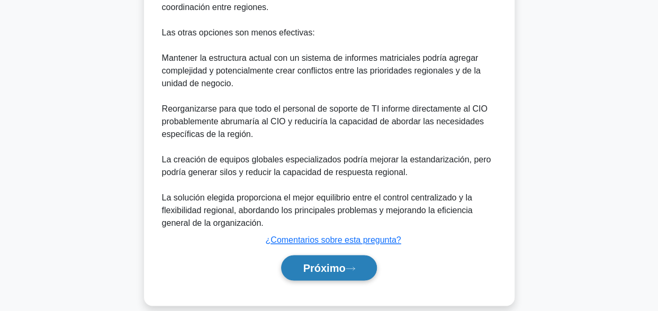
click at [312, 260] on button "Próximo" at bounding box center [328, 267] width 95 height 25
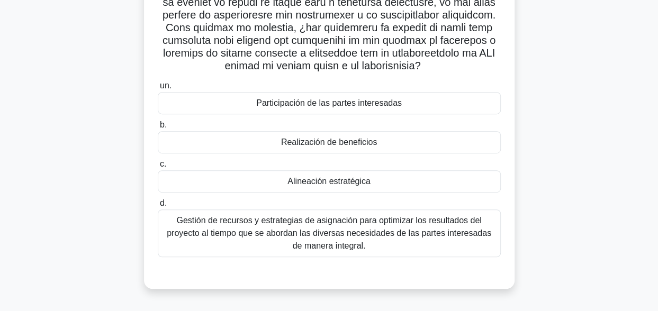
scroll to position [212, 0]
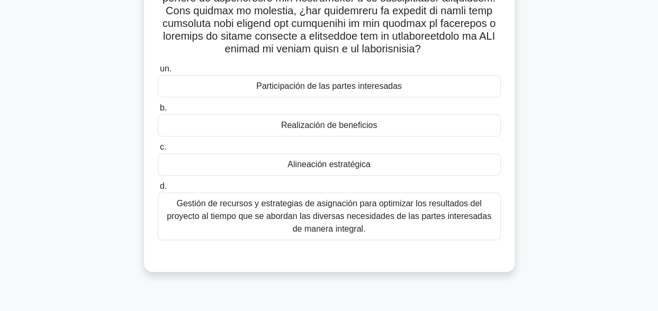
click at [320, 133] on div "Realización de beneficios" at bounding box center [329, 125] width 343 height 22
click at [158, 112] on input "b. Realización de beneficios" at bounding box center [158, 108] width 0 height 7
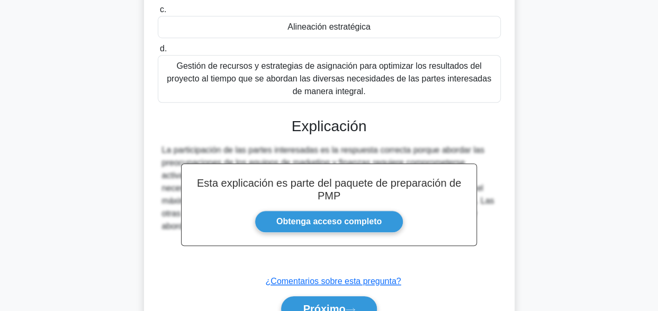
scroll to position [371, 0]
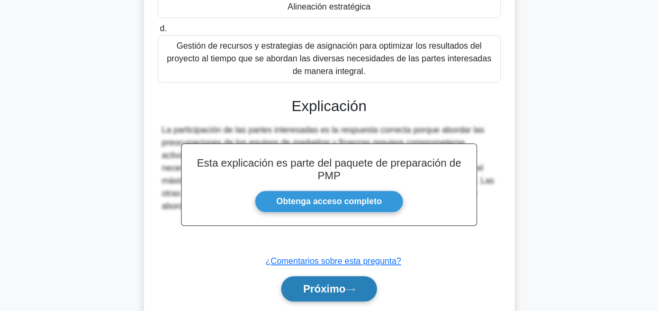
click at [343, 295] on button "Próximo" at bounding box center [328, 288] width 95 height 25
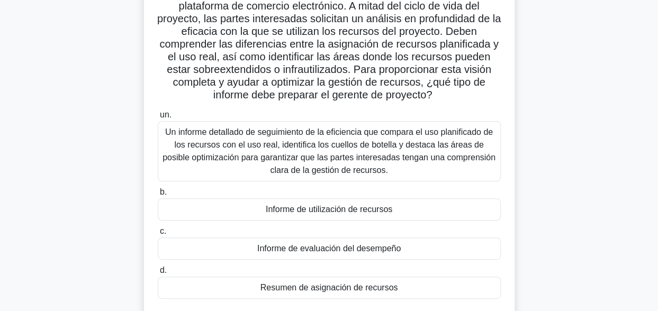
scroll to position [69, 0]
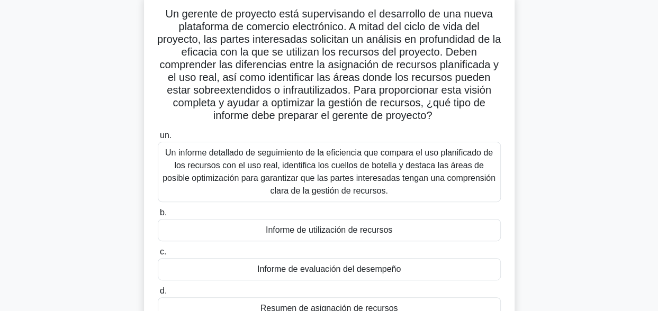
click at [372, 235] on div "Informe de utilización de recursos" at bounding box center [329, 230] width 343 height 22
click at [158, 217] on input "b. Informe de utilización de recursos" at bounding box center [158, 213] width 0 height 7
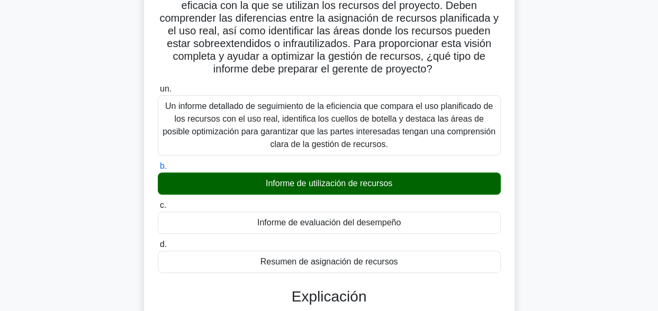
scroll to position [334, 0]
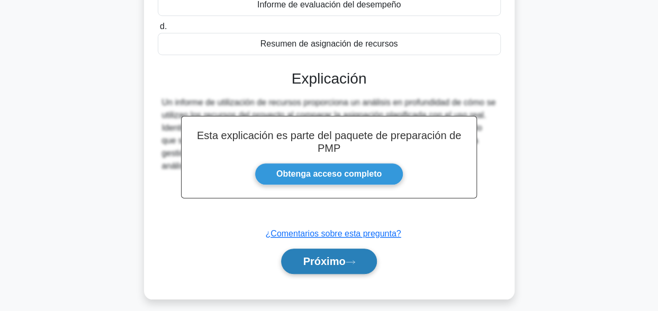
click at [359, 253] on button "Próximo" at bounding box center [328, 261] width 95 height 25
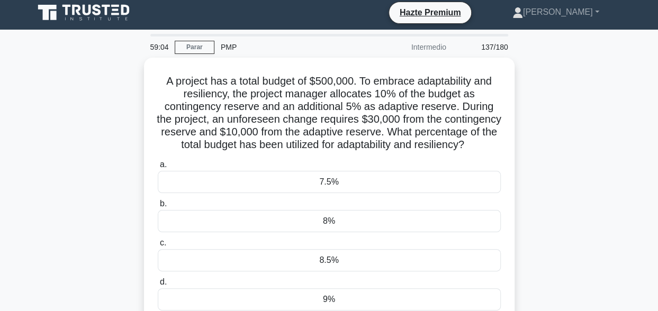
scroll to position [0, 0]
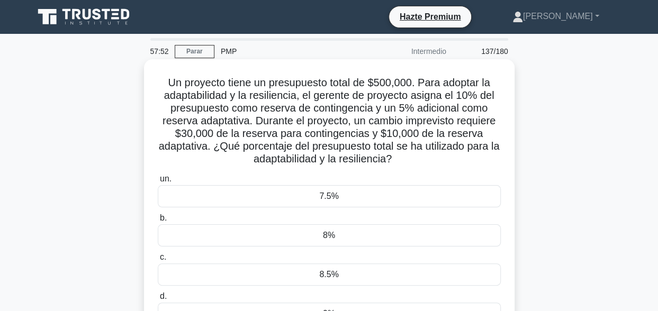
click at [322, 112] on font "Un proyecto tiene un presupuesto total de $500,000. Para adoptar la adaptabilid…" at bounding box center [329, 121] width 341 height 88
click at [275, 121] on font "Un proyecto tiene un presupuesto total de $500,000. Para adoptar la adaptabilid…" at bounding box center [329, 121] width 341 height 88
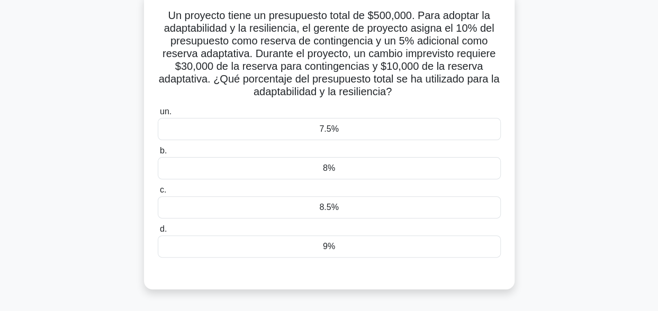
scroll to position [53, 0]
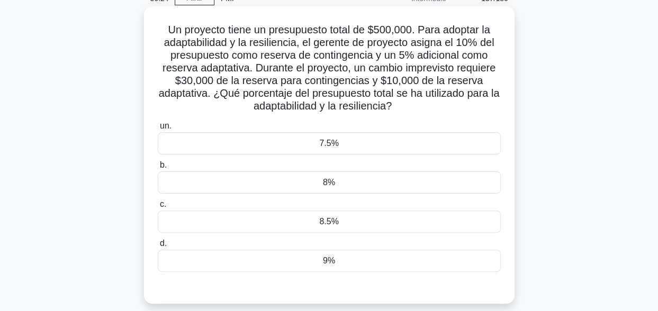
click at [378, 174] on div "8%" at bounding box center [329, 183] width 343 height 22
click at [158, 169] on input "b. 8%" at bounding box center [158, 165] width 0 height 7
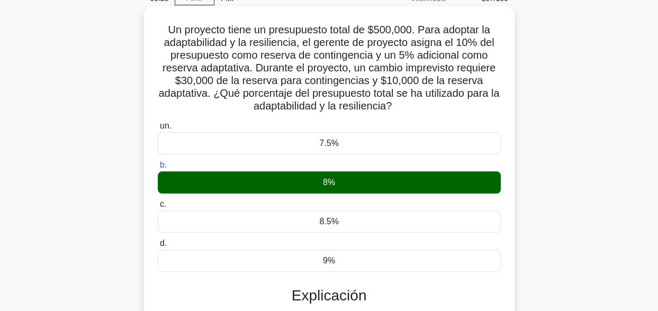
scroll to position [260, 0]
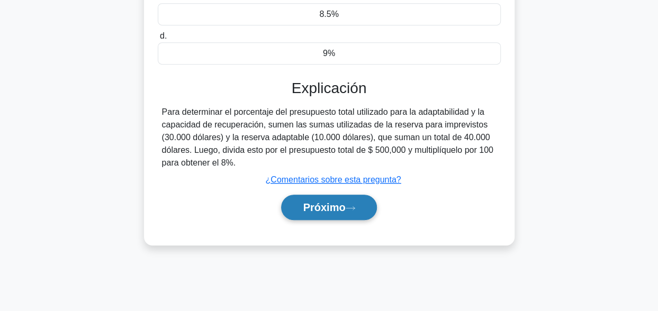
click at [350, 208] on icon at bounding box center [351, 208] width 10 height 6
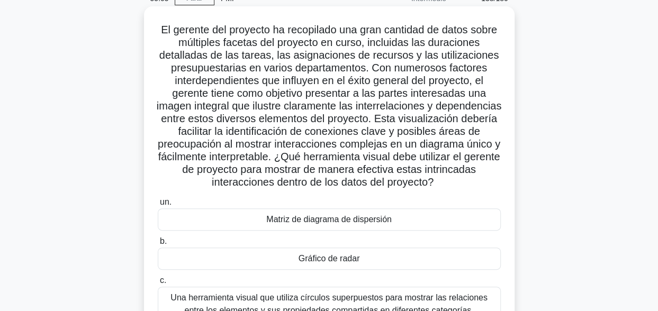
scroll to position [106, 0]
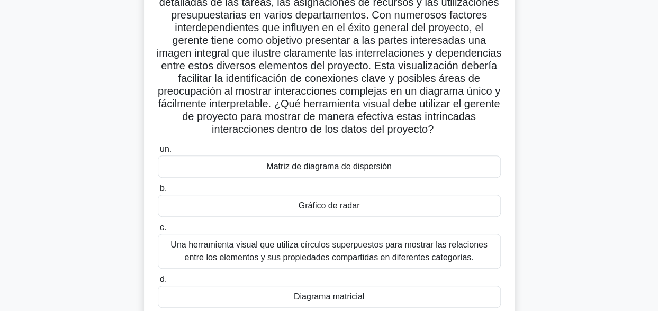
click at [379, 166] on div "Matriz de diagrama de dispersión" at bounding box center [329, 167] width 343 height 22
click at [158, 153] on input "un. Matriz de diagrama de dispersión" at bounding box center [158, 149] width 0 height 7
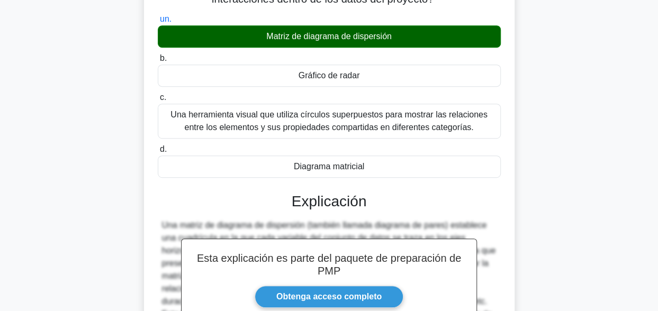
scroll to position [365, 0]
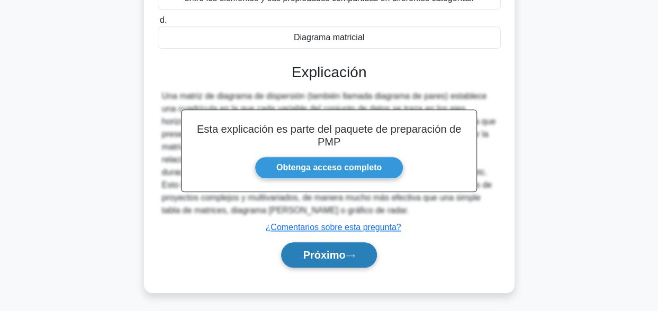
click at [312, 255] on font "Próximo" at bounding box center [324, 255] width 42 height 12
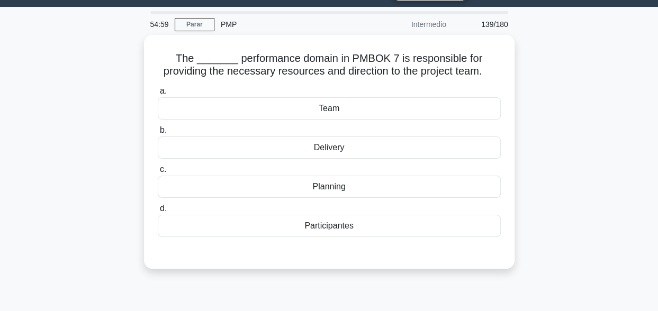
scroll to position [0, 0]
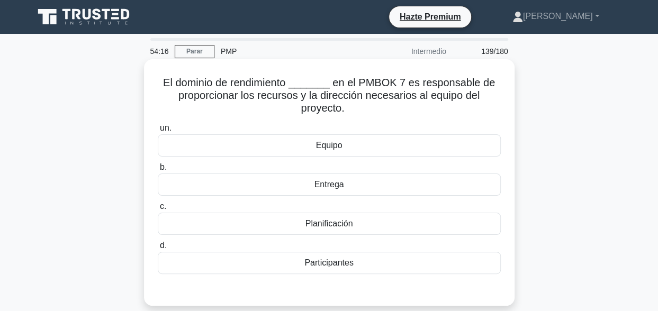
click at [342, 183] on div "Entrega" at bounding box center [329, 185] width 343 height 22
drag, startPoint x: 342, startPoint y: 183, endPoint x: 329, endPoint y: 187, distance: 13.9
click at [329, 187] on div "Entrega" at bounding box center [329, 185] width 343 height 22
click at [158, 171] on input "b. Entrega" at bounding box center [158, 167] width 0 height 7
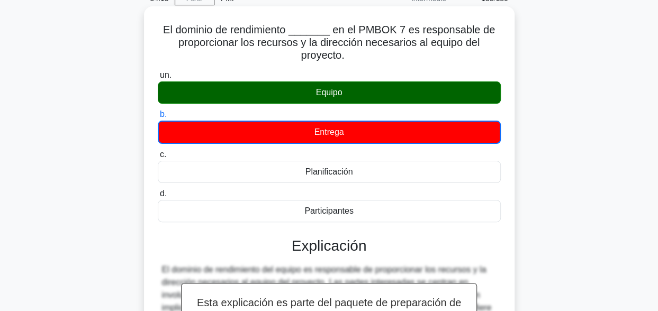
scroll to position [260, 0]
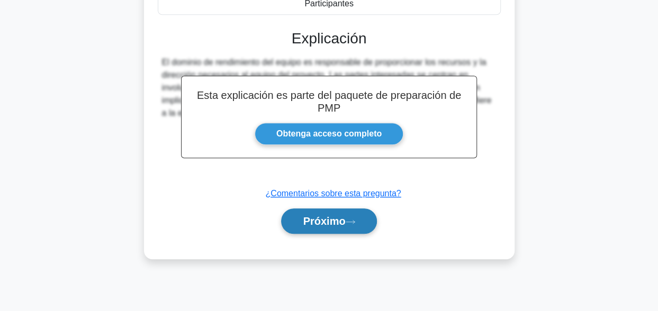
click at [337, 228] on button "Próximo" at bounding box center [328, 221] width 95 height 25
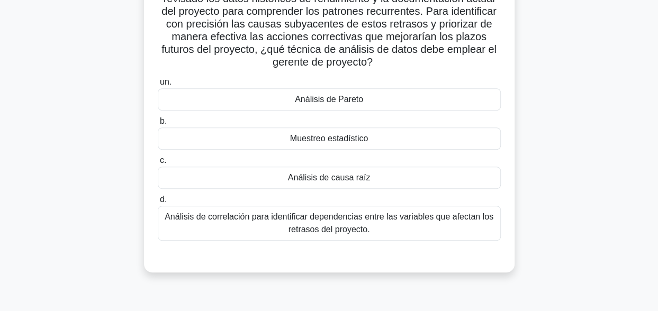
scroll to position [159, 0]
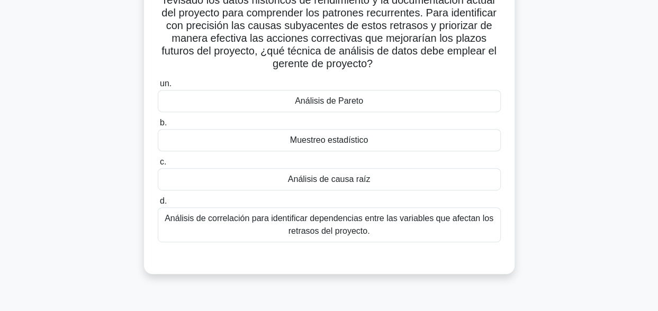
click at [390, 182] on div "Análisis de causa raíz" at bounding box center [329, 179] width 343 height 22
click at [158, 166] on input "c. Análisis de causa raíz" at bounding box center [158, 162] width 0 height 7
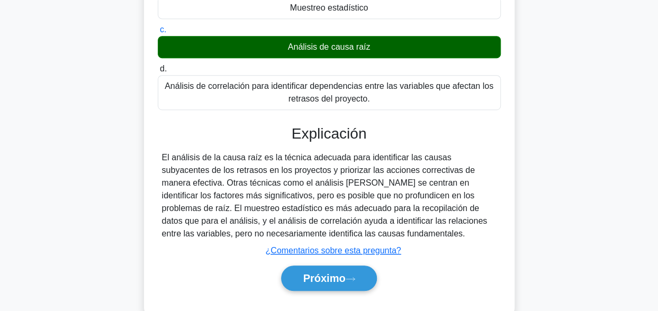
scroll to position [314, 0]
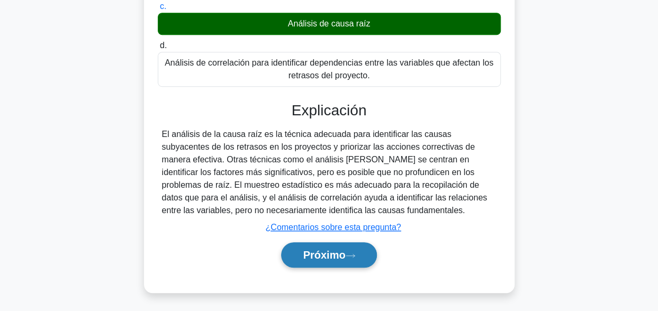
click at [335, 242] on button "Próximo" at bounding box center [328, 254] width 95 height 25
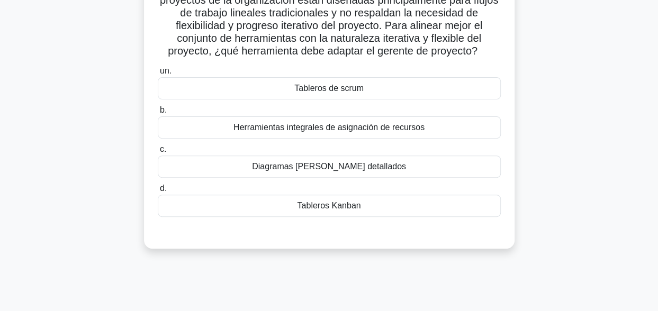
scroll to position [106, 0]
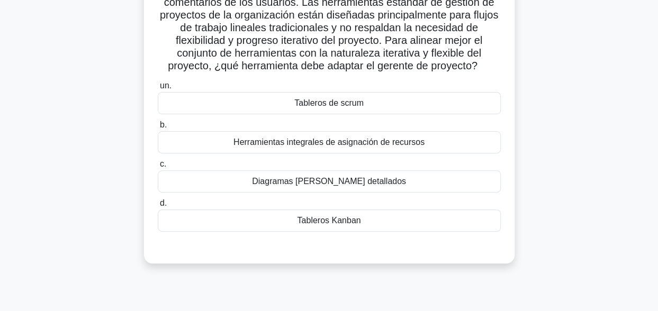
click at [351, 232] on div "Tableros Kanban" at bounding box center [329, 221] width 343 height 22
click at [158, 207] on input "d. Tableros Kanban" at bounding box center [158, 203] width 0 height 7
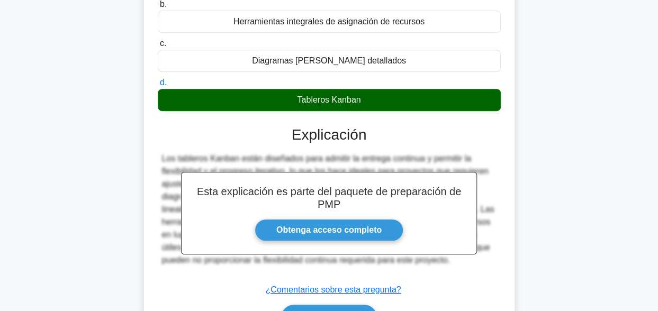
scroll to position [265, 0]
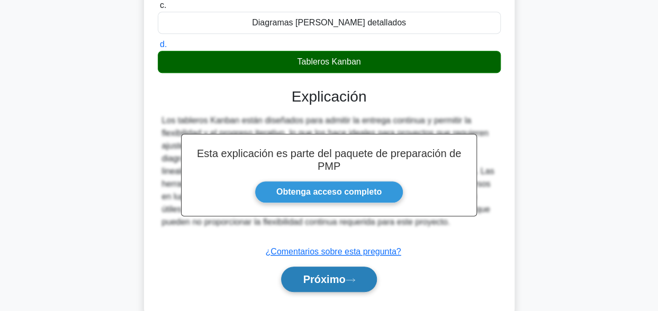
click at [338, 285] on font "Próximo" at bounding box center [324, 280] width 42 height 12
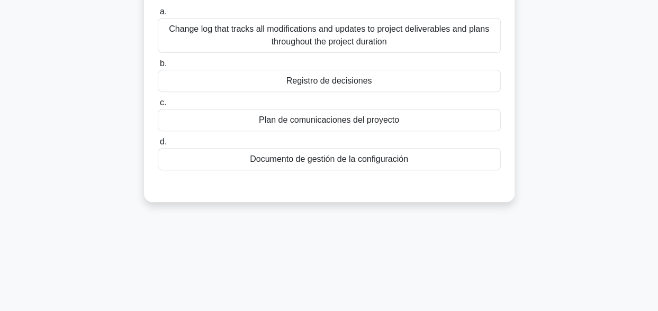
scroll to position [0, 0]
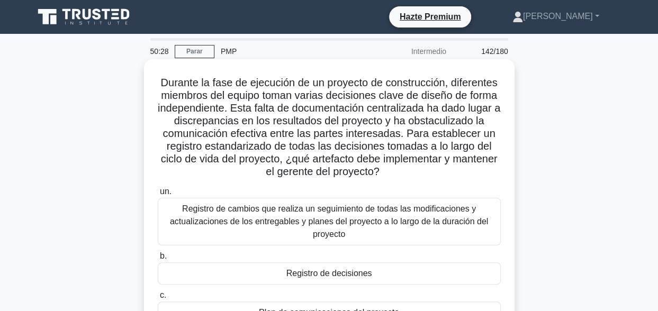
click at [413, 273] on div "Registro de decisiones" at bounding box center [329, 274] width 343 height 22
click at [158, 260] on input "b. Registro de decisiones" at bounding box center [158, 256] width 0 height 7
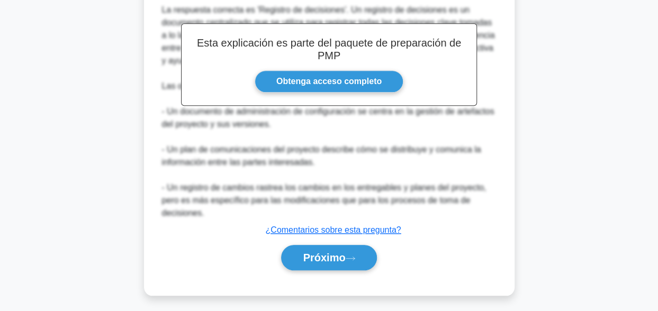
scroll to position [403, 0]
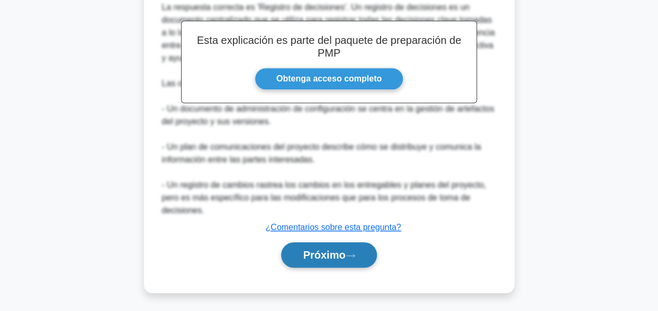
click at [339, 259] on font "Próximo" at bounding box center [324, 255] width 42 height 12
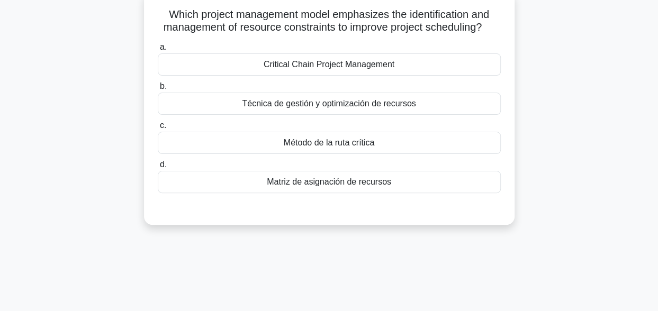
scroll to position [0, 0]
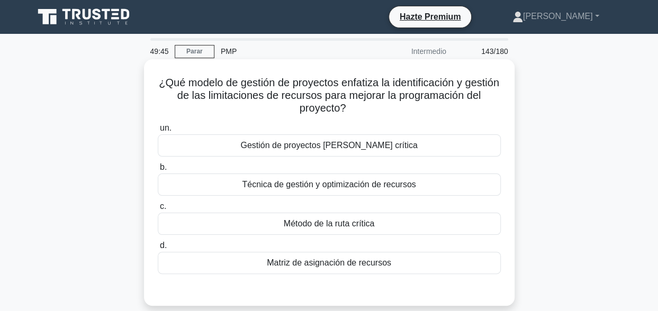
click at [463, 185] on div "Técnica de gestión y optimización de recursos" at bounding box center [329, 185] width 343 height 22
click at [158, 171] on input "b. Técnica de gestión y optimización de recursos" at bounding box center [158, 167] width 0 height 7
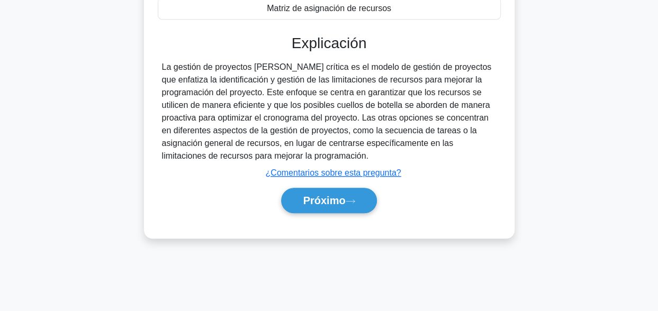
scroll to position [260, 0]
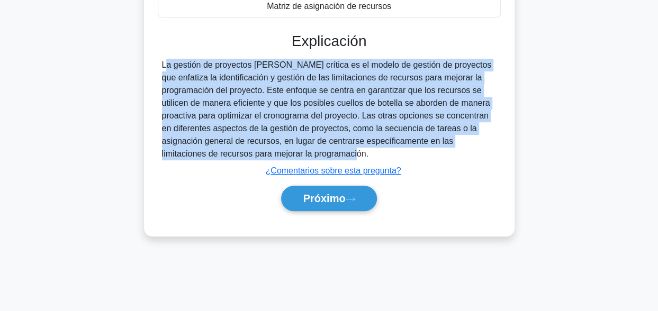
drag, startPoint x: 328, startPoint y: 152, endPoint x: 131, endPoint y: 67, distance: 214.1
click at [131, 67] on div "¿Qué modelo de gestión de proyectos enfatiza la identificación y gestión de las…" at bounding box center [330, 24] width 604 height 447
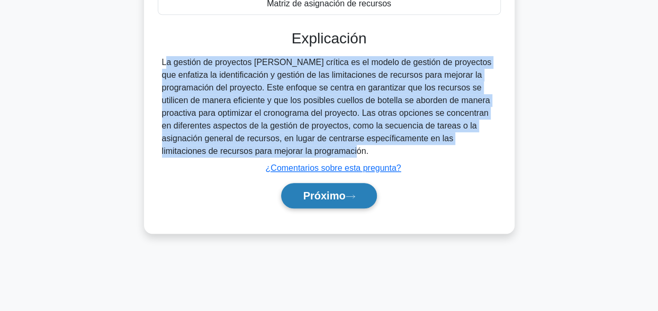
click at [340, 197] on font "Próximo" at bounding box center [324, 196] width 42 height 12
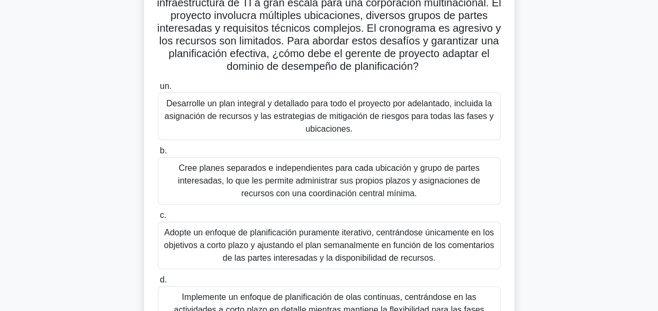
scroll to position [93, 0]
click at [327, 250] on div "Adopte un enfoque de planificación puramente iterativo, centrándose únicamente …" at bounding box center [329, 246] width 343 height 48
click at [158, 219] on input "c. Adopte un enfoque de planificación puramente iterativo, centrándose únicamen…" at bounding box center [158, 215] width 0 height 7
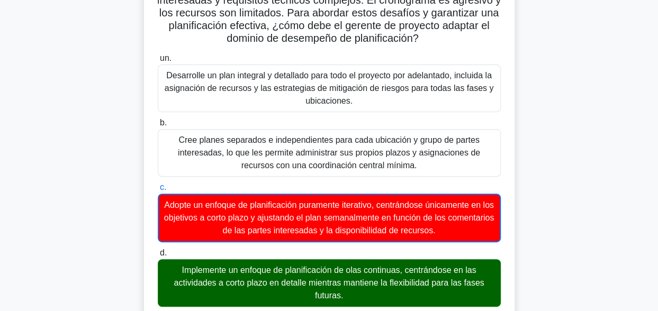
scroll to position [77, 0]
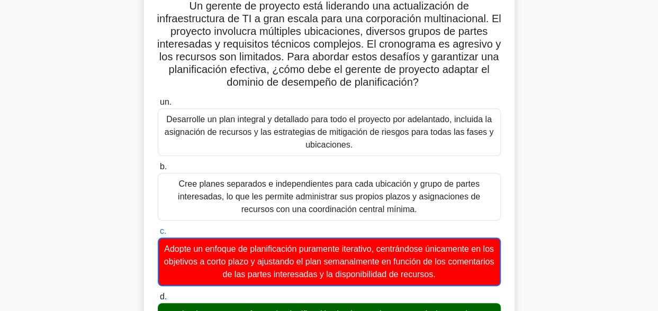
drag, startPoint x: 443, startPoint y: 85, endPoint x: 254, endPoint y: 43, distance: 193.0
click at [254, 43] on h5 "Un gerente de proyecto está liderando una actualización de infraestructura de T…" at bounding box center [329, 44] width 345 height 90
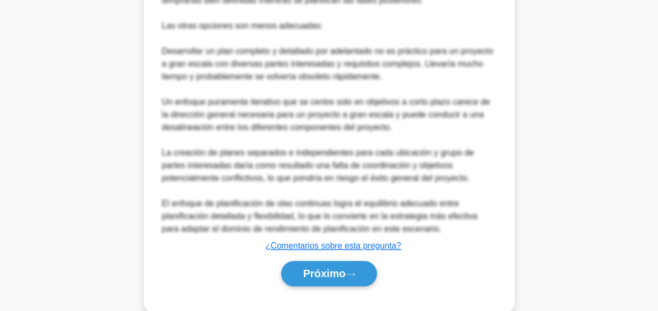
scroll to position [659, 0]
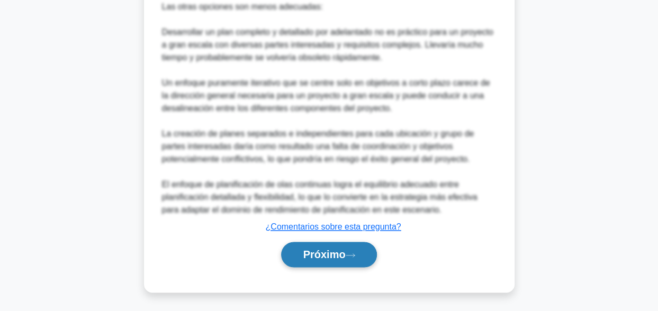
click at [337, 253] on font "Próximo" at bounding box center [324, 255] width 42 height 12
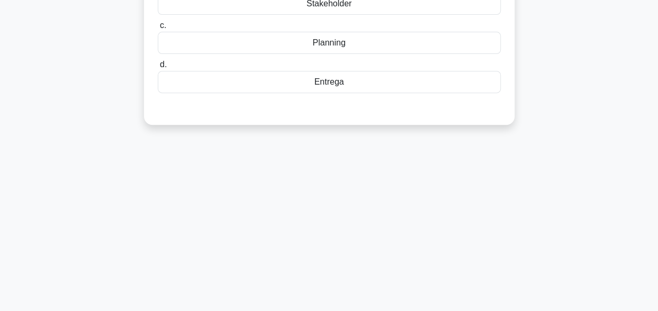
scroll to position [0, 0]
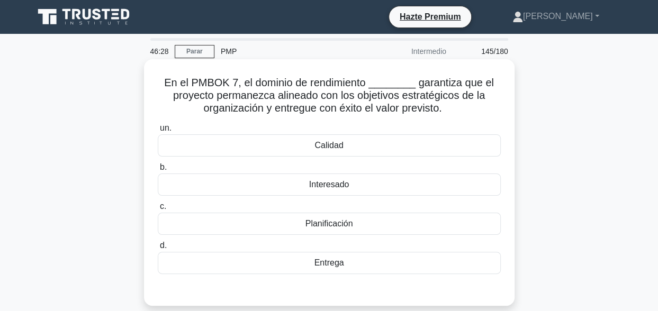
click at [370, 227] on div "Planificación" at bounding box center [329, 224] width 343 height 22
click at [158, 210] on input "c. Planificación" at bounding box center [158, 206] width 0 height 7
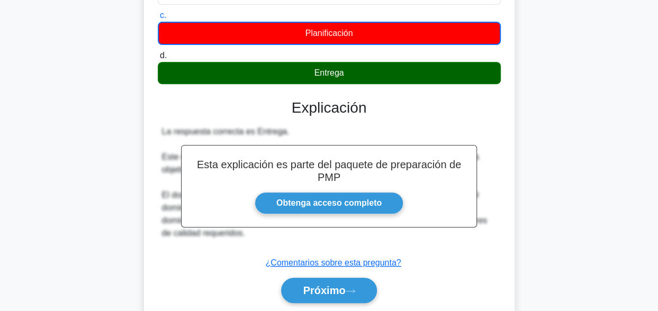
scroll to position [208, 0]
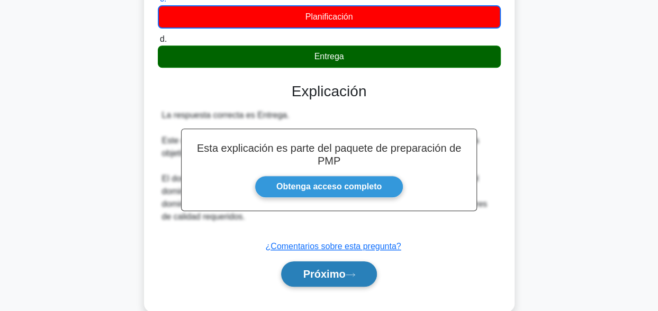
click at [322, 279] on font "Próximo" at bounding box center [324, 274] width 42 height 12
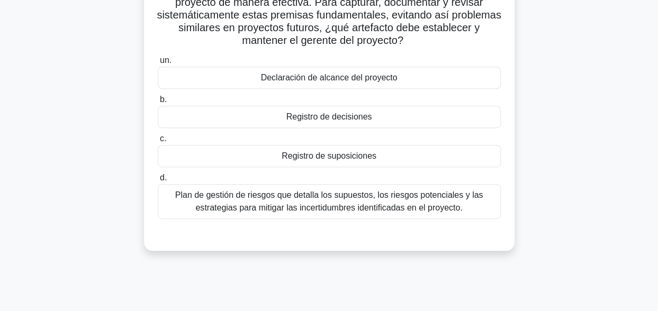
click at [316, 158] on div "Registro de suposiciones" at bounding box center [329, 156] width 343 height 22
click at [158, 142] on input "c. Registro de suposiciones" at bounding box center [158, 139] width 0 height 7
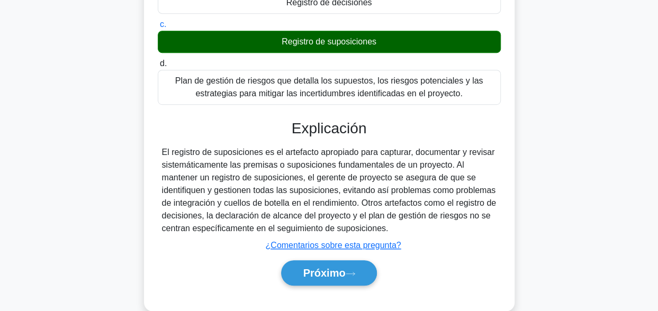
scroll to position [340, 0]
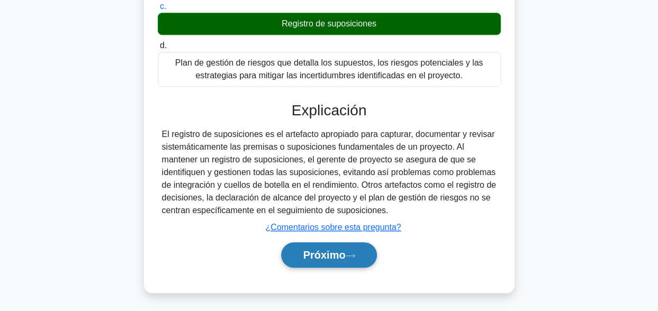
click at [352, 254] on icon at bounding box center [351, 256] width 10 height 6
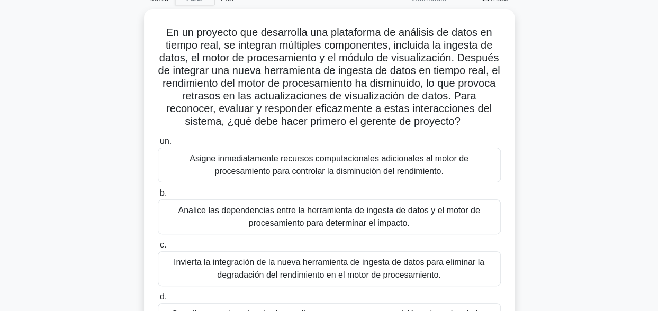
scroll to position [106, 0]
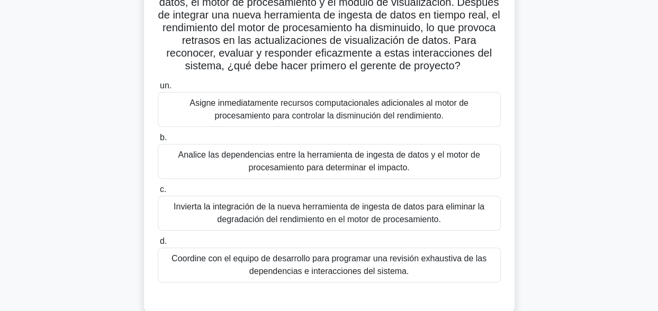
click at [305, 160] on div "Analice las dependencias entre la herramienta de ingesta de datos y el motor de…" at bounding box center [329, 161] width 343 height 35
click at [158, 141] on input "b. Analice las dependencias entre la herramienta de ingesta de datos y el motor…" at bounding box center [158, 137] width 0 height 7
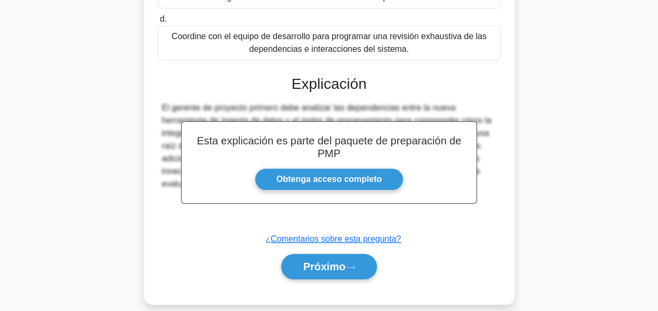
scroll to position [340, 0]
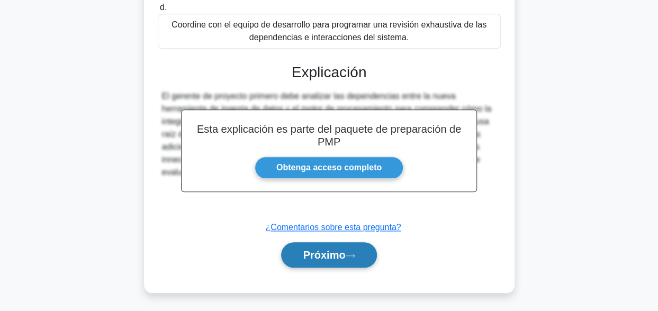
click at [339, 262] on button "Próximo" at bounding box center [328, 254] width 95 height 25
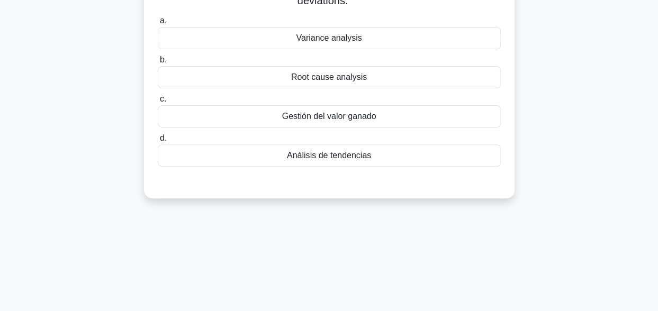
scroll to position [49, 0]
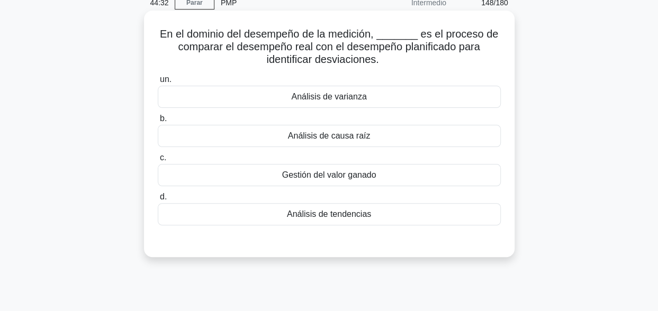
click at [366, 96] on div "Análisis de varianza" at bounding box center [329, 97] width 343 height 22
click at [158, 83] on input "un. Análisis de varianza" at bounding box center [158, 79] width 0 height 7
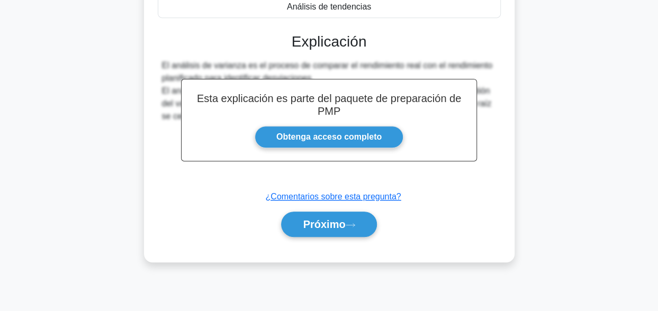
scroll to position [260, 0]
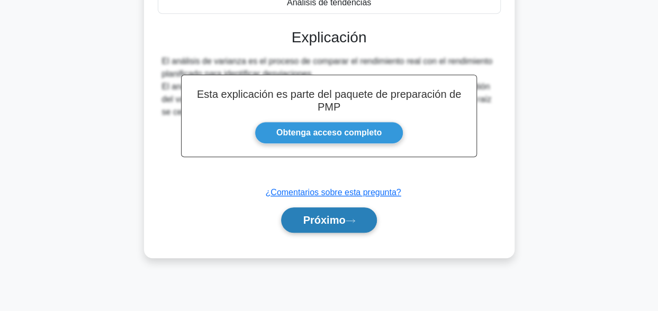
click at [320, 219] on font "Próximo" at bounding box center [324, 220] width 42 height 12
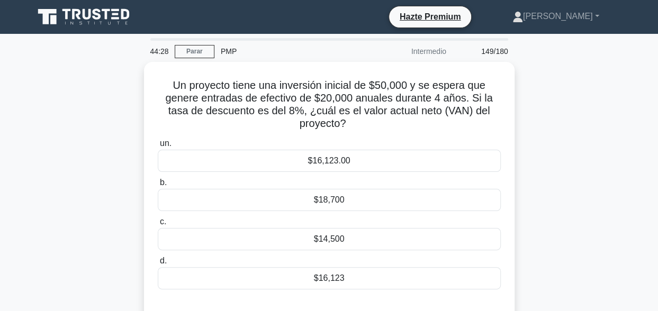
scroll to position [0, 0]
click at [28, 98] on div "Un proyecto tiene una inversión inicial de $50,000 y se espera que genere entra…" at bounding box center [330, 198] width 604 height 272
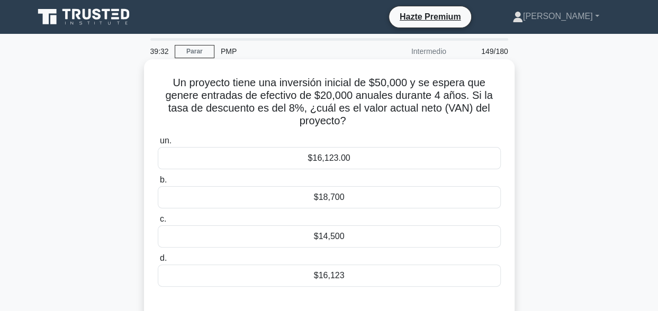
click at [334, 273] on div "$16,123" at bounding box center [329, 276] width 343 height 22
click at [158, 262] on input "d. $16,123" at bounding box center [158, 258] width 0 height 7
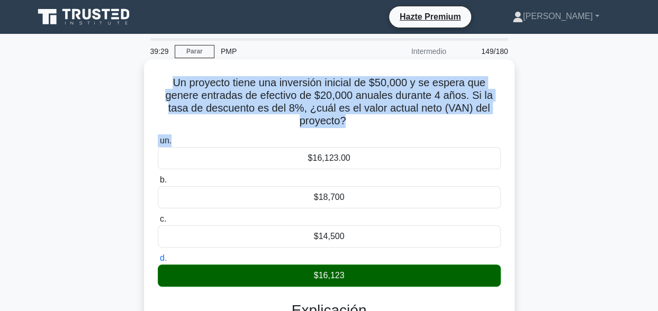
drag, startPoint x: 379, startPoint y: 133, endPoint x: 156, endPoint y: 87, distance: 228.2
click at [156, 87] on div "Un proyecto tiene una inversión inicial de $50,000 y se espera que genere entra…" at bounding box center [329, 257] width 362 height 387
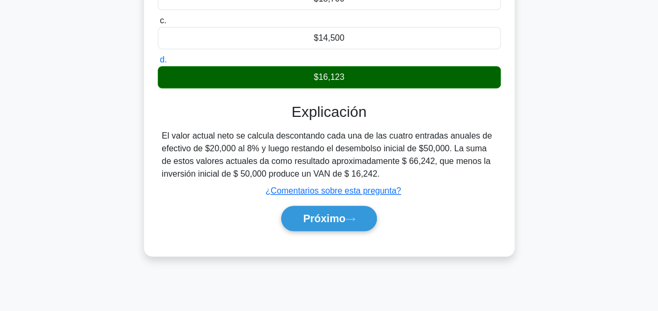
scroll to position [208, 0]
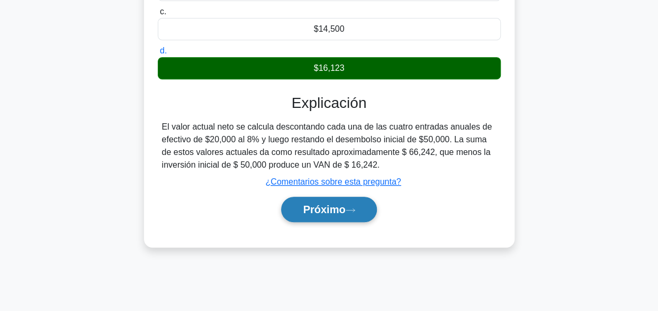
click at [305, 213] on font "Próximo" at bounding box center [324, 210] width 42 height 12
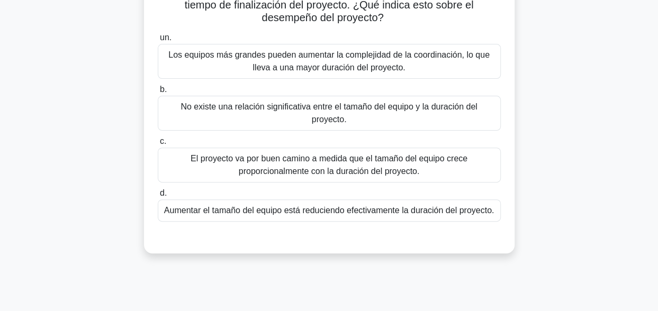
scroll to position [53, 0]
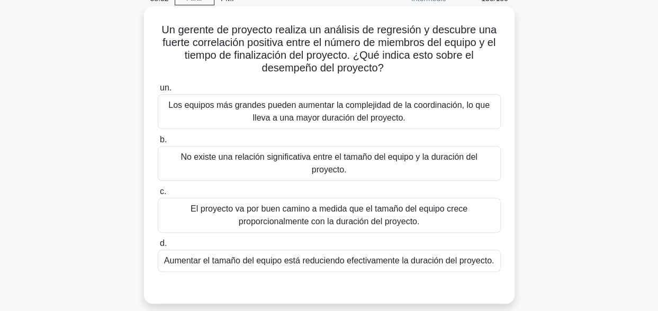
click at [346, 265] on div "Aumentar el tamaño del equipo está reduciendo efectivamente la duración del pro…" at bounding box center [329, 261] width 343 height 22
click at [158, 247] on input "d. Aumentar el tamaño del equipo está reduciendo efectivamente la duración del …" at bounding box center [158, 243] width 0 height 7
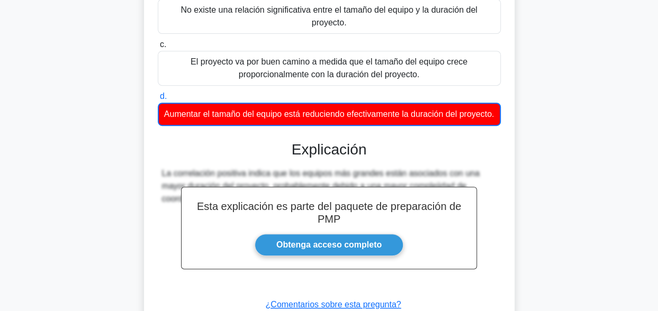
scroll to position [291, 0]
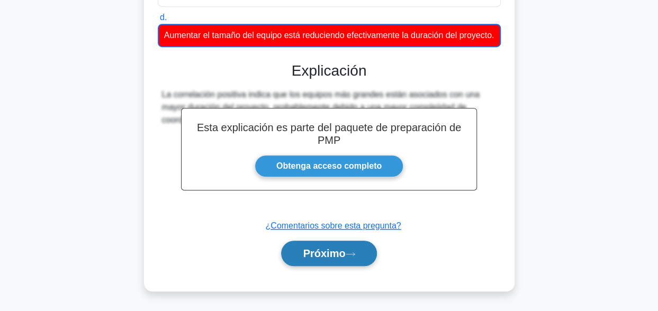
click at [363, 246] on button "Próximo" at bounding box center [328, 253] width 95 height 25
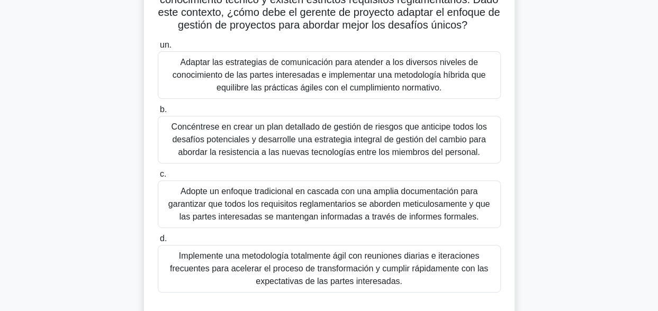
scroll to position [159, 0]
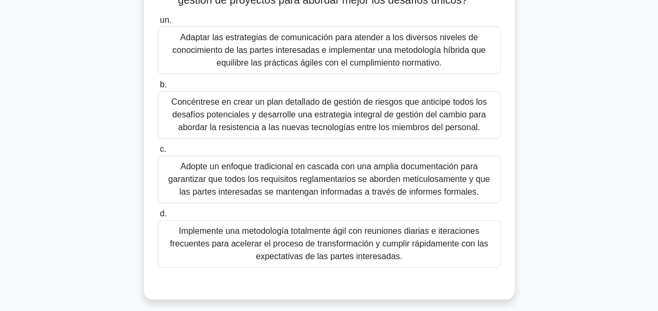
click at [271, 56] on div "Adaptar las estrategias de comunicación para atender a los diversos niveles de …" at bounding box center [329, 50] width 343 height 48
click at [158, 24] on input "un. Adaptar las estrategias de comunicación para atender a los diversos niveles…" at bounding box center [158, 20] width 0 height 7
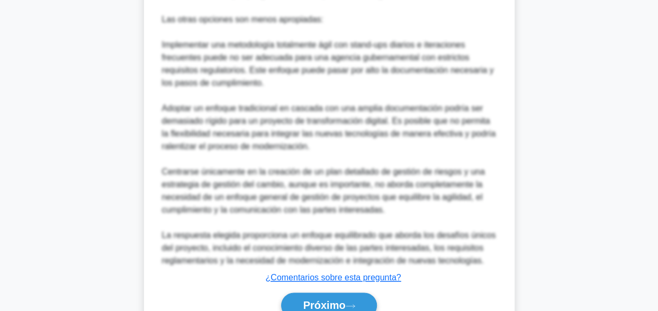
scroll to position [696, 0]
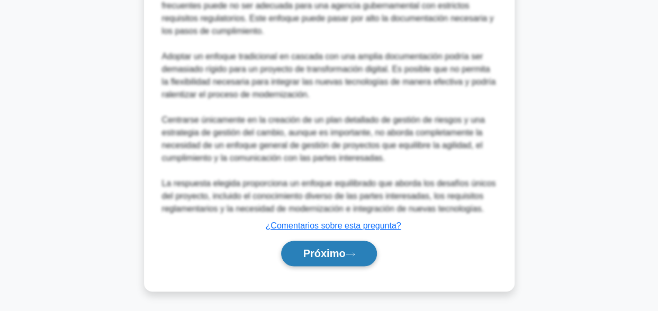
click at [330, 255] on font "Próximo" at bounding box center [324, 254] width 42 height 12
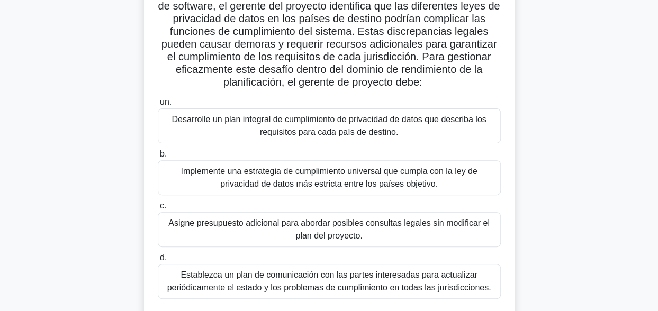
scroll to position [106, 0]
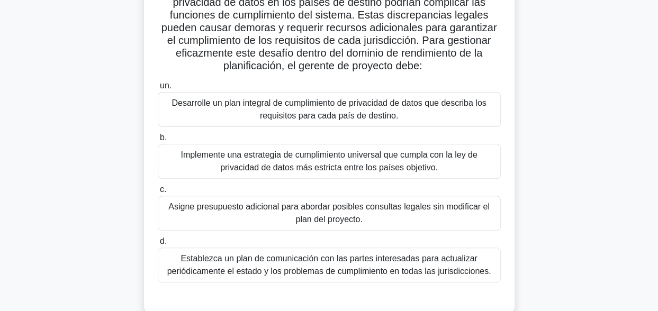
click at [284, 227] on div "Asigne presupuesto adicional para abordar posibles consultas legales sin modifi…" at bounding box center [329, 213] width 343 height 35
click at [158, 193] on input "c. Asigne presupuesto adicional para abordar posibles consultas legales sin mod…" at bounding box center [158, 189] width 0 height 7
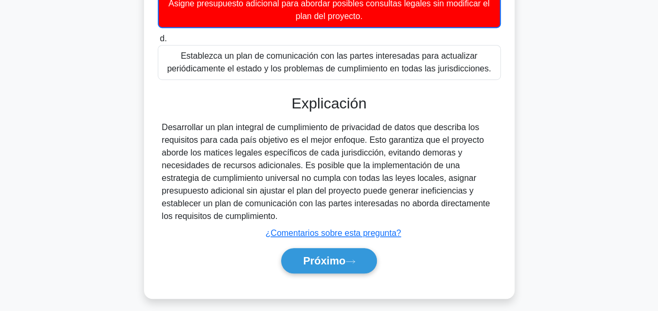
scroll to position [329, 0]
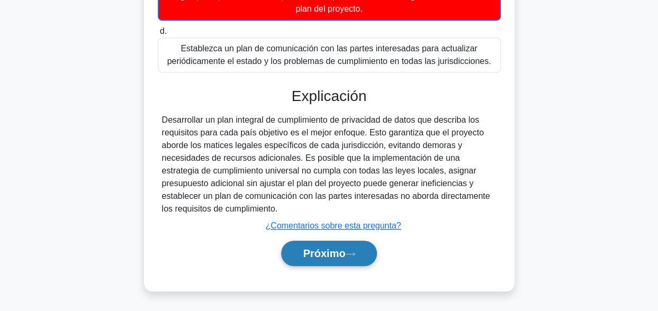
click at [303, 256] on font "Próximo" at bounding box center [324, 254] width 42 height 12
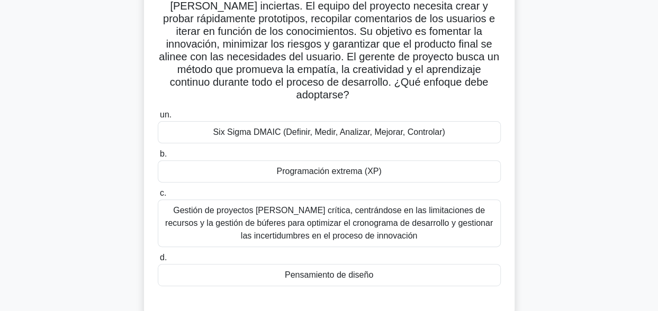
scroll to position [106, 0]
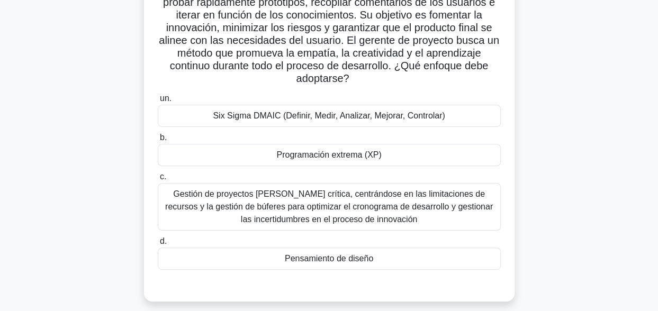
click at [354, 262] on div "Pensamiento de diseño" at bounding box center [329, 259] width 343 height 22
click at [158, 245] on input "d. Pensamiento de diseño" at bounding box center [158, 241] width 0 height 7
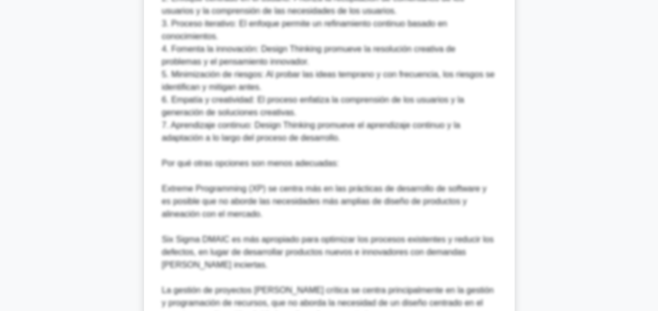
scroll to position [658, 0]
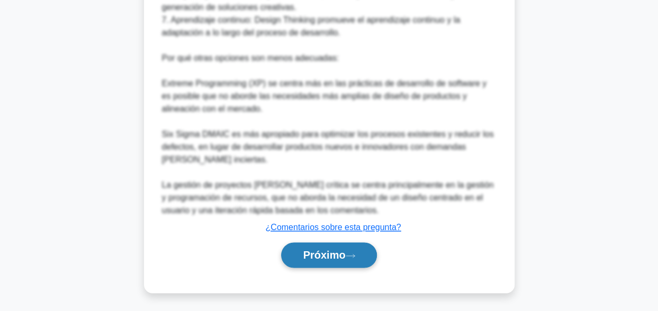
click at [323, 259] on font "Próximo" at bounding box center [324, 255] width 42 height 12
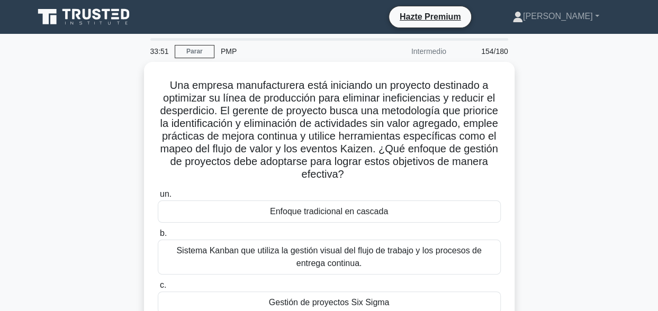
scroll to position [106, 0]
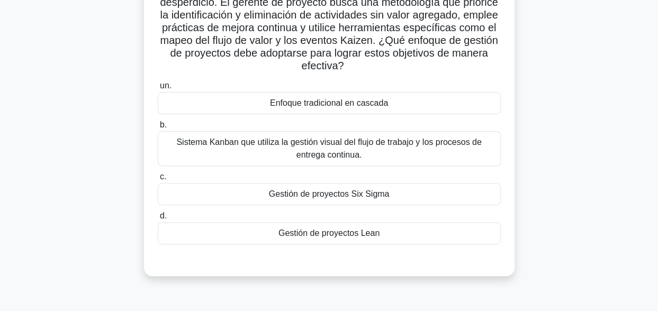
click at [332, 234] on div "Gestión de proyectos Lean" at bounding box center [329, 233] width 343 height 22
click at [158, 220] on input "d. Gestión de proyectos Lean" at bounding box center [158, 216] width 0 height 7
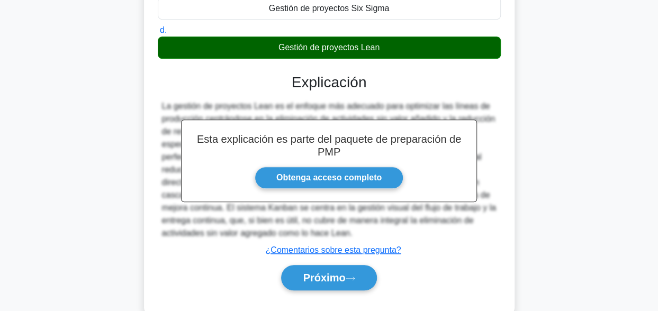
scroll to position [314, 0]
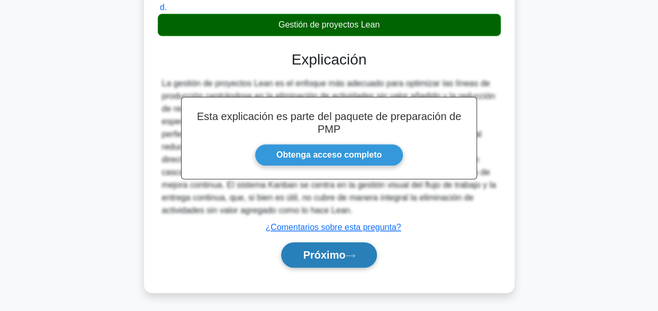
click at [370, 247] on button "Próximo" at bounding box center [328, 254] width 95 height 25
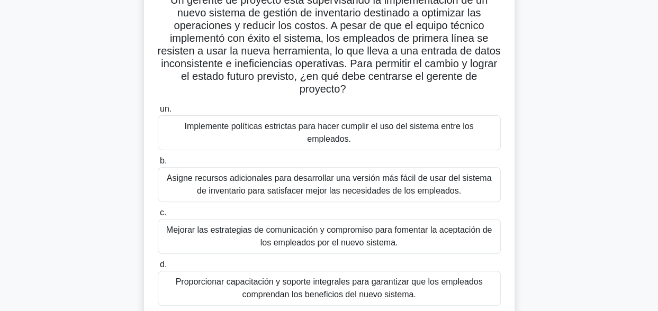
scroll to position [106, 0]
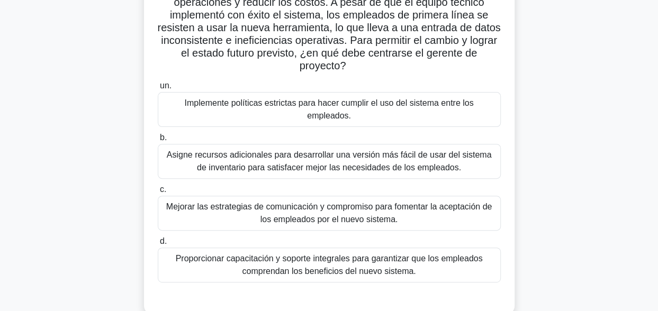
click at [370, 248] on div "Proporcionar capacitación y soporte integrales para garantizar que los empleado…" at bounding box center [329, 265] width 343 height 35
click at [158, 245] on input "d. Proporcionar capacitación y soporte integrales para garantizar que los emple…" at bounding box center [158, 241] width 0 height 7
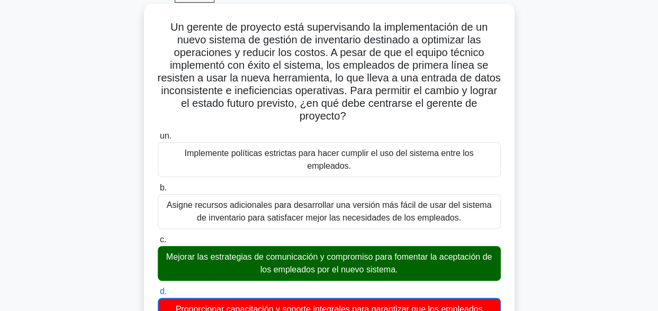
scroll to position [39, 0]
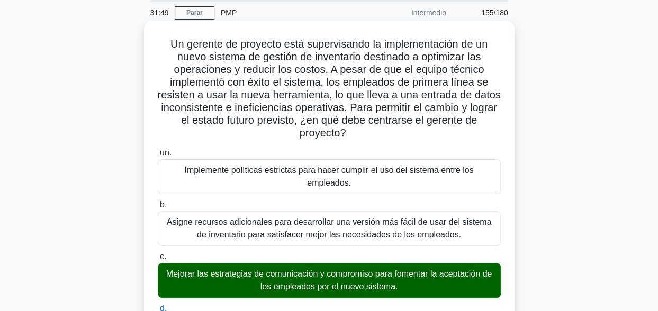
drag, startPoint x: 163, startPoint y: 47, endPoint x: 381, endPoint y: 131, distance: 233.3
click at [381, 131] on h5 "Un gerente de proyecto está supervisando la implementación de un nuevo sistema …" at bounding box center [329, 89] width 345 height 103
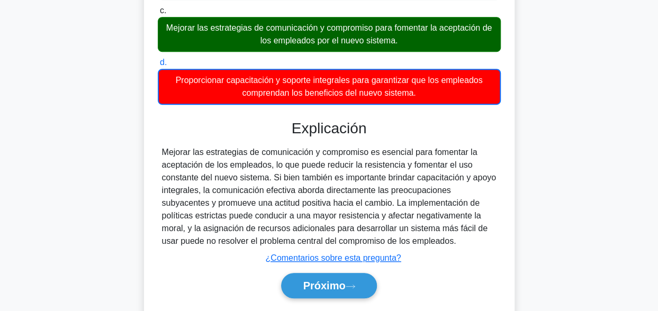
scroll to position [303, 0]
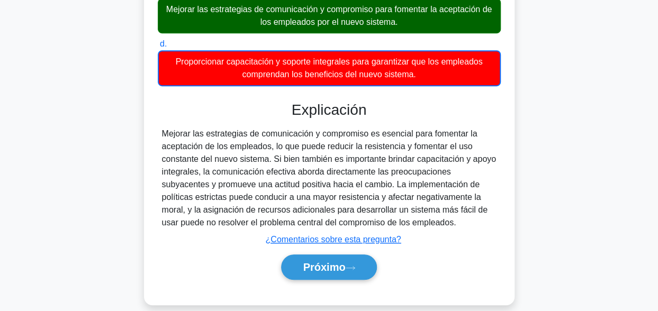
drag, startPoint x: 161, startPoint y: 121, endPoint x: 406, endPoint y: 204, distance: 258.3
click at [406, 204] on div "Mejorar las estrategias de comunicación y compromiso es esencial para fomentar …" at bounding box center [329, 179] width 343 height 102
click at [330, 261] on button "Próximo" at bounding box center [328, 267] width 95 height 25
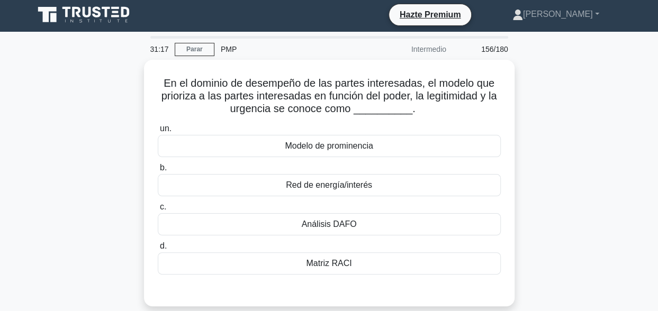
scroll to position [0, 0]
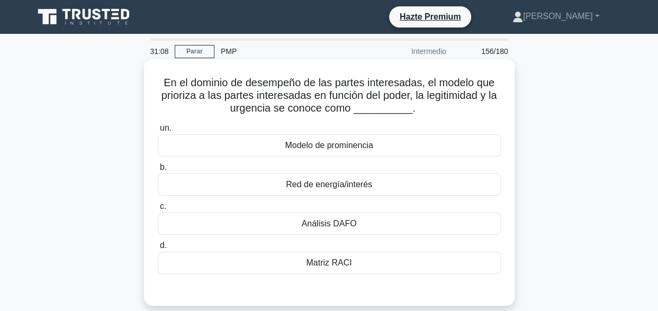
click at [367, 146] on div "Modelo de prominencia" at bounding box center [329, 145] width 343 height 22
click at [158, 132] on input "un. Modelo de prominencia" at bounding box center [158, 128] width 0 height 7
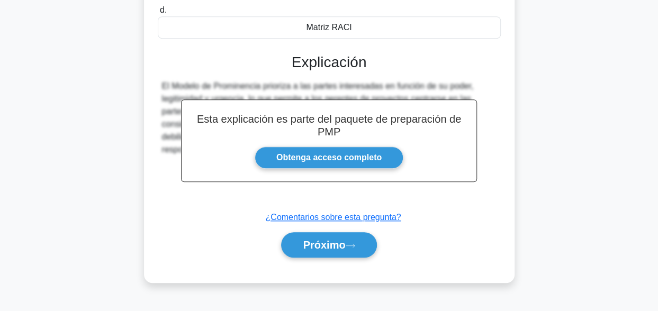
scroll to position [260, 0]
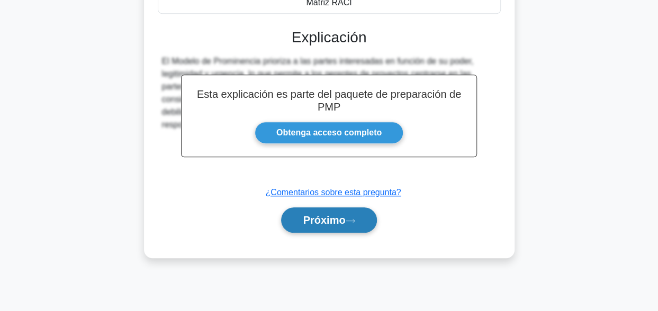
click at [331, 217] on font "Próximo" at bounding box center [324, 220] width 42 height 12
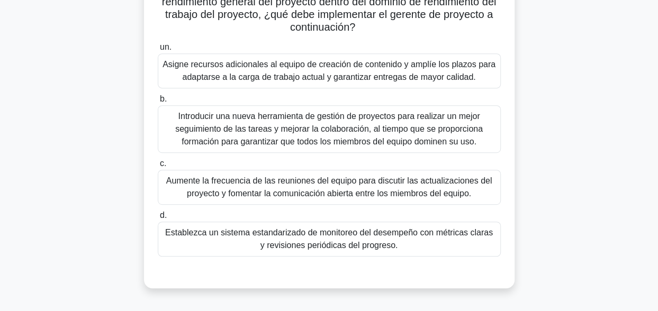
scroll to position [239, 0]
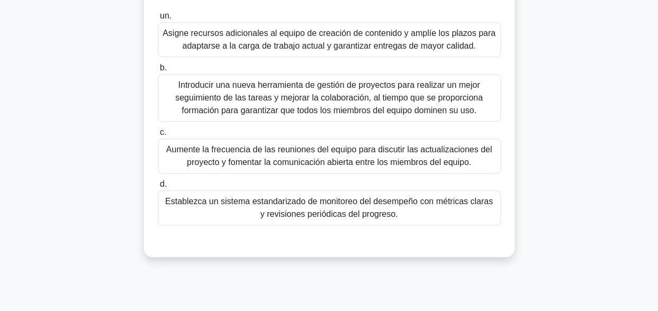
click at [284, 208] on div "Establezca un sistema estandarizado de monitoreo del desempeño con métricas cla…" at bounding box center [329, 208] width 343 height 35
click at [158, 188] on input "d. Establezca un sistema estandarizado de monitoreo del desempeño con métricas …" at bounding box center [158, 184] width 0 height 7
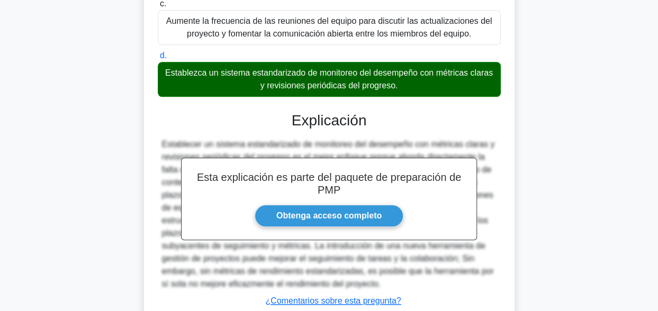
scroll to position [442, 0]
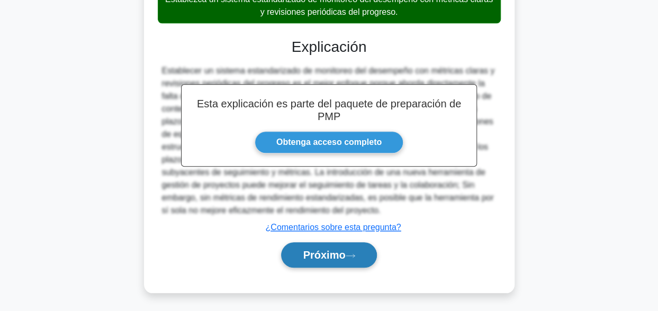
click at [329, 258] on font "Próximo" at bounding box center [324, 255] width 42 height 12
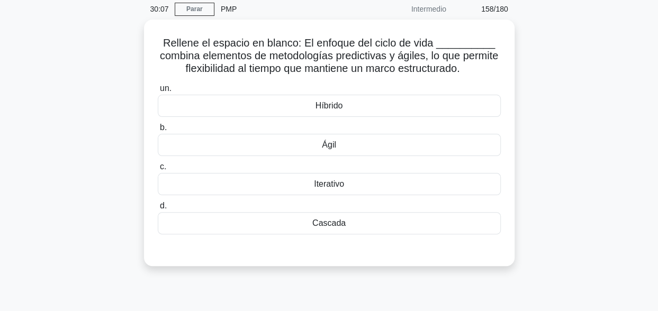
scroll to position [0, 0]
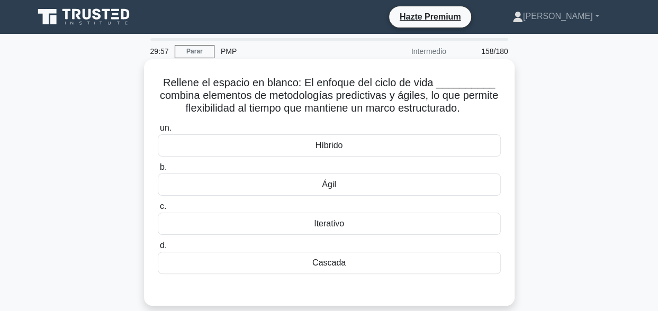
click at [345, 146] on div "Híbrido" at bounding box center [329, 145] width 343 height 22
click at [158, 132] on input "un. Híbrido" at bounding box center [158, 128] width 0 height 7
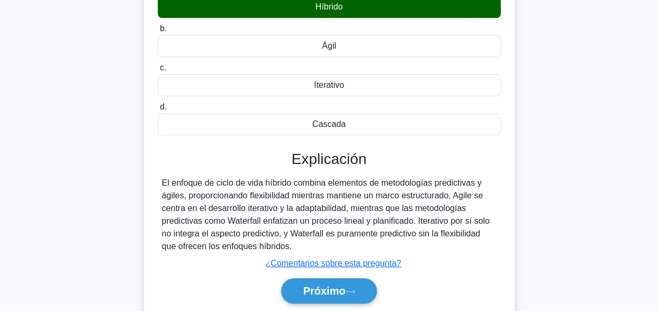
scroll to position [260, 0]
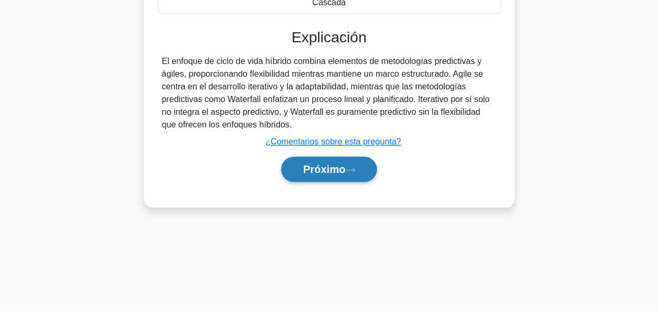
click at [342, 170] on font "Próximo" at bounding box center [324, 170] width 42 height 12
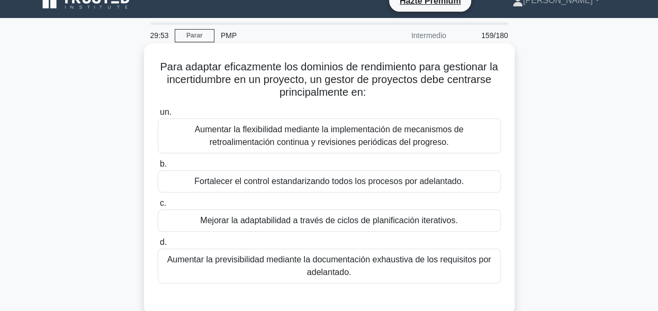
scroll to position [0, 0]
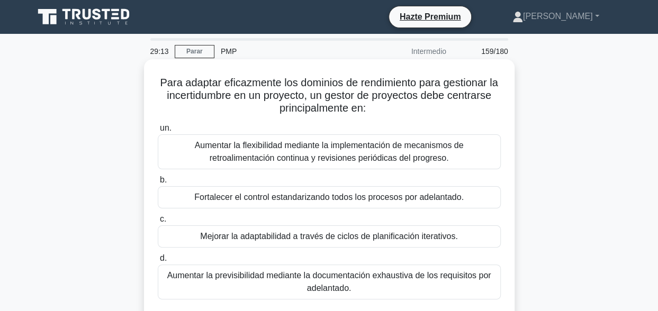
click at [422, 156] on div "Aumentar la flexibilidad mediante la implementación de mecanismos de retroalime…" at bounding box center [329, 151] width 343 height 35
click at [158, 132] on input "un. Aumentar la flexibilidad mediante la implementación de mecanismos de retroa…" at bounding box center [158, 128] width 0 height 7
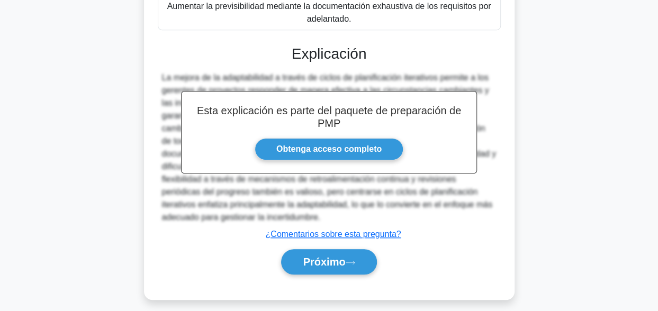
scroll to position [278, 0]
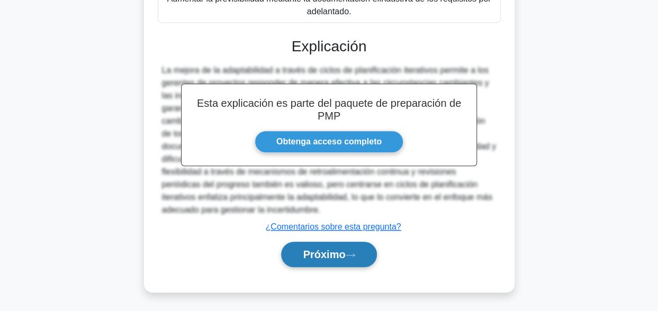
click at [338, 249] on font "Próximo" at bounding box center [324, 255] width 42 height 12
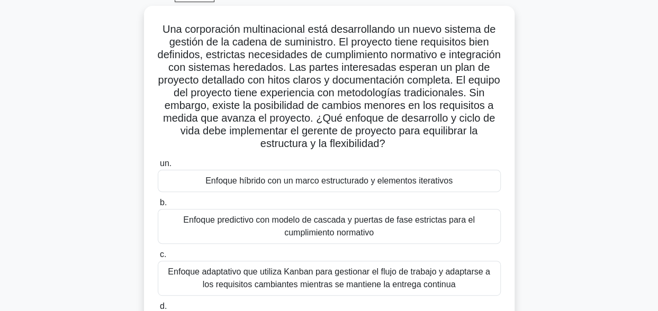
scroll to position [55, 0]
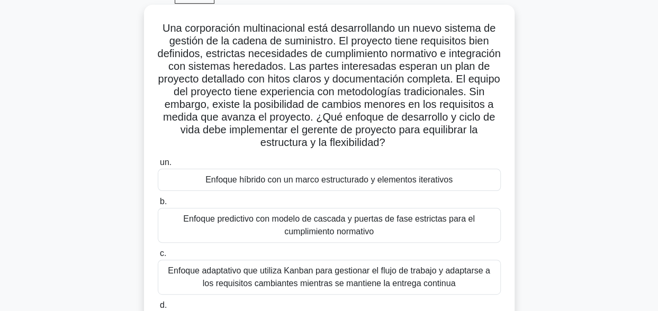
click at [406, 184] on div "Enfoque híbrido con un marco estructurado y elementos iterativos" at bounding box center [329, 180] width 343 height 22
click at [158, 166] on input "un. Enfoque híbrido con un marco estructurado y elementos iterativos" at bounding box center [158, 162] width 0 height 7
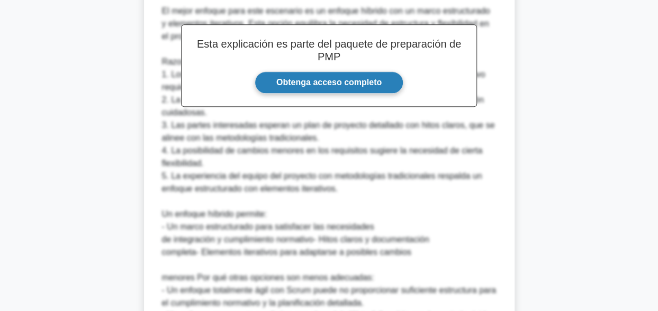
scroll to position [607, 0]
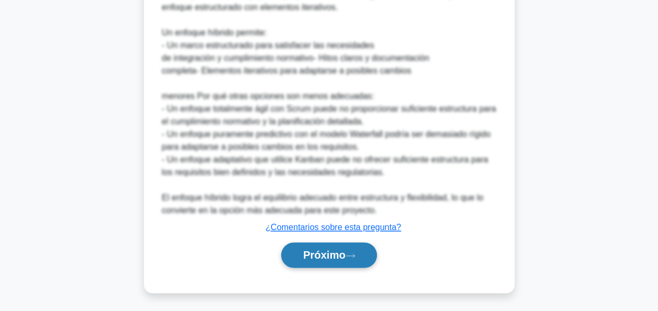
click at [362, 256] on button "Próximo" at bounding box center [328, 254] width 95 height 25
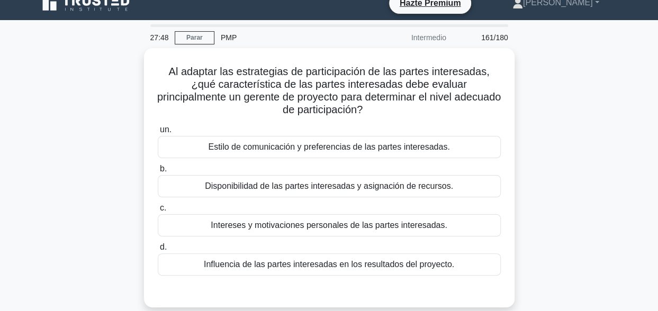
scroll to position [0, 0]
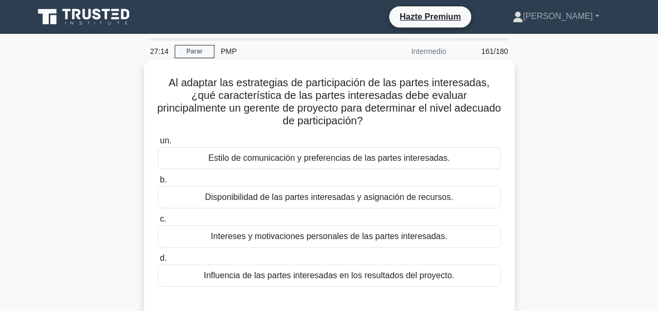
click at [392, 274] on div "Influencia de las partes interesadas en los resultados del proyecto." at bounding box center [329, 276] width 343 height 22
click at [158, 262] on input "d. Influencia de las partes interesadas en los resultados del proyecto." at bounding box center [158, 258] width 0 height 7
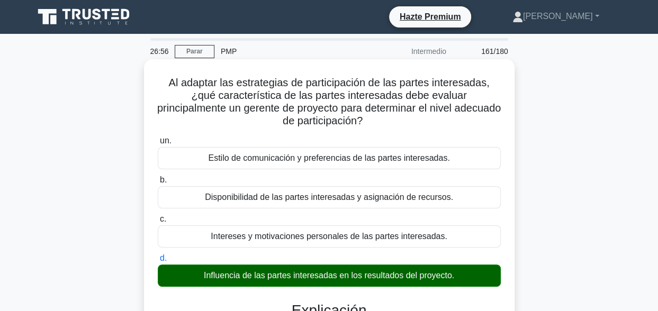
click at [434, 136] on label "un. Estilo de comunicación y preferencias de las partes interesadas." at bounding box center [329, 151] width 343 height 35
click at [158, 138] on input "un. Estilo de comunicación y preferencias de las partes interesadas." at bounding box center [158, 141] width 0 height 7
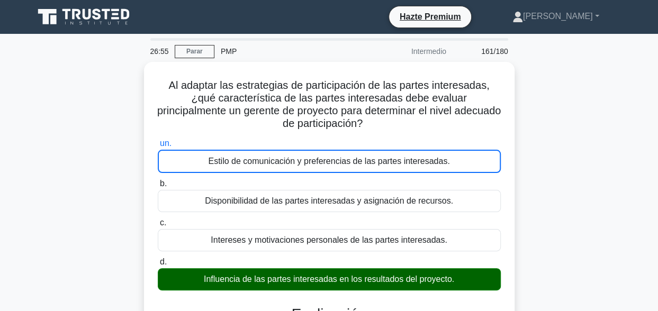
click at [563, 158] on div "Al adaptar las estrategias de participación de las partes interesadas, ¿qué car…" at bounding box center [330, 285] width 604 height 447
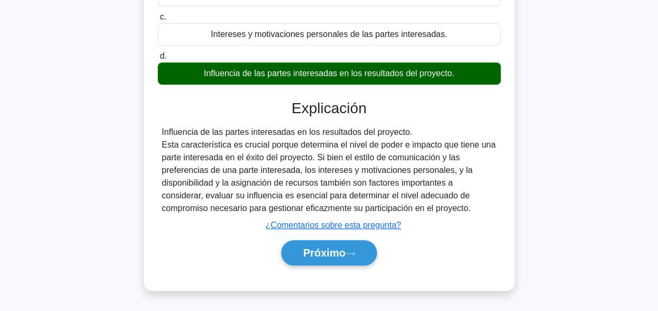
scroll to position [260, 0]
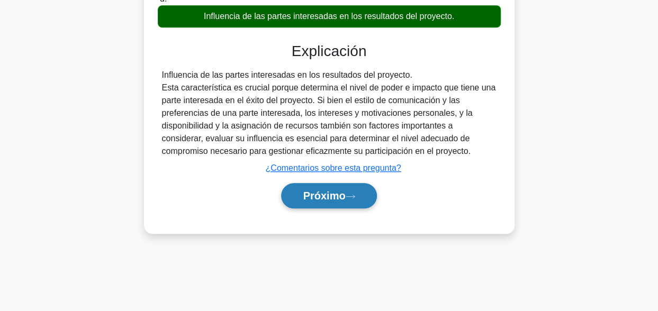
click at [362, 200] on button "Próximo" at bounding box center [328, 195] width 95 height 25
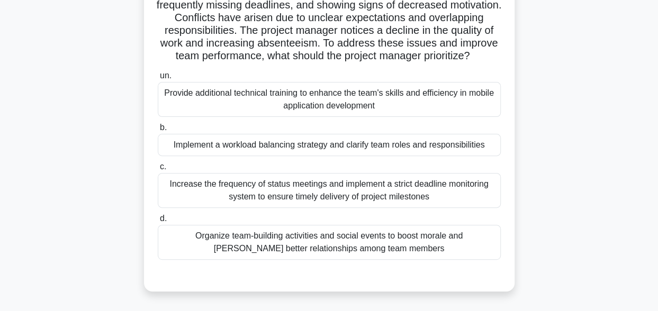
scroll to position [0, 0]
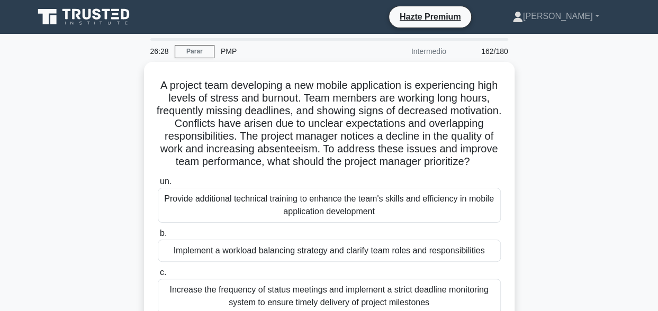
click at [559, 122] on div "A project team developing a new mobile application is experiencing high levels …" at bounding box center [330, 236] width 604 height 348
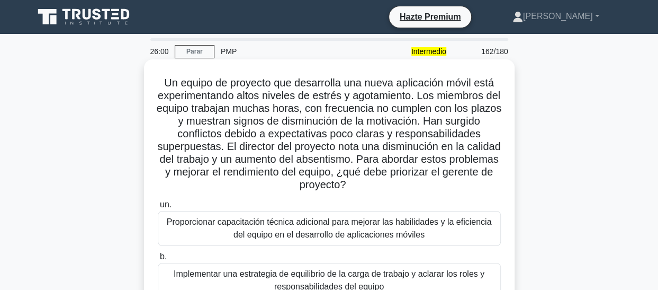
click at [505, 123] on div "Un equipo de proyecto que desarrolla una nueva aplicación móvil está experiment…" at bounding box center [329, 246] width 362 height 365
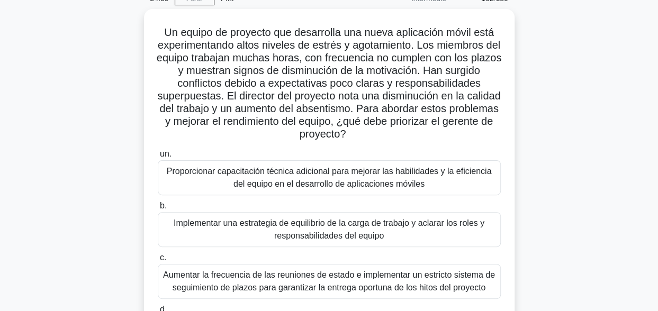
scroll to position [106, 0]
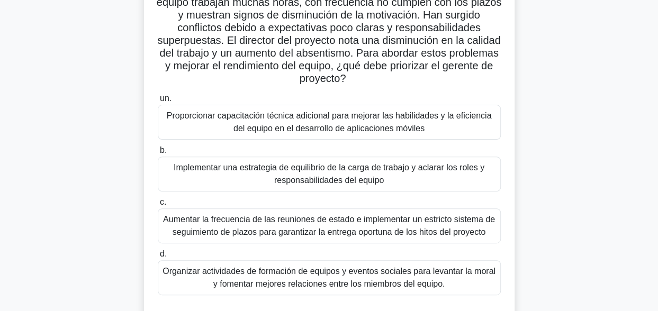
click at [353, 182] on div "Implementar una estrategia de equilibrio de la carga de trabajo y aclarar los r…" at bounding box center [329, 174] width 343 height 35
click at [158, 154] on input "b. Implementar una estrategia de equilibrio de la carga de trabajo y aclarar lo…" at bounding box center [158, 150] width 0 height 7
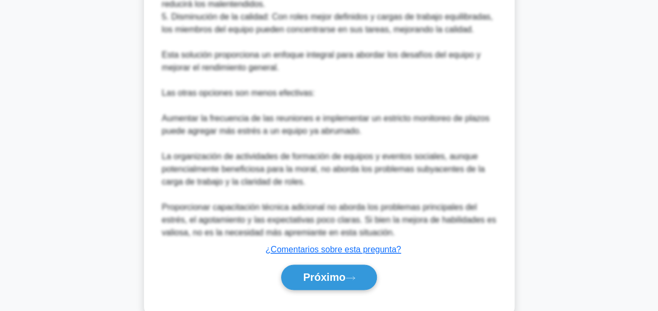
scroll to position [607, 0]
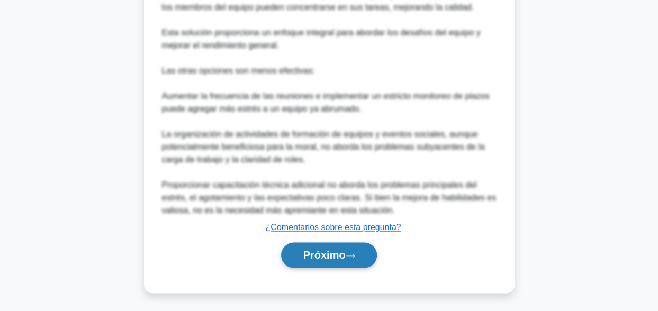
click at [357, 254] on button "Próximo" at bounding box center [328, 254] width 95 height 25
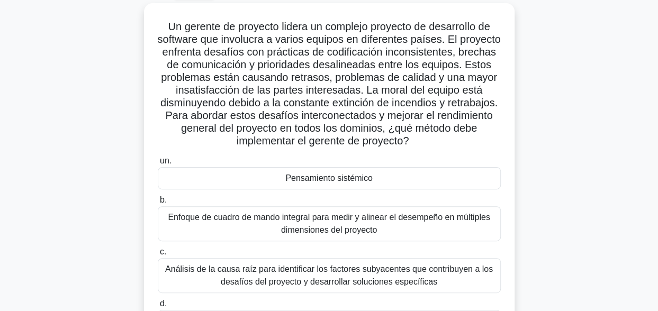
scroll to position [54, 0]
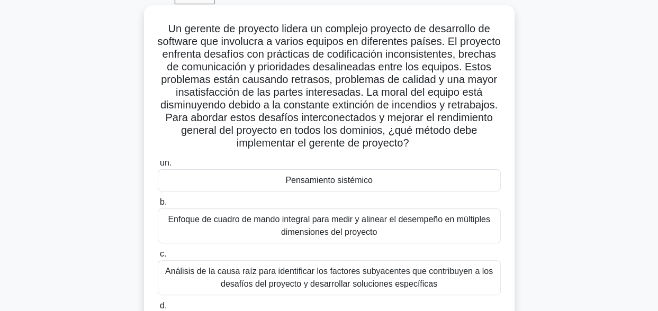
click at [375, 185] on div "Pensamiento sistémico" at bounding box center [329, 180] width 343 height 22
click at [158, 167] on input "un. Pensamiento sistémico" at bounding box center [158, 163] width 0 height 7
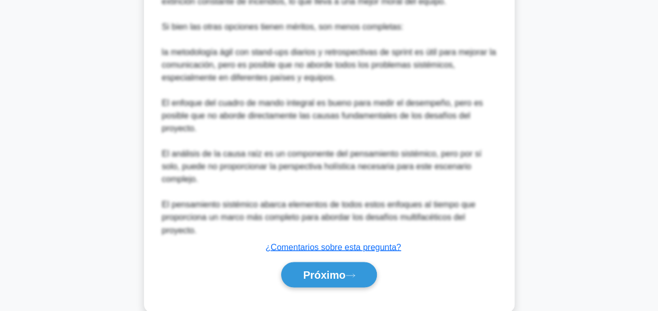
scroll to position [759, 0]
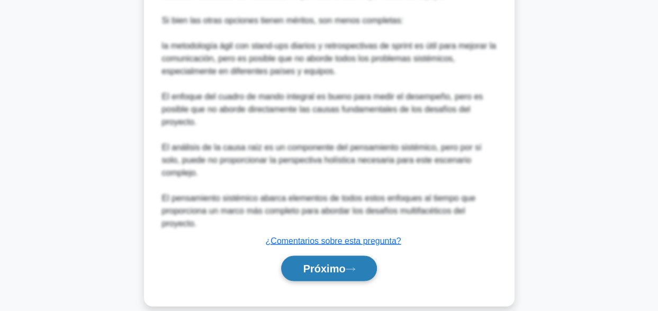
click at [336, 263] on font "Próximo" at bounding box center [324, 269] width 42 height 12
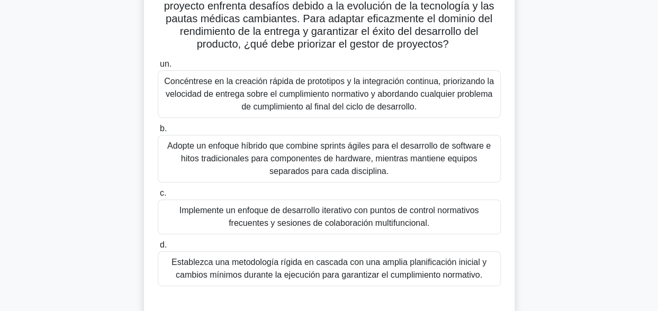
scroll to position [159, 0]
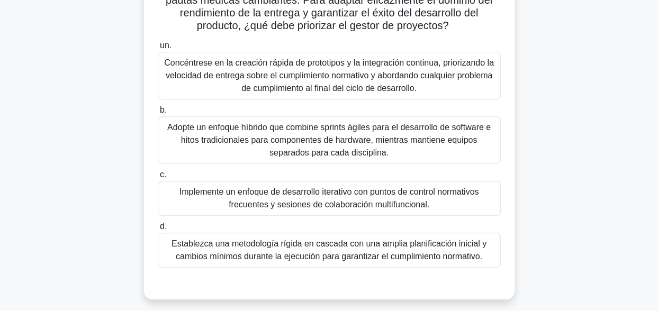
click at [387, 201] on div "Implemente un enfoque de desarrollo iterativo con puntos de control normativos …" at bounding box center [329, 198] width 343 height 35
click at [158, 178] on input "c. Implemente un enfoque de desarrollo iterativo con puntos de control normativ…" at bounding box center [158, 175] width 0 height 7
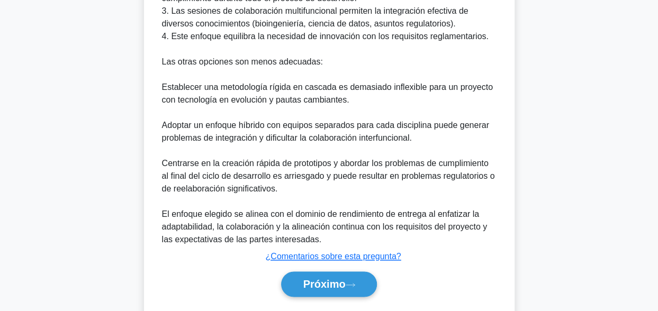
scroll to position [594, 0]
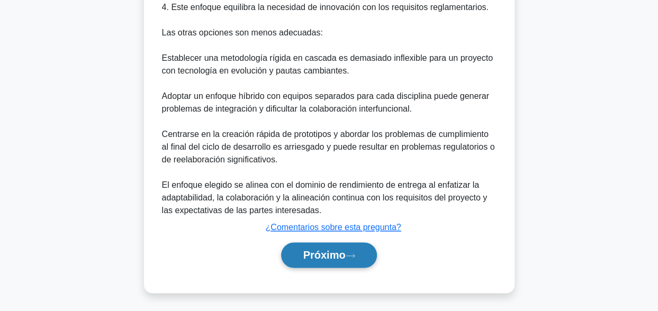
click at [356, 247] on button "Próximo" at bounding box center [328, 254] width 95 height 25
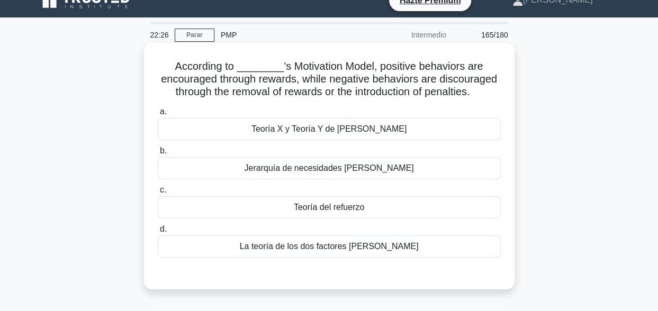
scroll to position [0, 0]
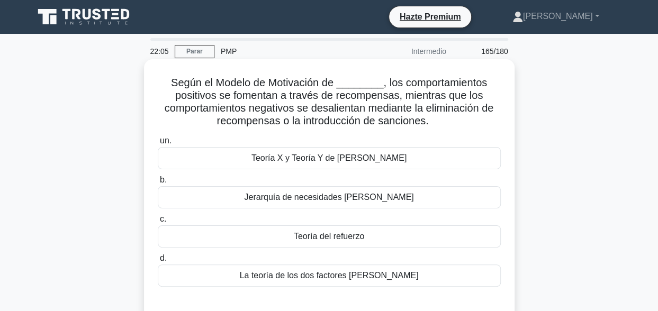
click at [377, 159] on div "Teoría X y Teoría Y de McGregor" at bounding box center [329, 158] width 343 height 22
click at [158, 145] on input "un. Teoría X y Teoría Y de McGregor" at bounding box center [158, 141] width 0 height 7
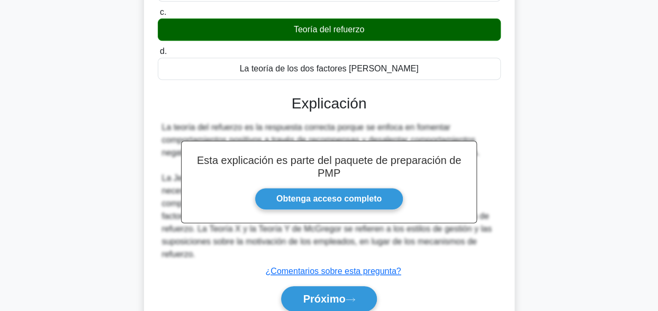
scroll to position [260, 0]
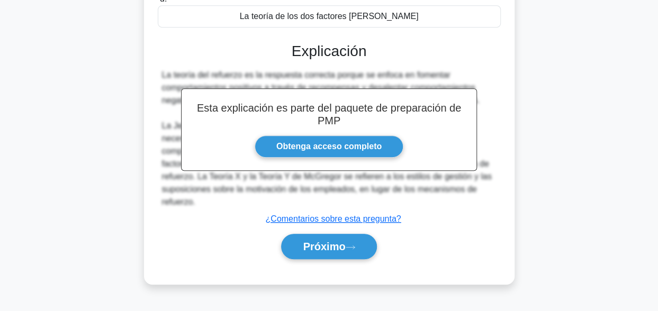
click at [336, 247] on div "Próximo" at bounding box center [329, 247] width 343 height 34
click at [336, 245] on button "Próximo" at bounding box center [328, 246] width 95 height 25
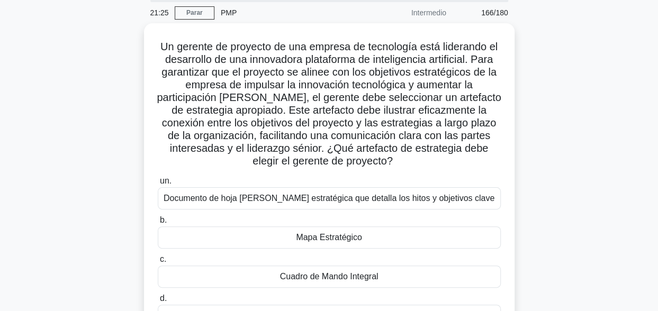
scroll to position [53, 0]
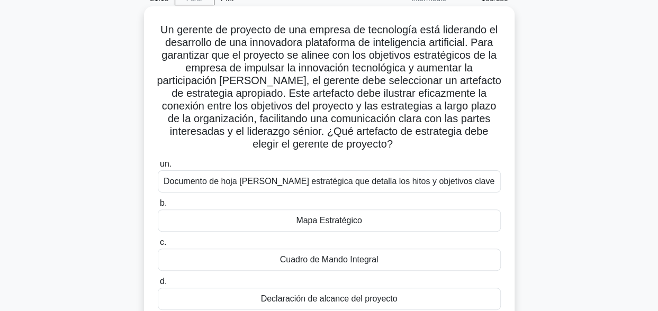
click at [385, 220] on div "Mapa Estratégico" at bounding box center [329, 221] width 343 height 22
click at [158, 207] on input "b. Mapa Estratégico" at bounding box center [158, 203] width 0 height 7
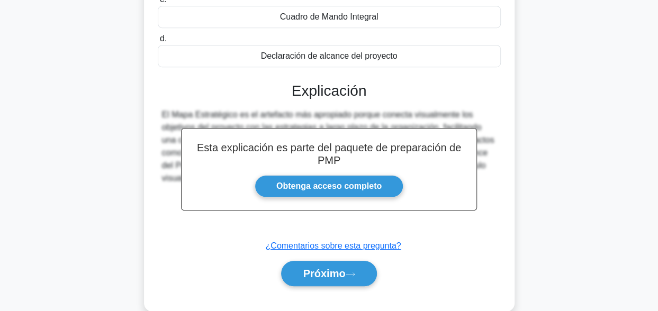
scroll to position [314, 0]
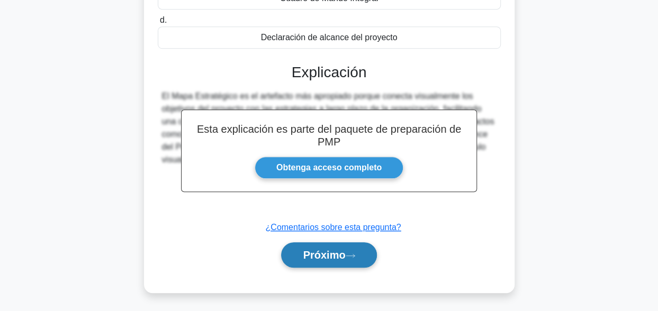
click at [359, 253] on button "Próximo" at bounding box center [328, 254] width 95 height 25
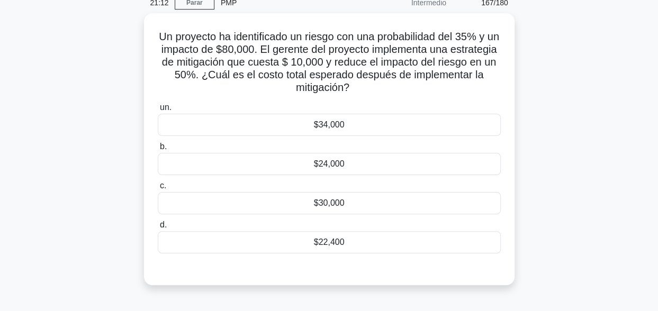
scroll to position [0, 0]
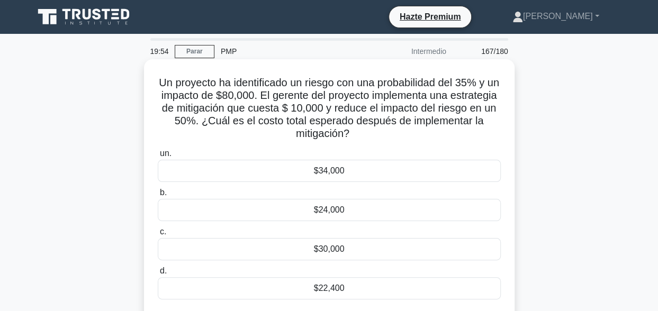
click at [386, 215] on div "$24,000" at bounding box center [329, 210] width 343 height 22
click at [158, 196] on input "b. $24,000" at bounding box center [158, 193] width 0 height 7
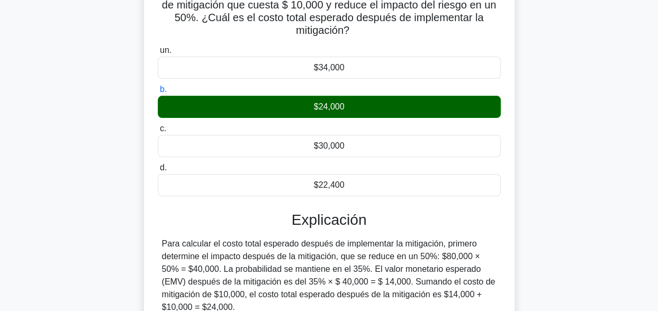
scroll to position [53, 0]
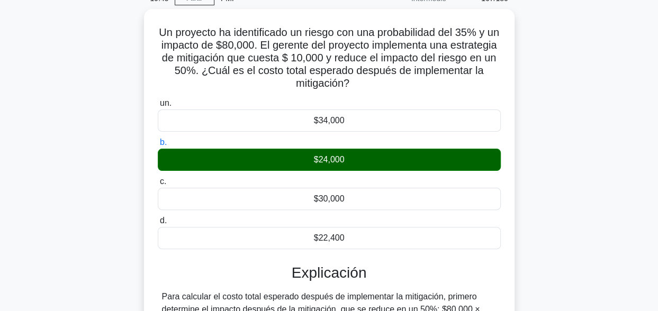
drag, startPoint x: 405, startPoint y: 80, endPoint x: 129, endPoint y: 33, distance: 279.8
click at [129, 33] on div "Un proyecto ha identificado un riesgo con una probabilidad del 35% y un impacto…" at bounding box center [330, 232] width 604 height 446
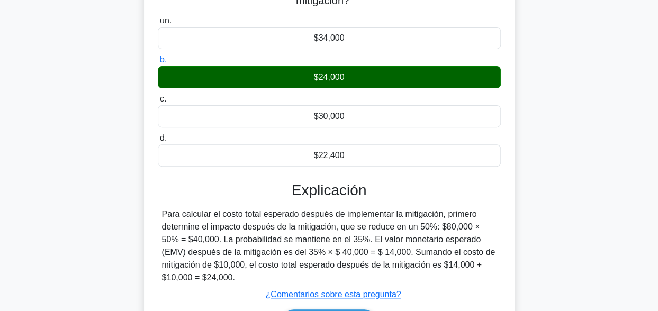
scroll to position [159, 0]
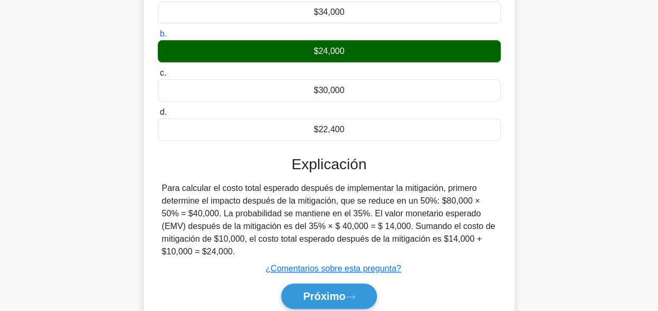
drag, startPoint x: 290, startPoint y: 161, endPoint x: 258, endPoint y: 246, distance: 90.5
click at [258, 246] on div "Explicación Para calcular el costo total esperado después de implementar la mit…" at bounding box center [329, 235] width 343 height 158
click at [321, 293] on font "Próximo" at bounding box center [324, 297] width 42 height 12
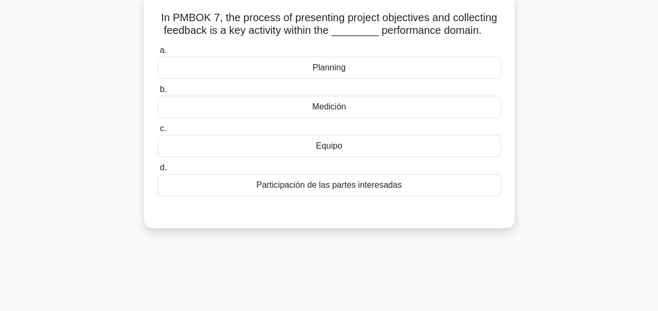
scroll to position [0, 0]
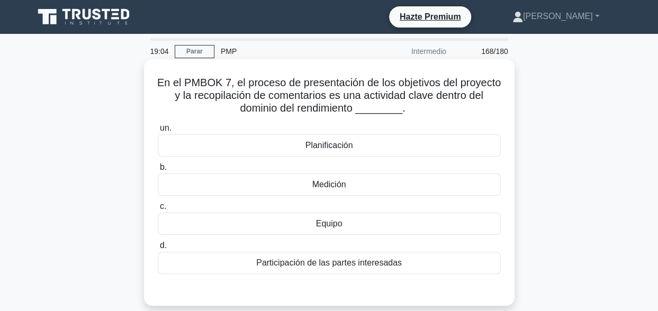
click at [337, 267] on div "Participación de las partes interesadas" at bounding box center [329, 263] width 343 height 22
click at [158, 249] on input "d. Participación de las partes interesadas" at bounding box center [158, 245] width 0 height 7
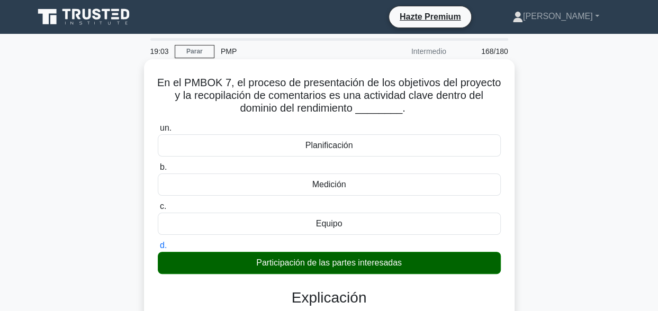
scroll to position [260, 0]
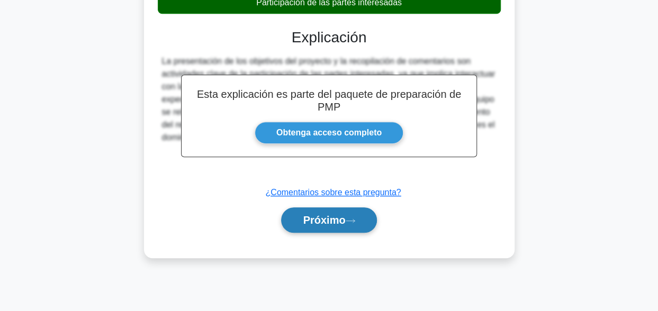
click at [345, 220] on font "Próximo" at bounding box center [324, 220] width 42 height 12
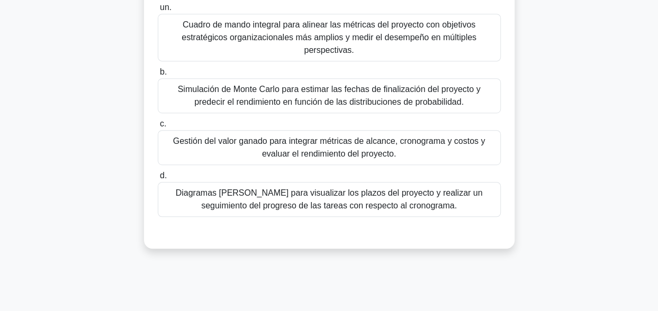
click at [334, 157] on div "Gestión del valor ganado para integrar métricas de alcance, cronograma y costos…" at bounding box center [329, 147] width 343 height 35
click at [158, 128] on input "c. Gestión del valor ganado para integrar métricas de alcance, cronograma y cos…" at bounding box center [158, 124] width 0 height 7
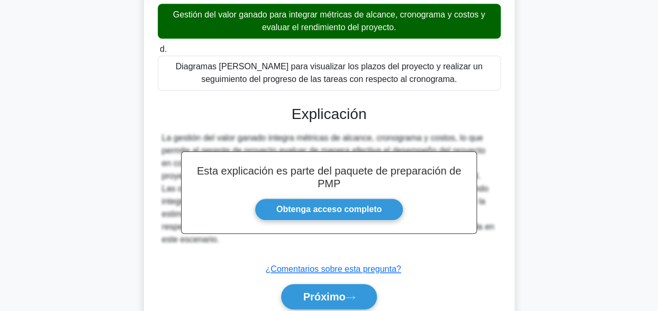
scroll to position [389, 0]
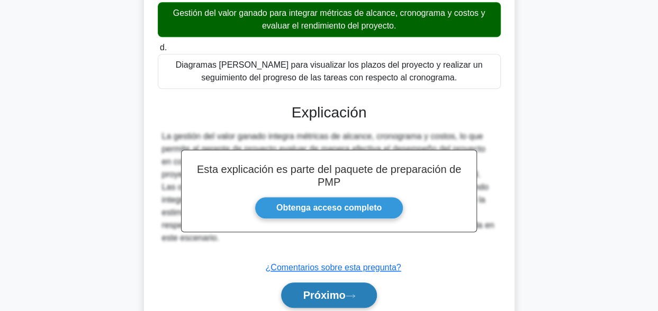
click at [325, 299] on button "Próximo" at bounding box center [328, 295] width 95 height 25
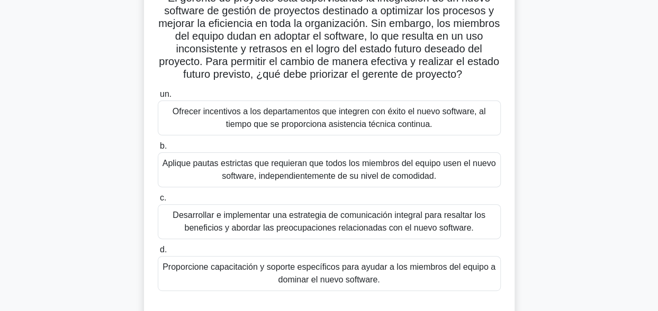
scroll to position [106, 0]
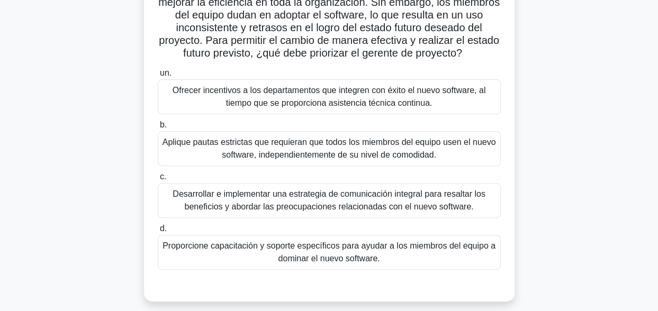
click at [384, 200] on div "Desarrollar e implementar una estrategia de comunicación integral para resaltar…" at bounding box center [329, 200] width 343 height 35
click at [158, 181] on input "c. Desarrollar e implementar una estrategia de comunicación integral para resal…" at bounding box center [158, 177] width 0 height 7
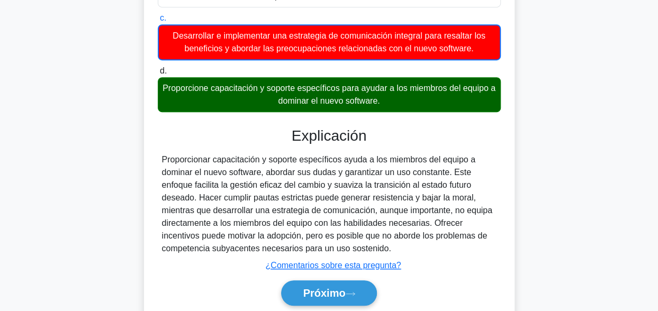
scroll to position [303, 0]
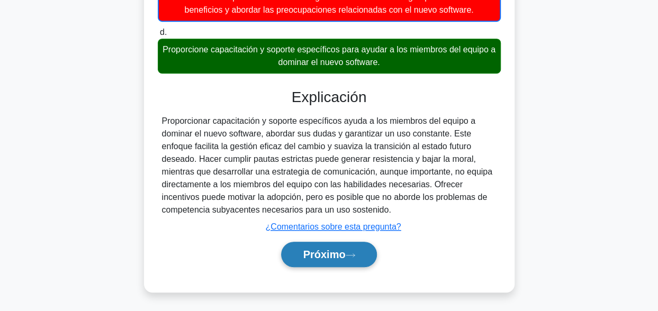
click at [351, 251] on button "Próximo" at bounding box center [328, 254] width 95 height 25
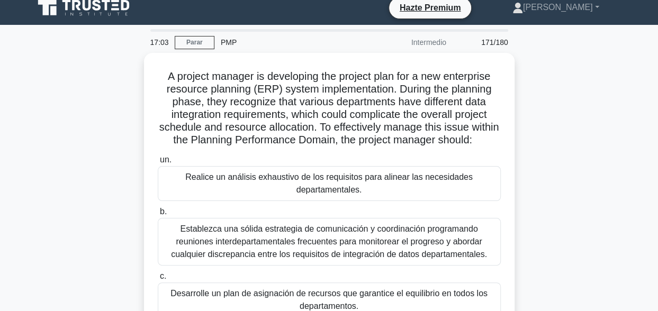
scroll to position [0, 0]
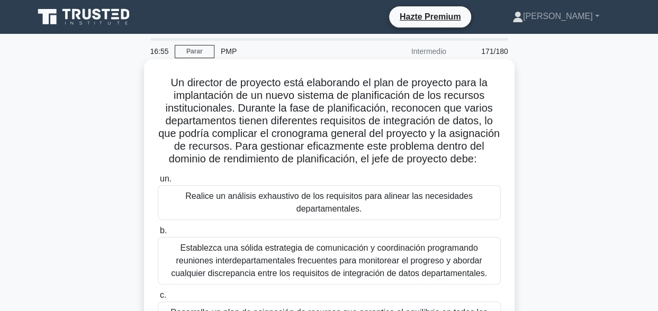
click at [375, 255] on div "Establezca una sólida estrategia de comunicación y coordinación programando reu…" at bounding box center [329, 261] width 343 height 48
click at [158, 235] on input "b. Establezca una sólida estrategia de comunicación y coordinación programando …" at bounding box center [158, 231] width 0 height 7
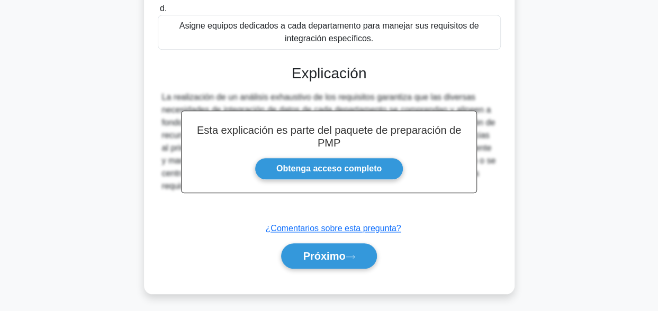
scroll to position [354, 0]
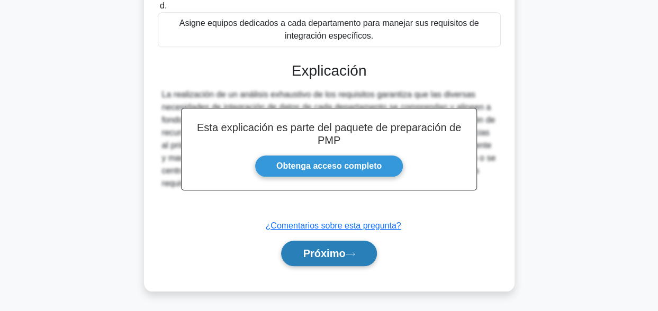
click at [350, 260] on button "Próximo" at bounding box center [328, 253] width 95 height 25
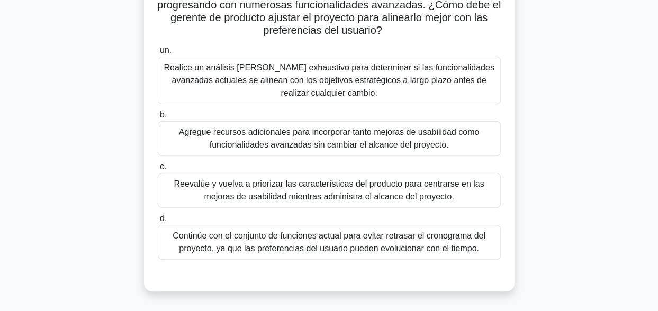
scroll to position [53, 0]
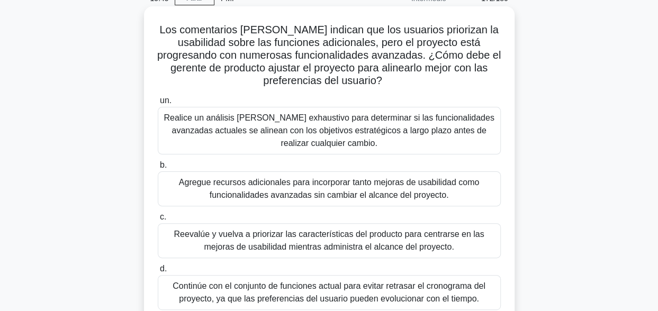
click at [319, 123] on div "Realice un análisis de mercado exhaustivo para determinar si las funcionalidade…" at bounding box center [329, 131] width 343 height 48
click at [158, 104] on input "un. Realice un análisis de mercado exhaustivo para determinar si las funcionali…" at bounding box center [158, 100] width 0 height 7
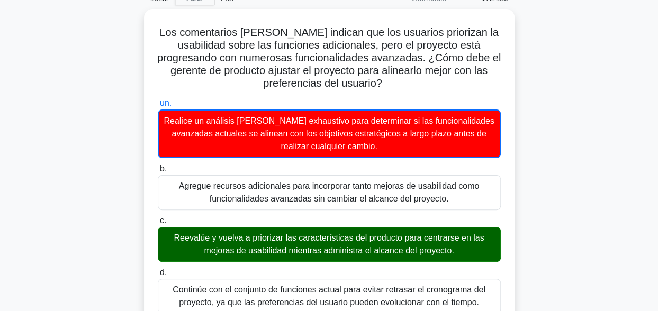
scroll to position [265, 0]
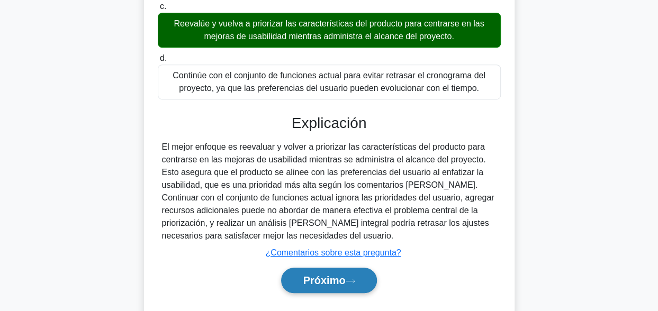
click at [339, 278] on font "Próximo" at bounding box center [324, 281] width 42 height 12
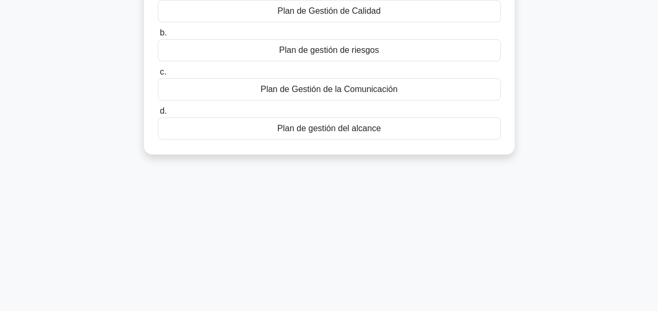
scroll to position [0, 0]
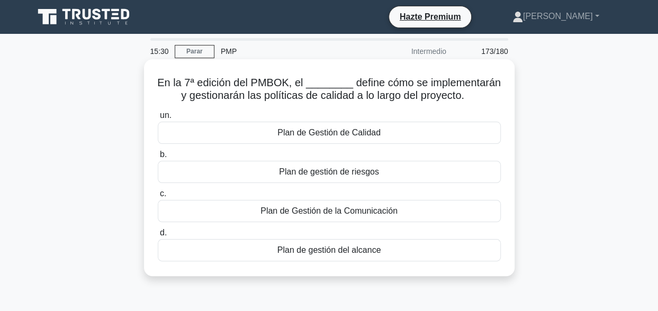
click at [365, 136] on div "Plan de Gestión de Calidad" at bounding box center [329, 133] width 343 height 22
click at [158, 119] on input "un. Plan de Gestión de Calidad" at bounding box center [158, 115] width 0 height 7
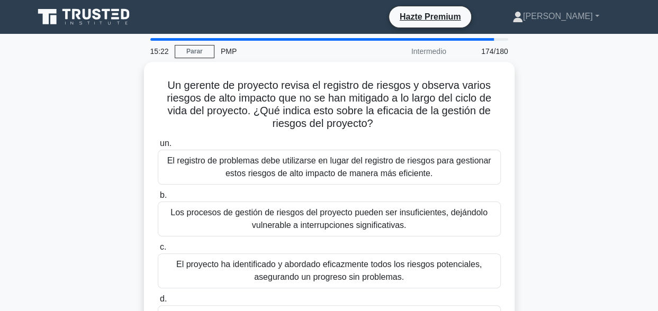
click at [564, 181] on div "Un gerente de proyecto revisa el registro de riesgos y observa varios riesgos d…" at bounding box center [330, 223] width 604 height 323
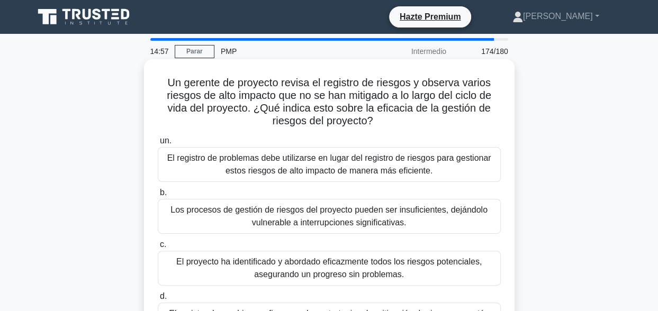
click at [364, 217] on div "Los procesos de gestión de riesgos del proyecto pueden ser insuficientes, deján…" at bounding box center [329, 216] width 343 height 35
click at [158, 196] on input "b. Los procesos de gestión de riesgos del proyecto pueden ser insuficientes, de…" at bounding box center [158, 193] width 0 height 7
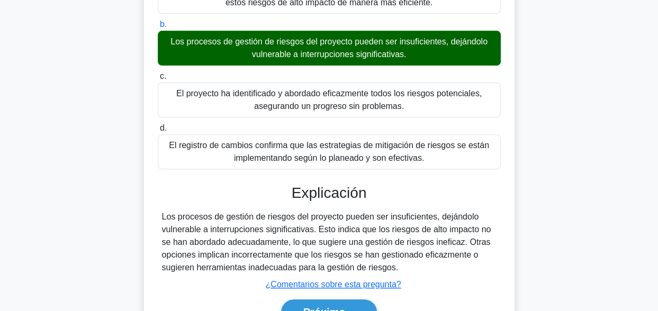
scroll to position [260, 0]
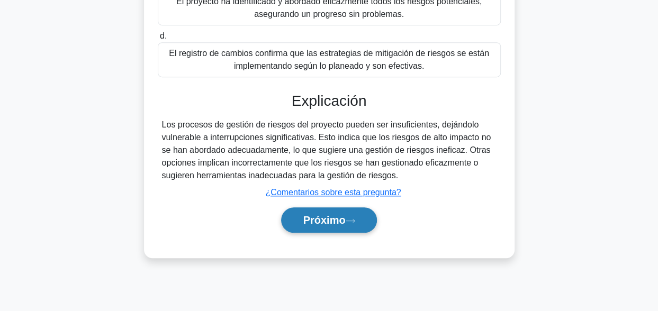
click at [336, 227] on button "Próximo" at bounding box center [328, 220] width 95 height 25
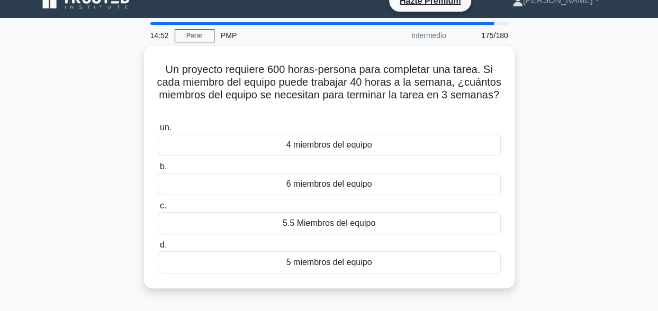
scroll to position [0, 0]
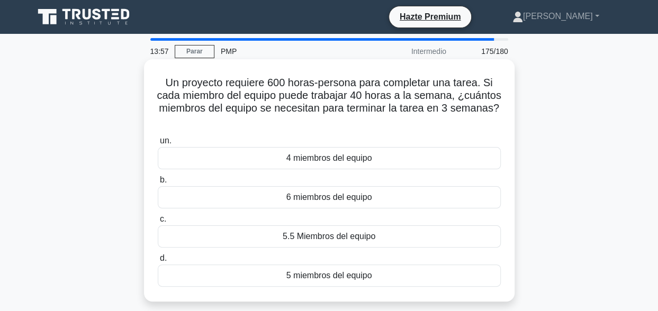
click at [322, 277] on div "5 miembros del equipo" at bounding box center [329, 276] width 343 height 22
click at [158, 262] on input "d. 5 miembros del equipo" at bounding box center [158, 258] width 0 height 7
click at [322, 276] on div "5 miembros del equipo" at bounding box center [329, 276] width 343 height 22
click at [158, 262] on input "d. 5 miembros del equipo" at bounding box center [158, 258] width 0 height 7
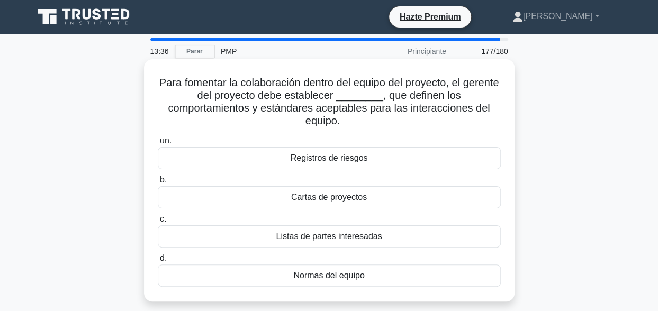
click at [349, 269] on div "Normas del equipo" at bounding box center [329, 276] width 343 height 22
click at [158, 262] on input "d. Normas del equipo" at bounding box center [158, 258] width 0 height 7
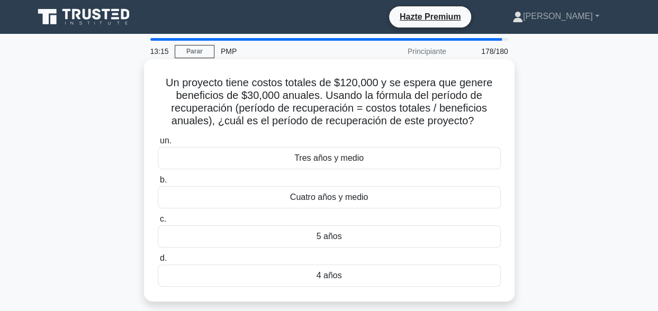
click at [377, 267] on div "4 años" at bounding box center [329, 276] width 343 height 22
click at [158, 262] on input "d. 4 años" at bounding box center [158, 258] width 0 height 7
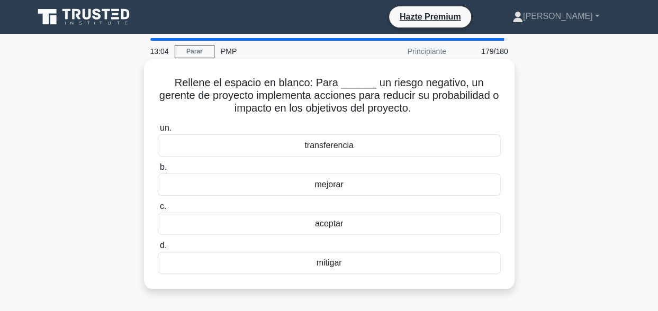
click at [389, 263] on div "mitigar" at bounding box center [329, 263] width 343 height 22
click at [158, 249] on input "d. mitigar" at bounding box center [158, 245] width 0 height 7
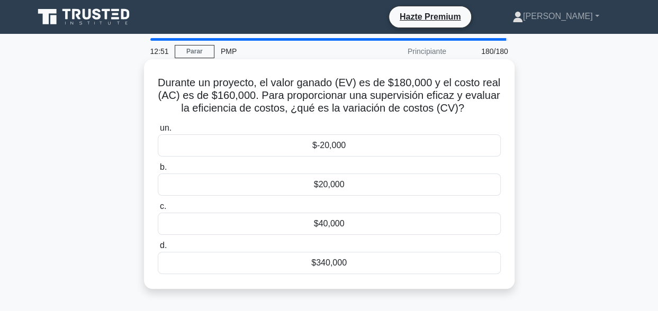
click at [395, 186] on div "$20,000" at bounding box center [329, 185] width 343 height 22
click at [158, 171] on input "b. $20,000" at bounding box center [158, 167] width 0 height 7
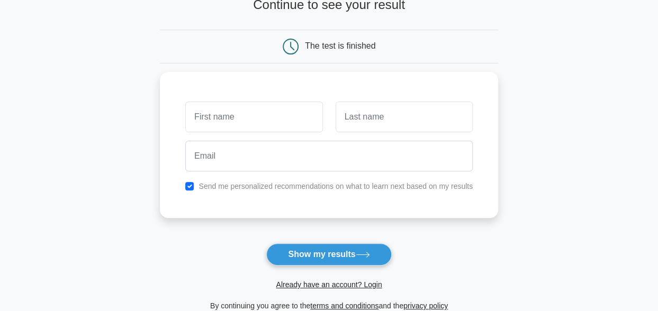
scroll to position [60, 0]
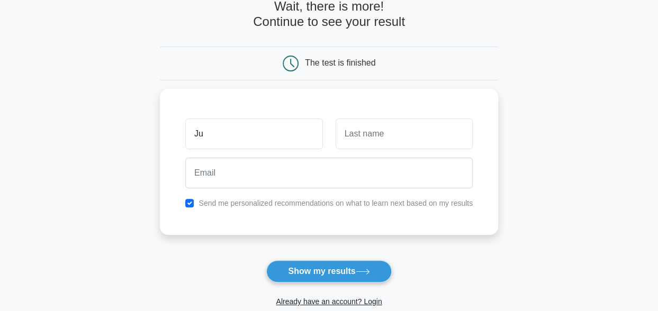
type input "J"
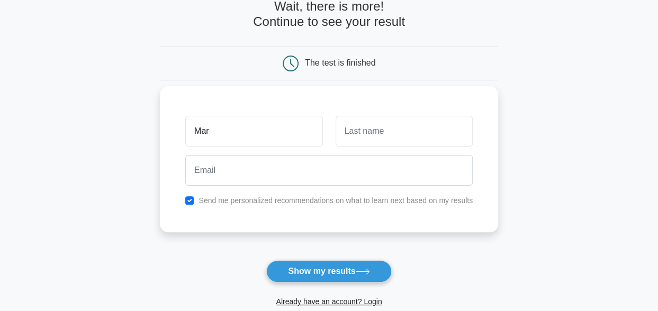
type input "Mar"
click at [397, 142] on input "text" at bounding box center [404, 131] width 137 height 31
type input "[PERSON_NAME]"
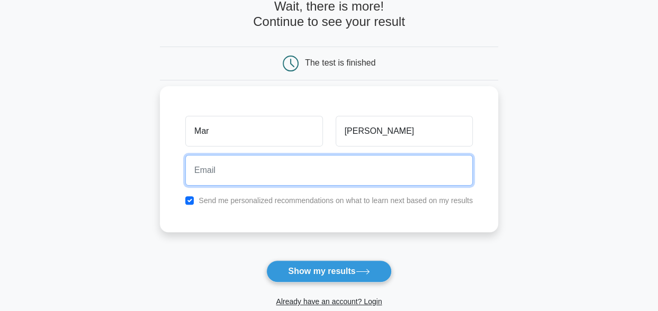
type input "[EMAIL_ADDRESS][DOMAIN_NAME]"
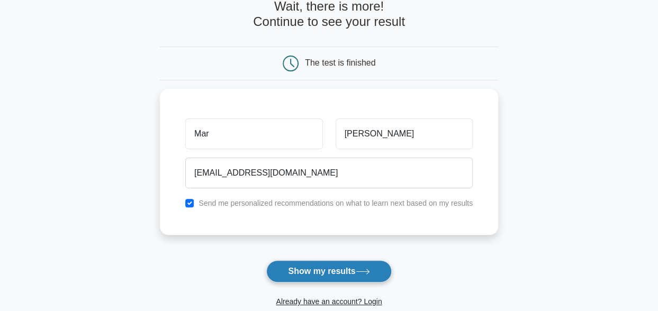
click at [335, 268] on button "Show my results" at bounding box center [328, 271] width 125 height 22
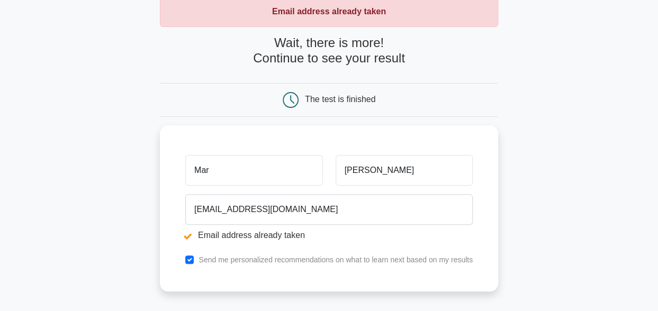
scroll to position [53, 0]
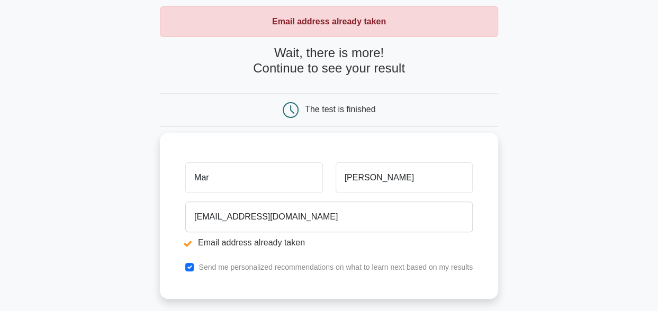
click at [284, 183] on input "Mar" at bounding box center [253, 178] width 137 height 31
type input "[PERSON_NAME]"
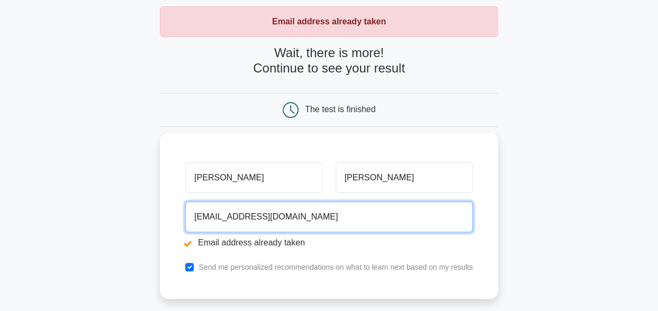
drag, startPoint x: 266, startPoint y: 219, endPoint x: 170, endPoint y: 215, distance: 95.4
click at [170, 215] on div "Marcos Moraes marcosmoraescafu@gmail.com Email address already taken Send me pe…" at bounding box center [329, 216] width 338 height 166
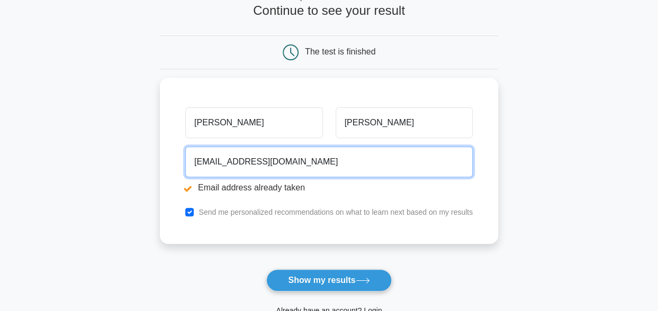
scroll to position [106, 0]
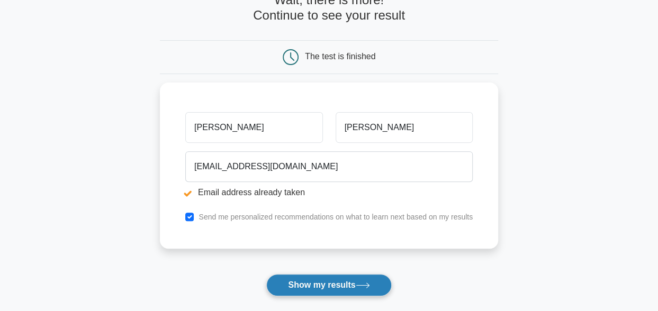
click at [329, 281] on button "Show my results" at bounding box center [328, 285] width 125 height 22
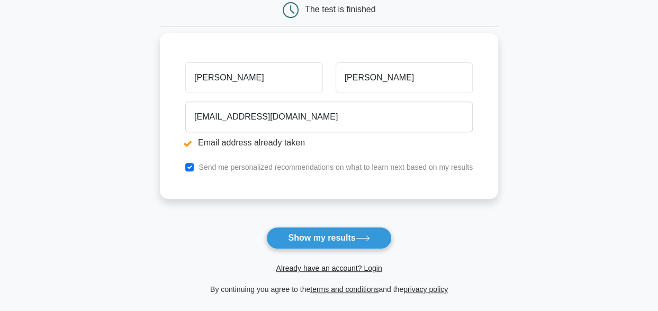
scroll to position [159, 0]
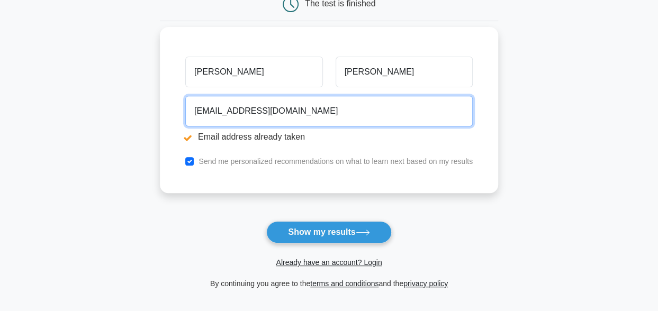
drag, startPoint x: 322, startPoint y: 111, endPoint x: 175, endPoint y: 109, distance: 147.2
click at [175, 109] on div "Marcos Moraes marcosmoraescafu@gmail.com Email address already taken Send me pe…" at bounding box center [329, 110] width 338 height 166
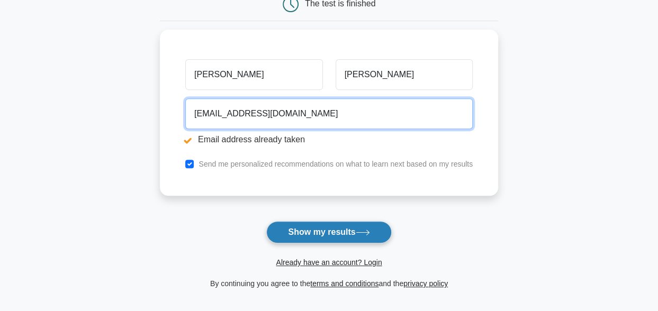
type input "rinsuasti73@gmail.com"
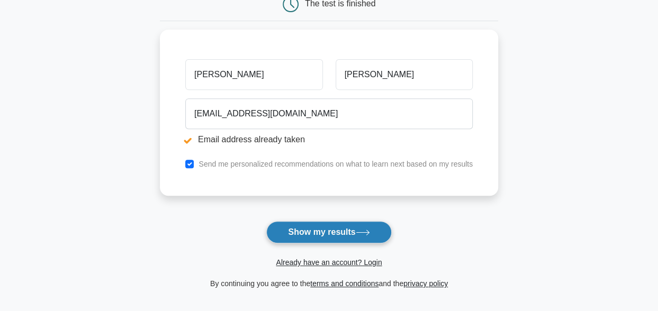
click at [316, 235] on button "Show my results" at bounding box center [328, 232] width 125 height 22
